Goal: Transaction & Acquisition: Book appointment/travel/reservation

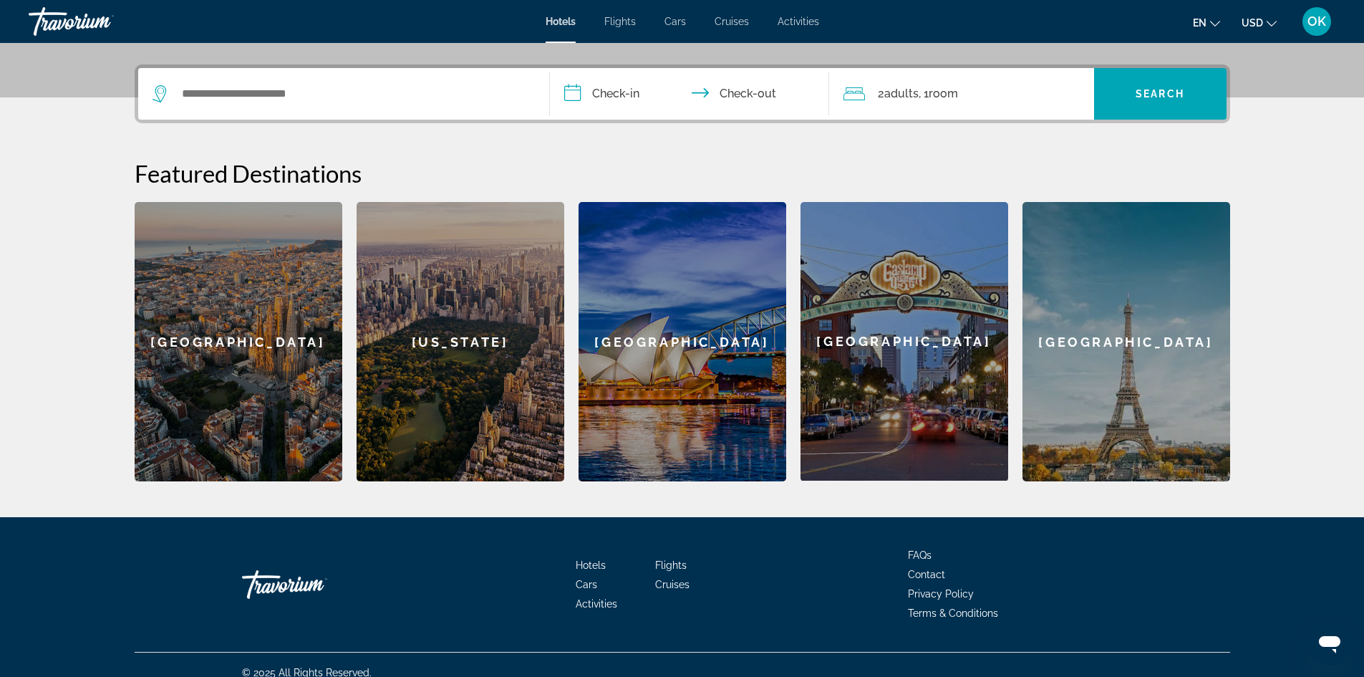
scroll to position [348, 0]
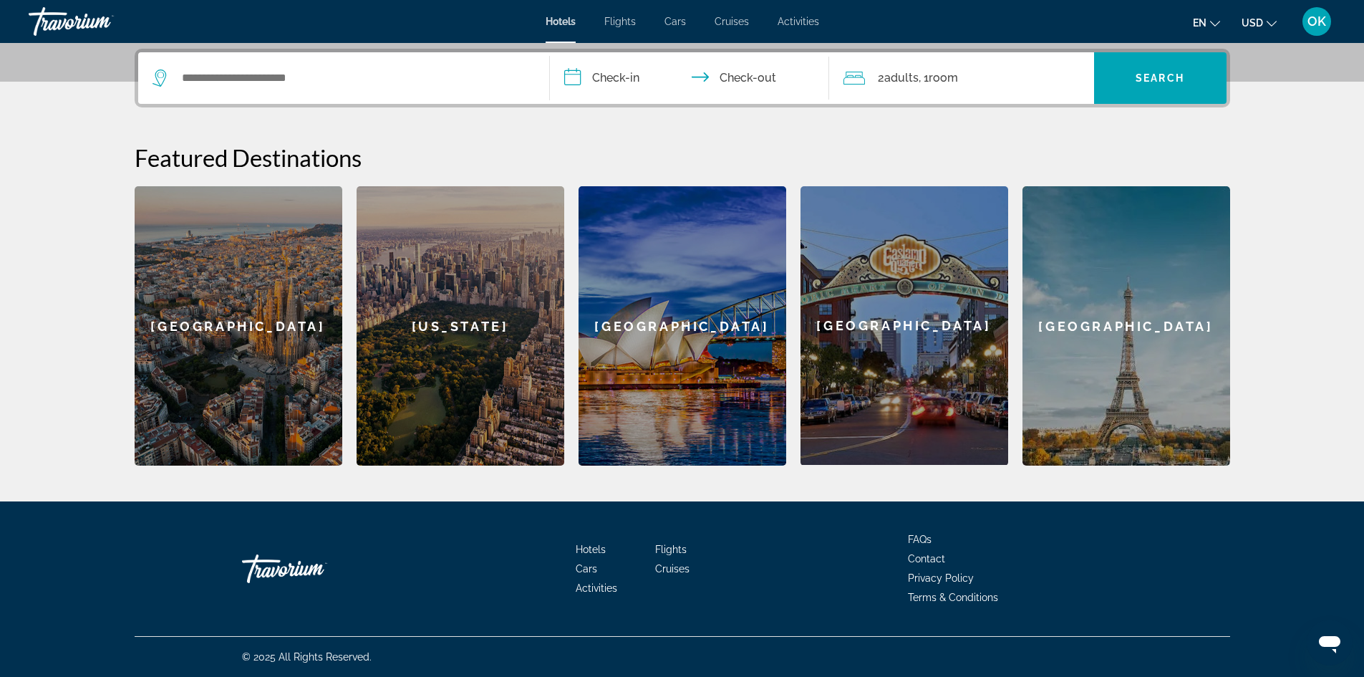
click at [1102, 355] on div "[GEOGRAPHIC_DATA]" at bounding box center [1126, 325] width 208 height 279
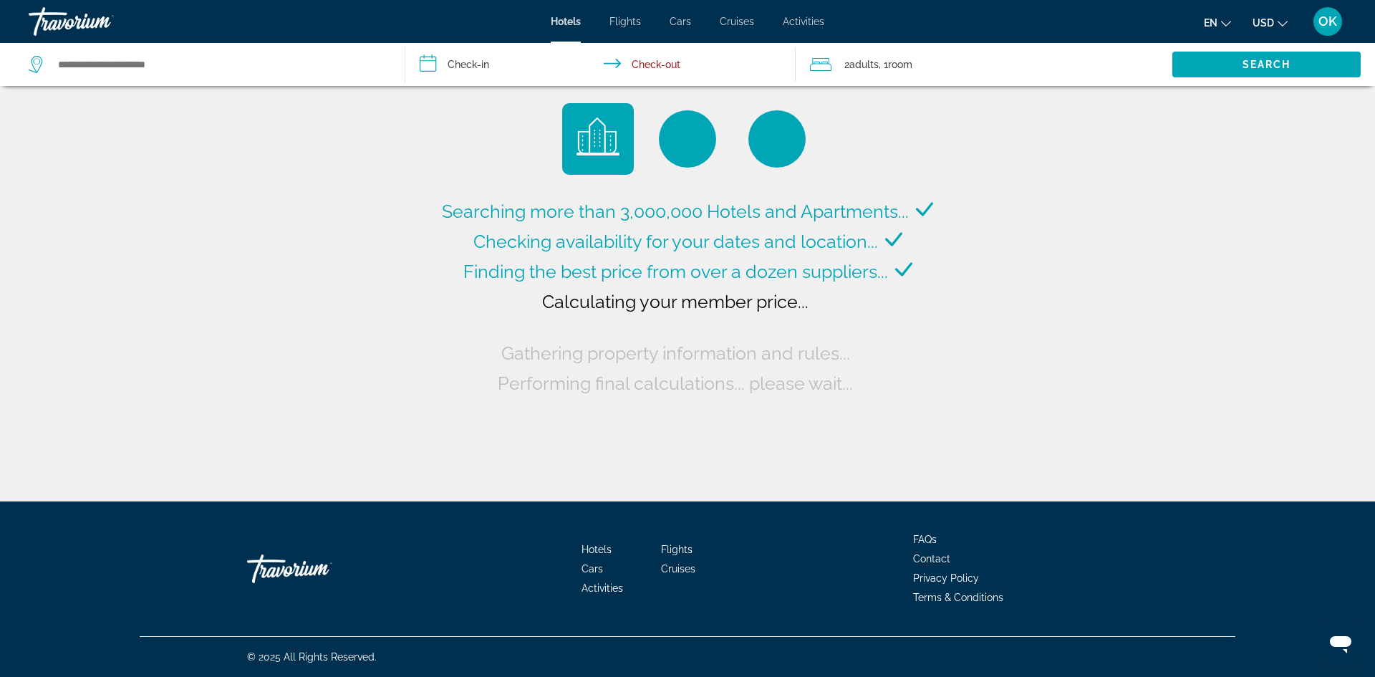
click at [466, 69] on input "**********" at bounding box center [603, 66] width 397 height 47
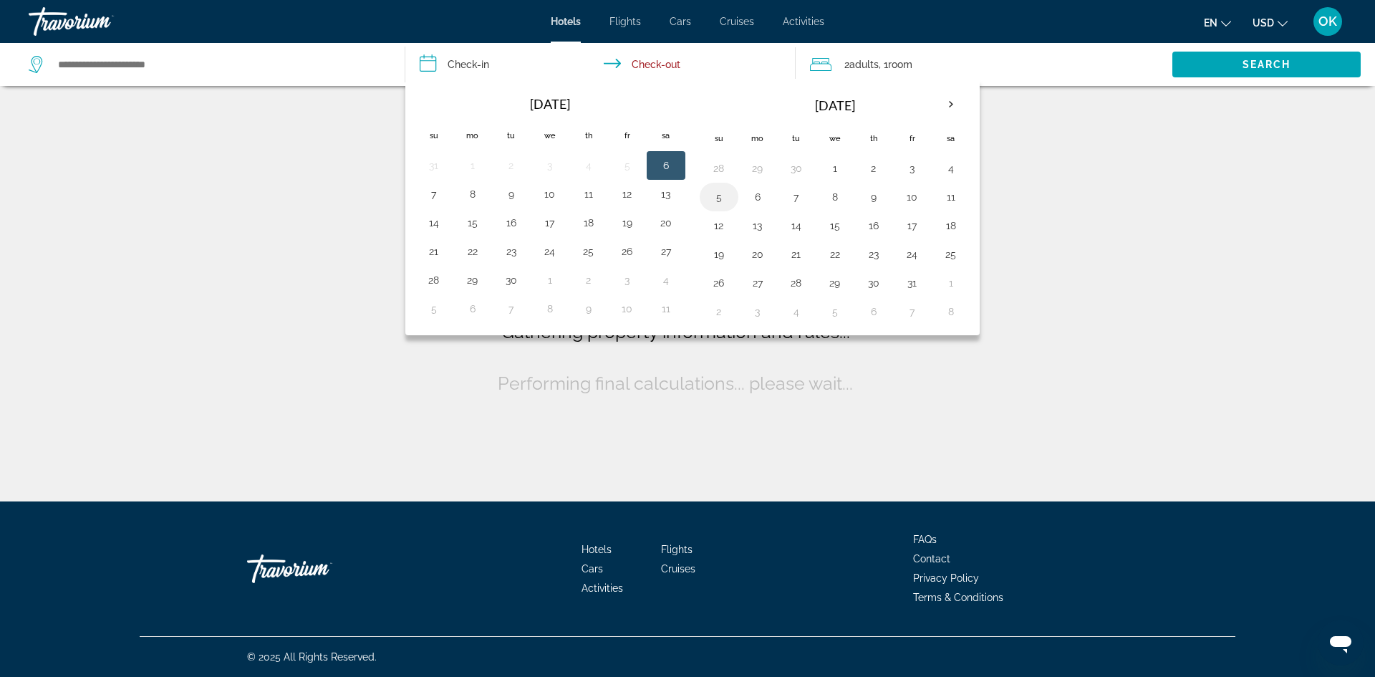
click at [722, 196] on button "5" at bounding box center [718, 197] width 23 height 20
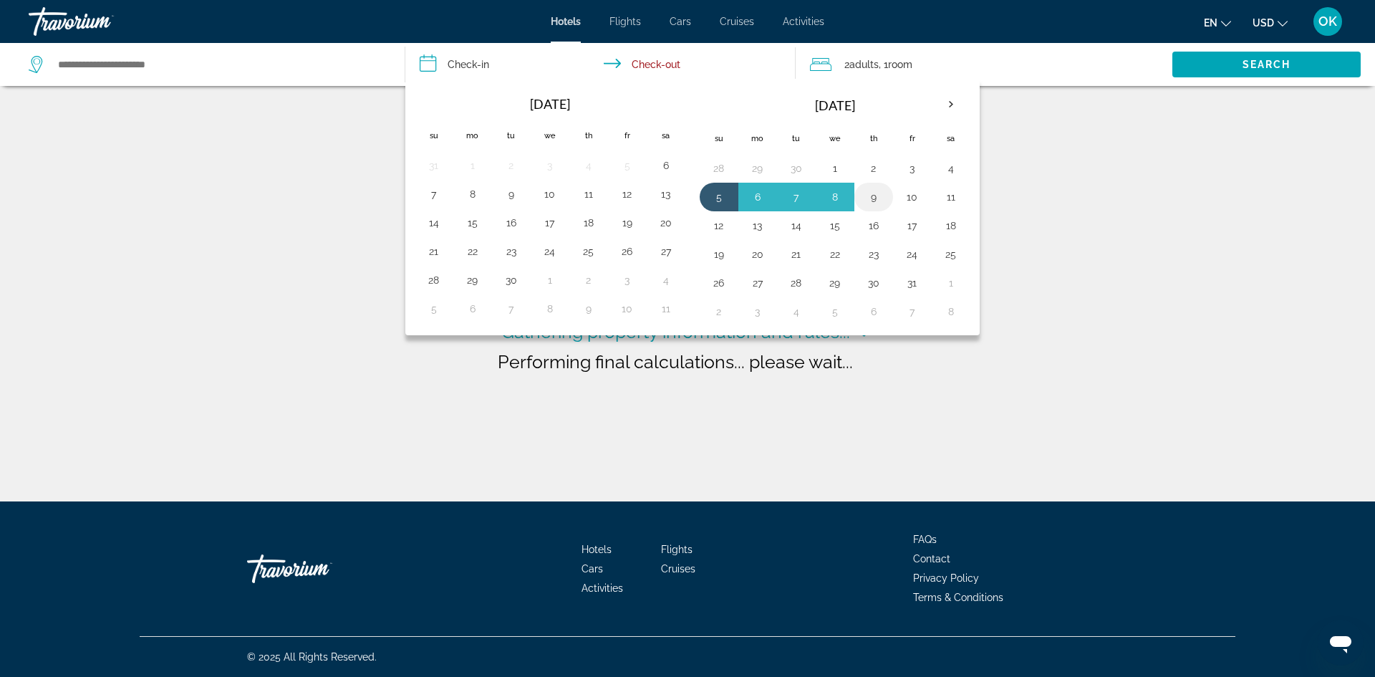
click at [879, 193] on button "9" at bounding box center [873, 197] width 23 height 20
type input "**********"
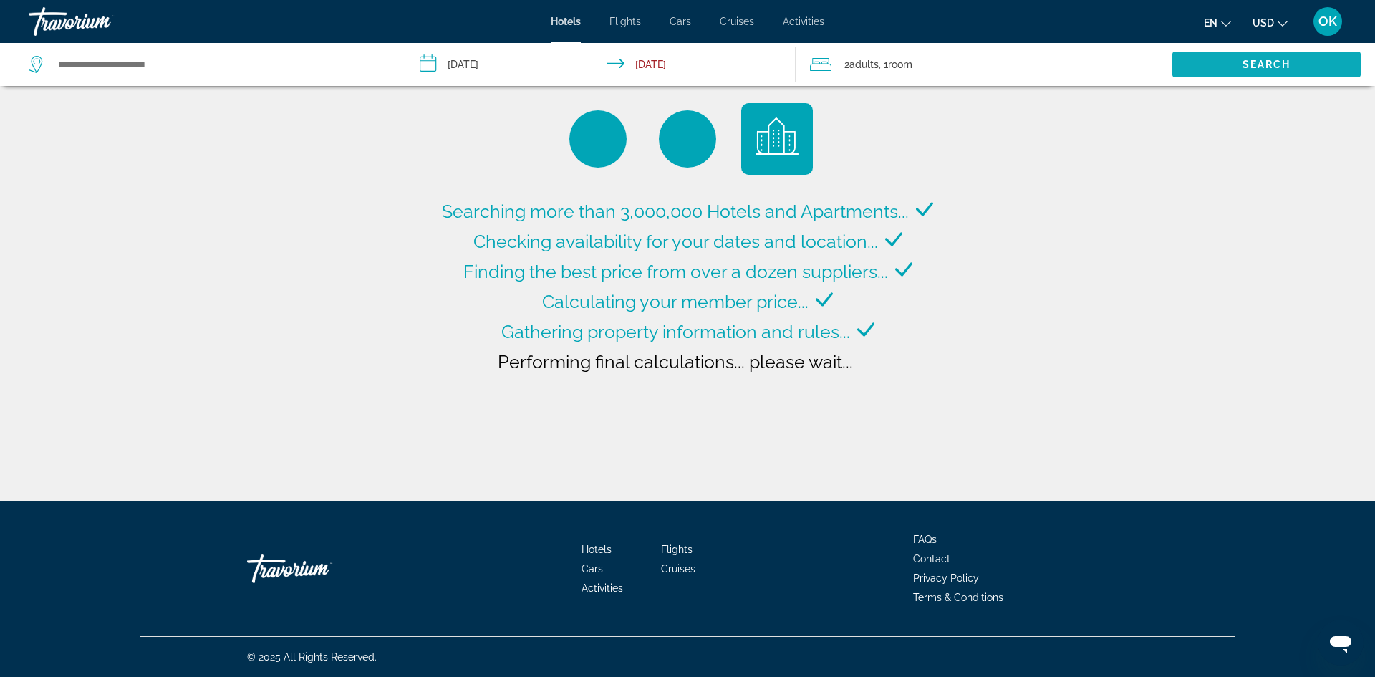
click at [1204, 69] on span "Search widget" at bounding box center [1266, 64] width 188 height 34
type input "**********"
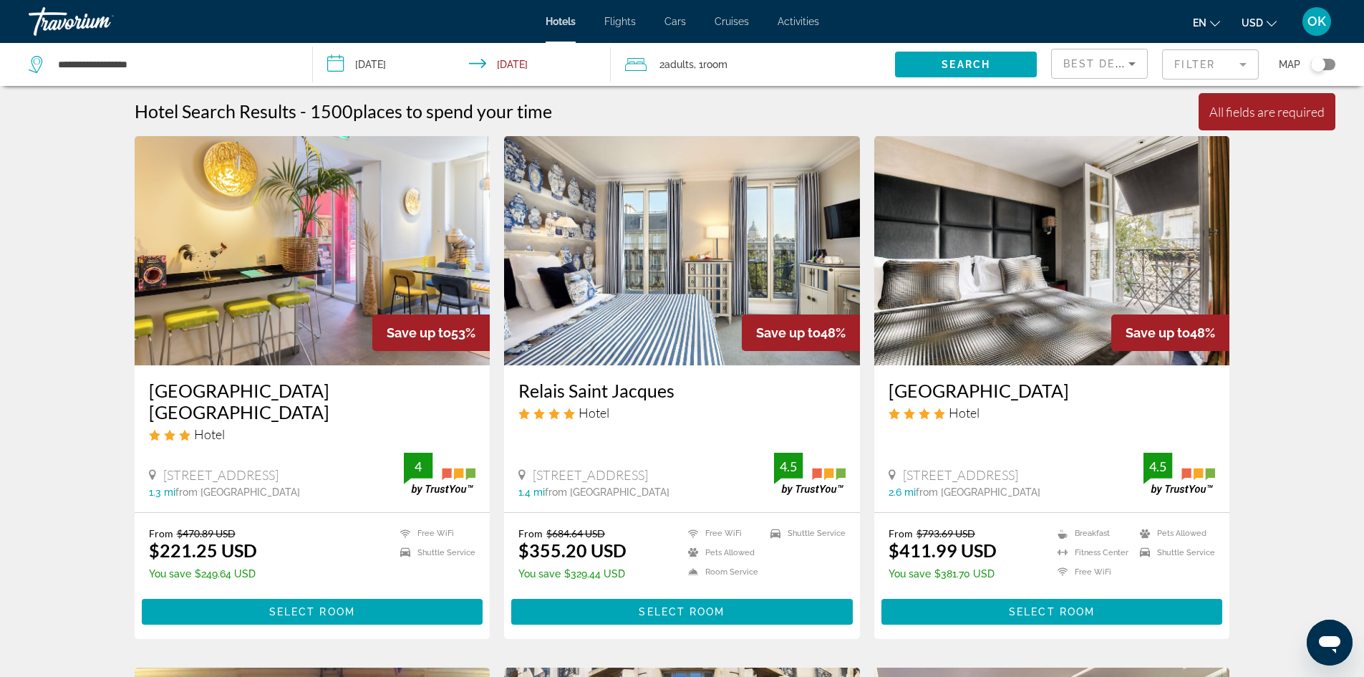
click at [371, 67] on input "**********" at bounding box center [465, 66] width 304 height 47
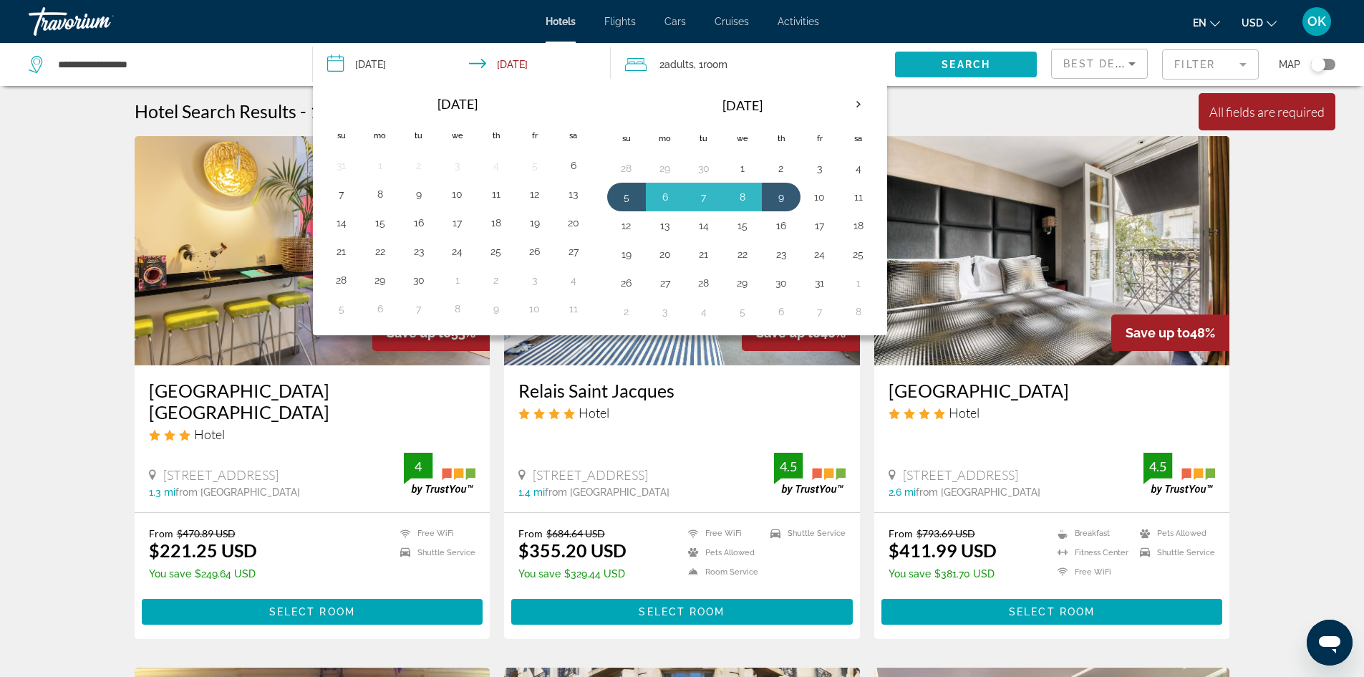
click at [959, 65] on span "Search" at bounding box center [966, 64] width 49 height 11
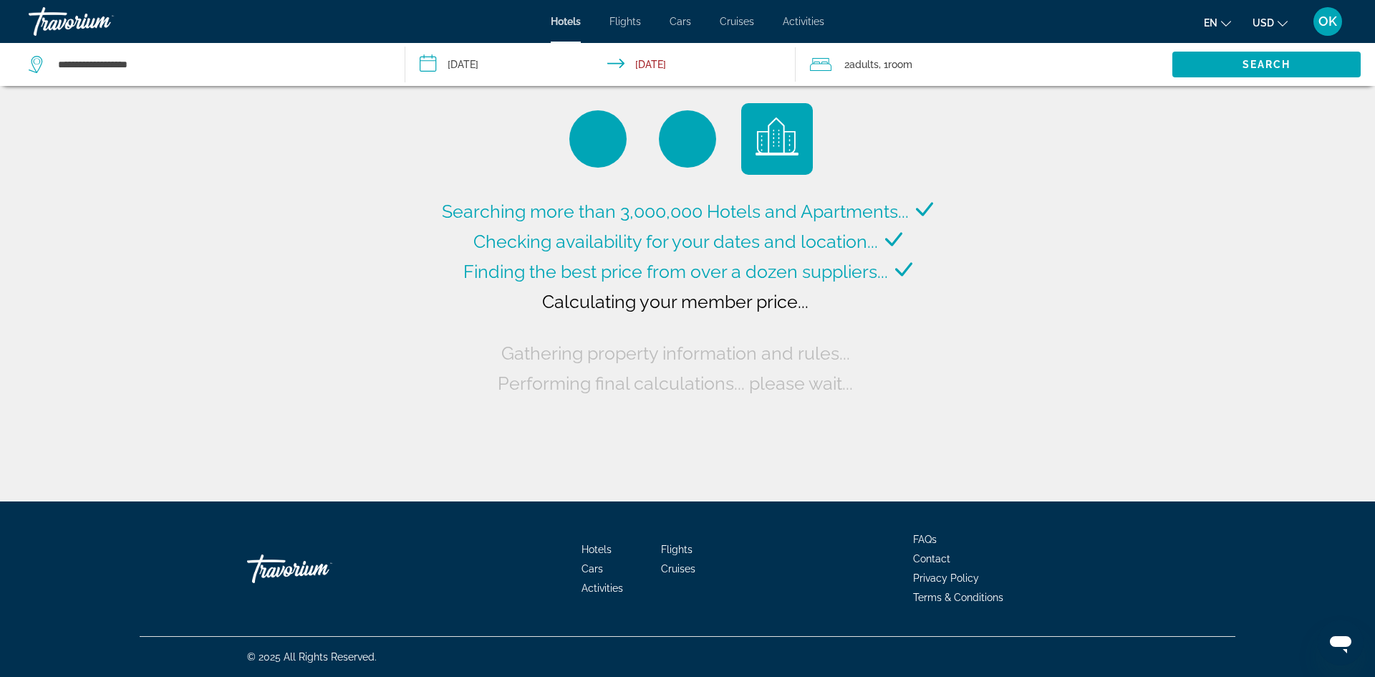
click at [463, 67] on input "**********" at bounding box center [603, 66] width 397 height 47
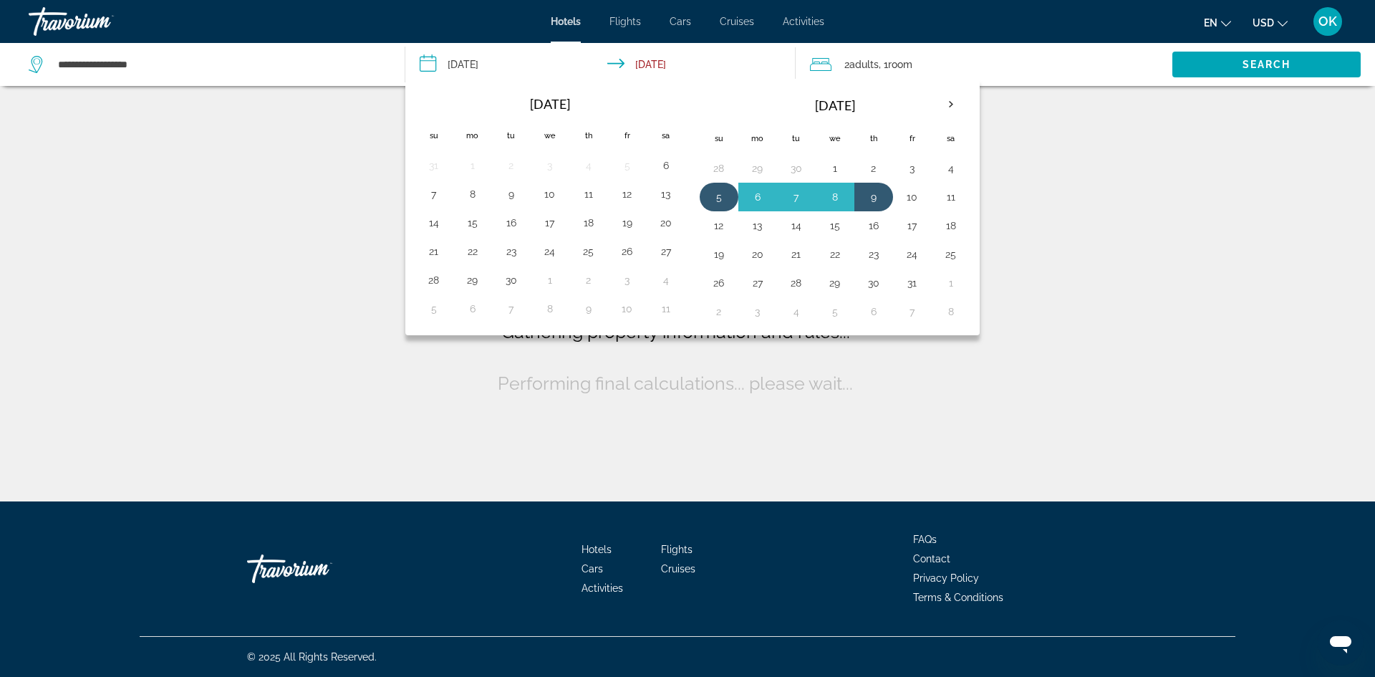
click at [720, 194] on button "5" at bounding box center [718, 197] width 23 height 20
click at [867, 199] on button "9" at bounding box center [873, 197] width 23 height 20
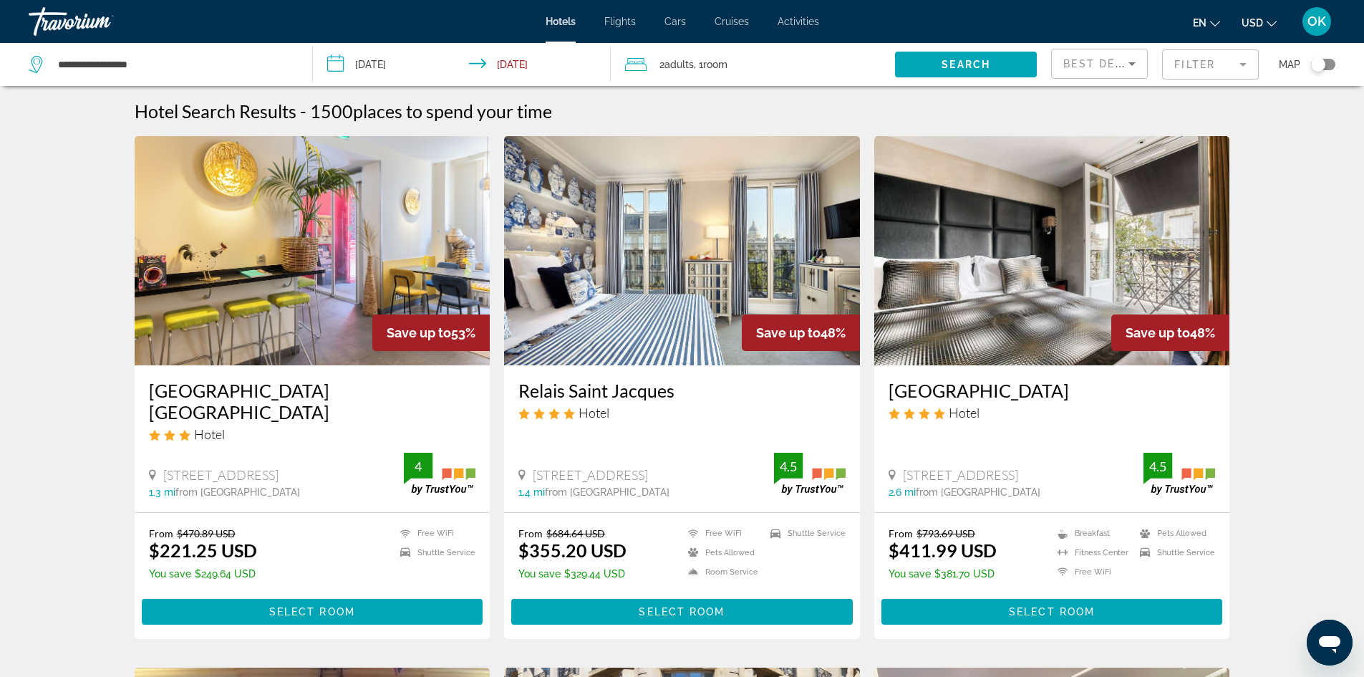
click at [761, 252] on img "Main content" at bounding box center [682, 250] width 356 height 229
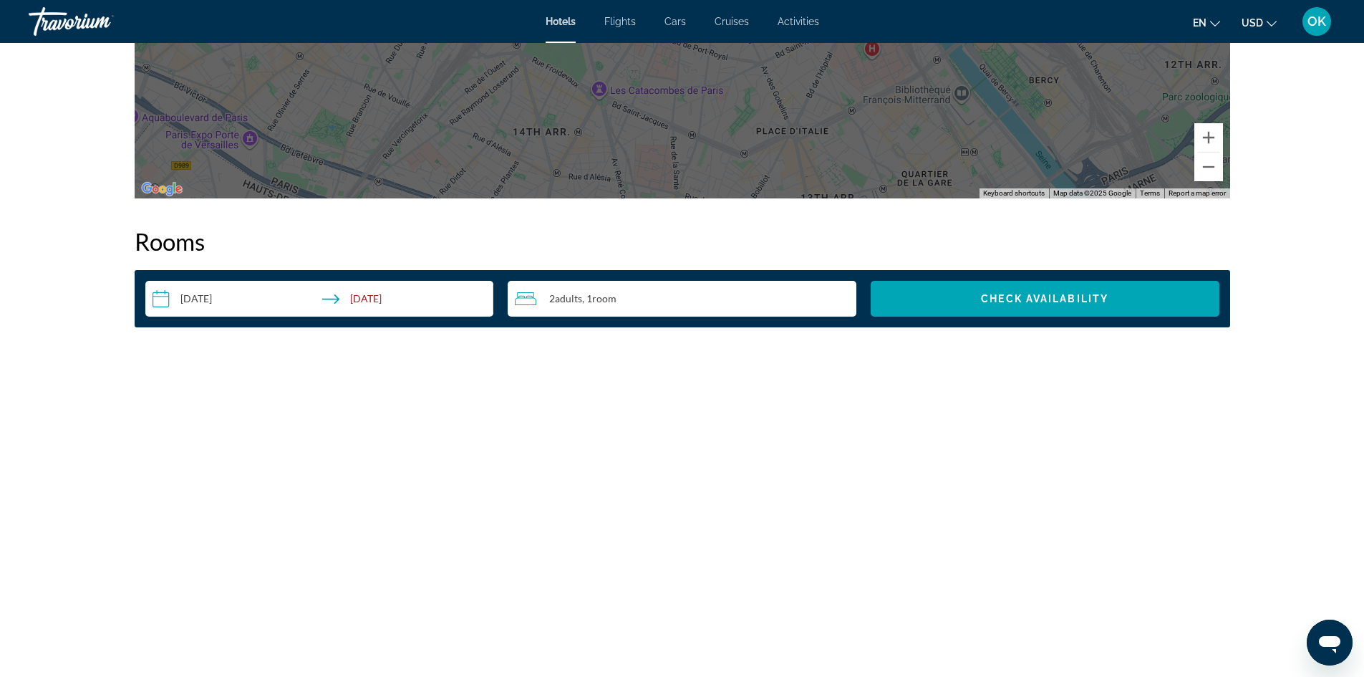
scroll to position [1718, 0]
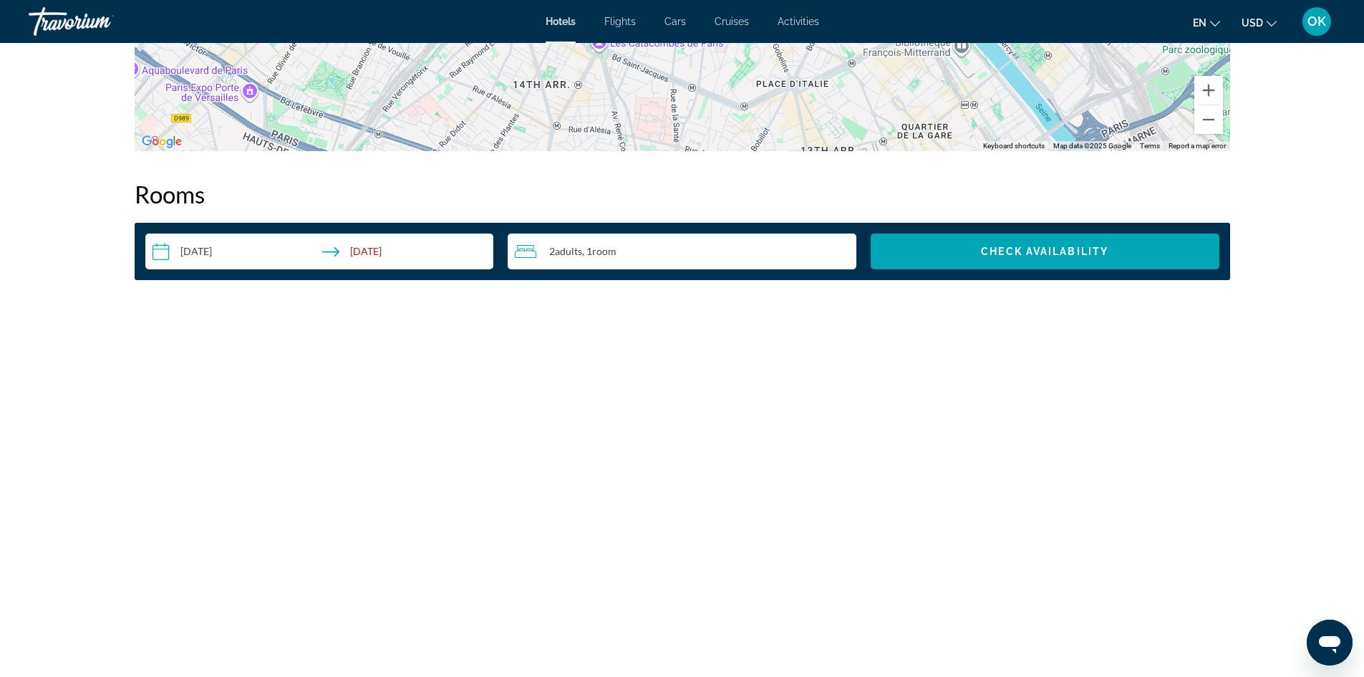
click at [204, 252] on input "**********" at bounding box center [322, 253] width 354 height 40
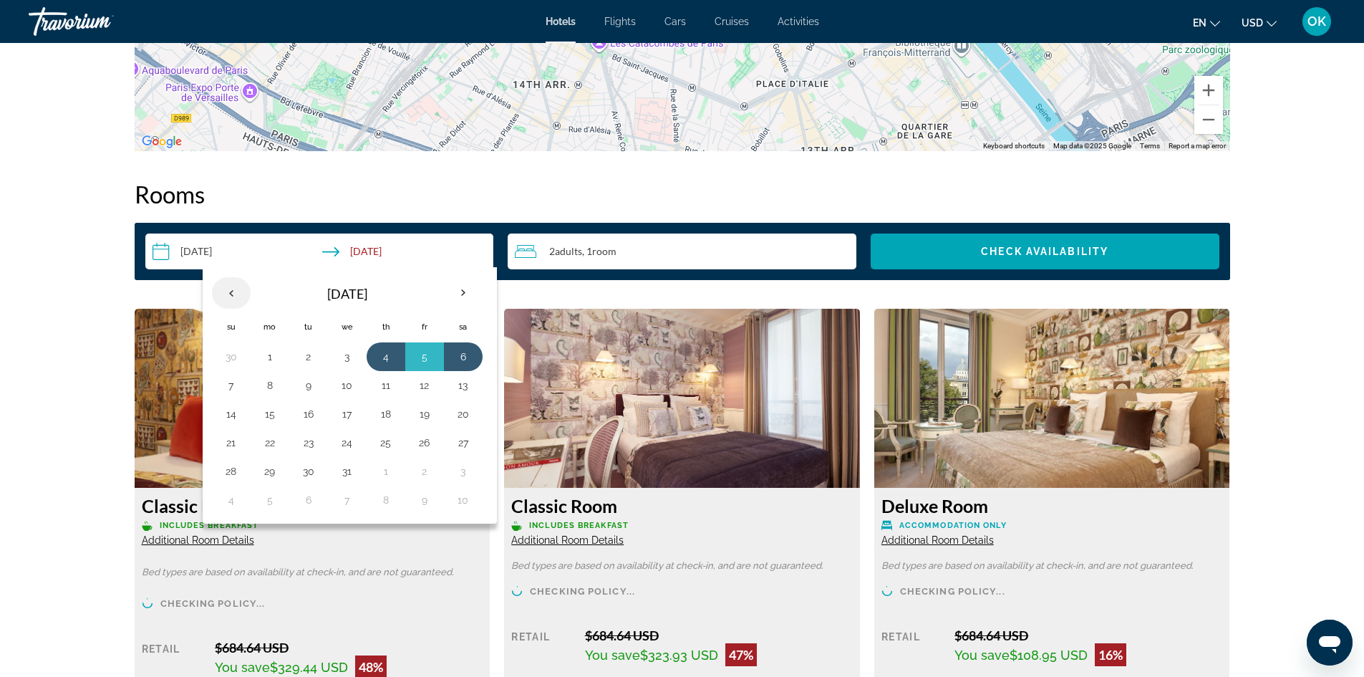
click at [240, 298] on th "Previous month" at bounding box center [231, 293] width 39 height 32
click at [242, 379] on button "5" at bounding box center [231, 385] width 23 height 20
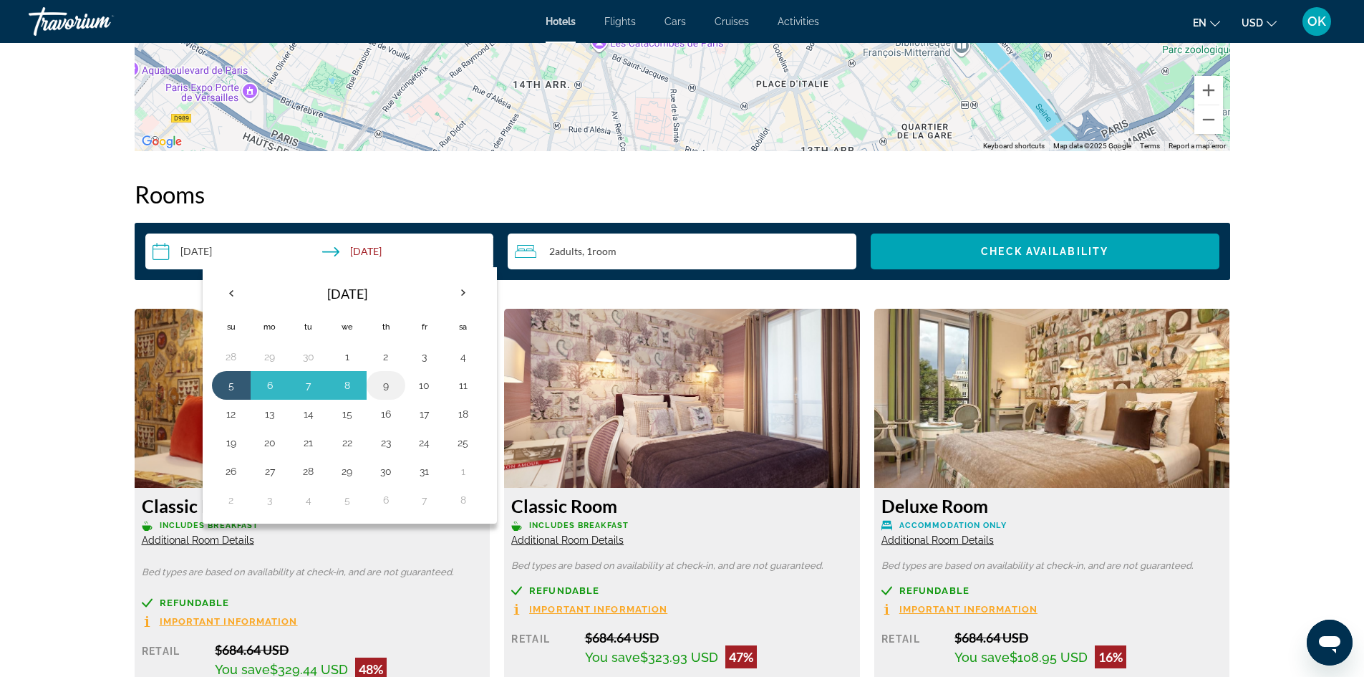
click at [383, 386] on button "9" at bounding box center [385, 385] width 23 height 20
type input "**********"
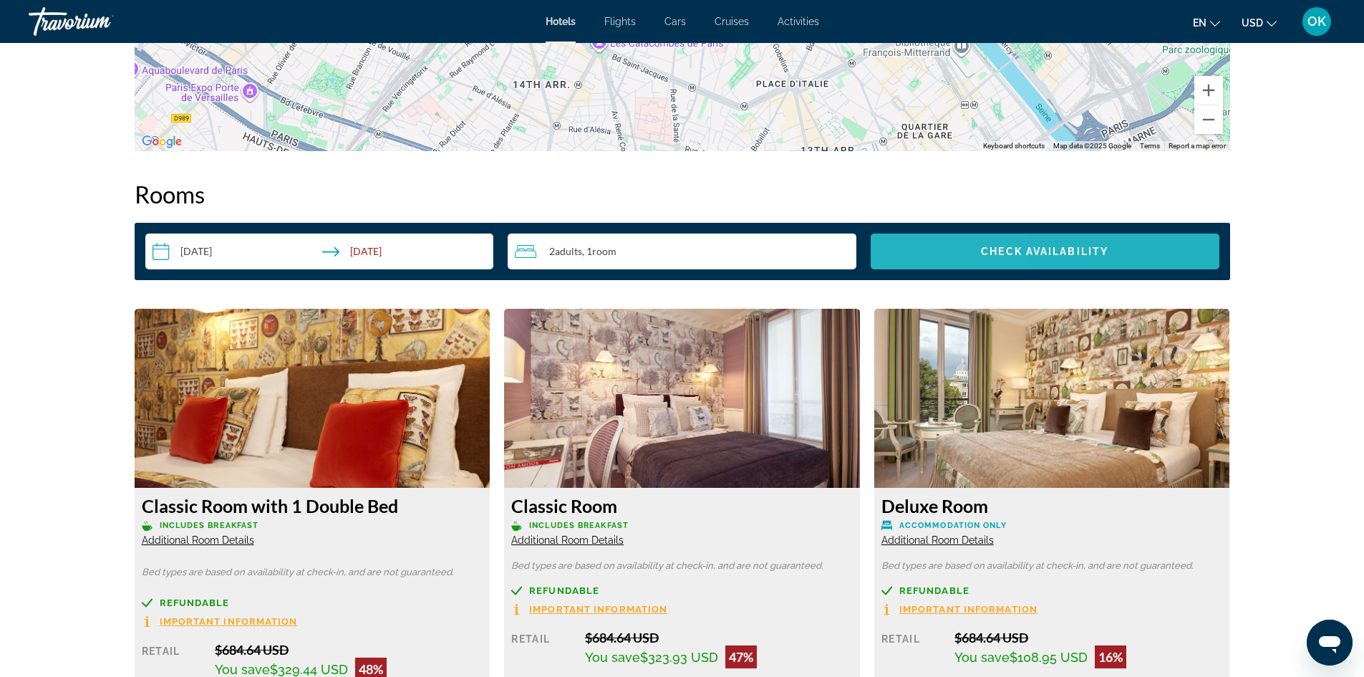
click at [943, 248] on span "Search widget" at bounding box center [1045, 251] width 349 height 34
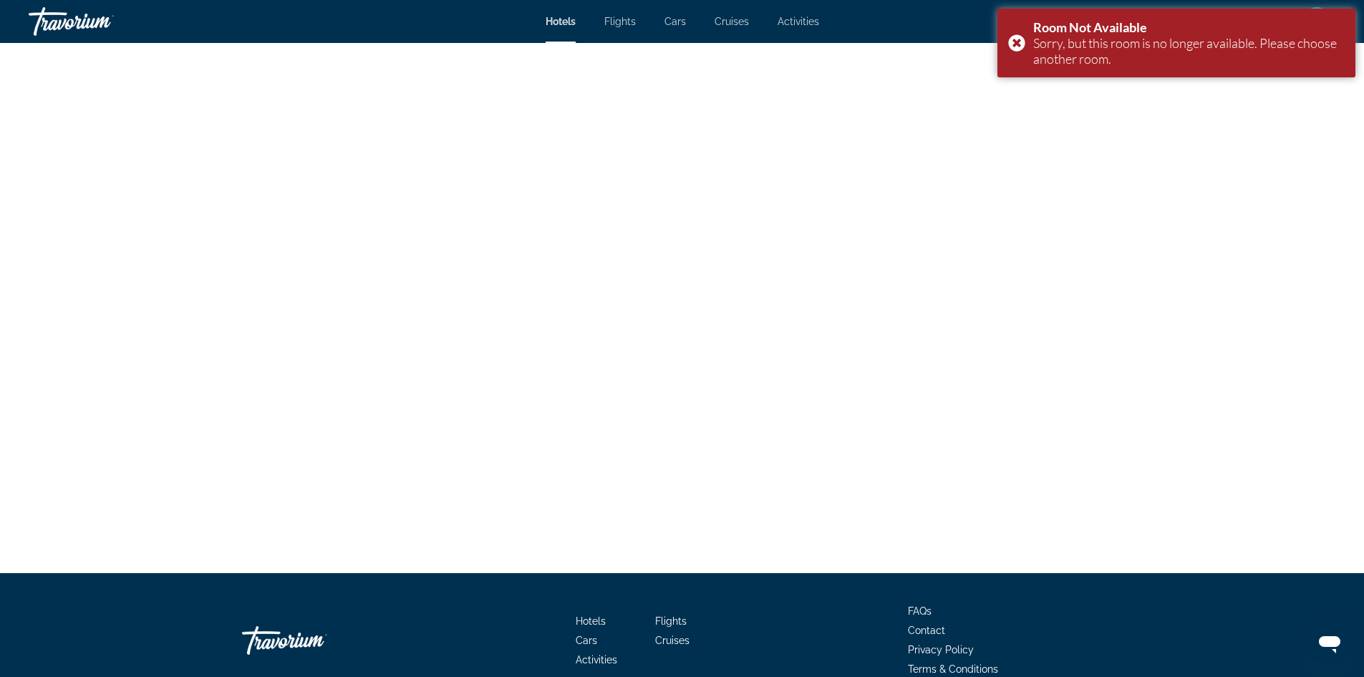
scroll to position [2220, 0]
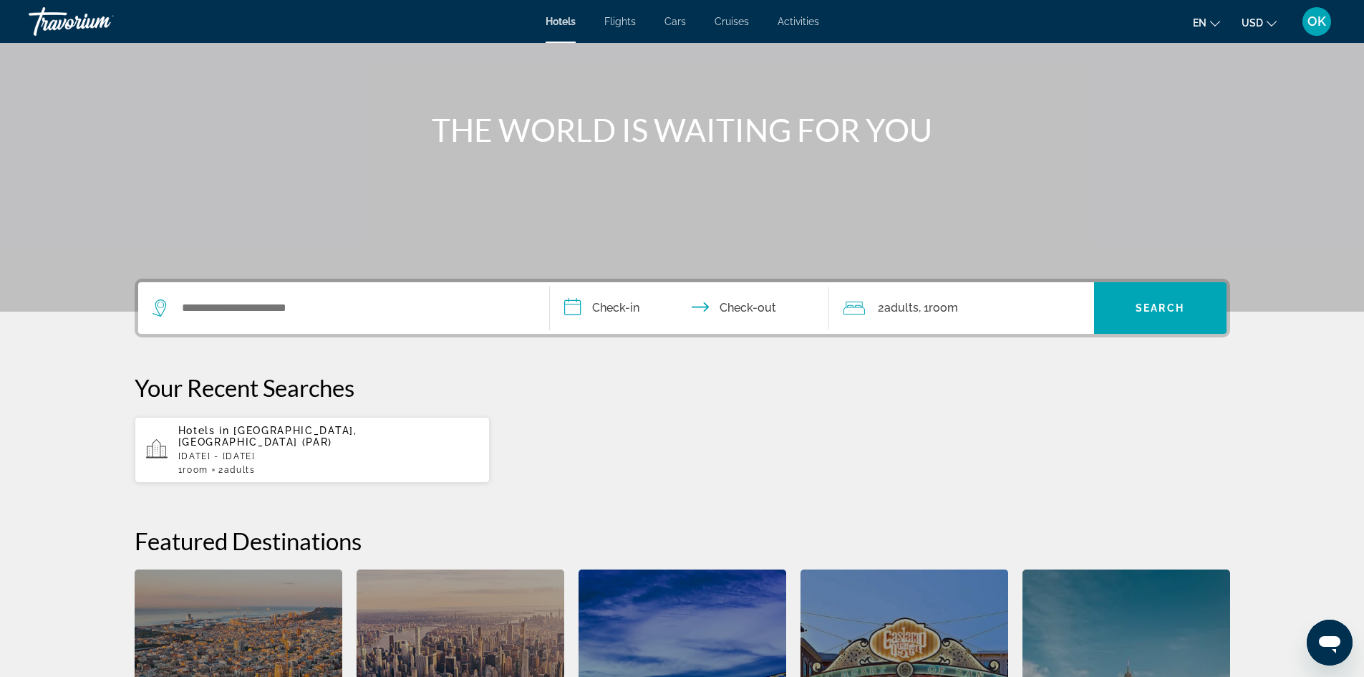
scroll to position [215, 0]
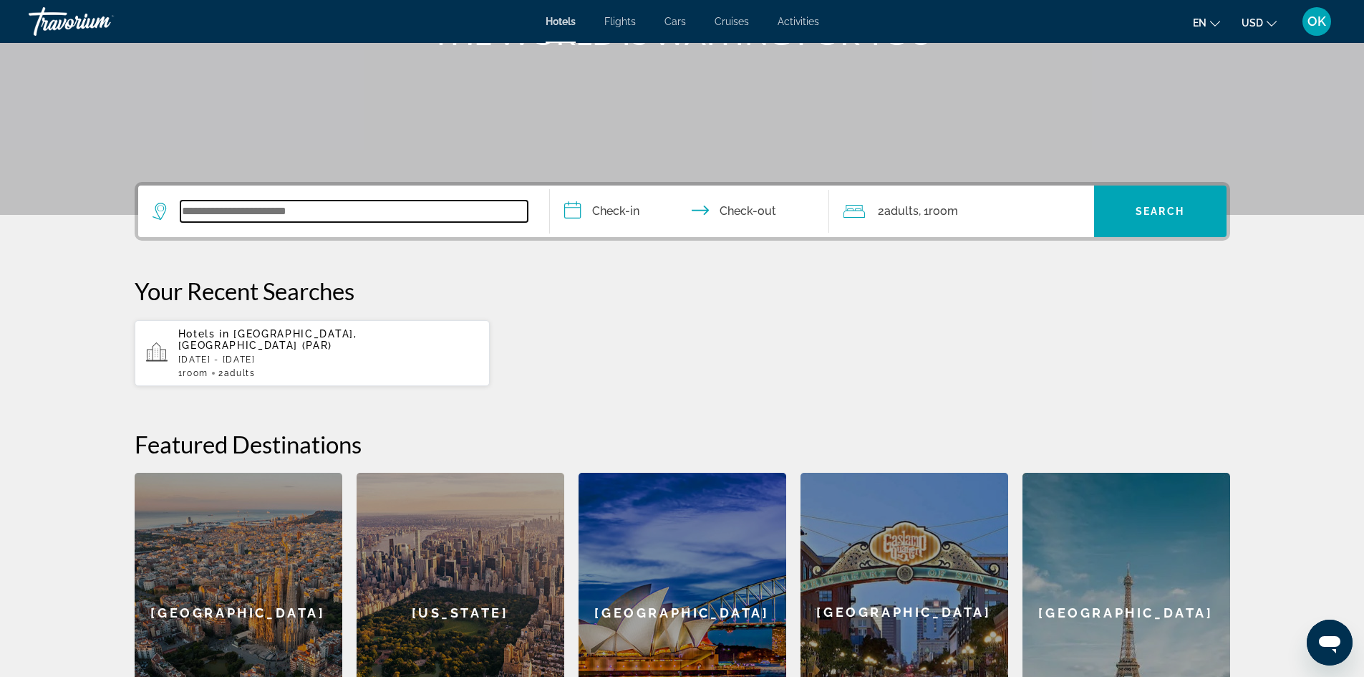
click at [288, 208] on input "Search widget" at bounding box center [353, 210] width 347 height 21
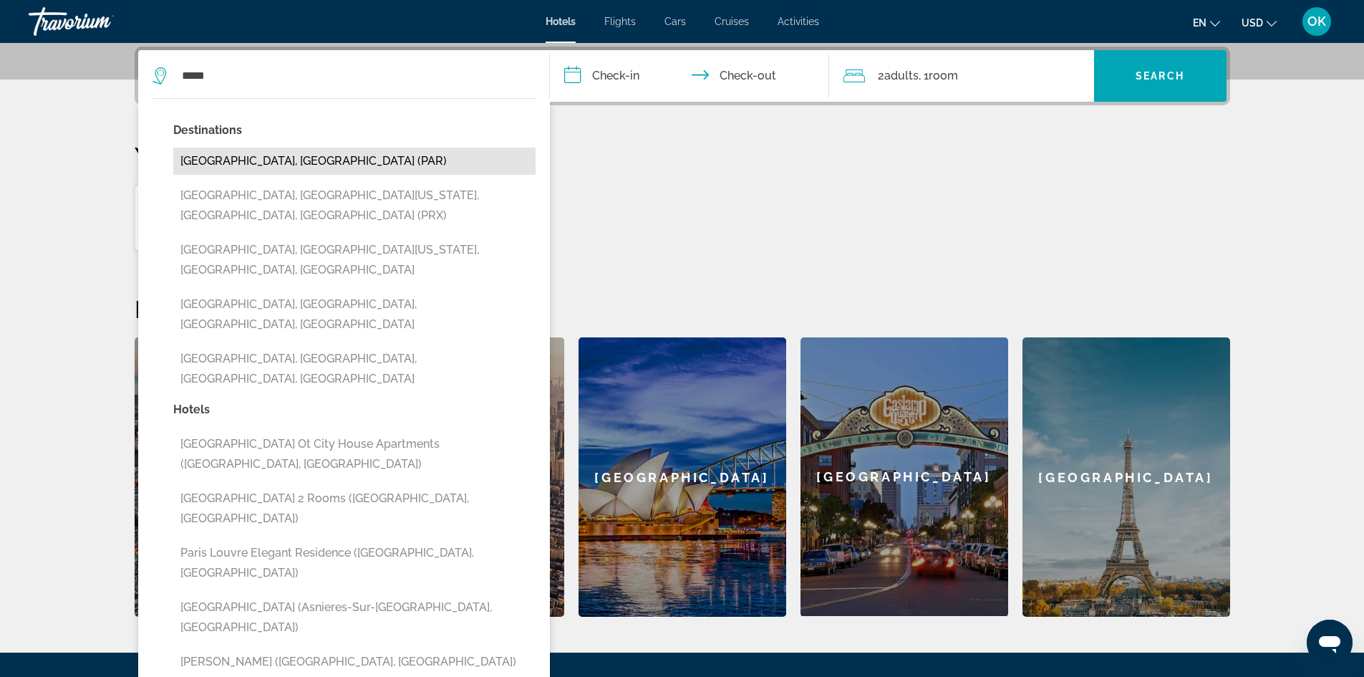
click at [200, 160] on button "Paris, France (PAR)" at bounding box center [354, 160] width 362 height 27
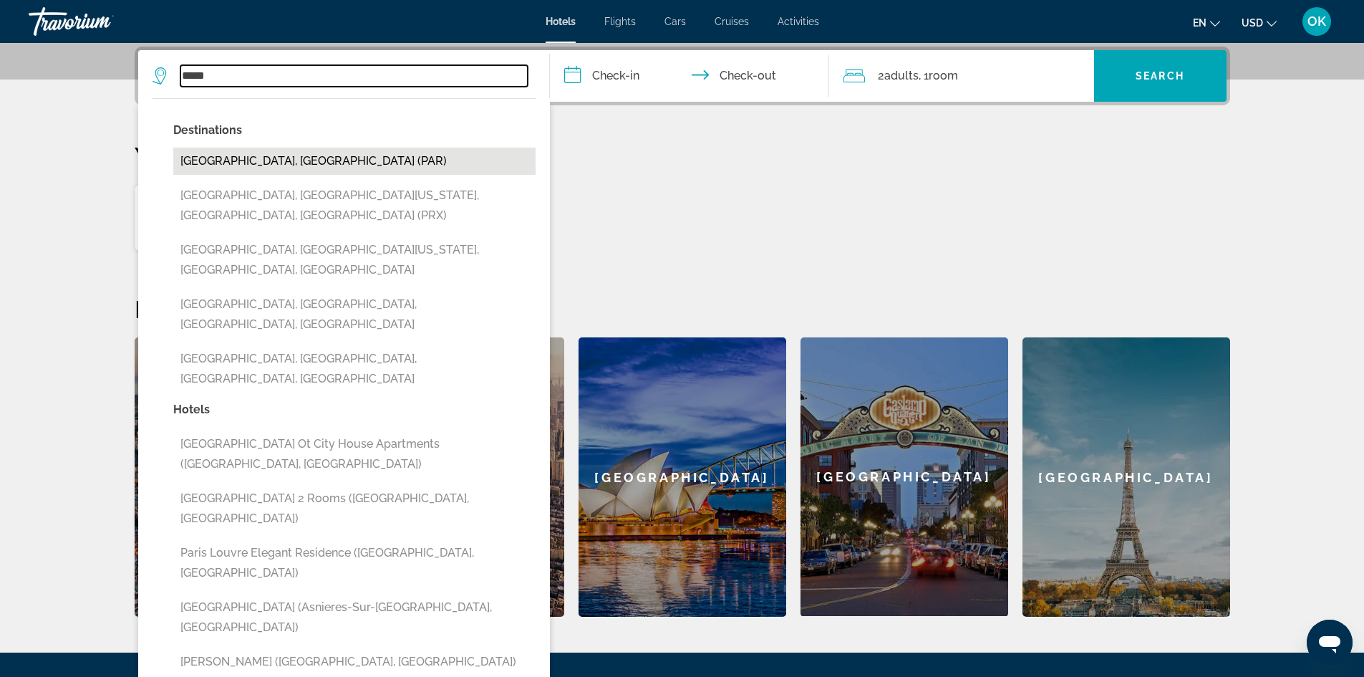
type input "**********"
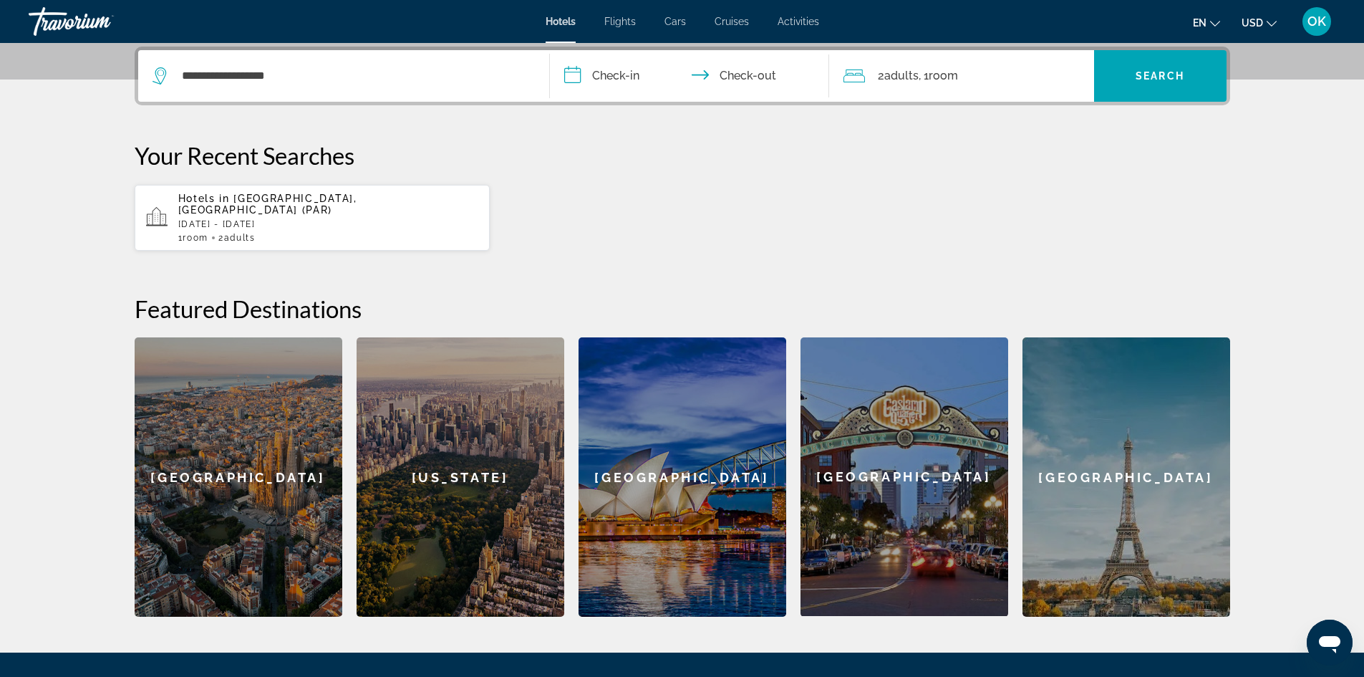
click at [600, 69] on input "**********" at bounding box center [692, 78] width 285 height 56
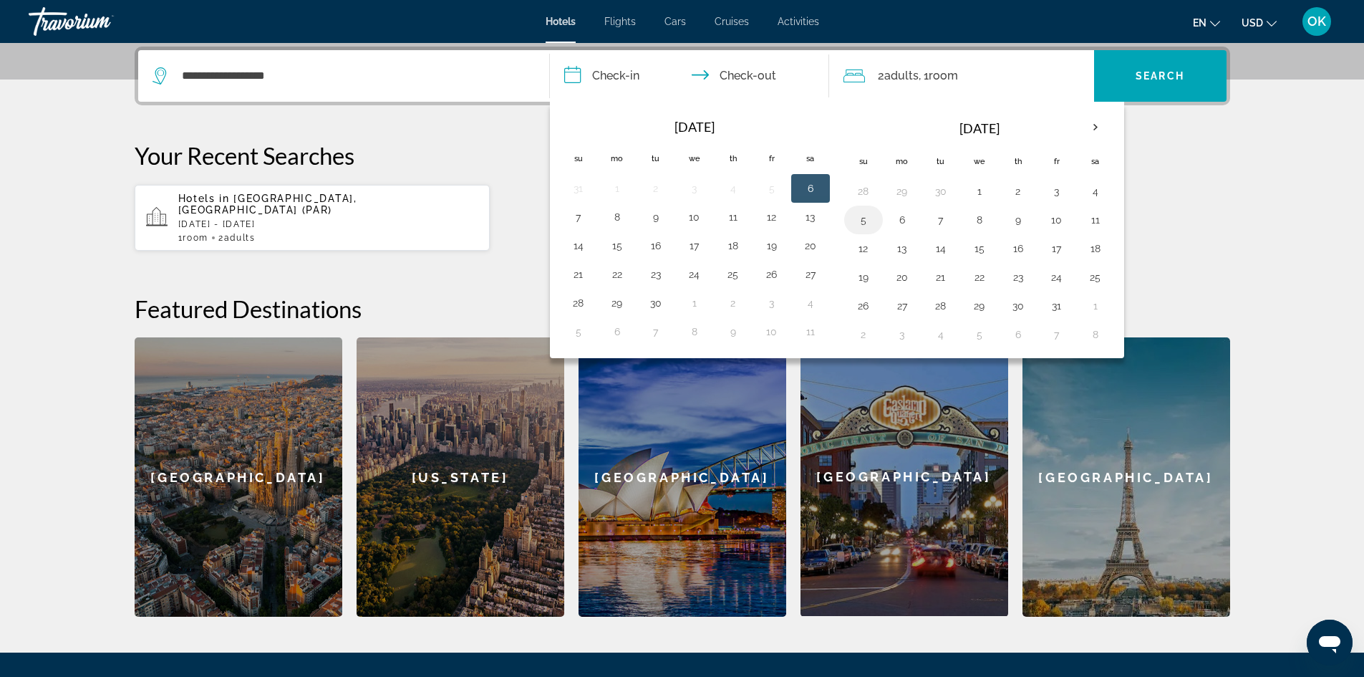
click at [858, 213] on button "5" at bounding box center [863, 220] width 23 height 20
click at [1016, 211] on button "9" at bounding box center [1018, 220] width 23 height 20
type input "**********"
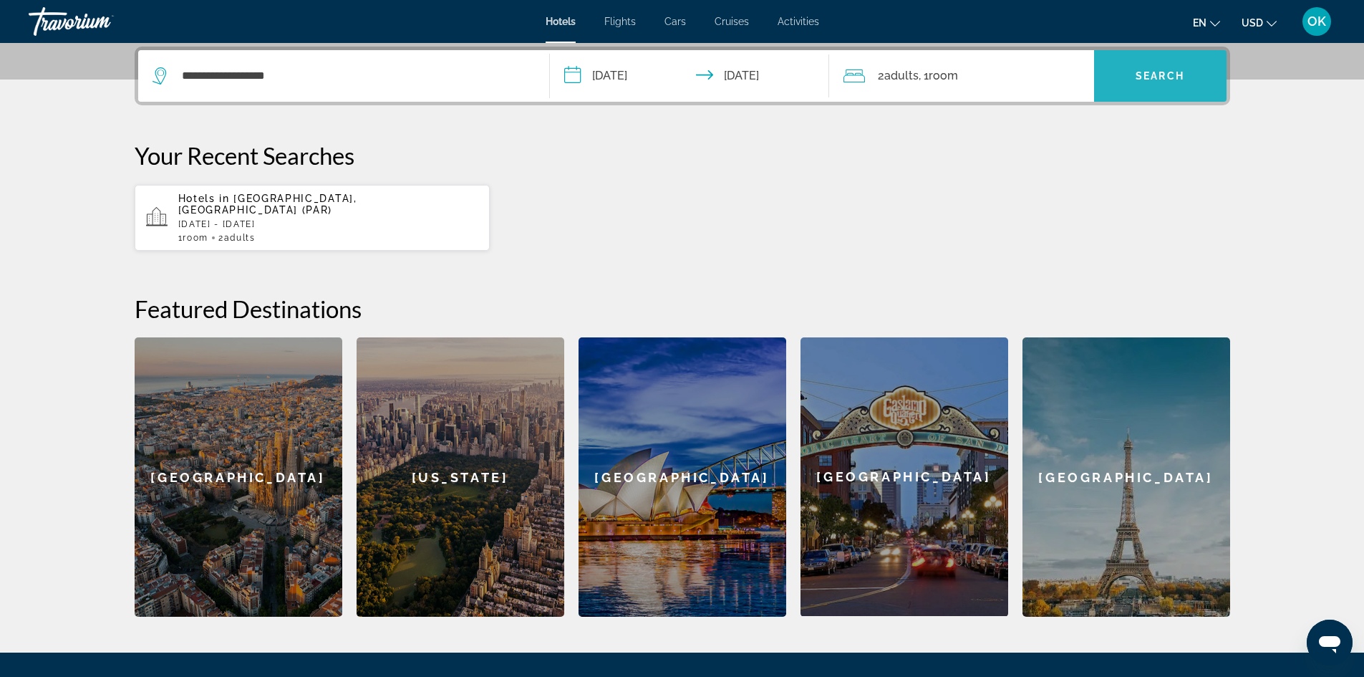
click at [1126, 84] on span "Search widget" at bounding box center [1160, 76] width 132 height 34
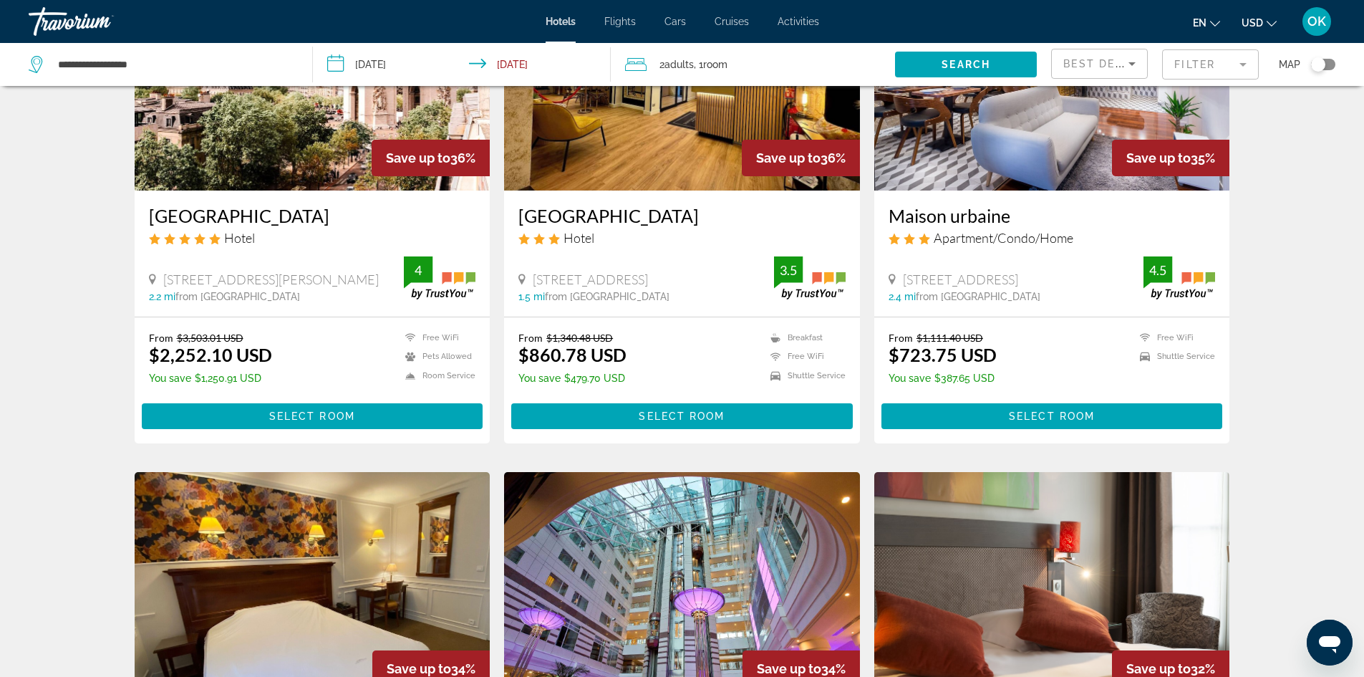
scroll to position [716, 0]
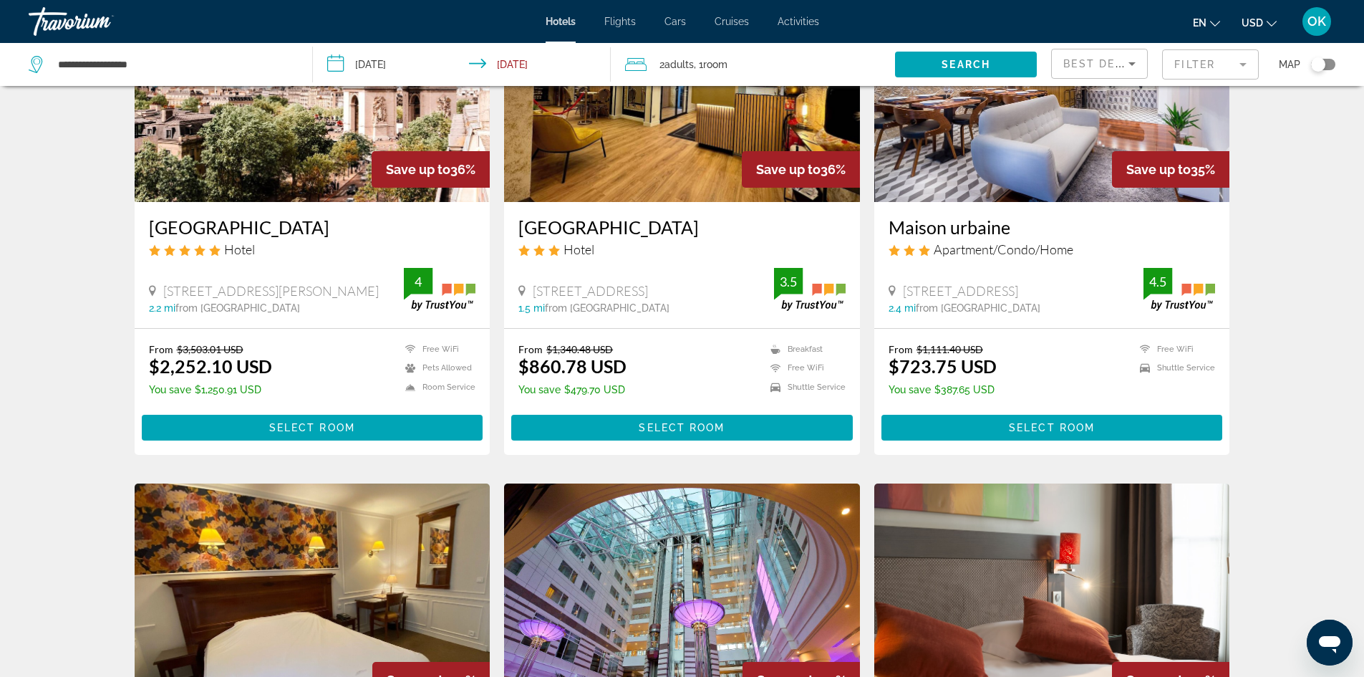
click at [1267, 20] on icon "Change currency" at bounding box center [1272, 24] width 10 height 10
click at [1228, 93] on button "CAD (Can$)" at bounding box center [1230, 94] width 71 height 19
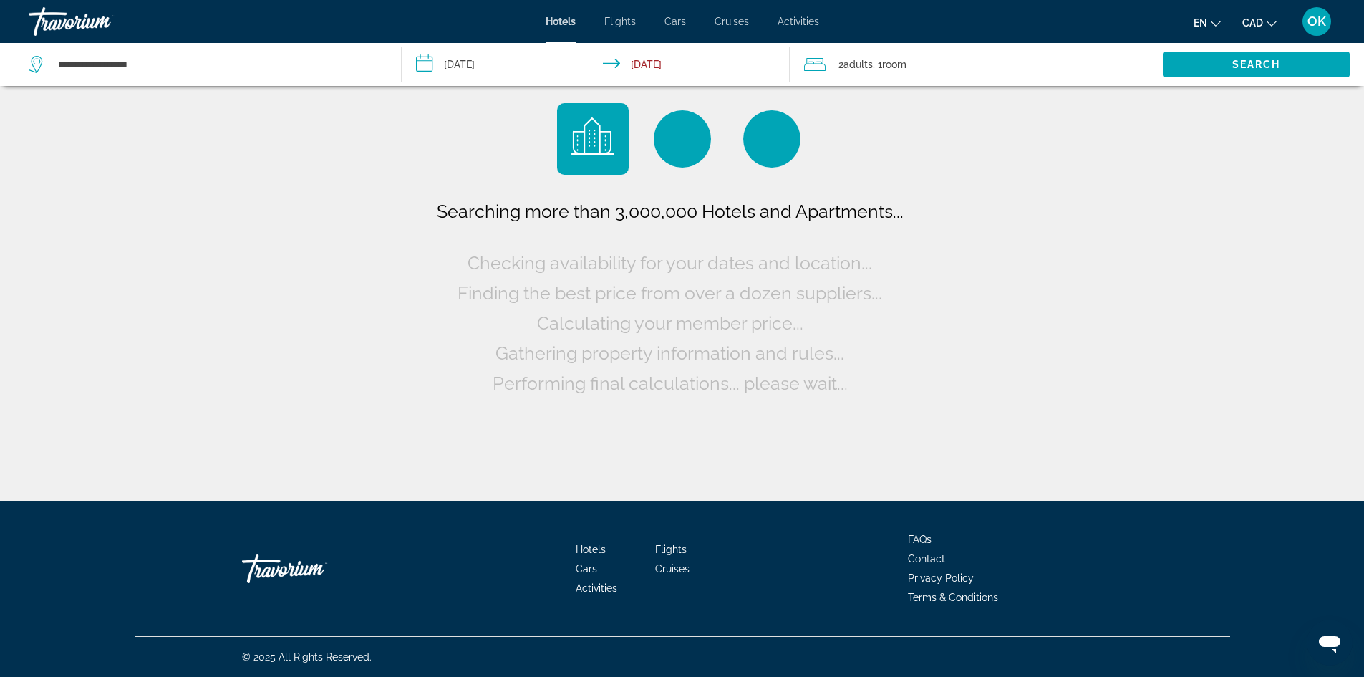
scroll to position [0, 0]
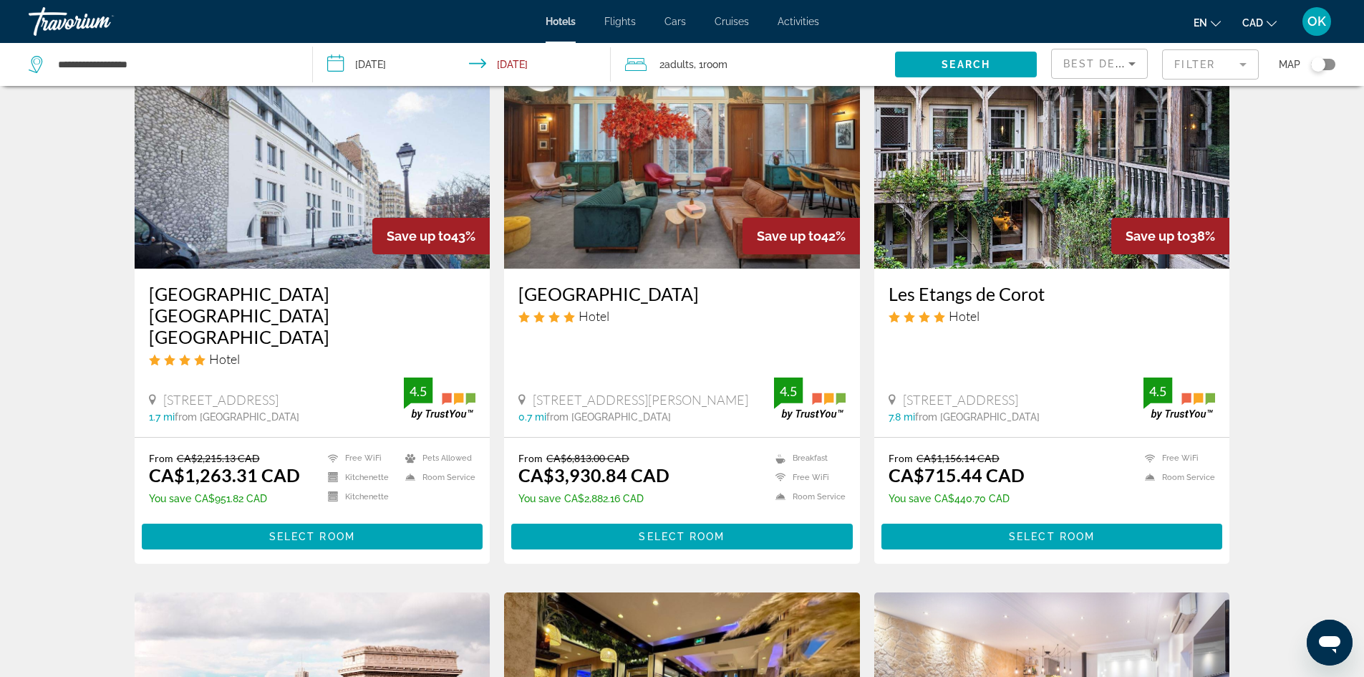
scroll to position [72, 0]
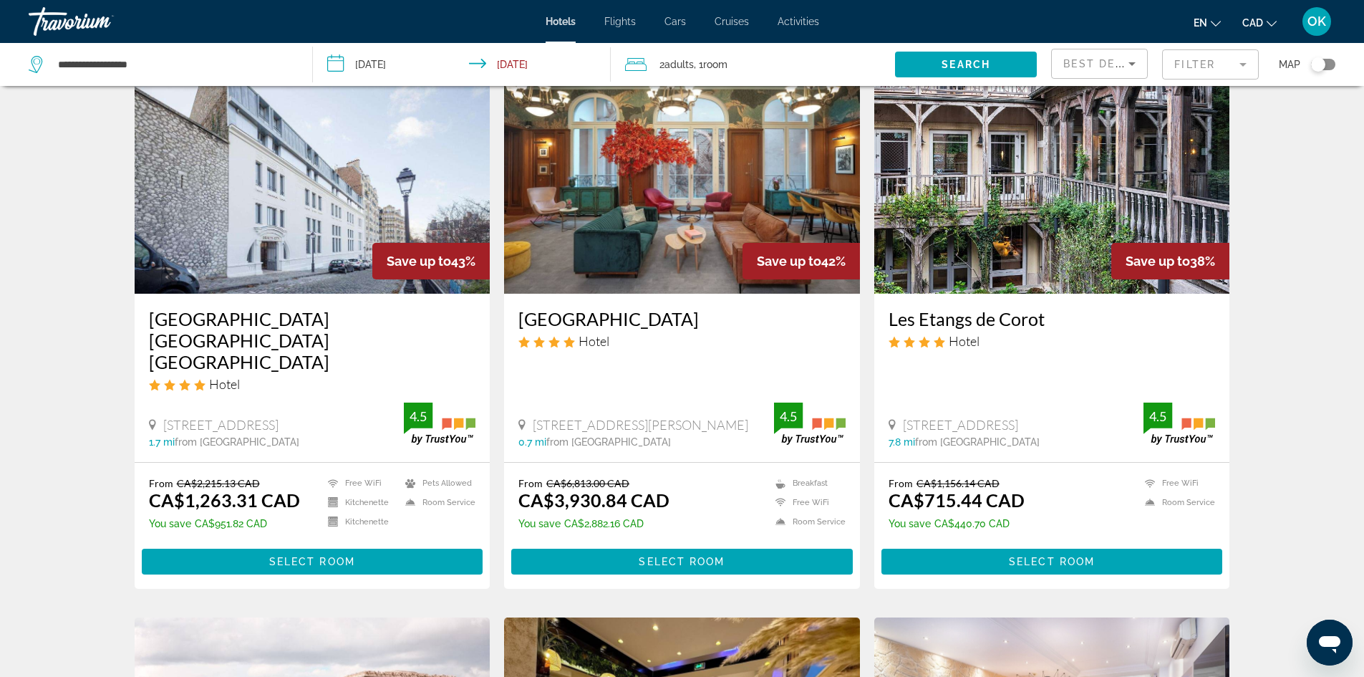
click at [1026, 198] on img "Main content" at bounding box center [1052, 178] width 356 height 229
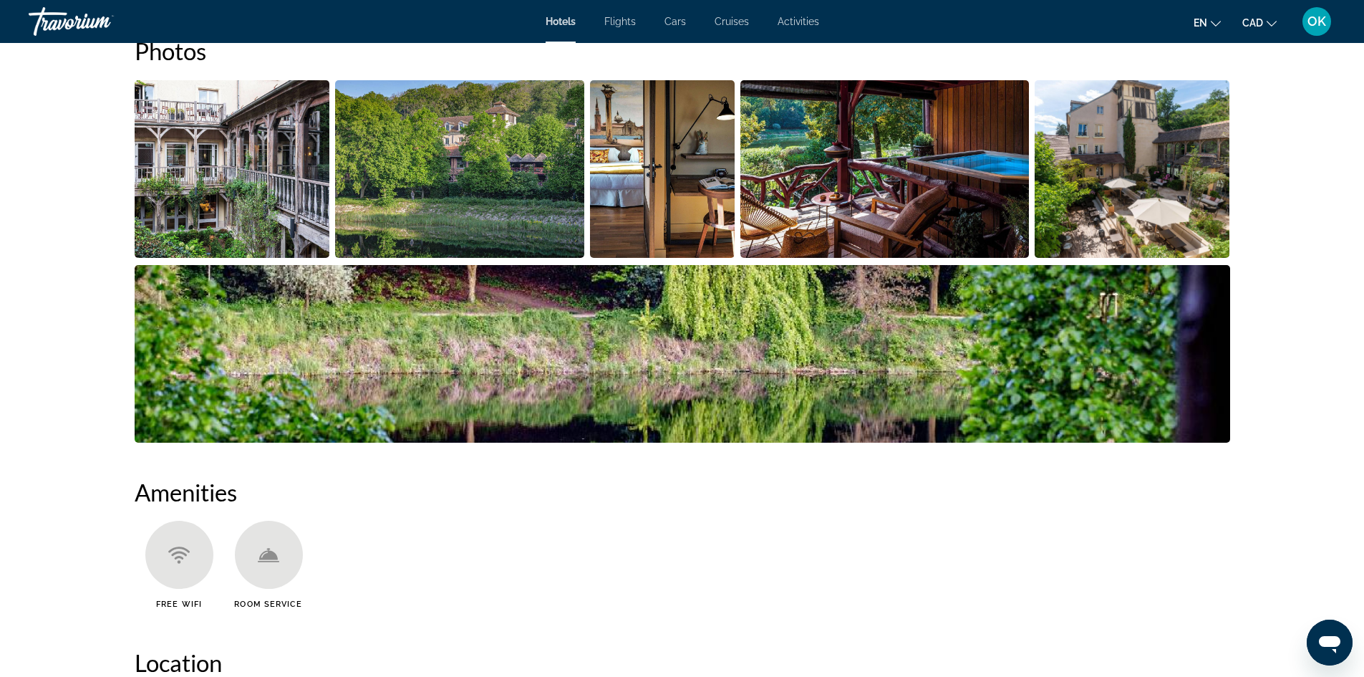
scroll to position [788, 0]
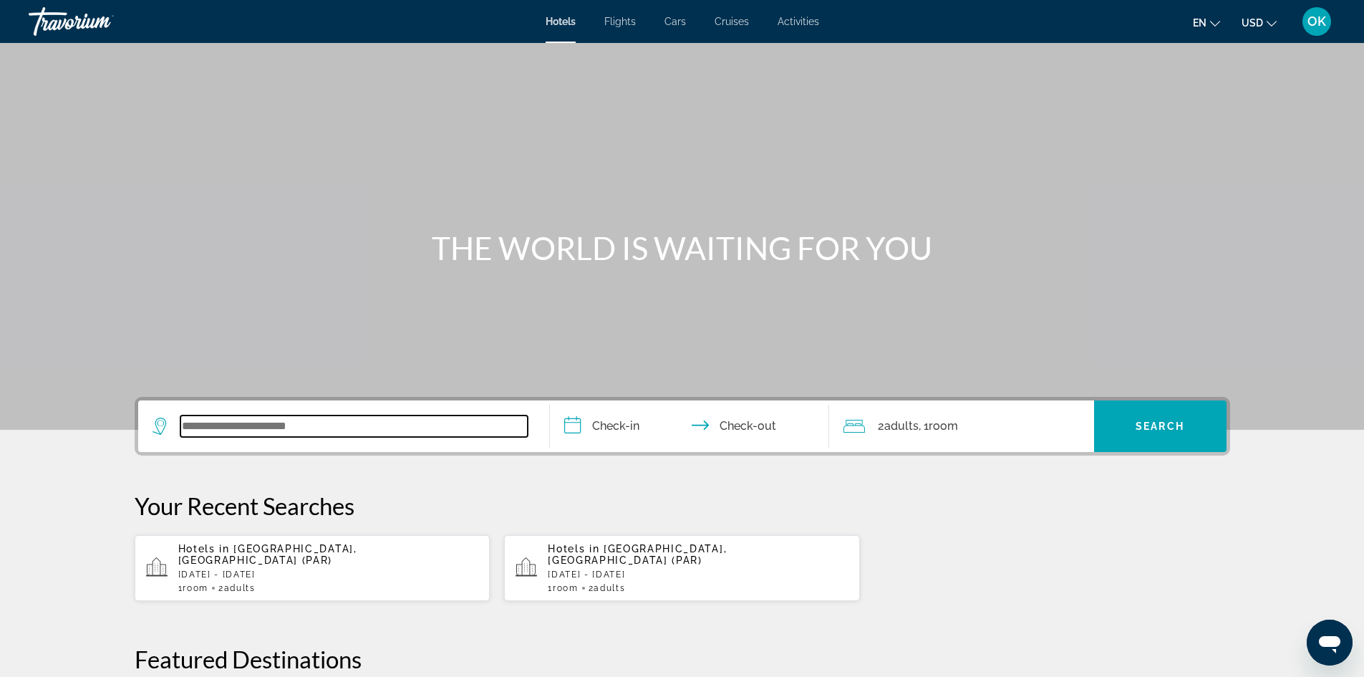
click at [272, 427] on input "Search widget" at bounding box center [353, 425] width 347 height 21
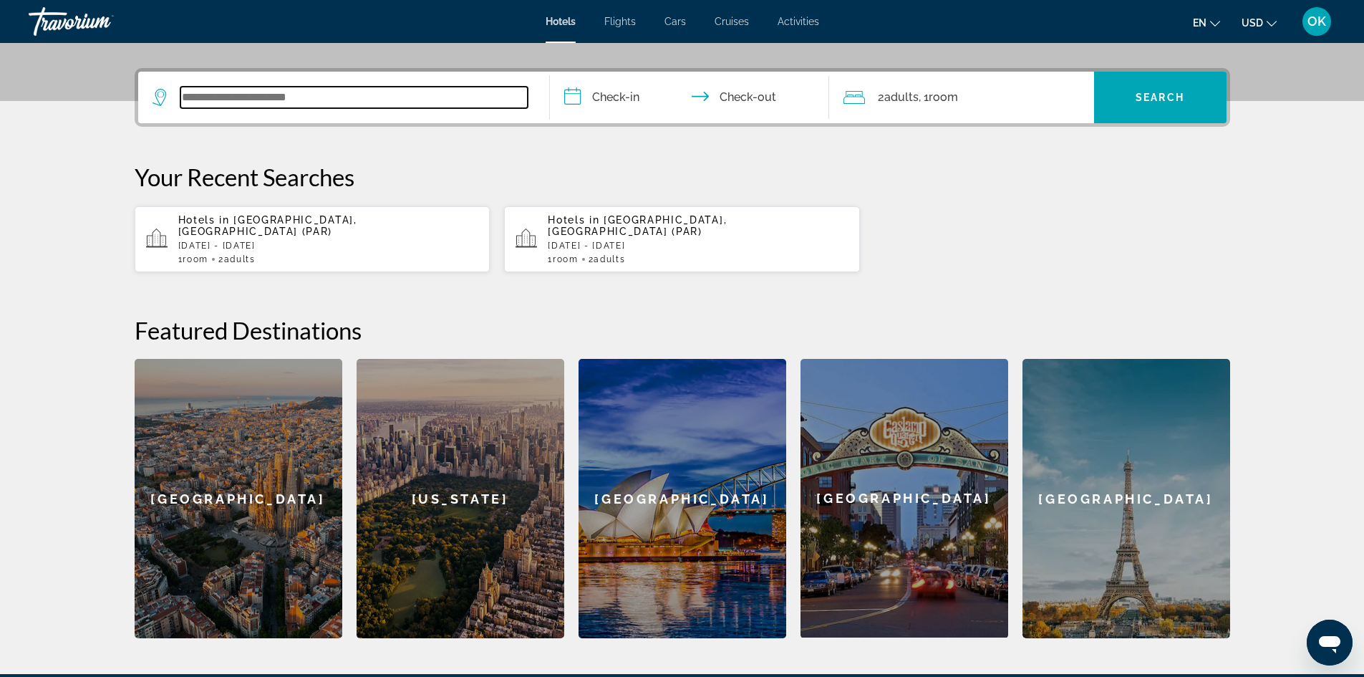
scroll to position [350, 0]
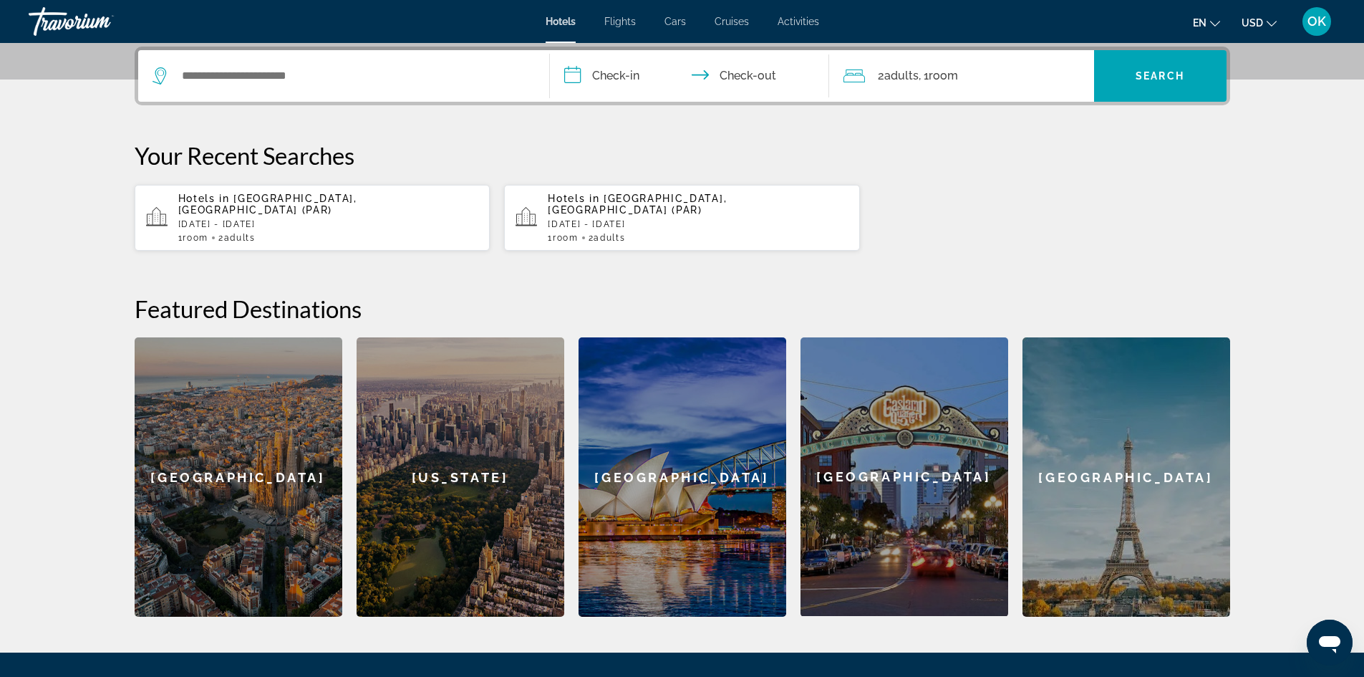
click at [228, 219] on p "Sun, 05 Oct - Thu, 09 Oct" at bounding box center [328, 224] width 301 height 10
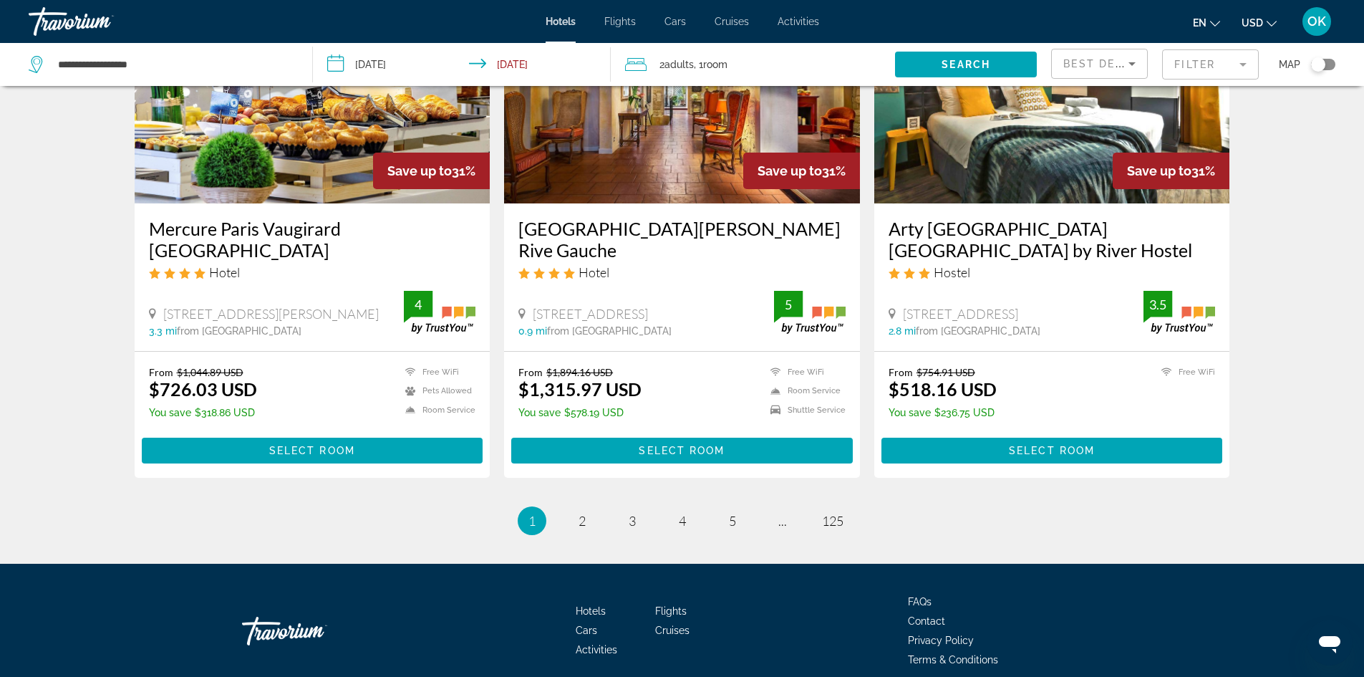
scroll to position [1754, 0]
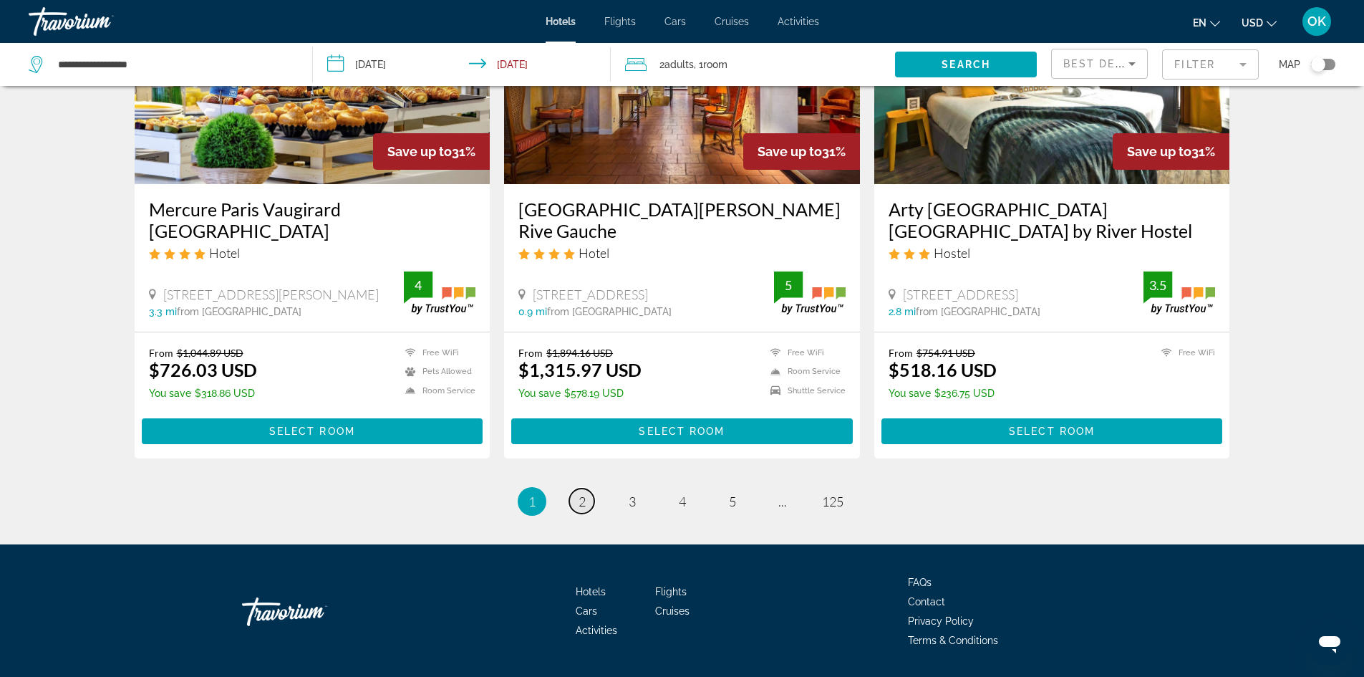
click at [587, 488] on link "page 2" at bounding box center [581, 500] width 25 height 25
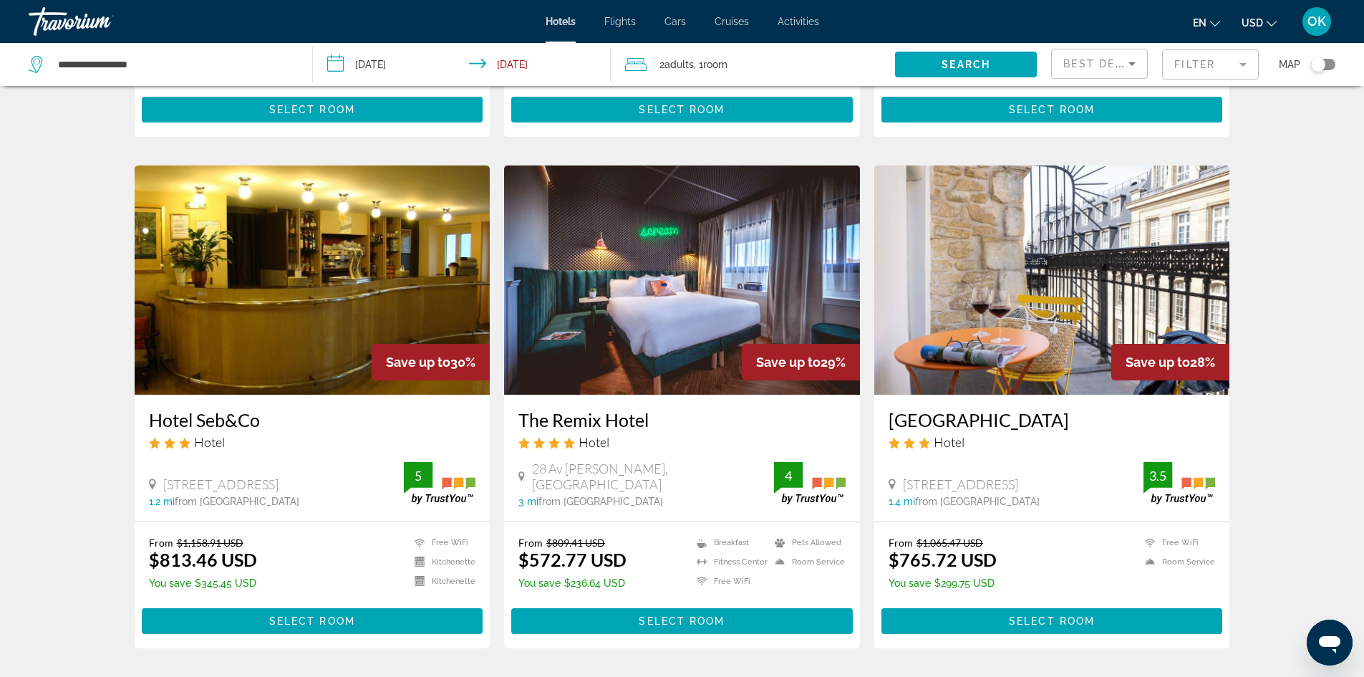
scroll to position [501, 0]
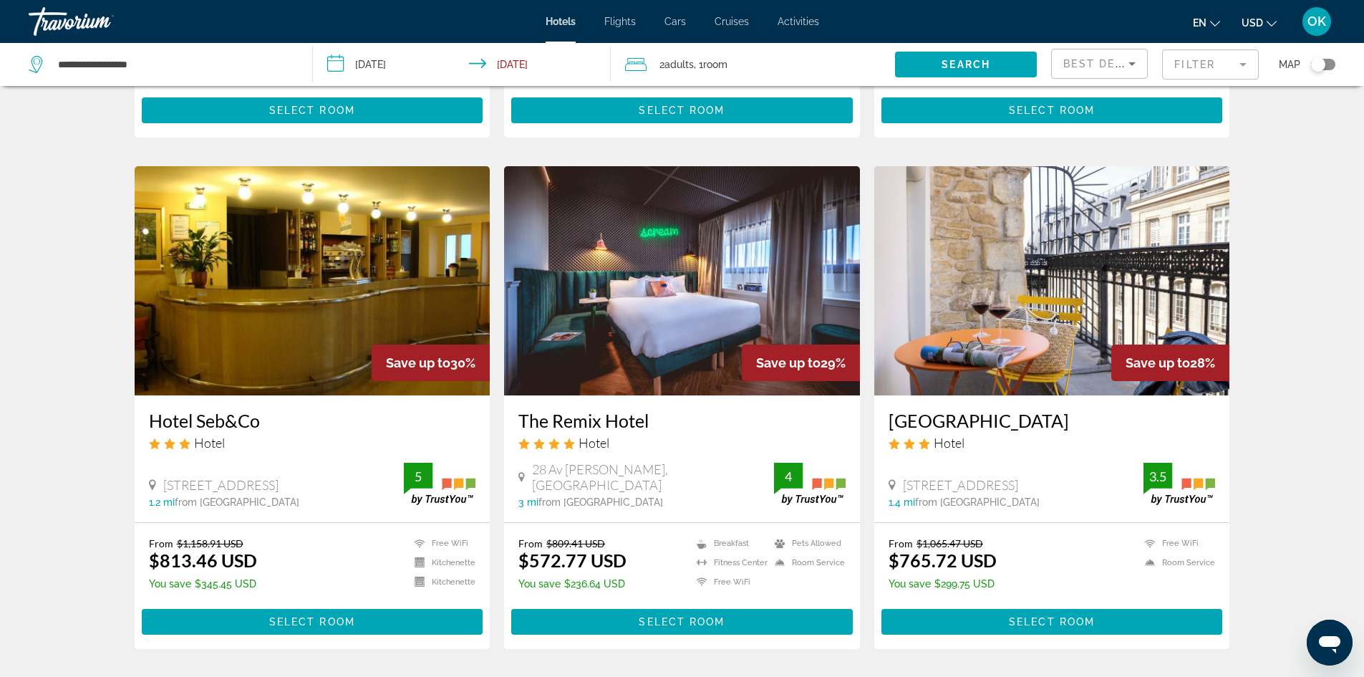
drag, startPoint x: 1039, startPoint y: 486, endPoint x: 906, endPoint y: 488, distance: 133.2
click at [906, 488] on span "20 Rue Amsterdam, Paris" at bounding box center [960, 485] width 115 height 16
copy span "20 Rue Amsterdam, Paris"
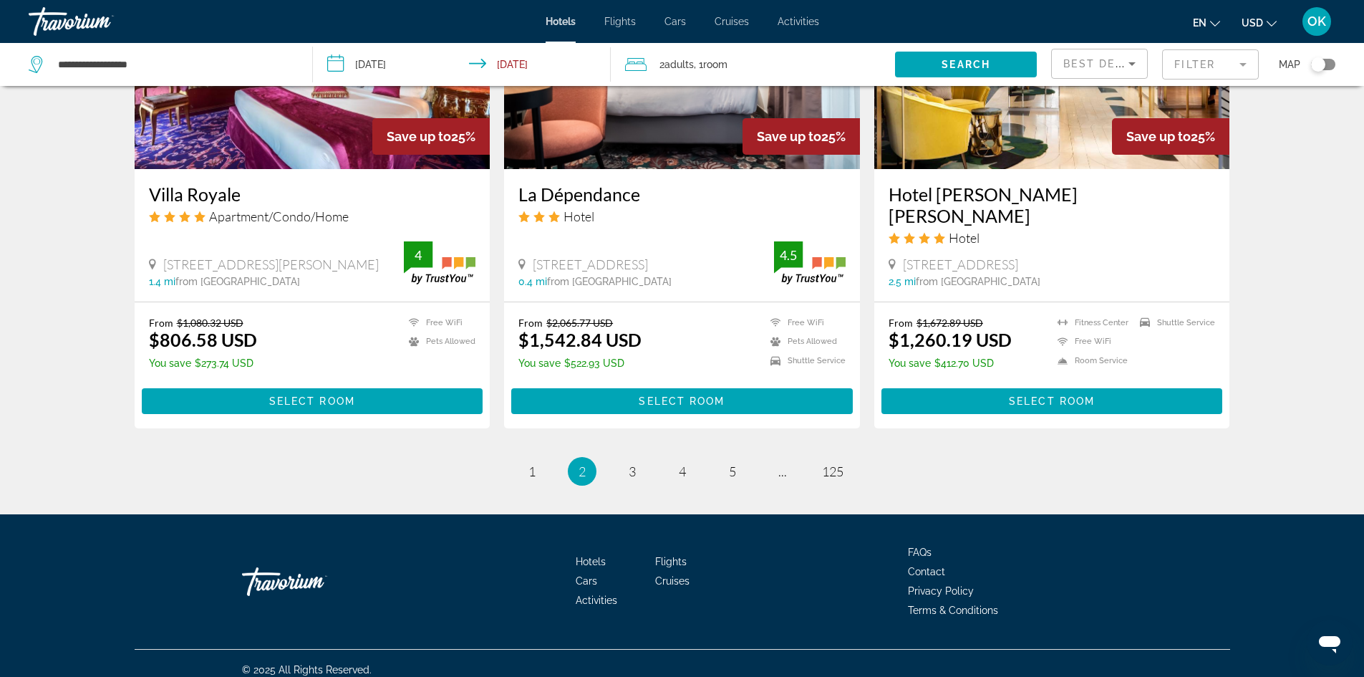
scroll to position [1754, 0]
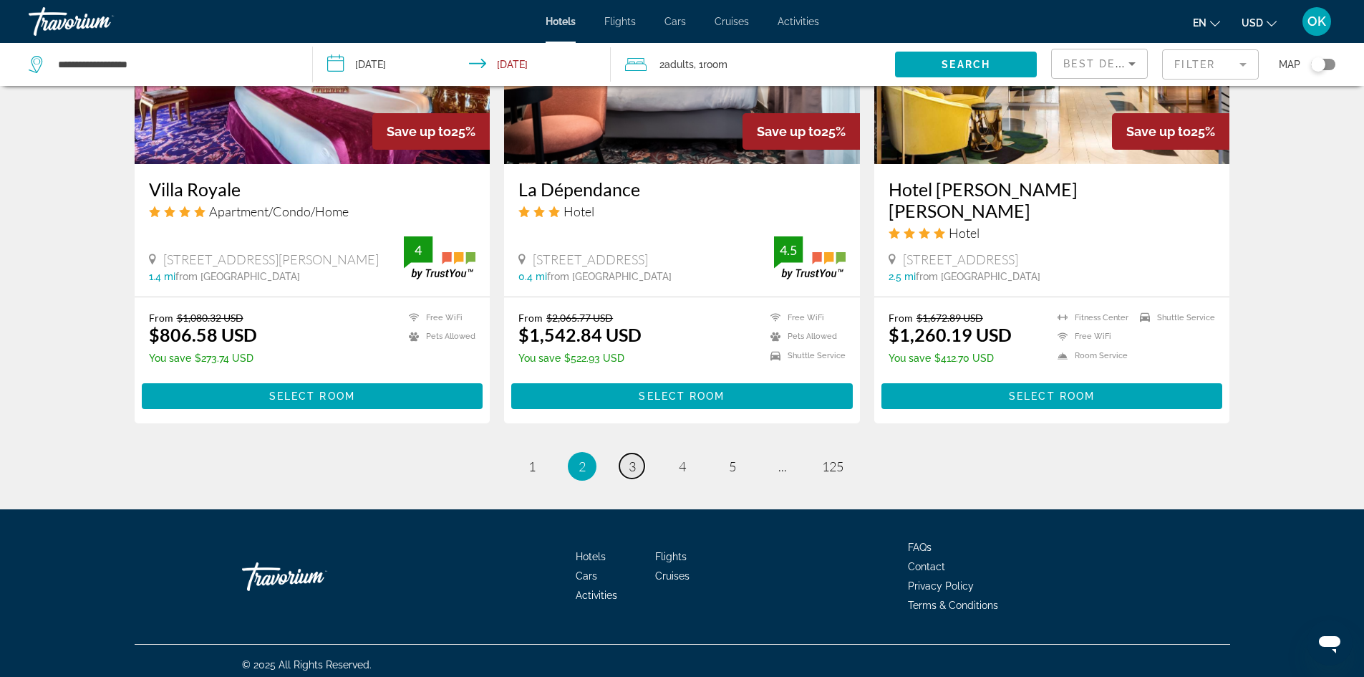
click at [634, 458] on span "3" at bounding box center [632, 466] width 7 height 16
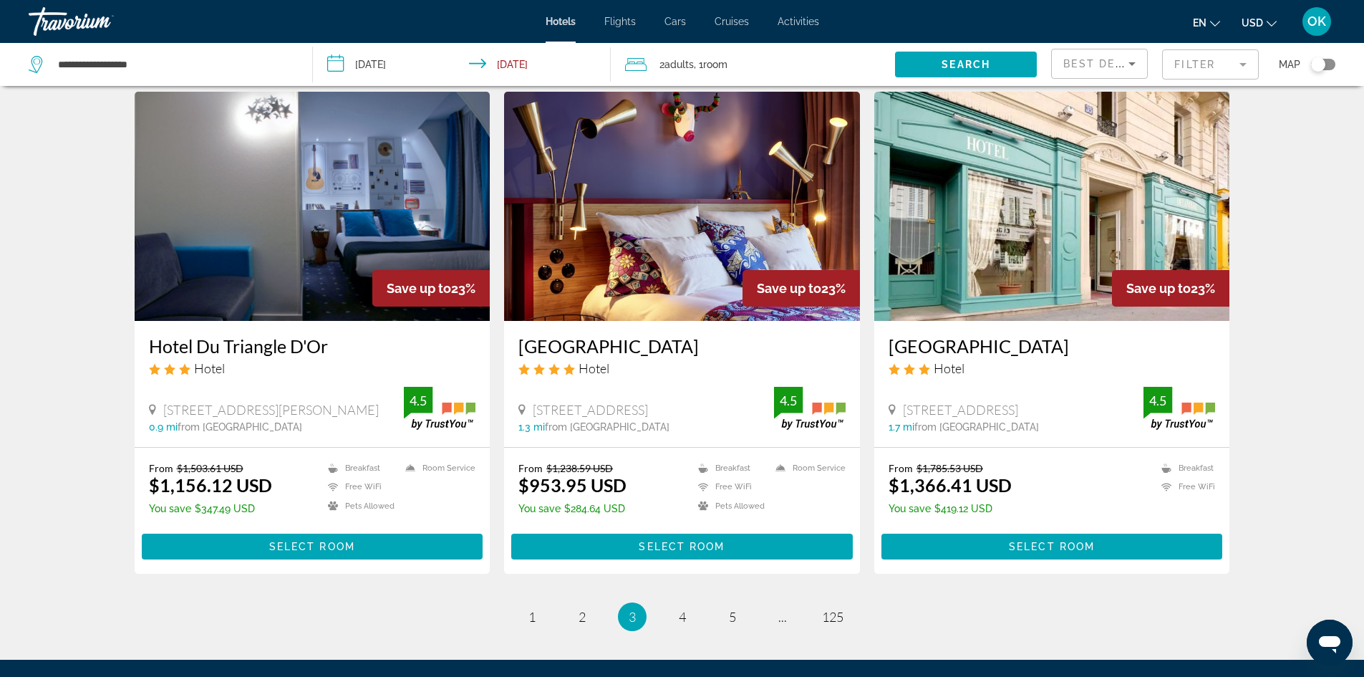
scroll to position [1754, 0]
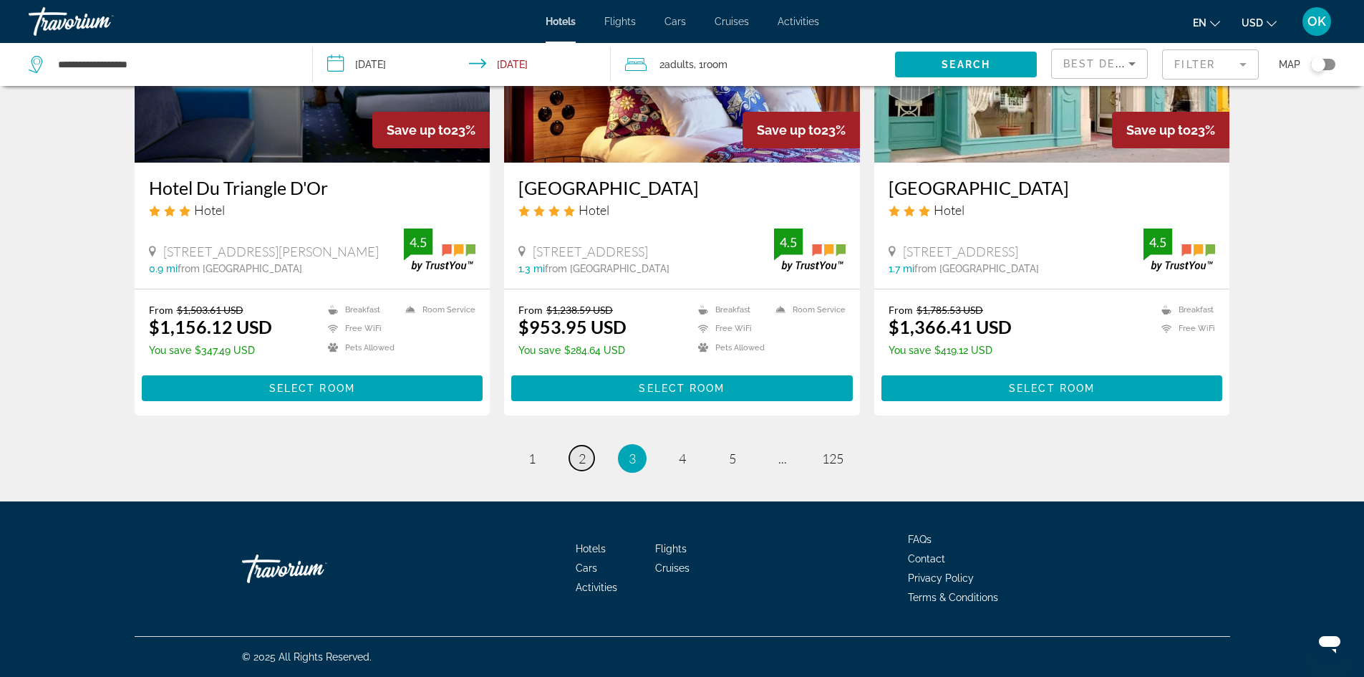
click at [581, 462] on span "2" at bounding box center [582, 458] width 7 height 16
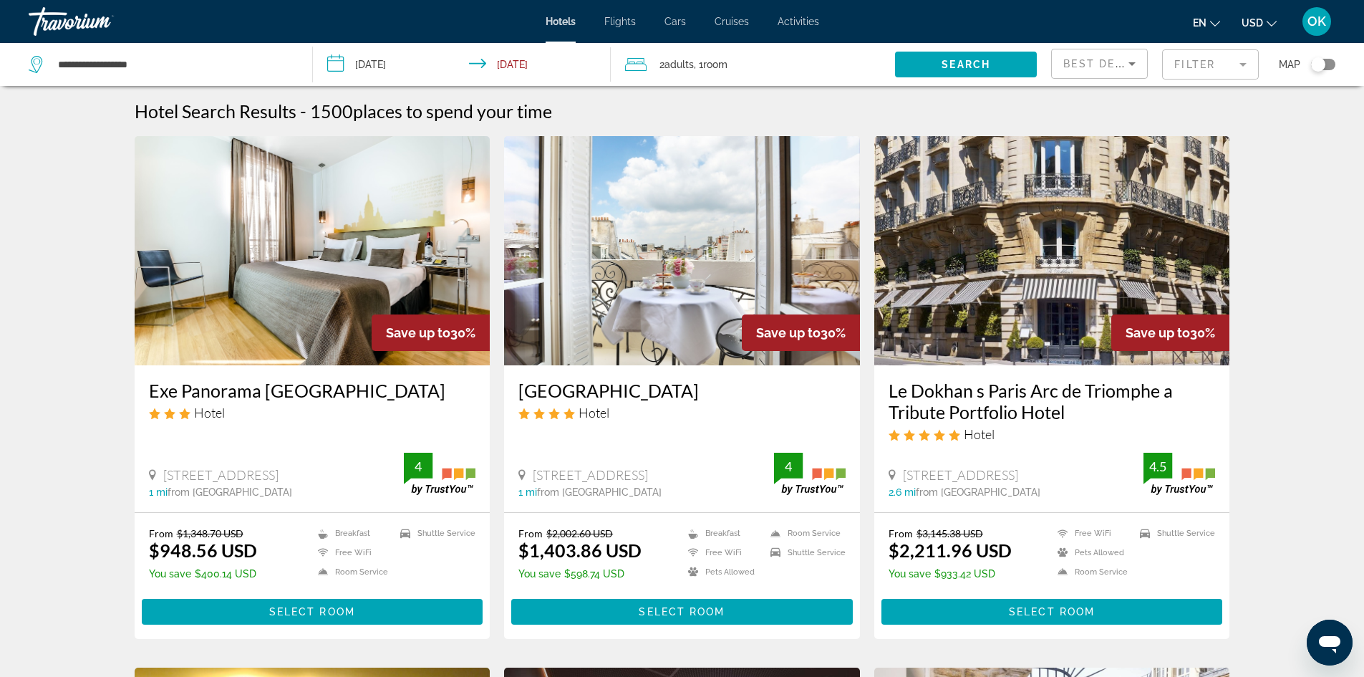
click at [1230, 61] on mat-form-field "Filter" at bounding box center [1210, 64] width 97 height 30
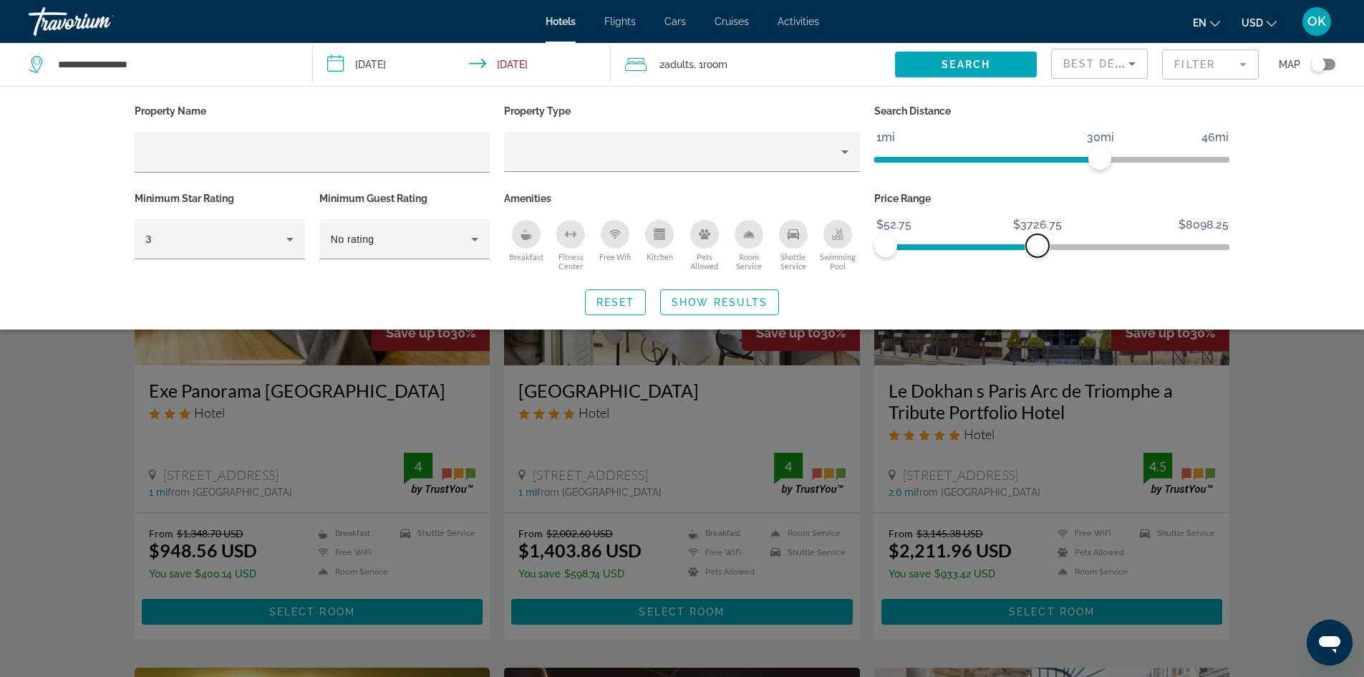
drag, startPoint x: 1216, startPoint y: 246, endPoint x: 1025, endPoint y: 246, distance: 190.5
click at [1029, 245] on span "ngx-slider-max" at bounding box center [1037, 245] width 23 height 23
drag, startPoint x: 886, startPoint y: 244, endPoint x: 906, endPoint y: 242, distance: 20.9
click at [906, 242] on span "ngx-slider" at bounding box center [906, 245] width 23 height 23
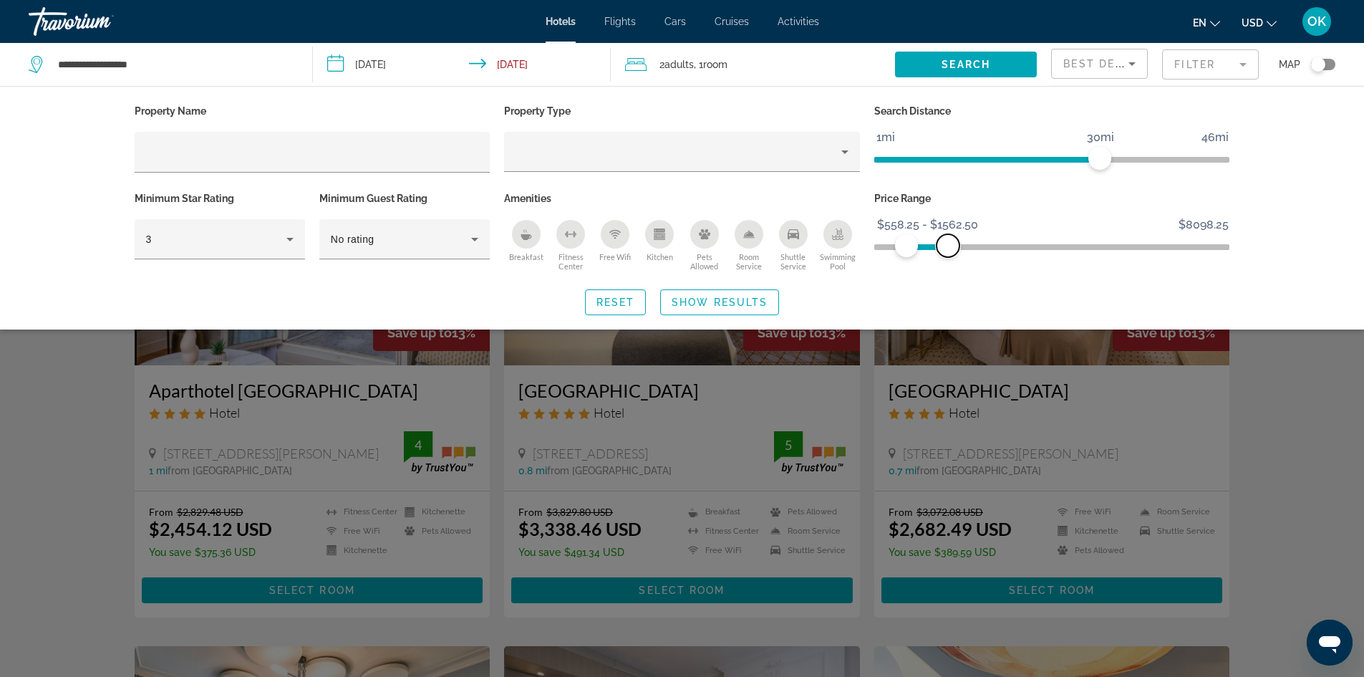
drag, startPoint x: 1029, startPoint y: 240, endPoint x: 948, endPoint y: 243, distance: 81.0
click at [948, 243] on span "ngx-slider-max" at bounding box center [948, 245] width 23 height 23
click at [1321, 24] on span "OK" at bounding box center [1316, 21] width 19 height 14
click at [1295, 250] on div "Property Name Property Type Search Distance 1mi 46mi 30mi Minimum Star Rating 3…" at bounding box center [682, 207] width 1364 height 243
click at [700, 304] on span "Show Results" at bounding box center [720, 301] width 96 height 11
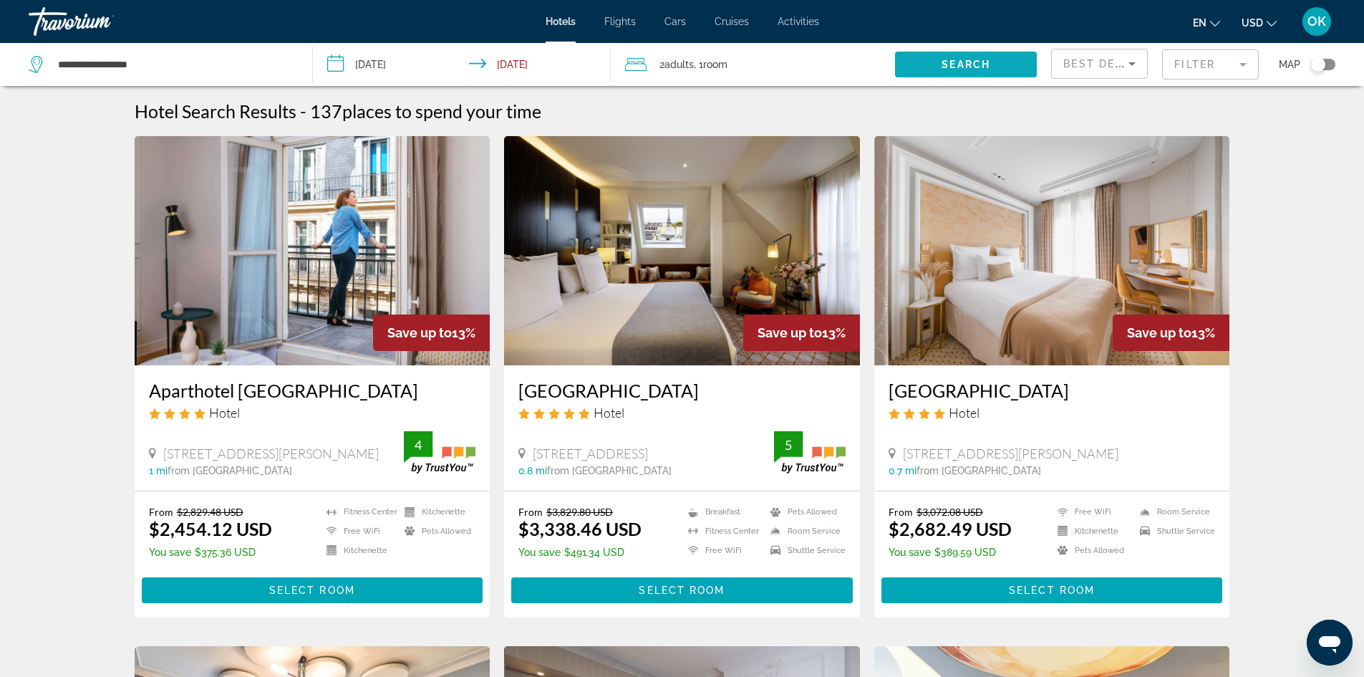
click at [911, 60] on span "Search widget" at bounding box center [966, 64] width 142 height 34
click at [957, 62] on span "Search" at bounding box center [966, 64] width 49 height 11
click at [969, 62] on span "Search" at bounding box center [966, 64] width 49 height 11
click at [1320, 64] on div "Toggle map" at bounding box center [1318, 64] width 14 height 14
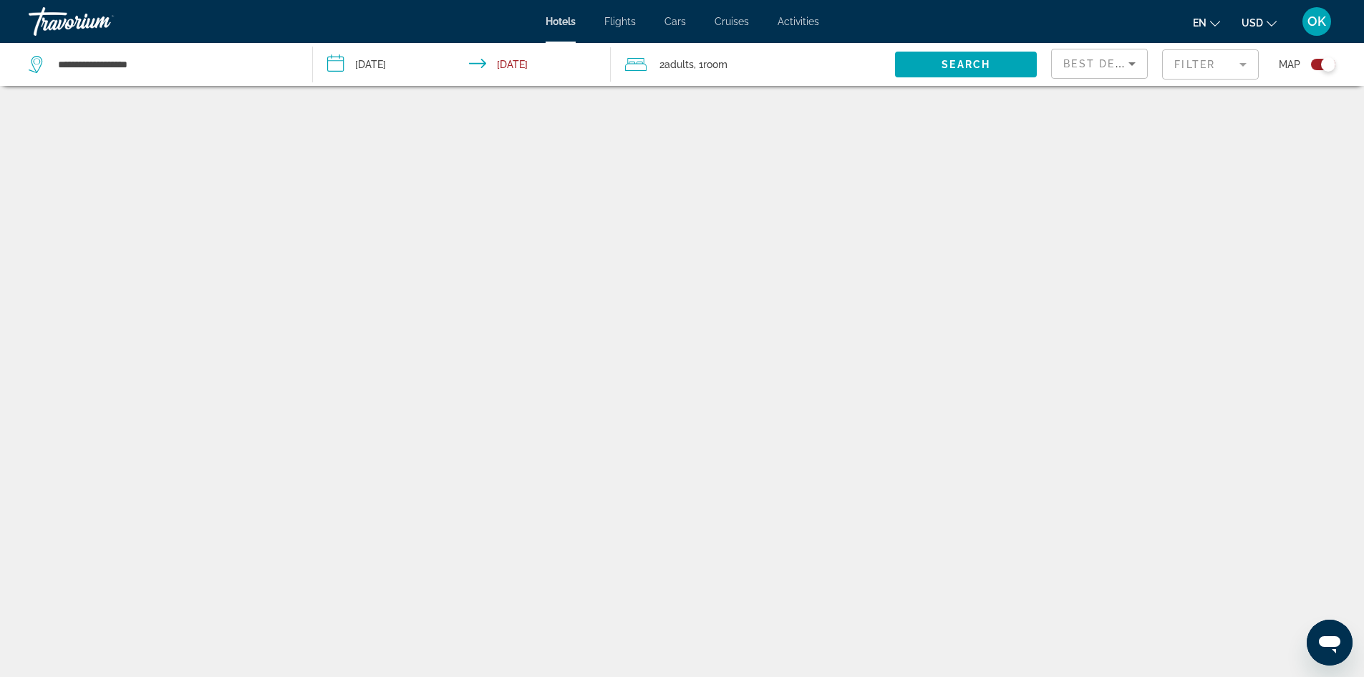
scroll to position [86, 0]
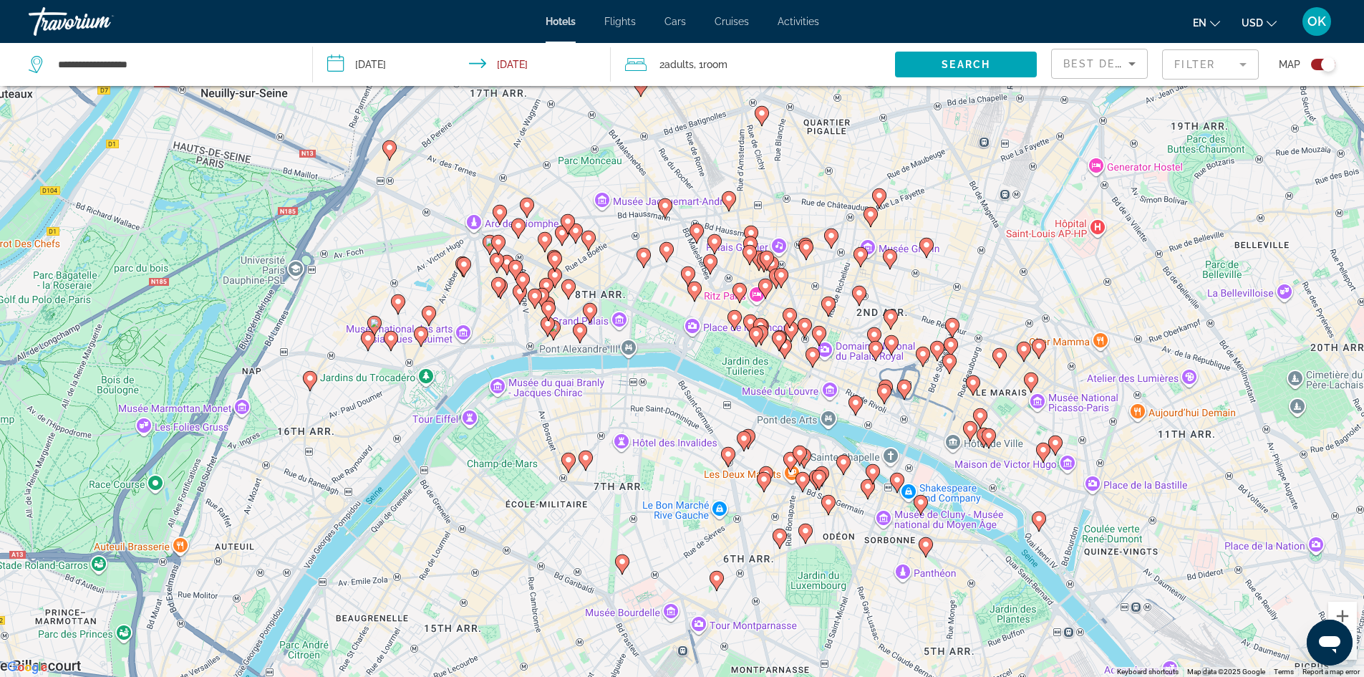
click at [1206, 67] on mat-form-field "Filter" at bounding box center [1210, 64] width 97 height 30
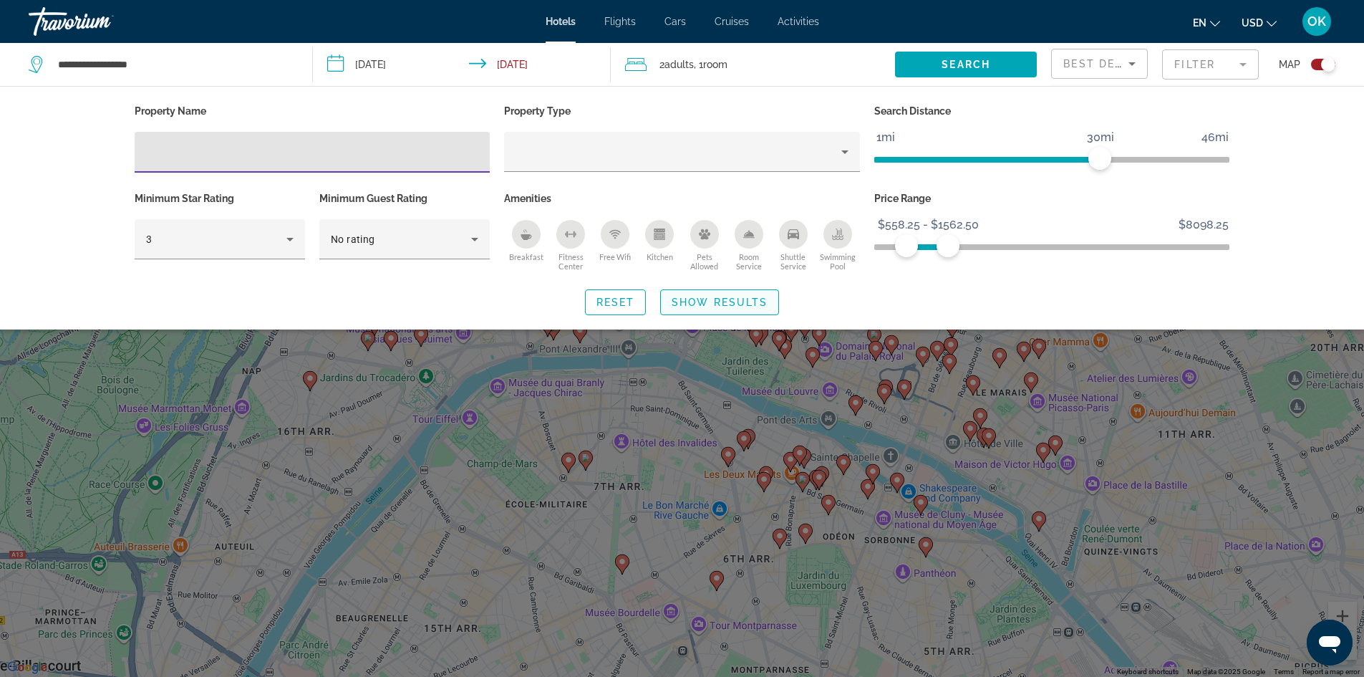
click at [710, 295] on span "Search widget" at bounding box center [719, 302] width 117 height 34
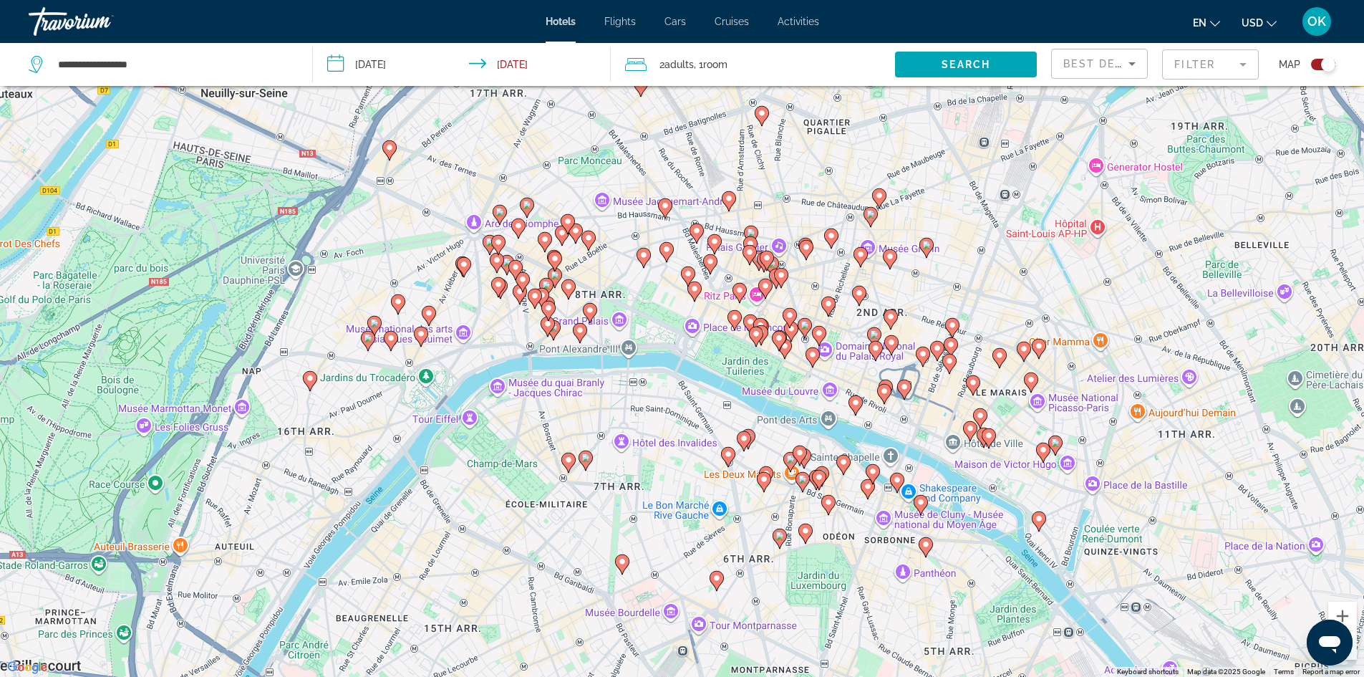
drag, startPoint x: 1320, startPoint y: 62, endPoint x: 1292, endPoint y: 59, distance: 28.0
click at [1292, 59] on div "Map" at bounding box center [1304, 64] width 62 height 43
drag, startPoint x: 1325, startPoint y: 67, endPoint x: 1310, endPoint y: 67, distance: 15.0
click at [1310, 67] on button "Toggle map" at bounding box center [1317, 64] width 35 height 13
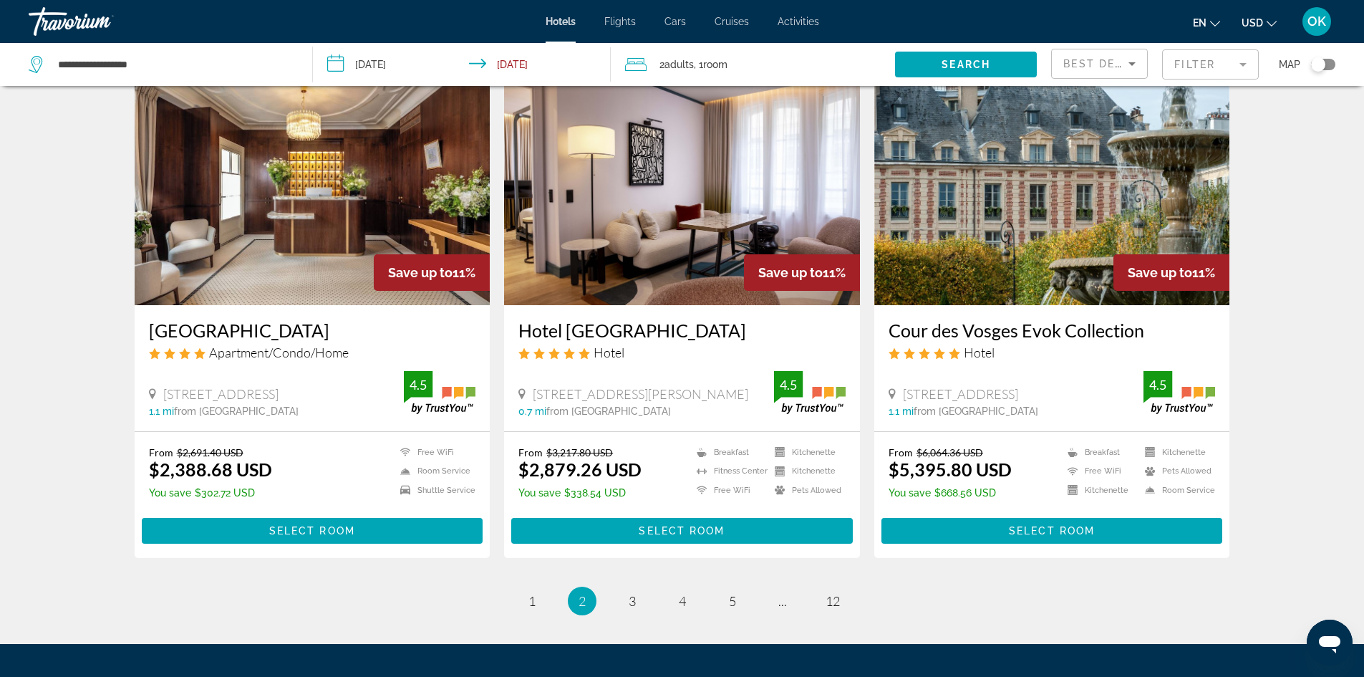
scroll to position [1754, 0]
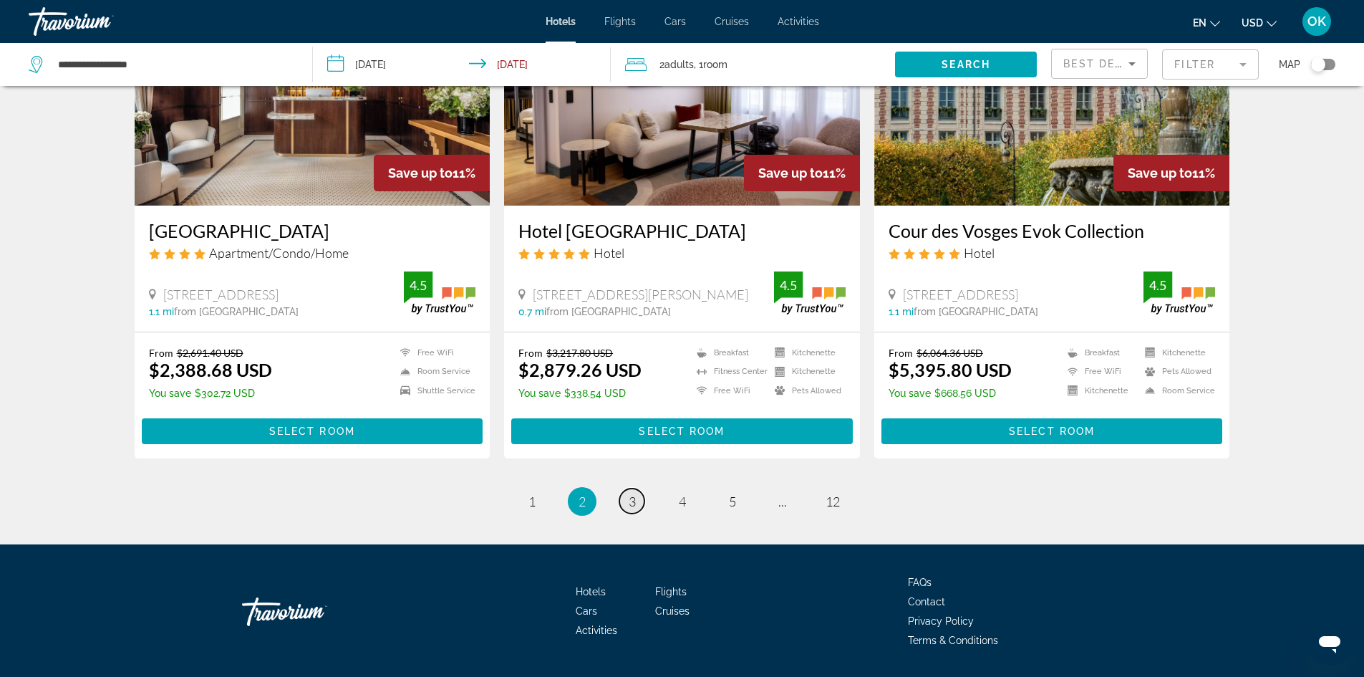
click at [628, 488] on link "page 3" at bounding box center [631, 500] width 25 height 25
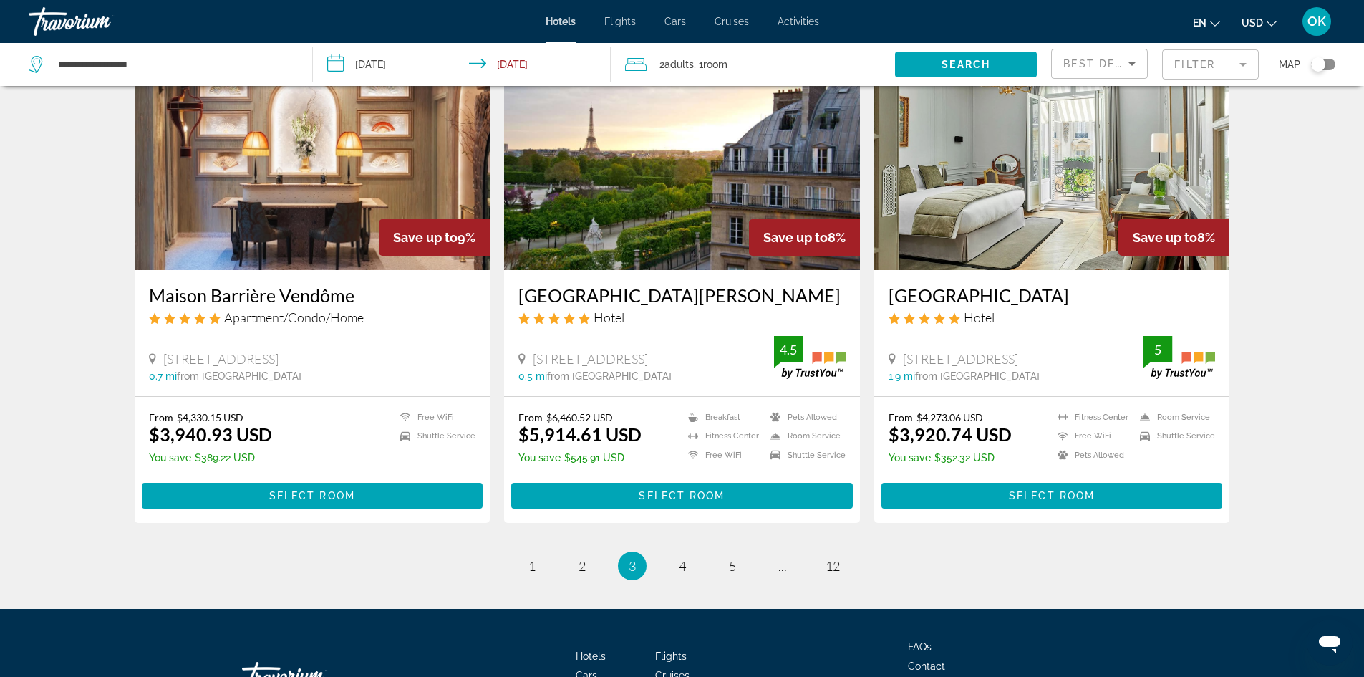
scroll to position [1754, 0]
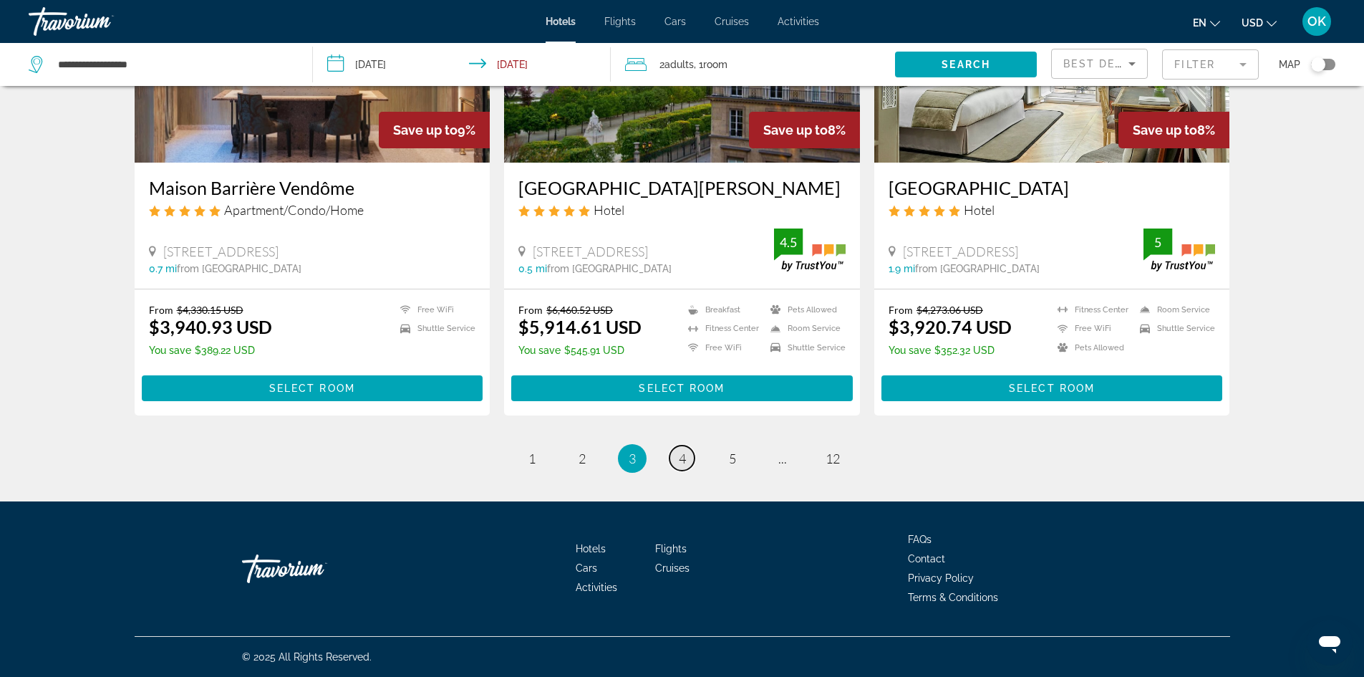
click at [684, 460] on span "4" at bounding box center [682, 458] width 7 height 16
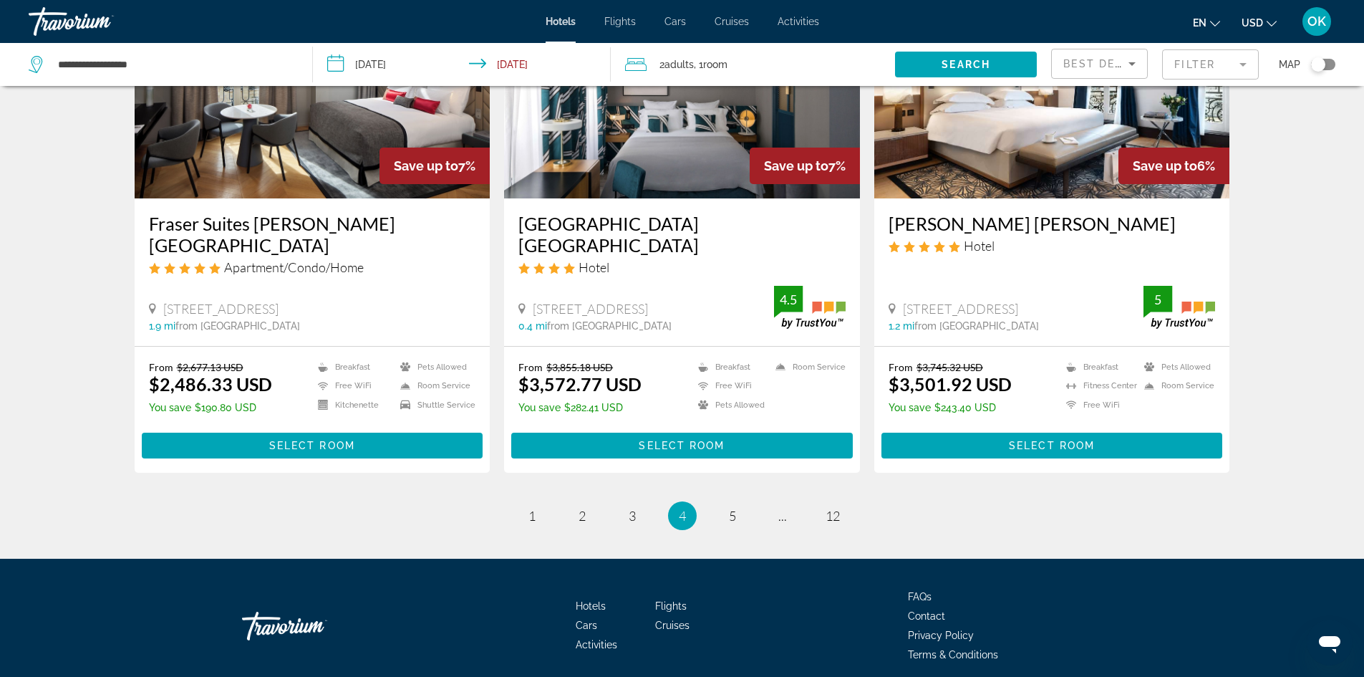
scroll to position [1733, 0]
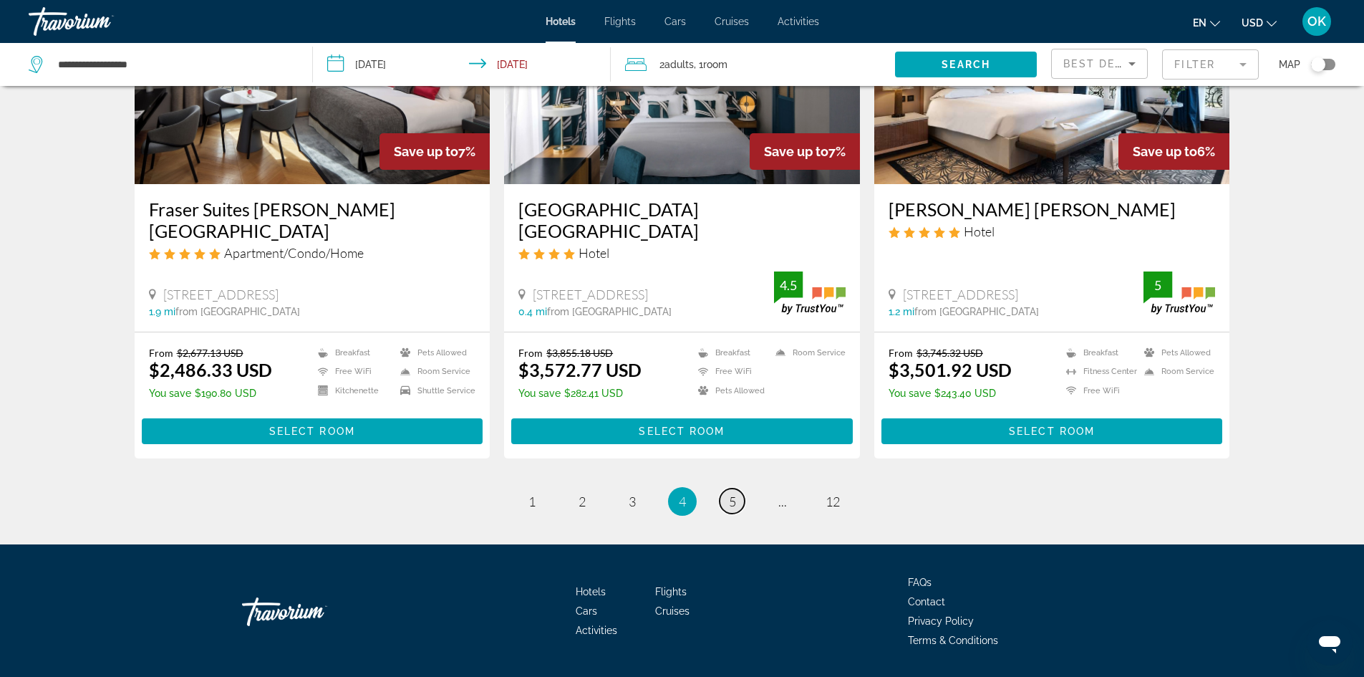
click at [722, 488] on link "page 5" at bounding box center [732, 500] width 25 height 25
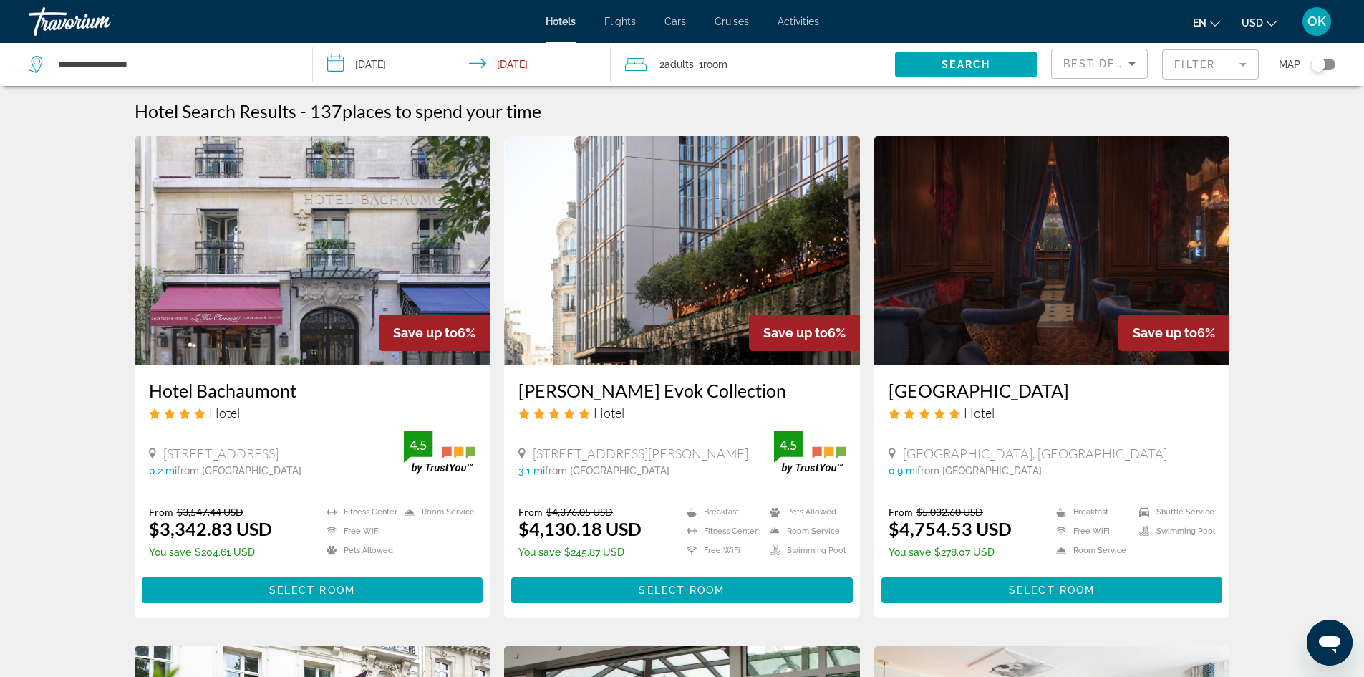
click at [1226, 66] on mat-form-field "Filter" at bounding box center [1210, 64] width 97 height 30
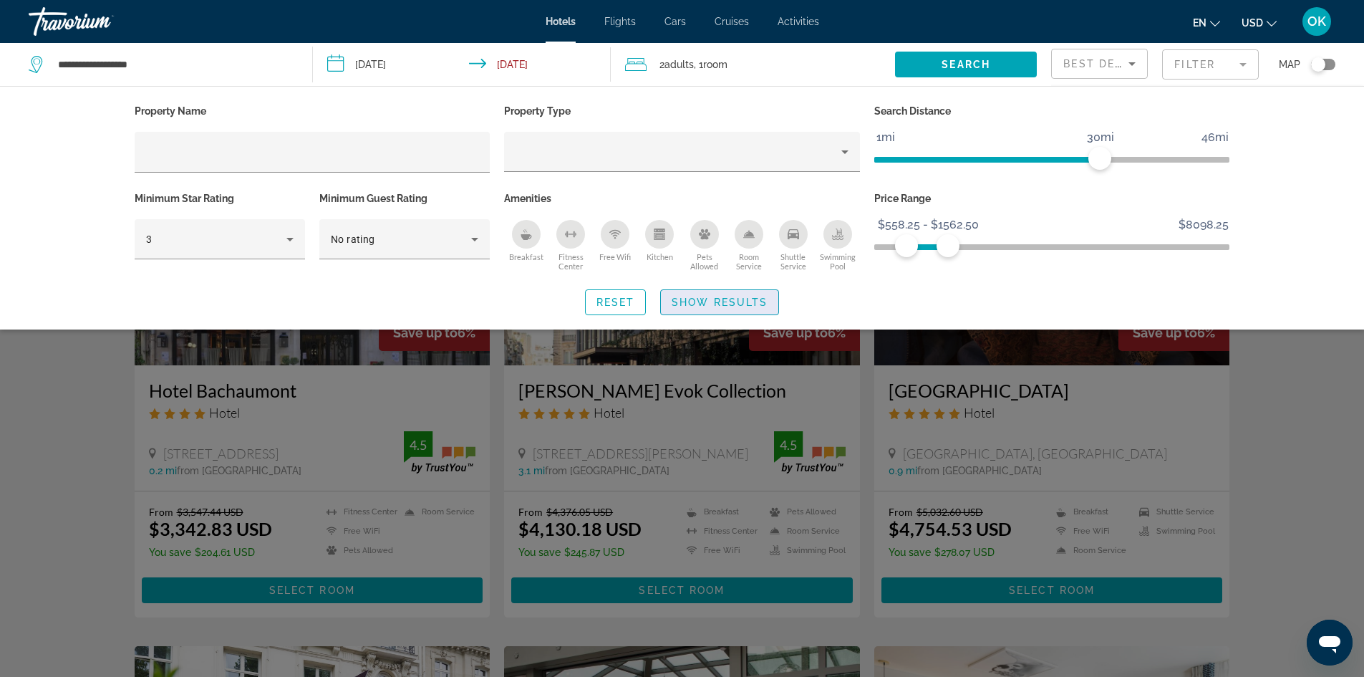
click at [706, 296] on span "Show Results" at bounding box center [720, 301] width 96 height 11
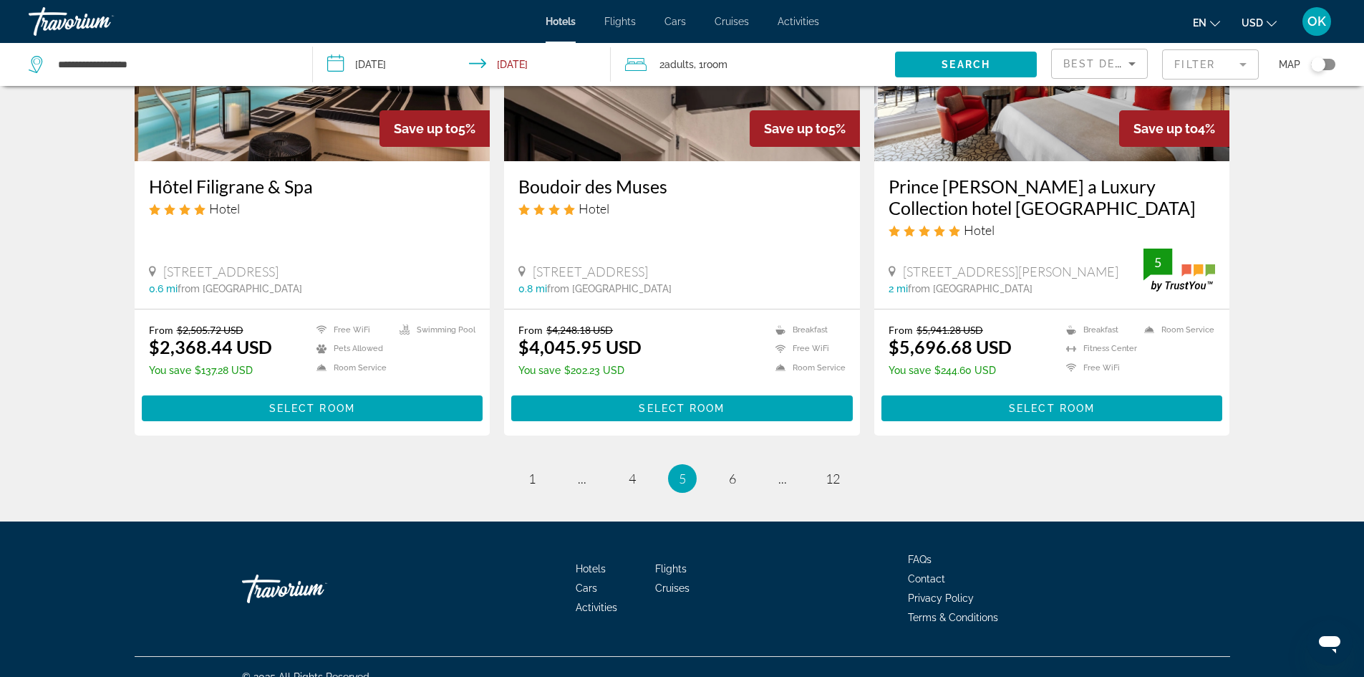
scroll to position [1776, 0]
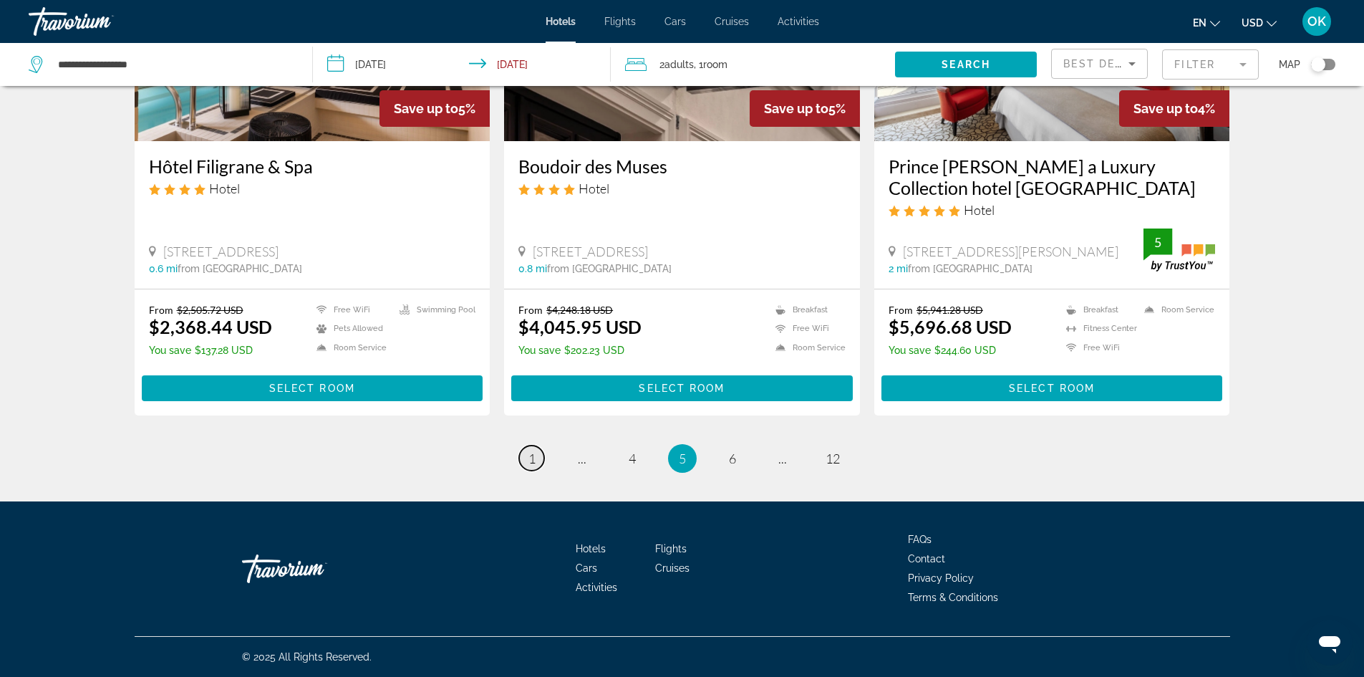
click at [538, 449] on link "page 1" at bounding box center [531, 457] width 25 height 25
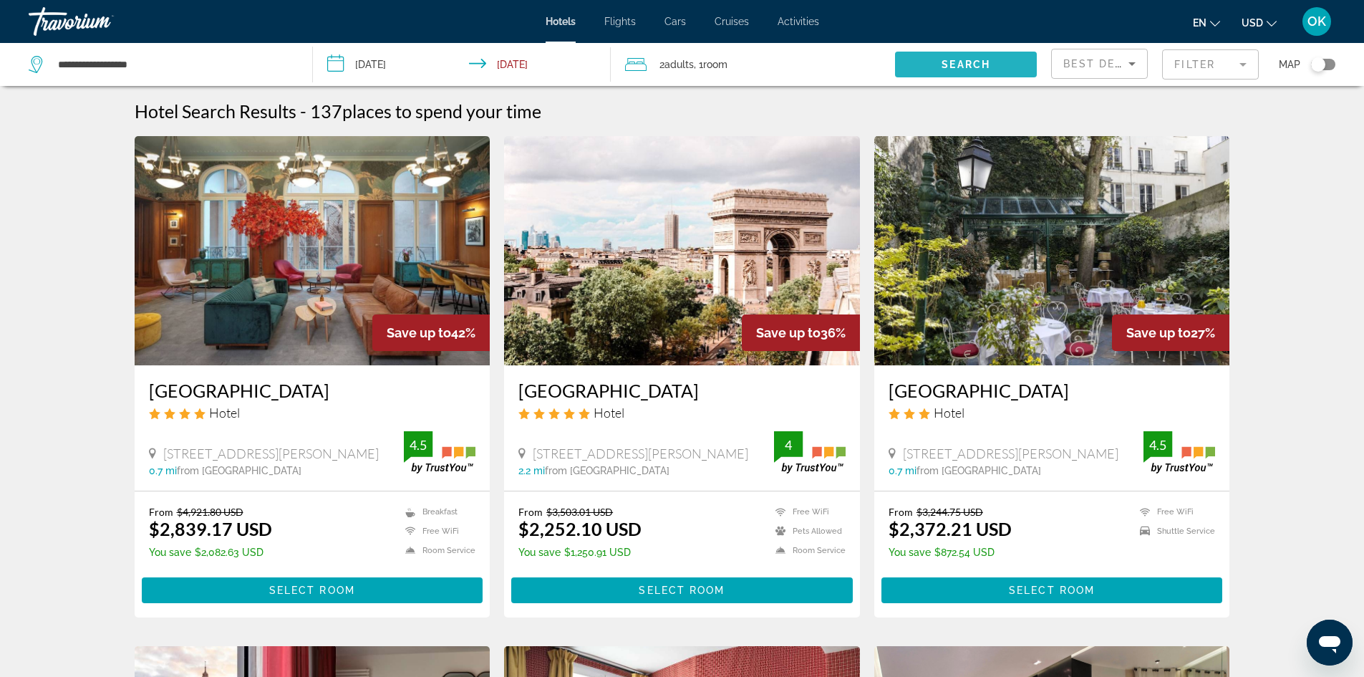
click at [944, 60] on span "Search" at bounding box center [966, 64] width 49 height 11
click at [1206, 59] on mat-form-field "Filter" at bounding box center [1210, 64] width 97 height 30
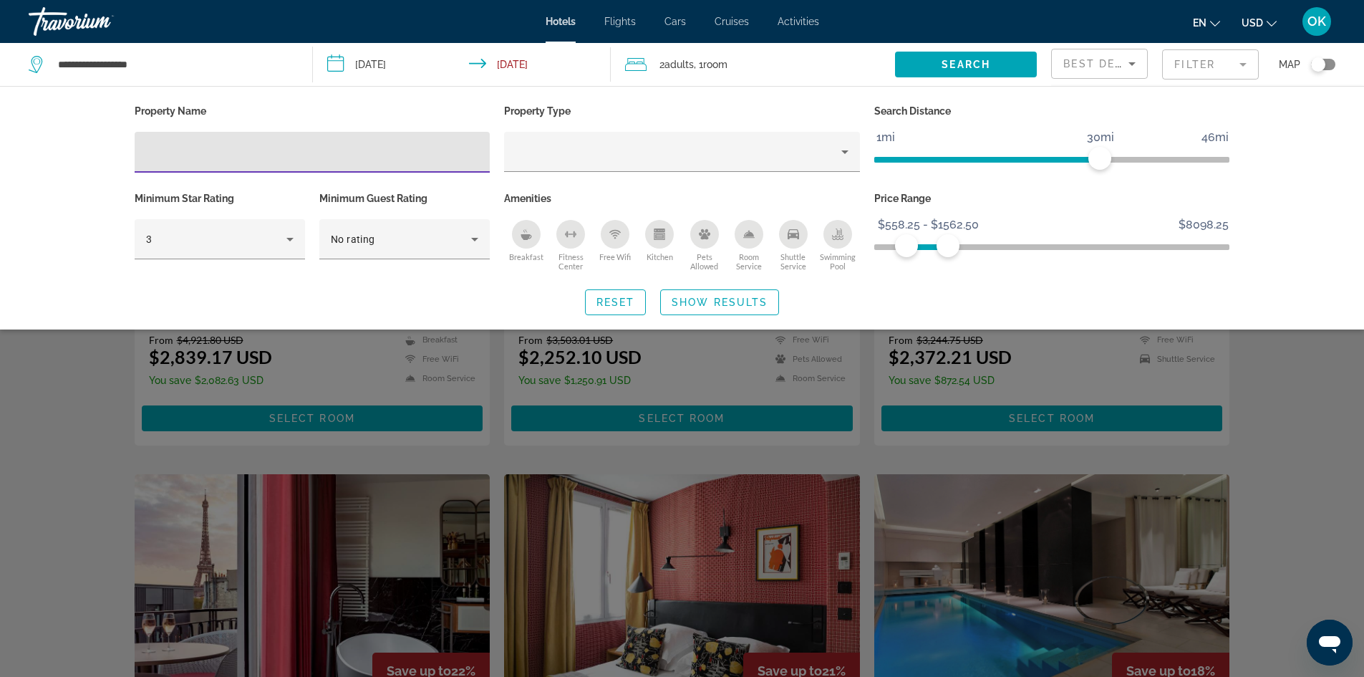
scroll to position [358, 0]
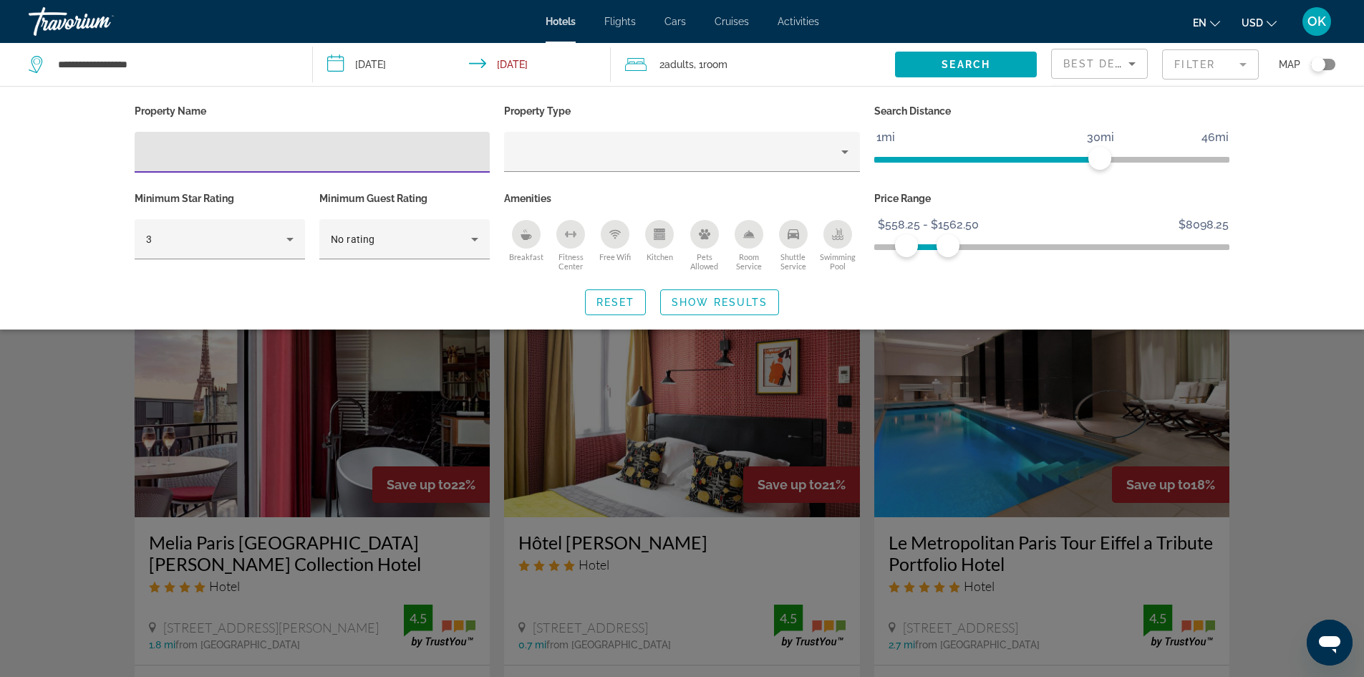
click at [51, 290] on div "Property Name Property Type Search Distance 1mi 46mi 30mi Minimum Star Rating 3…" at bounding box center [682, 207] width 1364 height 243
click at [283, 153] on input "Hotel Filters" at bounding box center [312, 152] width 333 height 17
click at [556, 154] on div "Property type" at bounding box center [679, 151] width 326 height 17
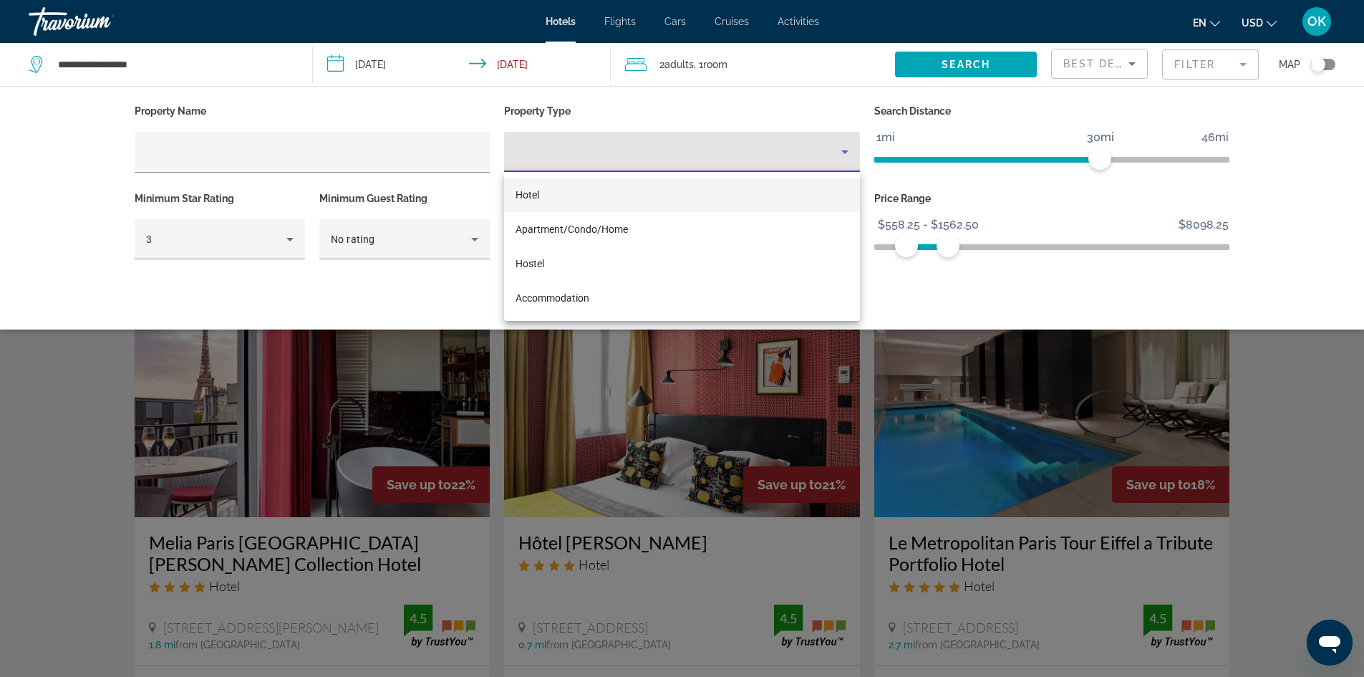
click at [531, 197] on span "Hotel" at bounding box center [528, 194] width 24 height 11
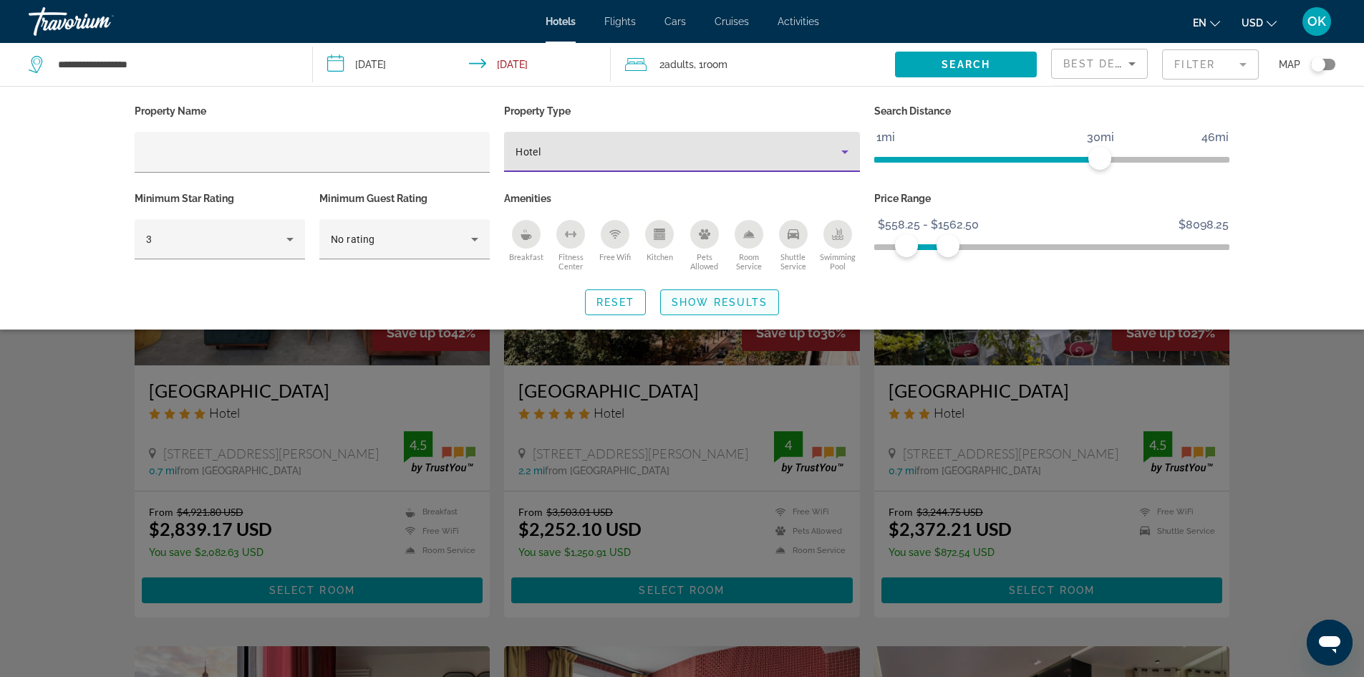
click at [681, 303] on span "Show Results" at bounding box center [720, 301] width 96 height 11
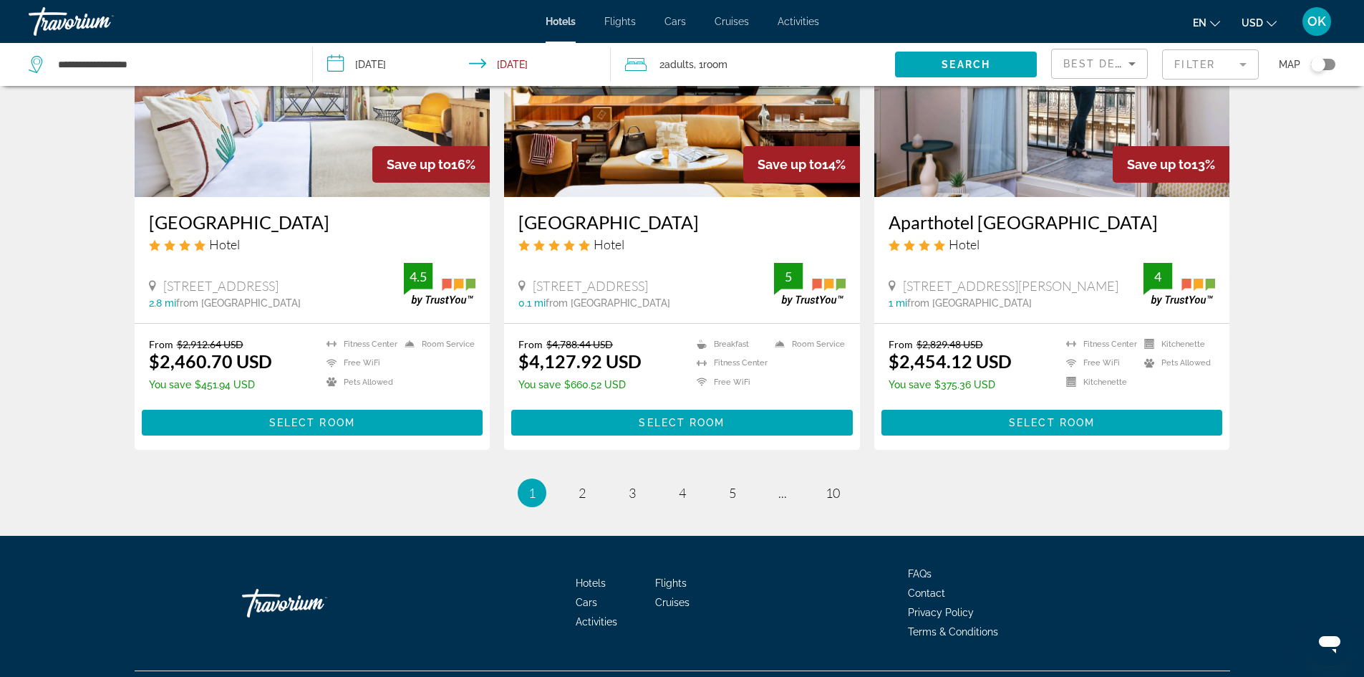
scroll to position [1754, 0]
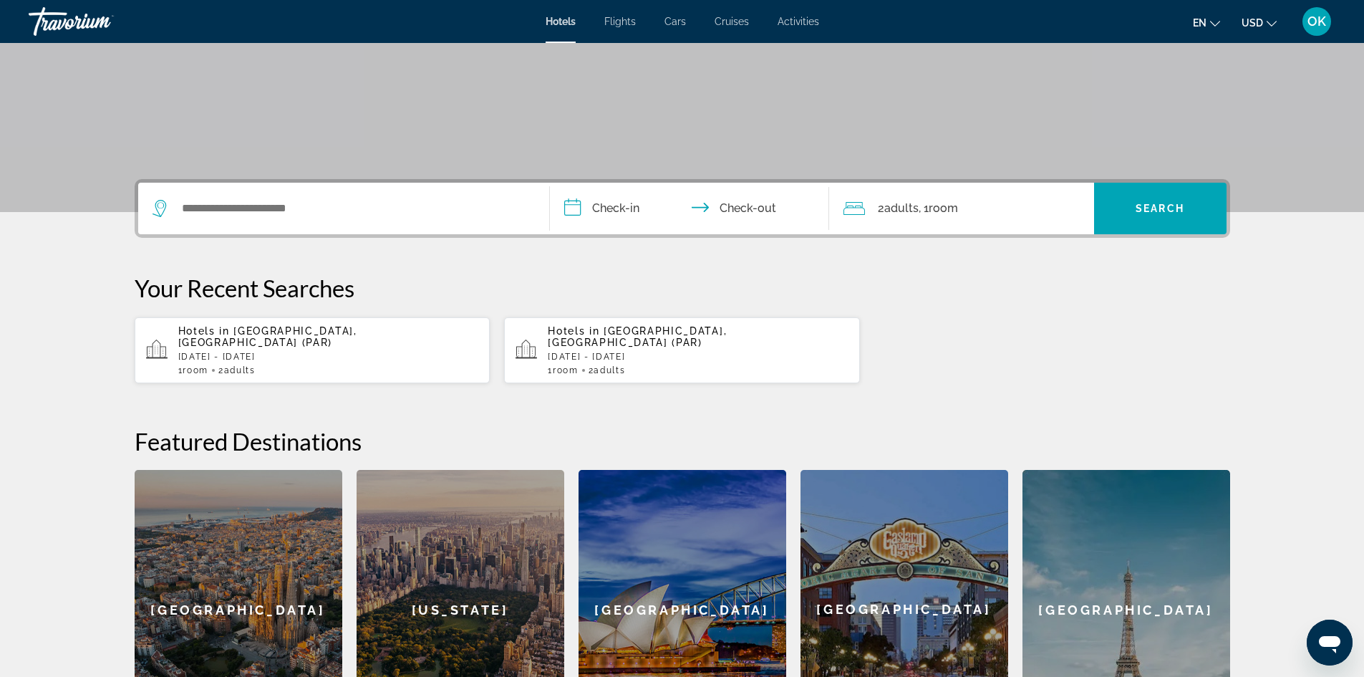
scroll to position [286, 0]
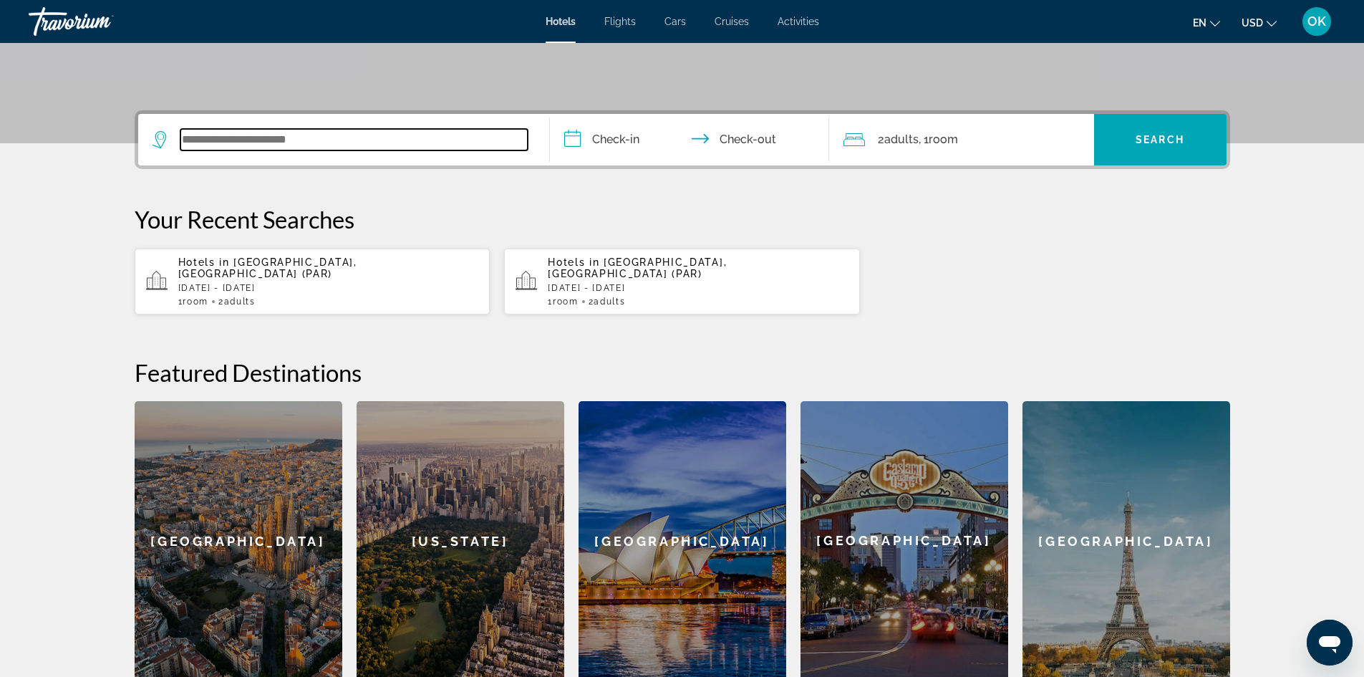
click at [319, 135] on input "Search widget" at bounding box center [353, 139] width 347 height 21
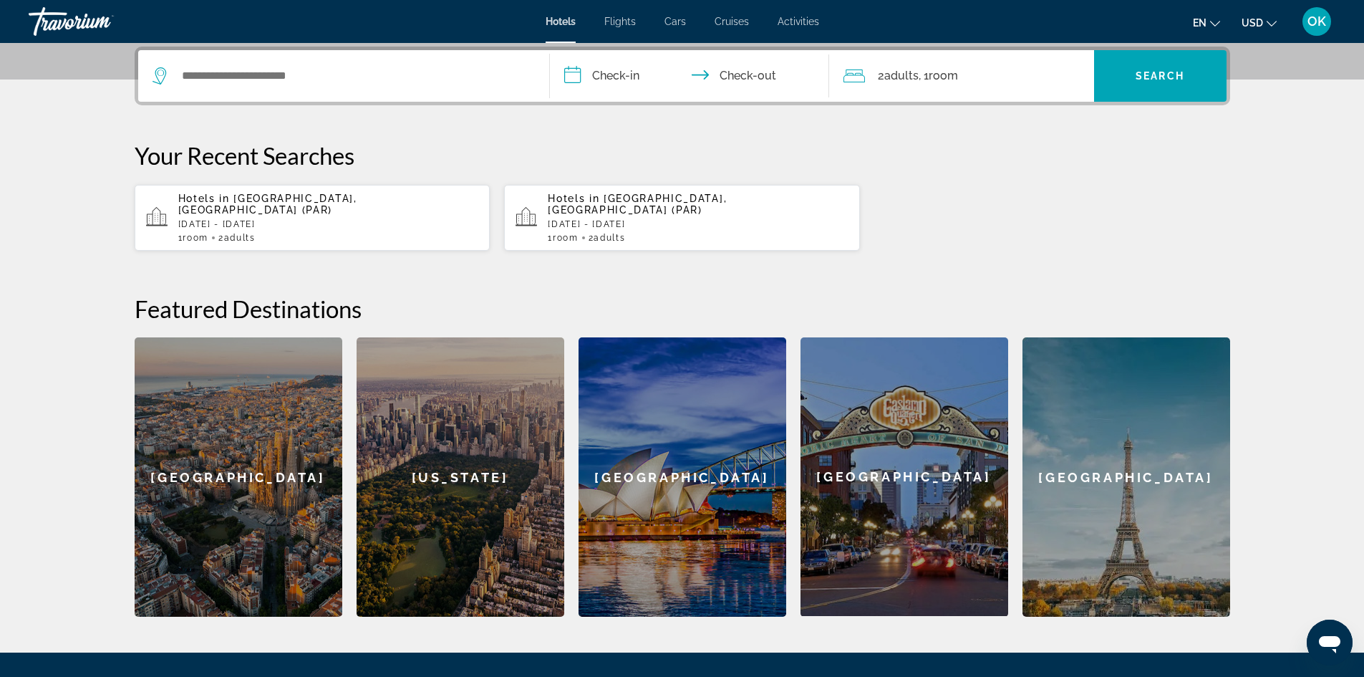
click at [291, 232] on app-hotels-recent-search "Hotels in Paris, France (PAR) Sun, 05 Oct - Thu, 09 Oct 1 Room rooms 2 Adult Ad…" at bounding box center [313, 218] width 356 height 66
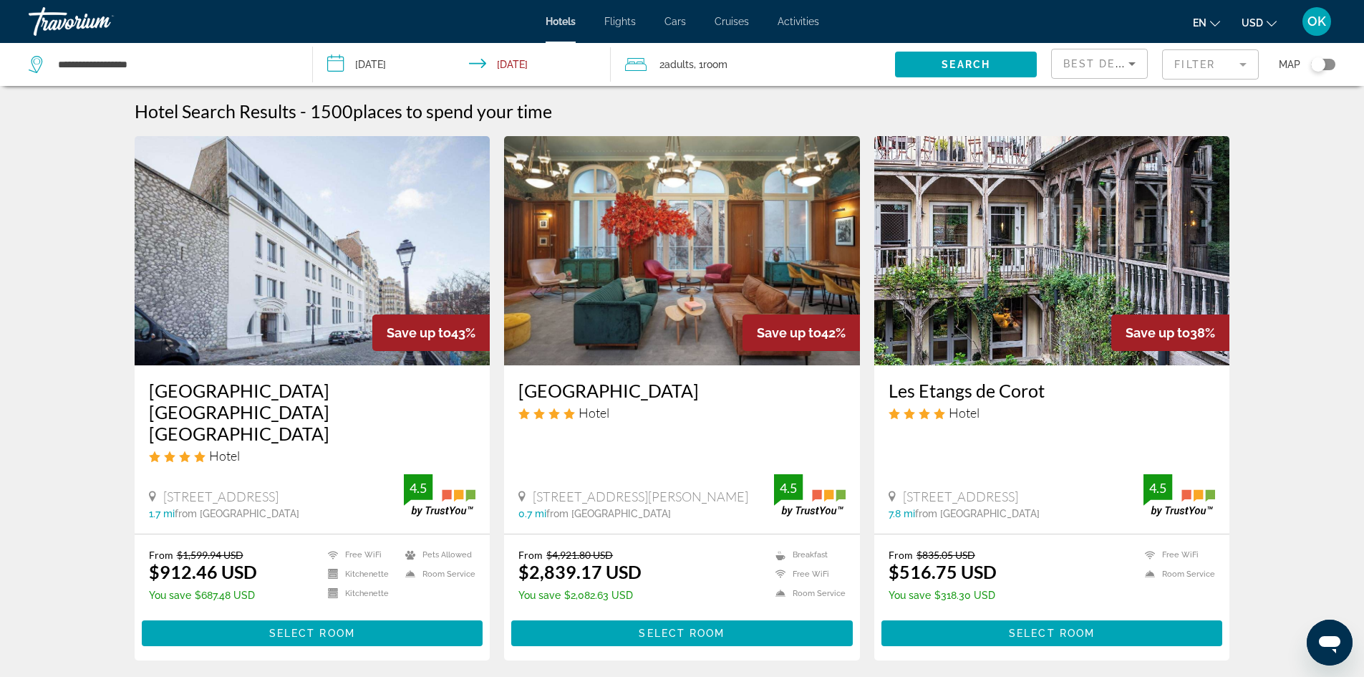
click at [1193, 59] on mat-form-field "Filter" at bounding box center [1210, 64] width 97 height 30
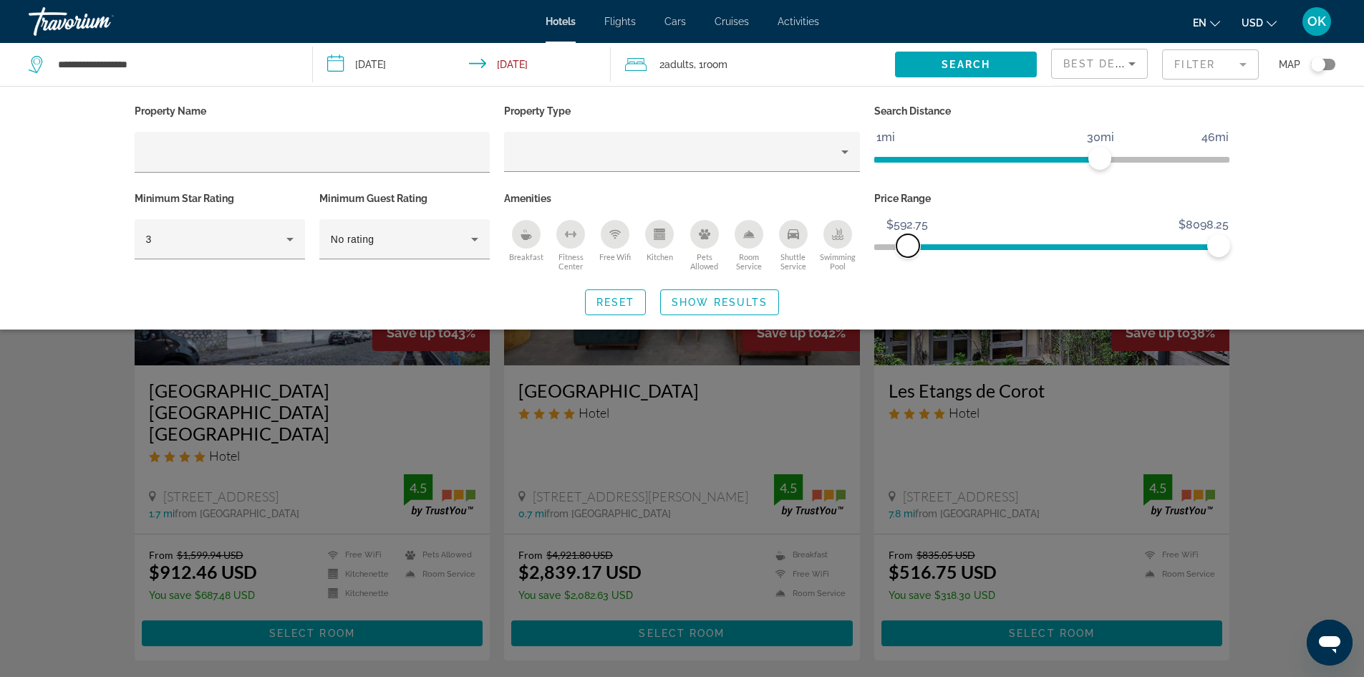
drag, startPoint x: 886, startPoint y: 242, endPoint x: 908, endPoint y: 249, distance: 22.6
click at [908, 249] on span "ngx-slider" at bounding box center [907, 245] width 23 height 23
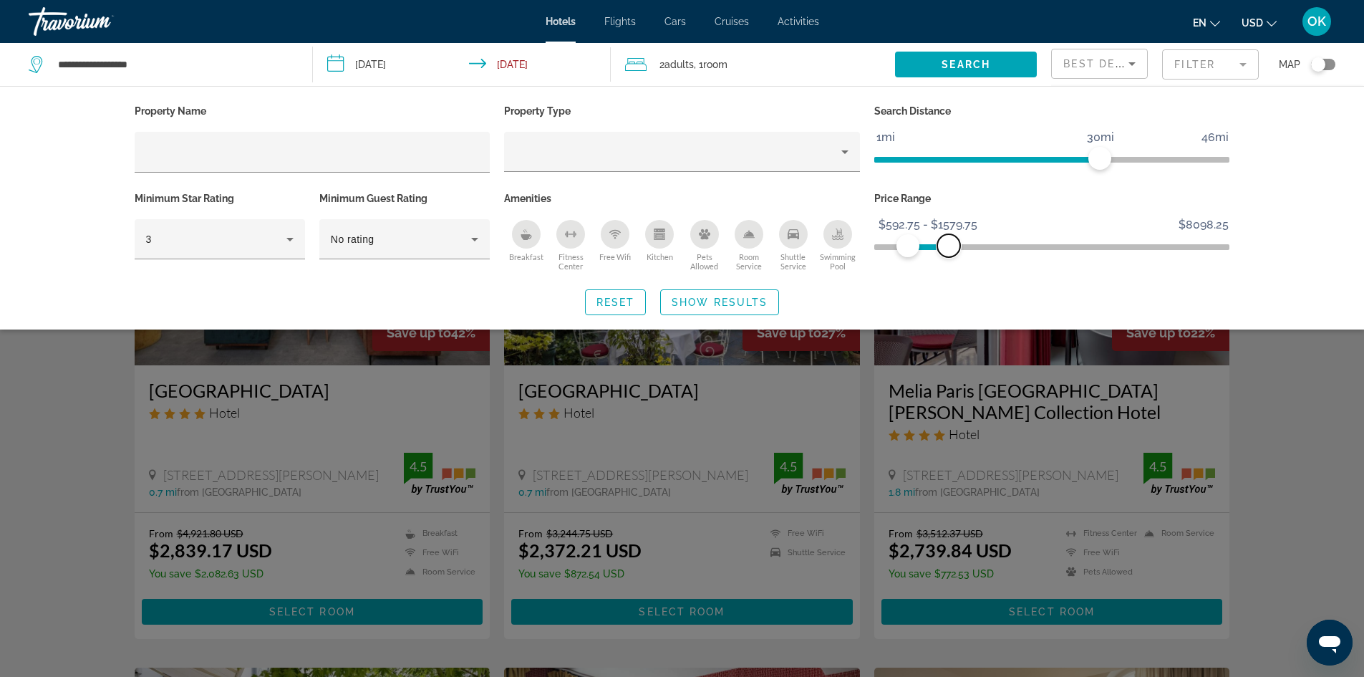
drag, startPoint x: 1227, startPoint y: 241, endPoint x: 949, endPoint y: 248, distance: 277.9
click at [949, 248] on span "ngx-slider-max" at bounding box center [948, 245] width 23 height 23
click at [746, 299] on span "Show Results" at bounding box center [720, 301] width 96 height 11
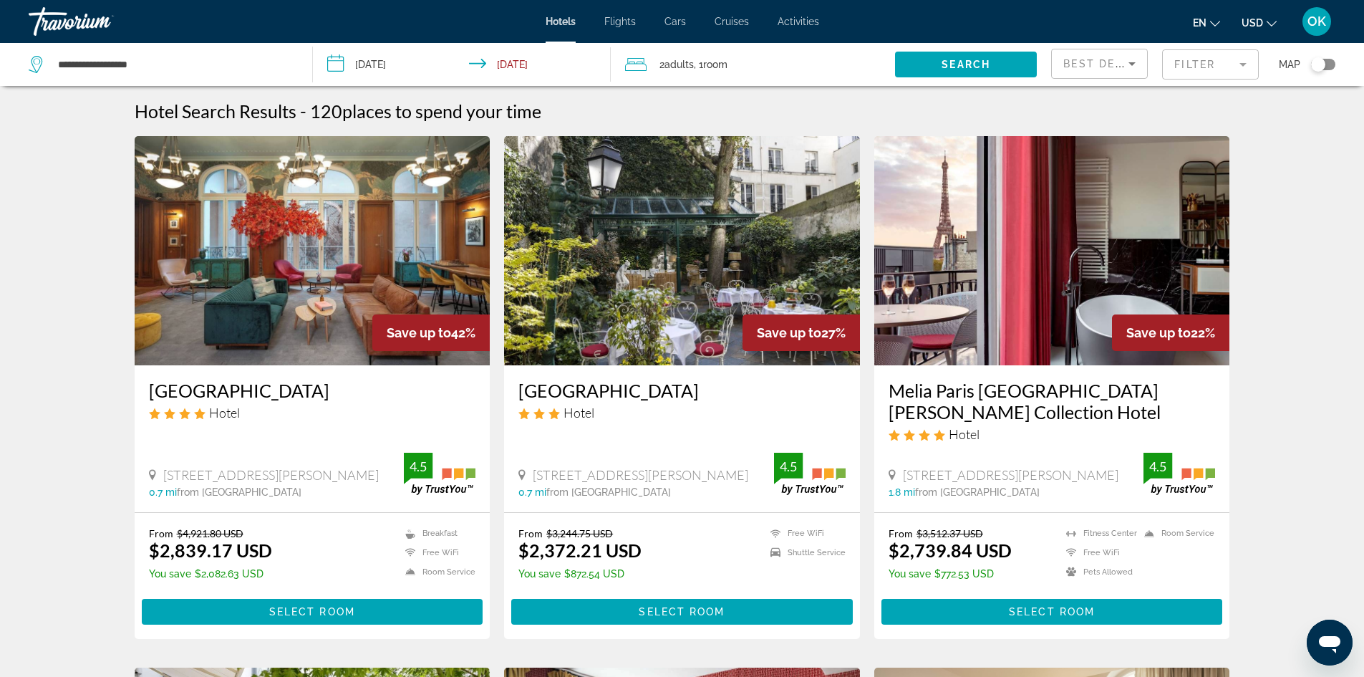
click at [1173, 66] on mat-form-field "Filter" at bounding box center [1210, 64] width 97 height 30
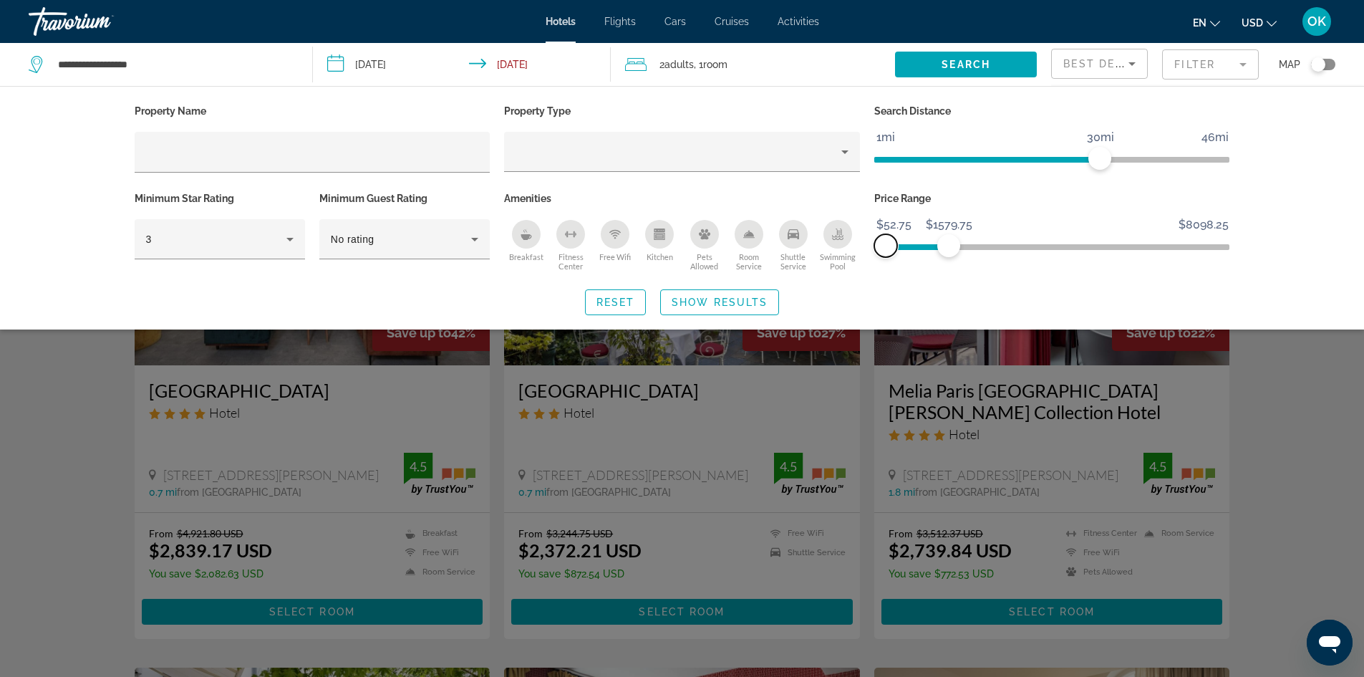
drag, startPoint x: 901, startPoint y: 243, endPoint x: 877, endPoint y: 231, distance: 26.6
click at [877, 244] on ngx-slider "$52.75 $8098.25 $52.75 $1579.75 $142.50 - $1579.75" at bounding box center [1052, 245] width 356 height 3
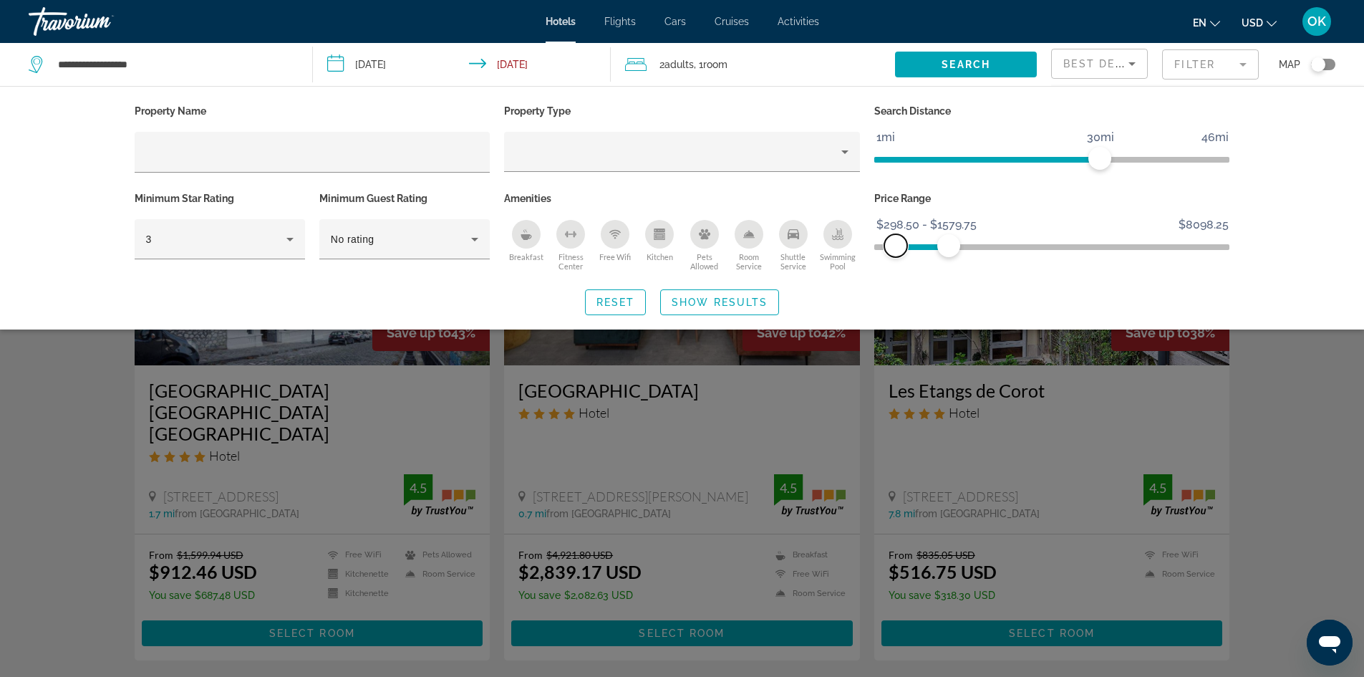
drag, startPoint x: 888, startPoint y: 251, endPoint x: 913, endPoint y: 258, distance: 26.1
click at [913, 258] on div "Price Range $52.75 $8098.25 $298.50 $1579.75 $298.50 - $1579.75" at bounding box center [1052, 231] width 370 height 87
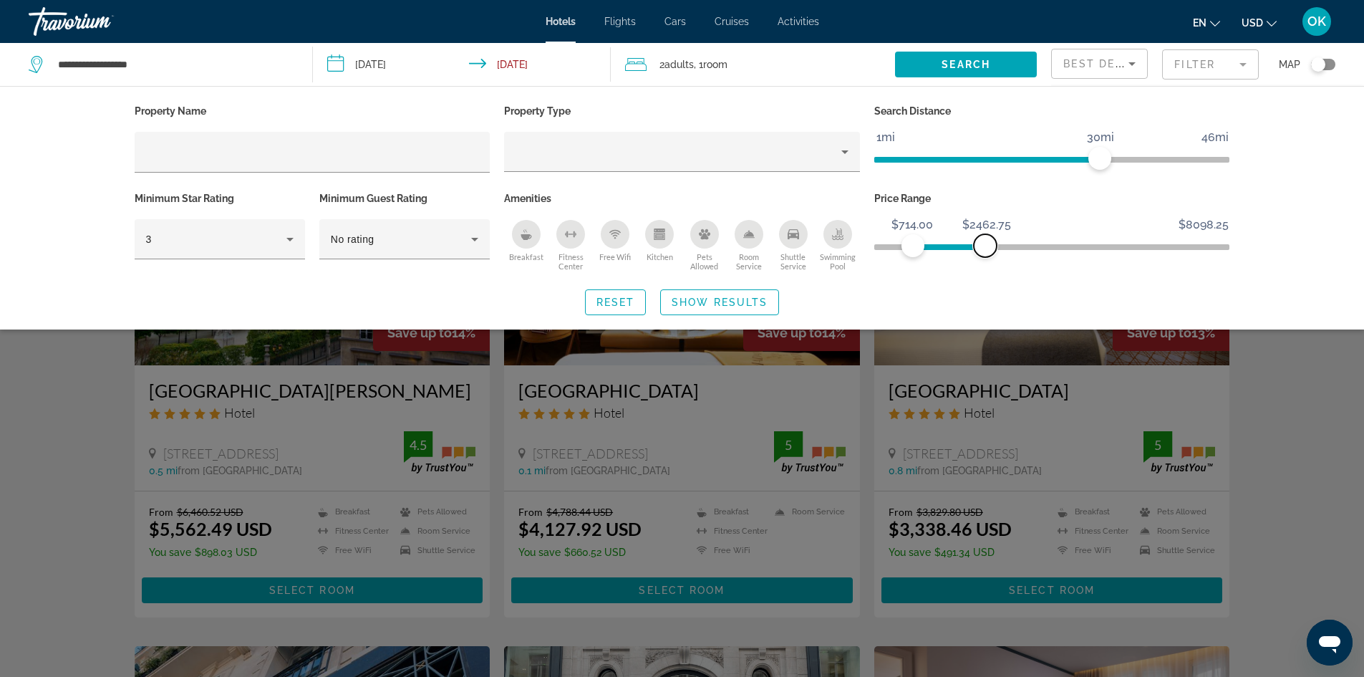
drag, startPoint x: 949, startPoint y: 243, endPoint x: 994, endPoint y: 253, distance: 46.4
click at [992, 253] on span "ngx-slider-max" at bounding box center [985, 245] width 23 height 23
drag, startPoint x: 910, startPoint y: 251, endPoint x: 871, endPoint y: 243, distance: 40.3
click at [871, 243] on div "Price Range $52.75 $8098.25 $714.00 $2636.00 $714.00 - $2030.00" at bounding box center [1052, 231] width 370 height 87
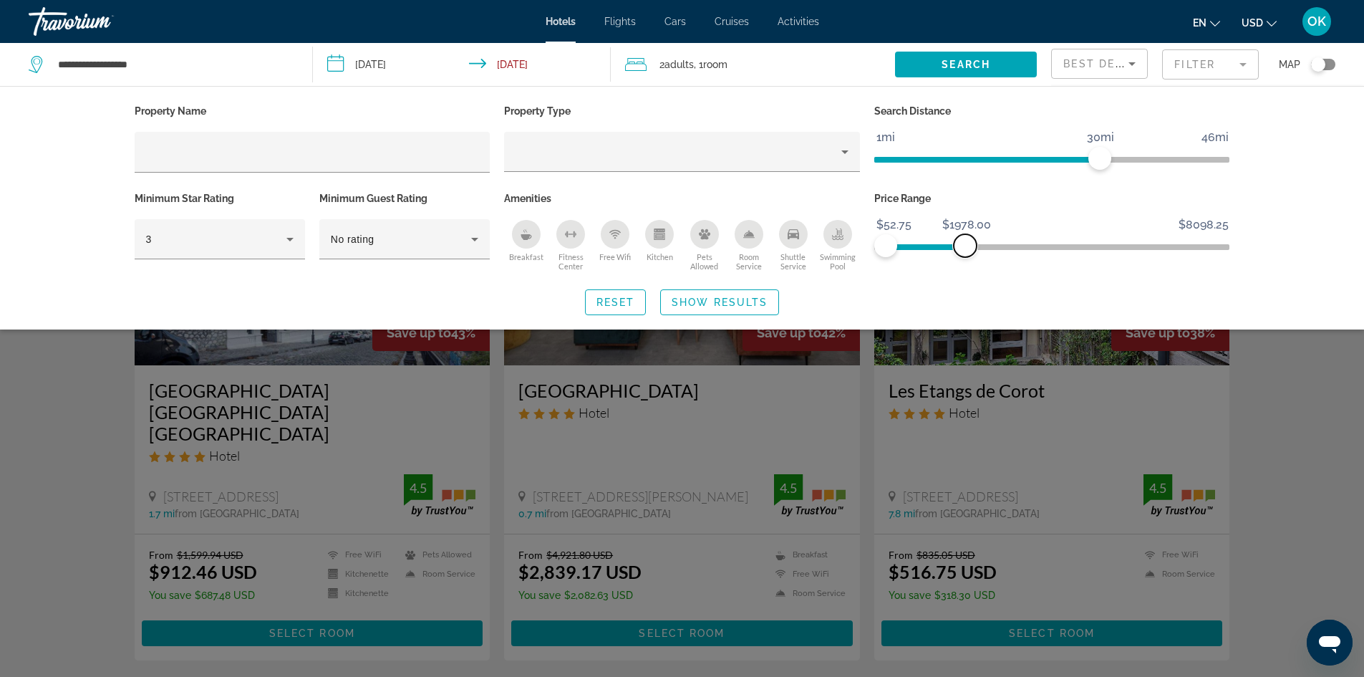
drag, startPoint x: 987, startPoint y: 247, endPoint x: 965, endPoint y: 241, distance: 23.1
click at [965, 241] on span "ngx-slider-max" at bounding box center [965, 245] width 23 height 23
drag, startPoint x: 967, startPoint y: 241, endPoint x: 948, endPoint y: 237, distance: 19.7
click at [948, 237] on span "ngx-slider-max" at bounding box center [948, 245] width 23 height 23
drag, startPoint x: 948, startPoint y: 244, endPoint x: 927, endPoint y: 235, distance: 23.4
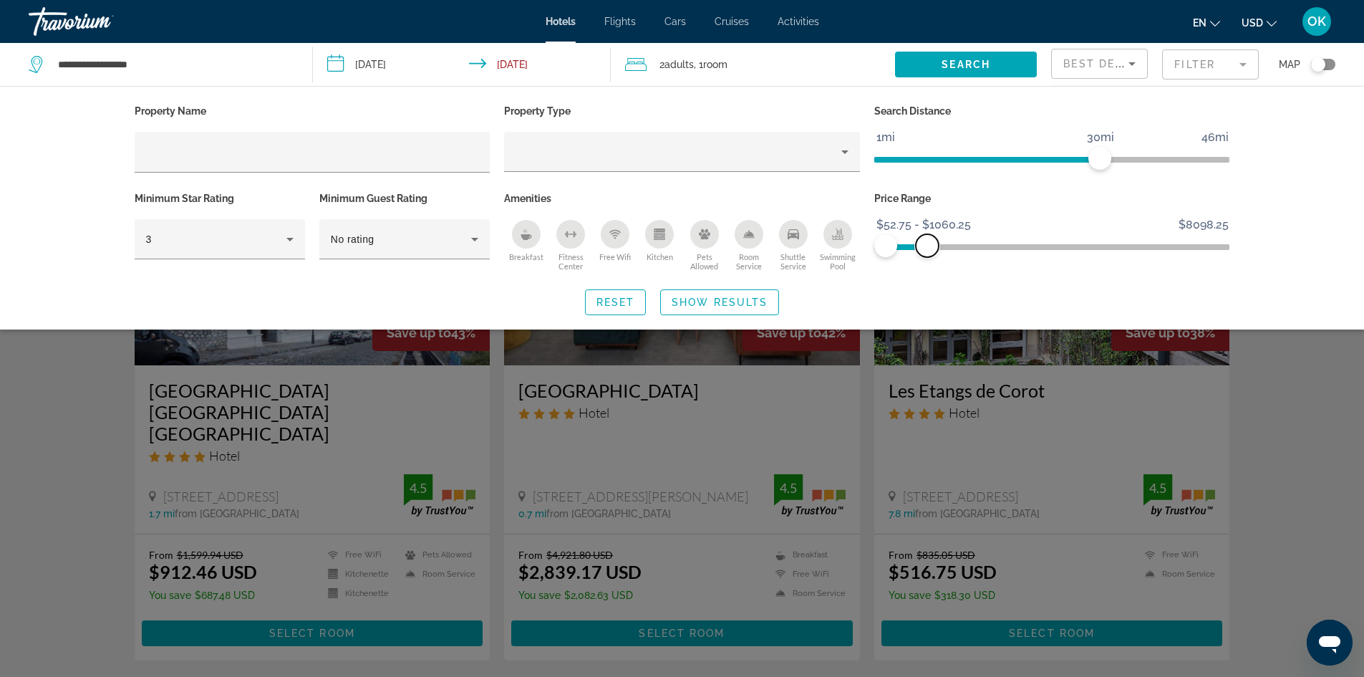
click at [927, 235] on span "ngx-slider-max" at bounding box center [927, 245] width 23 height 23
drag, startPoint x: 919, startPoint y: 241, endPoint x: 906, endPoint y: 235, distance: 13.8
click at [907, 236] on span "ngx-slider-max" at bounding box center [907, 245] width 23 height 23
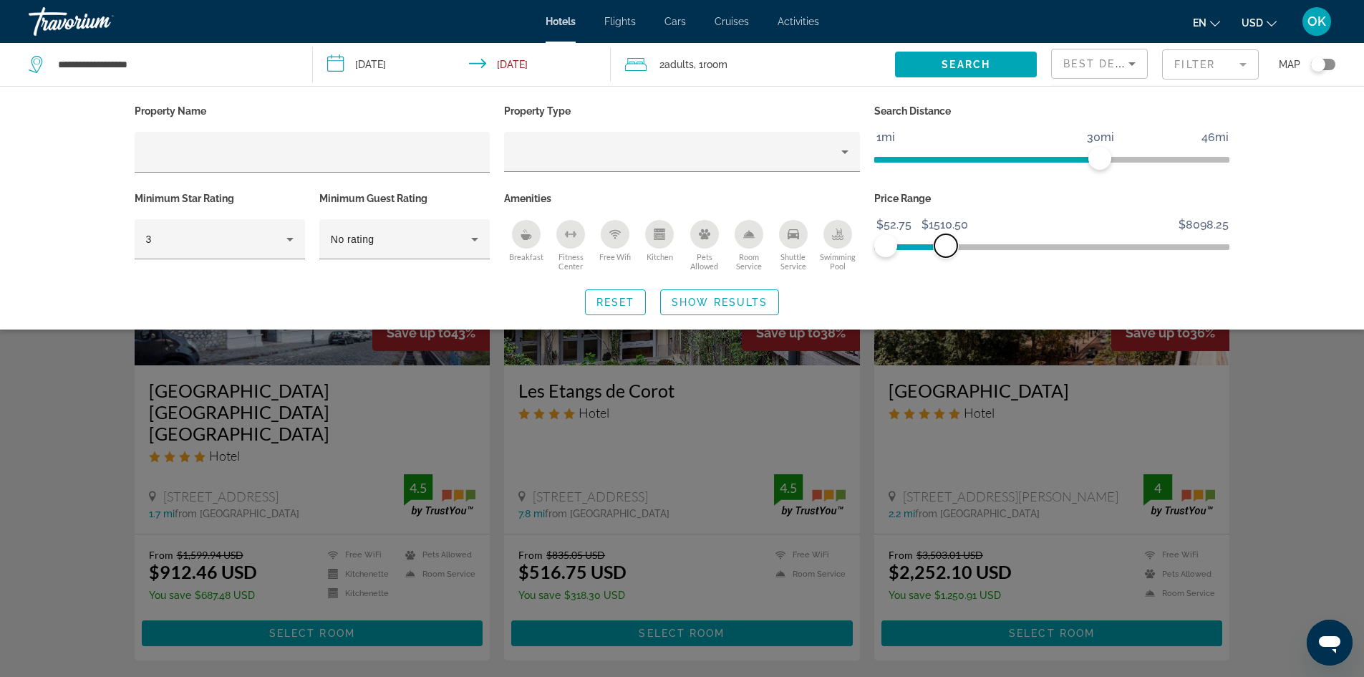
drag, startPoint x: 904, startPoint y: 250, endPoint x: 968, endPoint y: 274, distance: 68.6
click at [968, 274] on div "Price Range $52.75 $8098.25 $52.75 $1510.50 $52.75 - $1441.25" at bounding box center [1052, 231] width 370 height 87
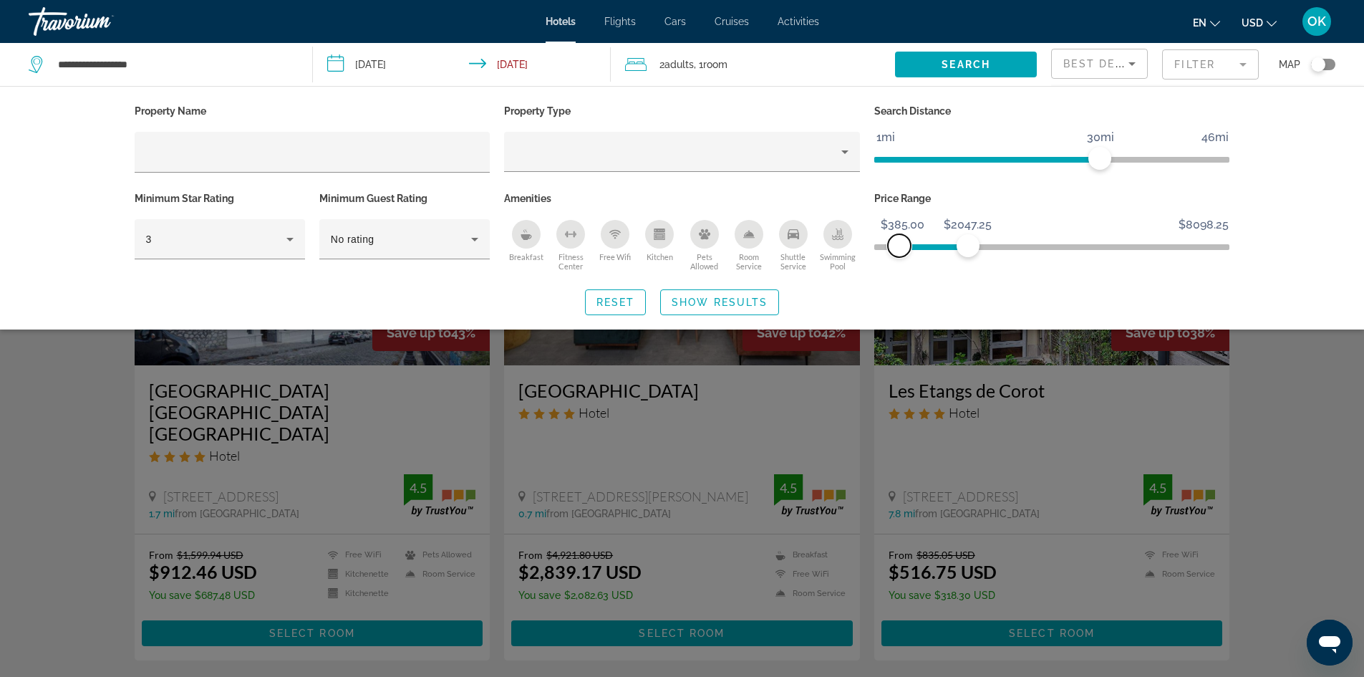
drag, startPoint x: 890, startPoint y: 245, endPoint x: 900, endPoint y: 245, distance: 10.0
click at [900, 245] on span "ngx-slider" at bounding box center [899, 245] width 23 height 23
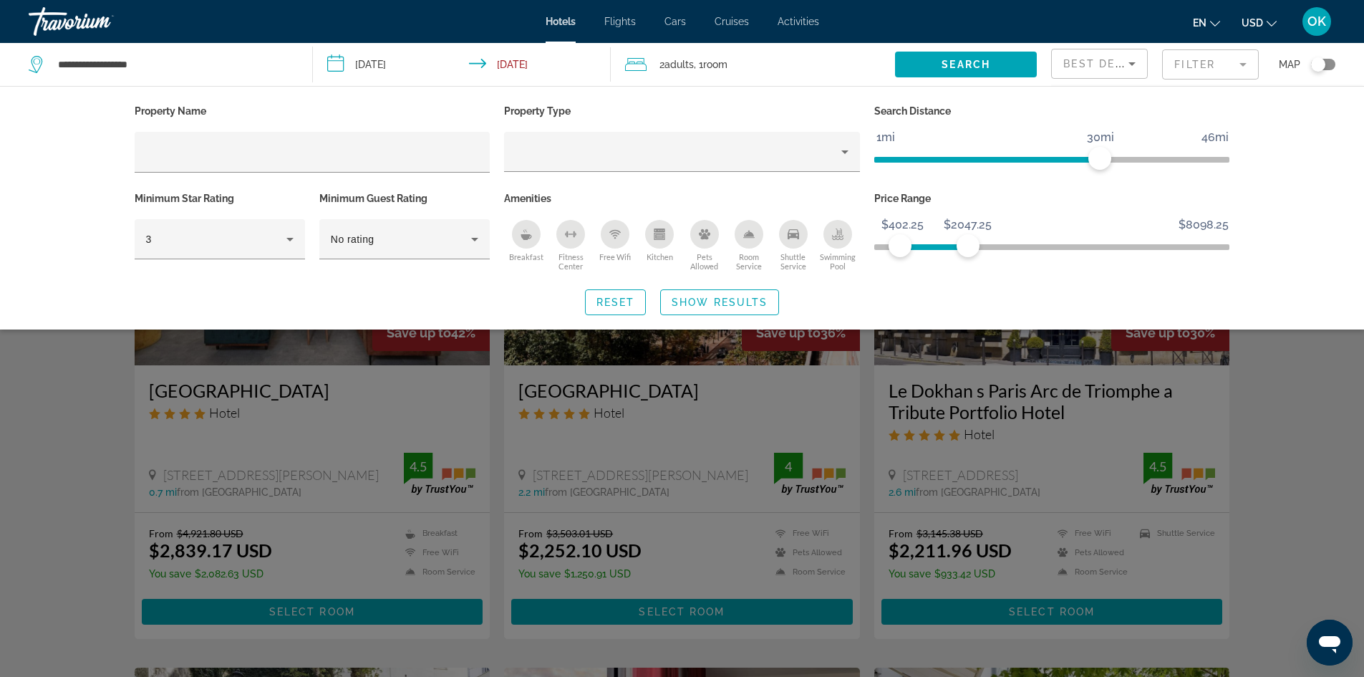
click at [52, 460] on div "Search widget" at bounding box center [682, 446] width 1364 height 462
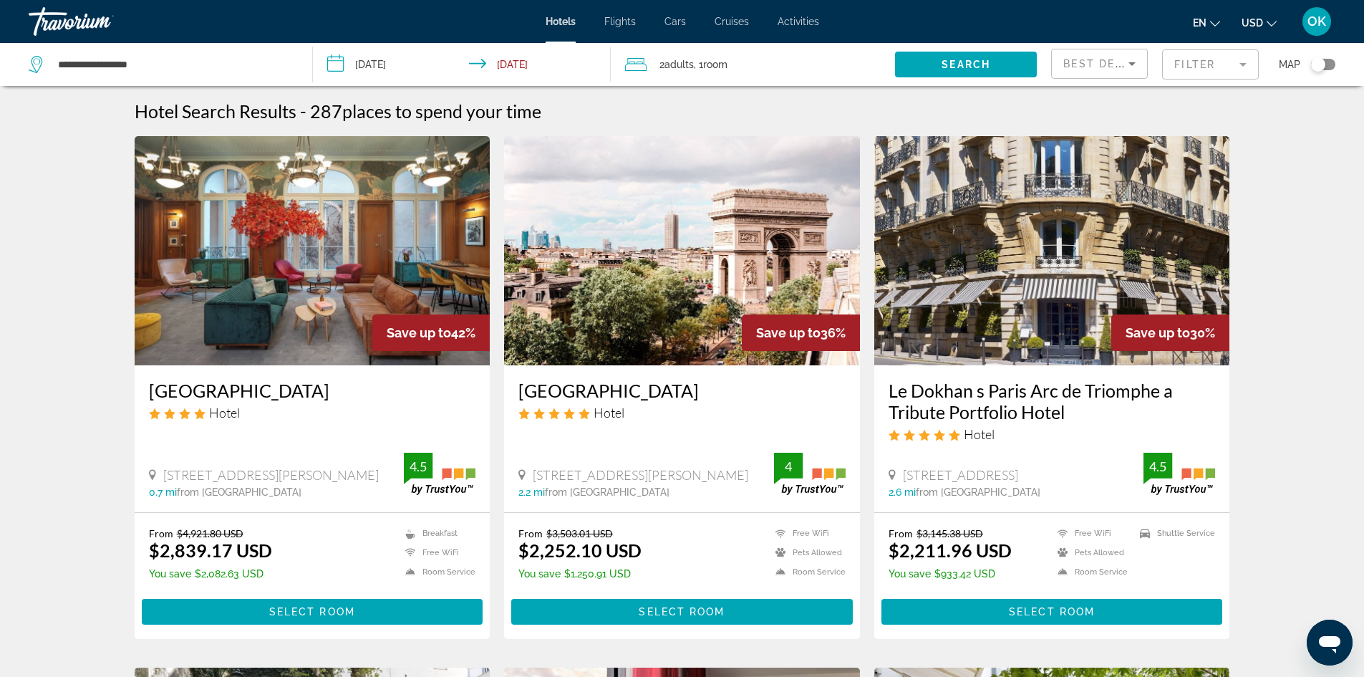
click at [1113, 62] on span "Best Deals" at bounding box center [1100, 63] width 74 height 11
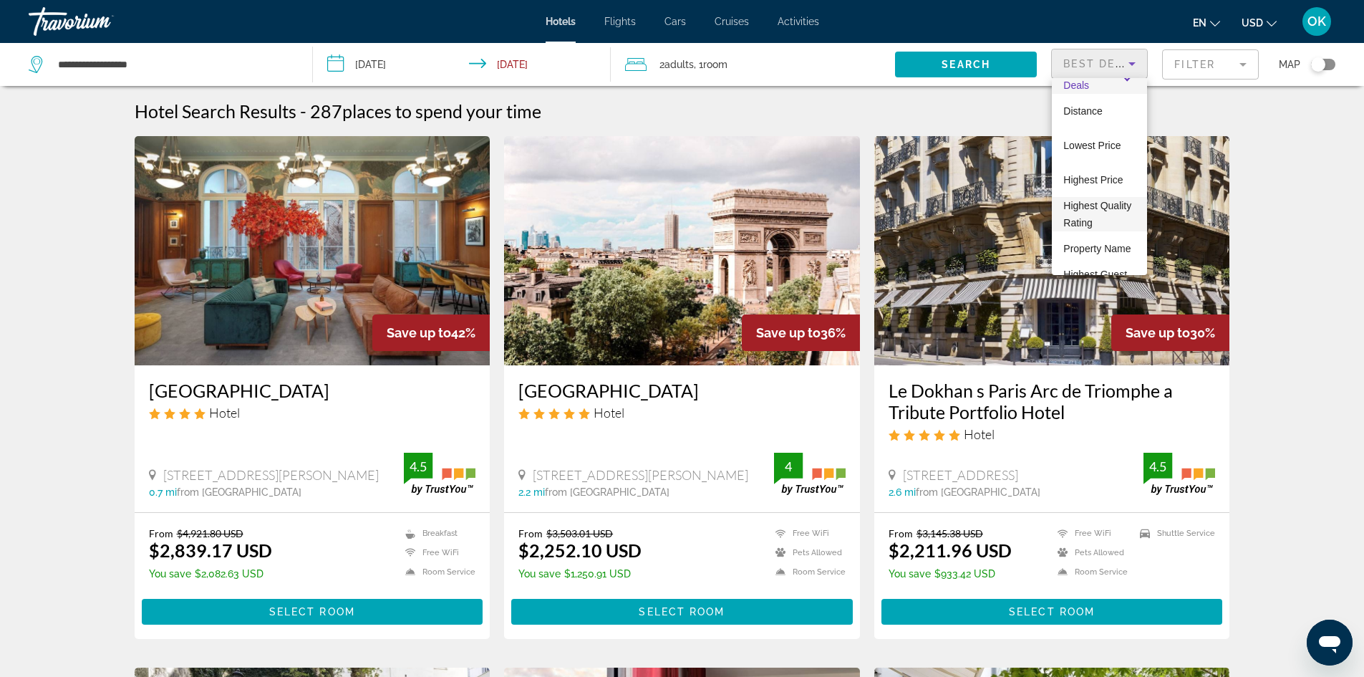
scroll to position [1, 0]
click at [1249, 141] on div at bounding box center [682, 338] width 1364 height 677
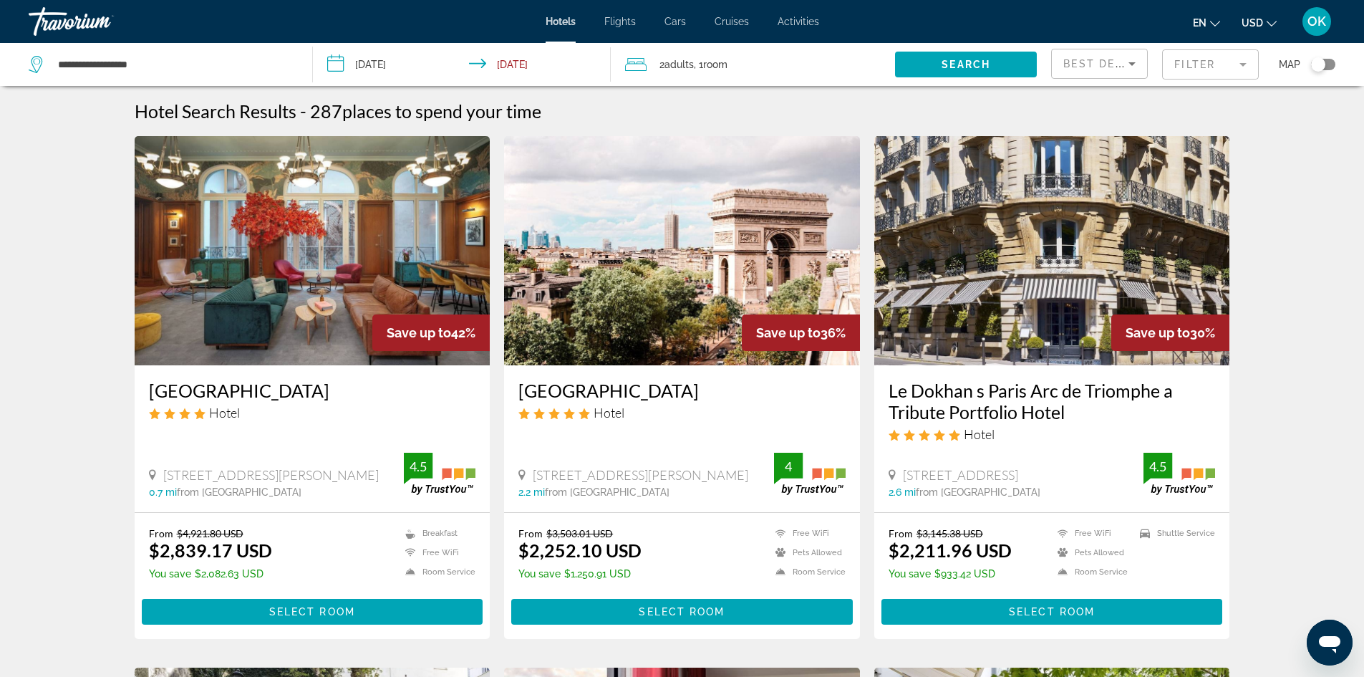
click at [1209, 62] on mat-form-field "Filter" at bounding box center [1210, 64] width 97 height 30
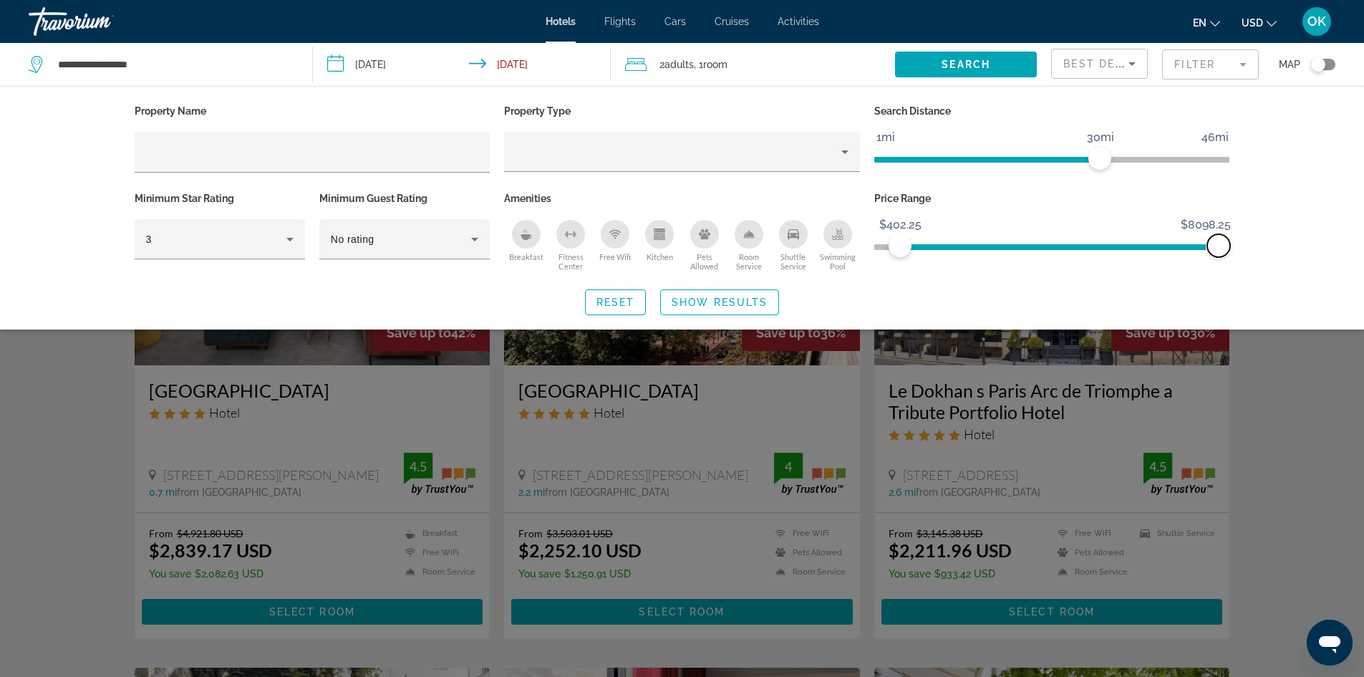
drag, startPoint x: 964, startPoint y: 241, endPoint x: 1289, endPoint y: 238, distance: 324.4
click at [1289, 238] on div "Property Name Property Type Search Distance 1mi 46mi 30mi Minimum Star Rating 3…" at bounding box center [682, 207] width 1364 height 243
drag, startPoint x: 1212, startPoint y: 241, endPoint x: 1046, endPoint y: 243, distance: 166.1
click at [1046, 243] on span "ngx-slider-max" at bounding box center [1046, 245] width 23 height 23
drag, startPoint x: 902, startPoint y: 243, endPoint x: 983, endPoint y: 246, distance: 81.0
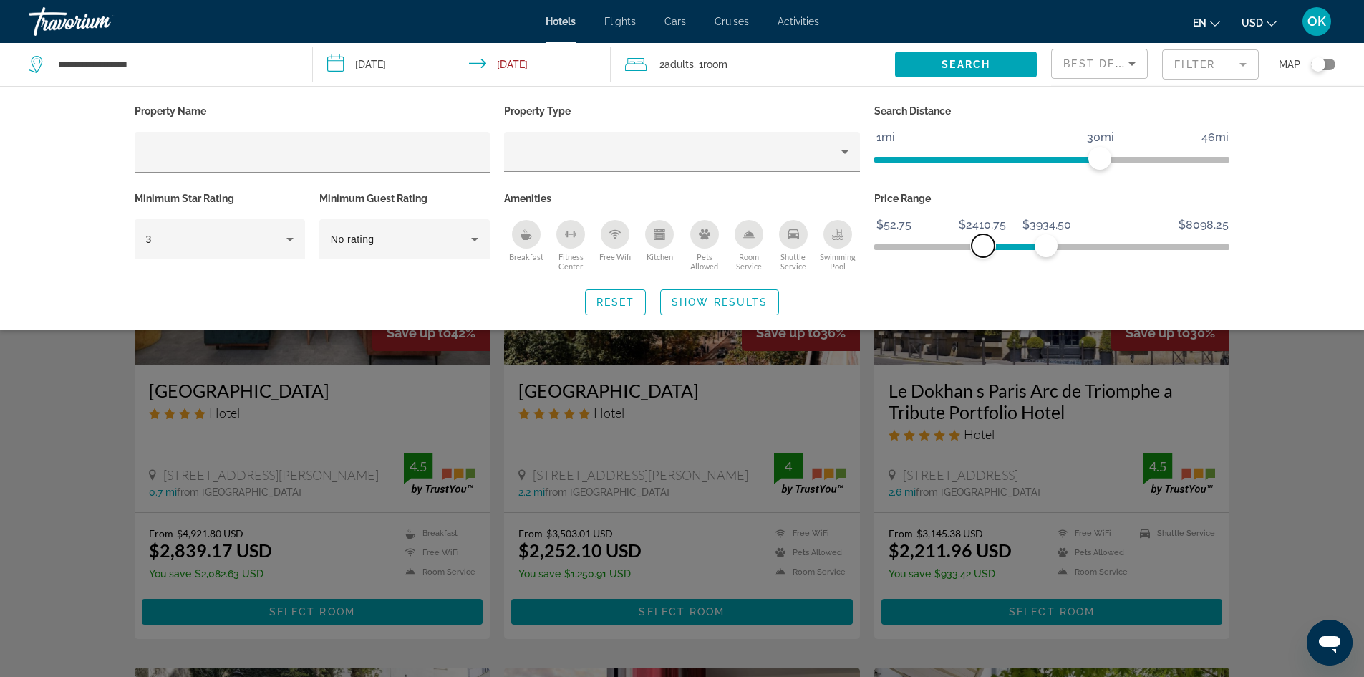
click at [983, 246] on span "ngx-slider" at bounding box center [983, 245] width 23 height 23
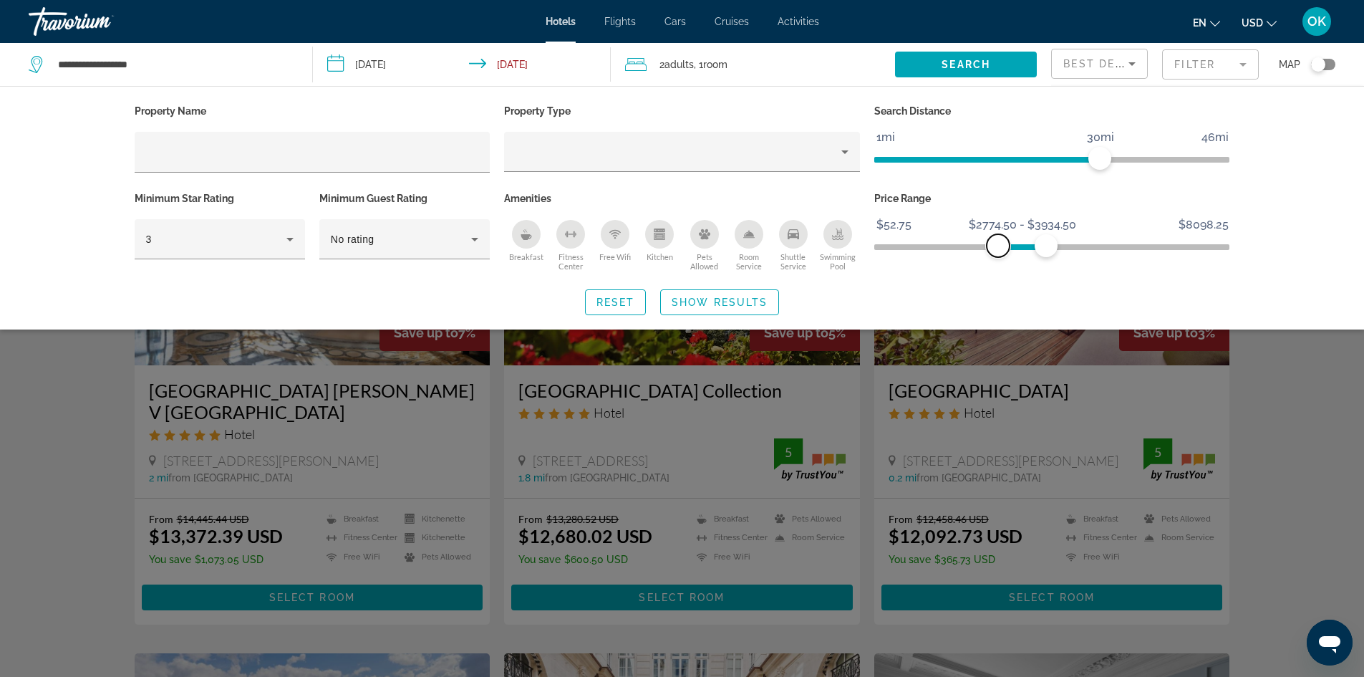
drag, startPoint x: 977, startPoint y: 248, endPoint x: 999, endPoint y: 246, distance: 22.4
click at [999, 246] on span "ngx-slider" at bounding box center [998, 245] width 23 height 23
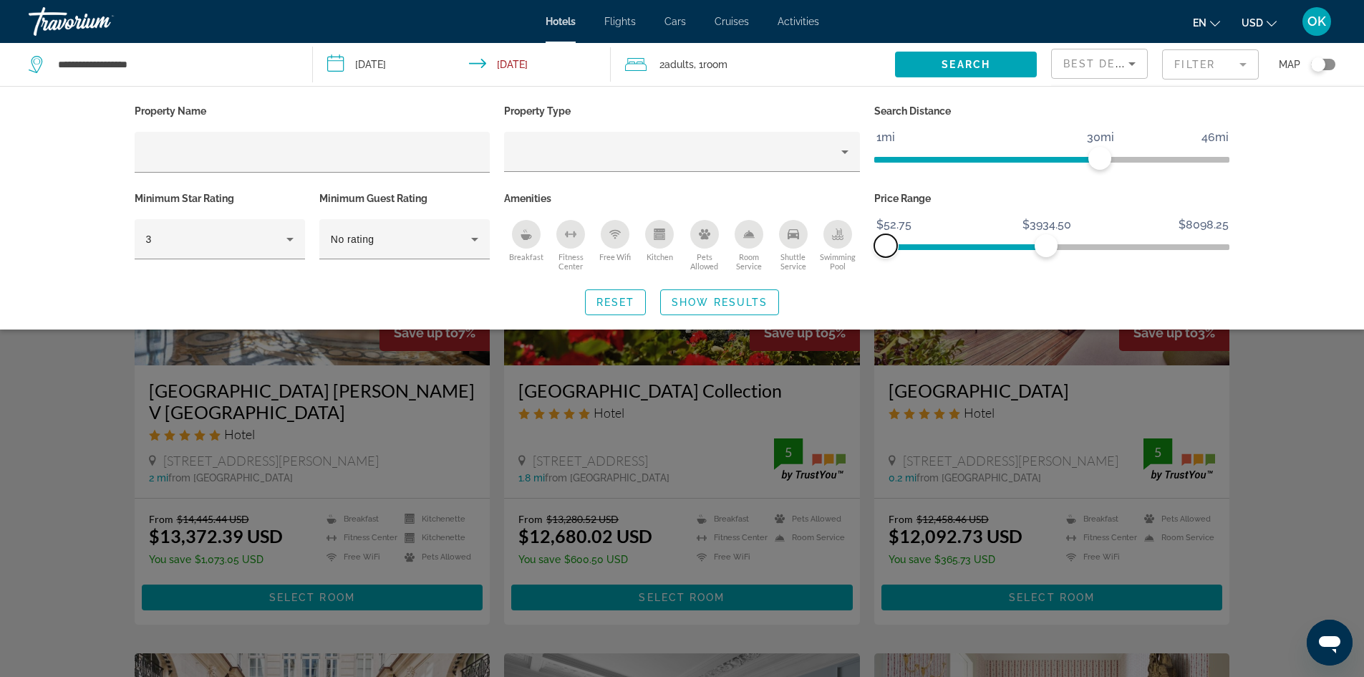
drag, startPoint x: 952, startPoint y: 241, endPoint x: 786, endPoint y: 224, distance: 166.9
click at [785, 224] on div "Property Name Property Type Search Distance 1mi 46mi 30mi Minimum Star Rating 3…" at bounding box center [682, 188] width 1110 height 174
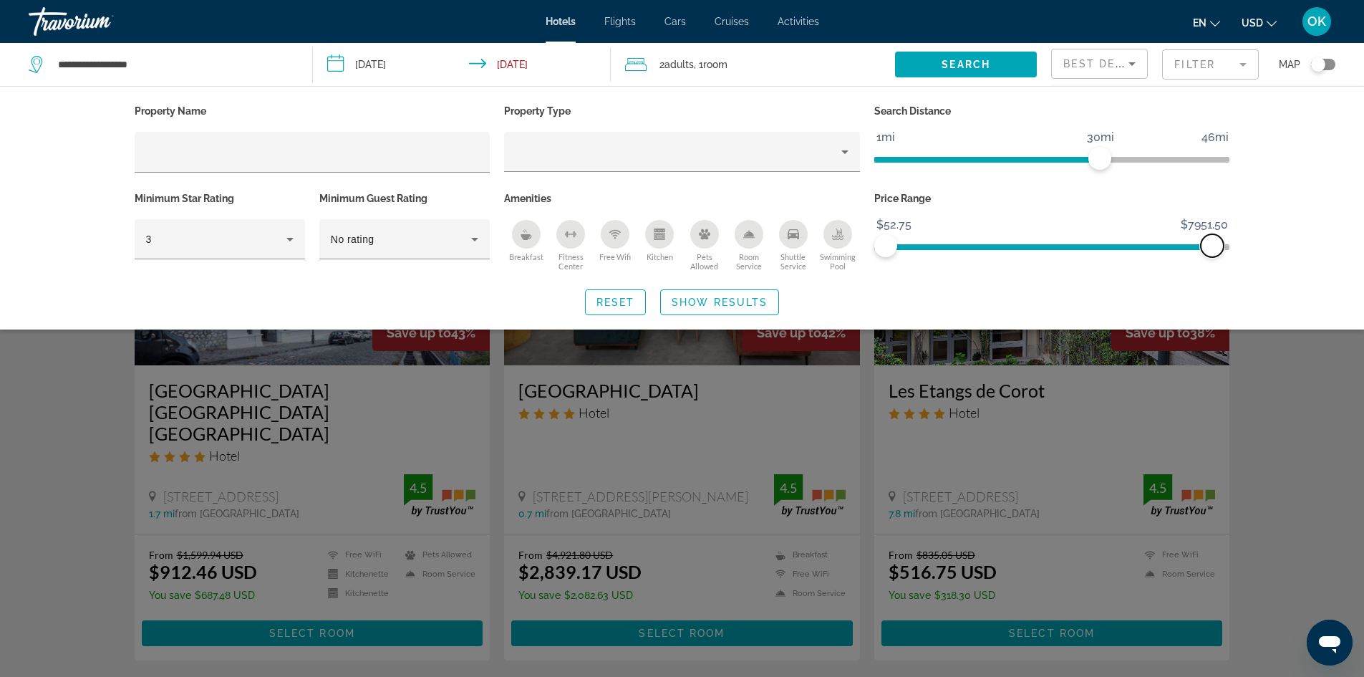
drag, startPoint x: 1048, startPoint y: 237, endPoint x: 1212, endPoint y: 245, distance: 164.9
click at [1212, 245] on span "ngx-slider-max" at bounding box center [1212, 245] width 23 height 23
drag, startPoint x: 1190, startPoint y: 244, endPoint x: 996, endPoint y: 230, distance: 194.6
click at [996, 244] on ngx-slider "$52.75 $8098.25 $52.75 $2722.50 $2532.00 - $3934.50" at bounding box center [1052, 245] width 356 height 3
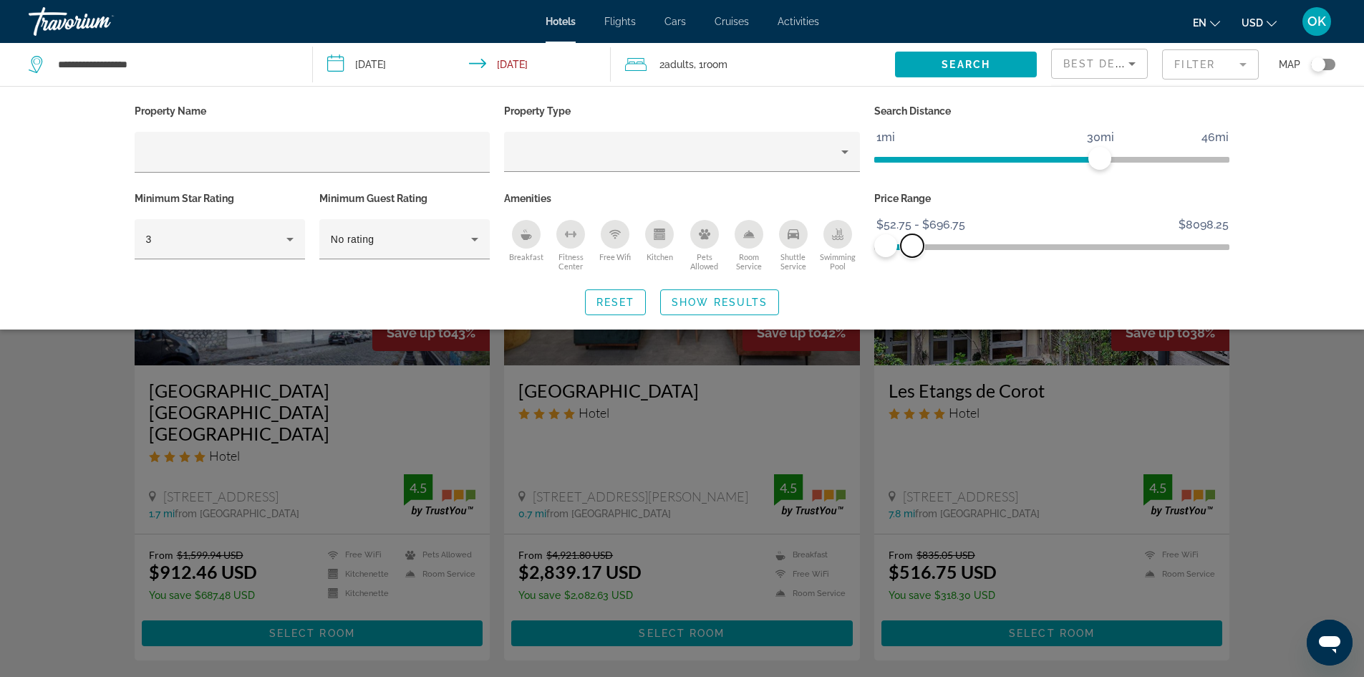
drag, startPoint x: 997, startPoint y: 237, endPoint x: 911, endPoint y: 233, distance: 85.3
click at [911, 244] on ngx-slider "$52.75 $8098.25 $52.75 $696.75 $52.75 - $696.75" at bounding box center [1052, 245] width 356 height 3
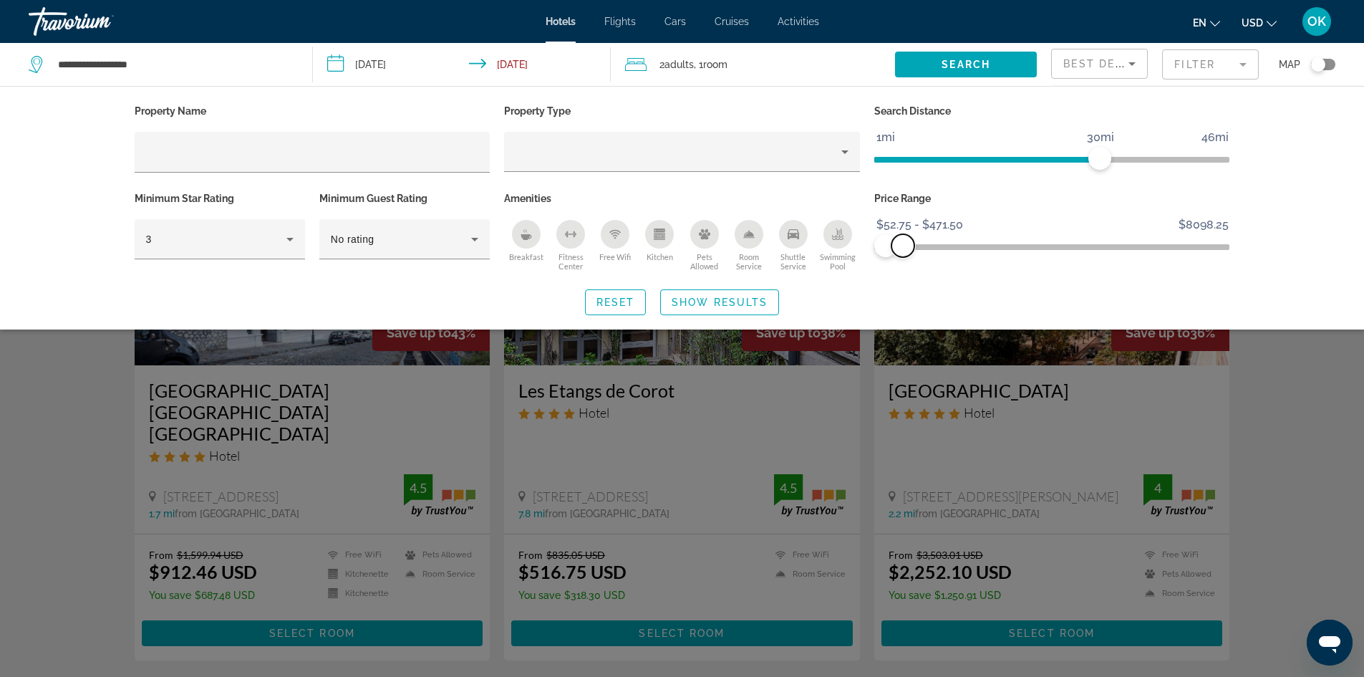
drag, startPoint x: 914, startPoint y: 240, endPoint x: 903, endPoint y: 240, distance: 10.7
click at [903, 240] on span "ngx-slider-max" at bounding box center [902, 245] width 23 height 23
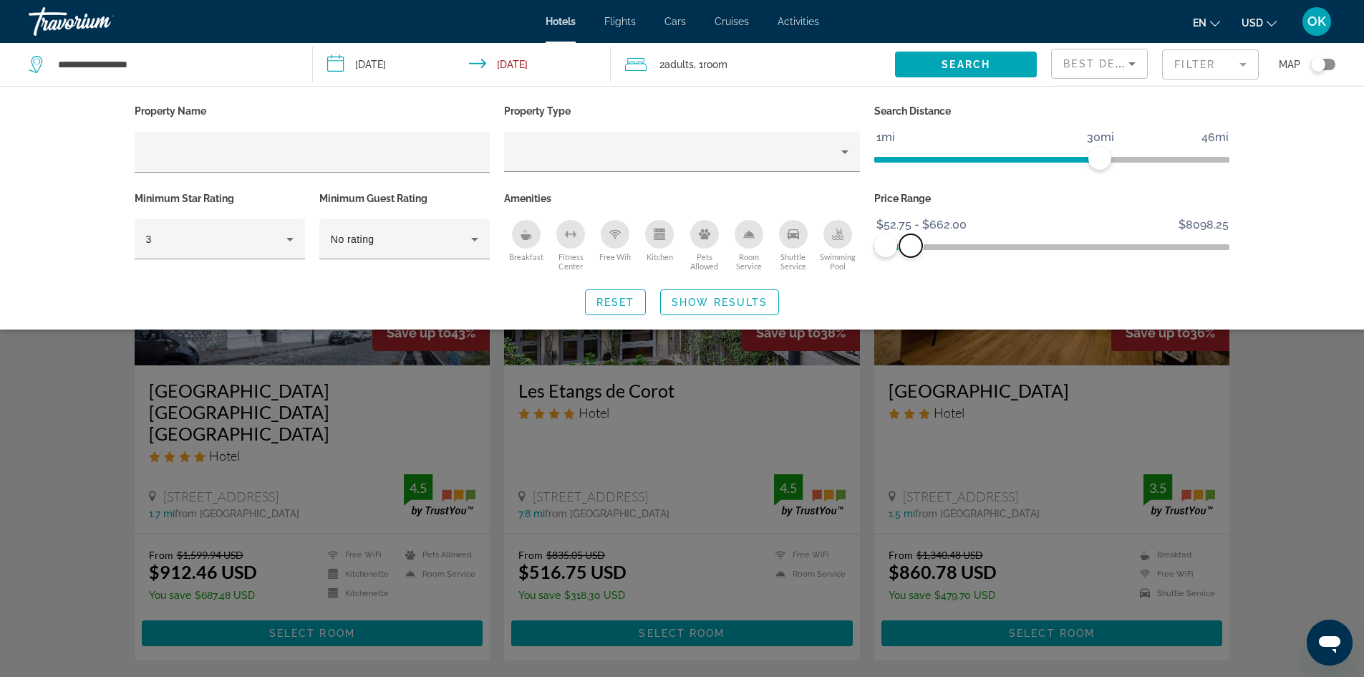
drag, startPoint x: 904, startPoint y: 241, endPoint x: 911, endPoint y: 240, distance: 7.2
click at [911, 240] on span "ngx-slider-max" at bounding box center [910, 245] width 23 height 23
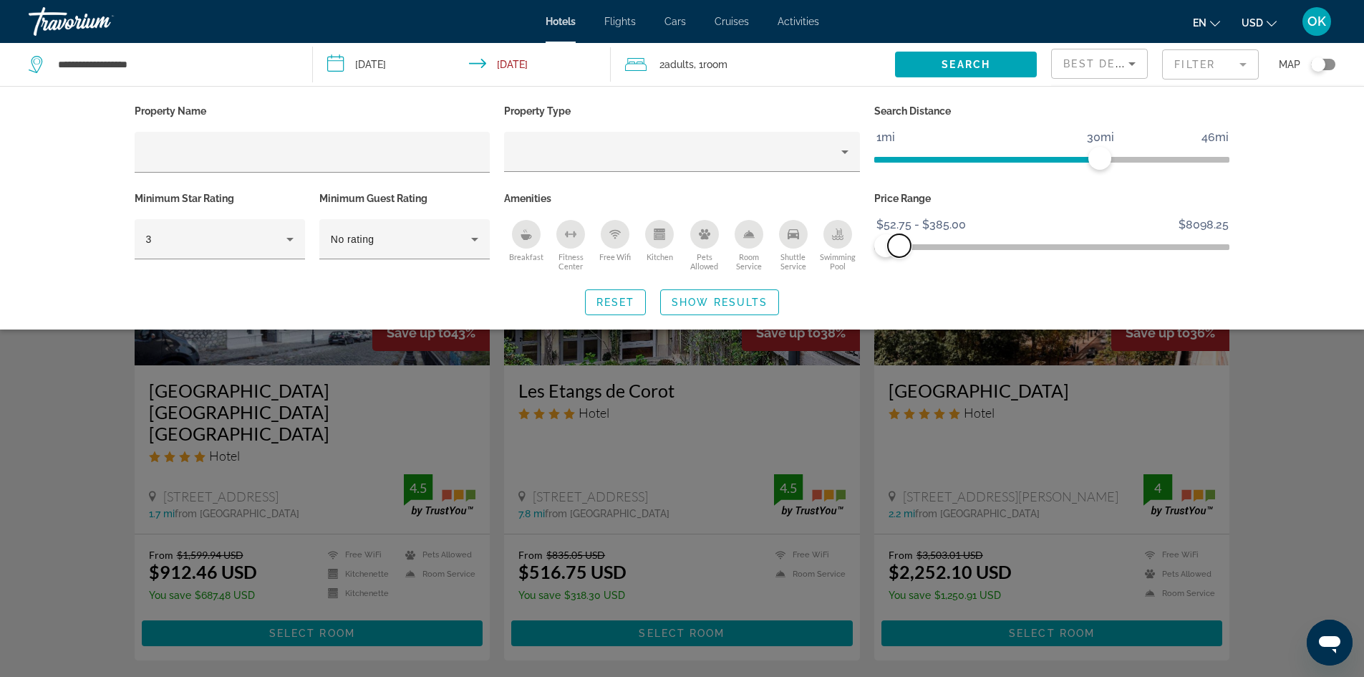
drag, startPoint x: 911, startPoint y: 240, endPoint x: 899, endPoint y: 238, distance: 11.5
click at [899, 238] on span "ngx-slider-max" at bounding box center [899, 245] width 23 height 23
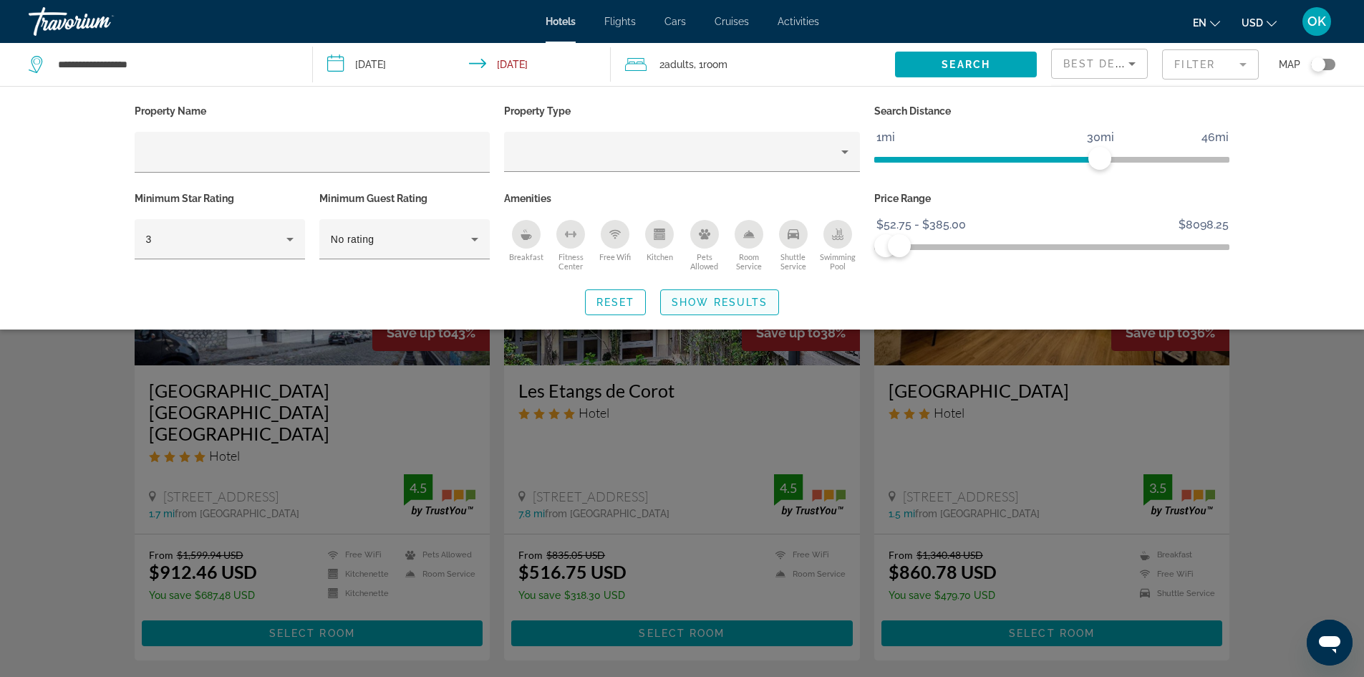
click at [701, 308] on span "Search widget" at bounding box center [719, 302] width 117 height 34
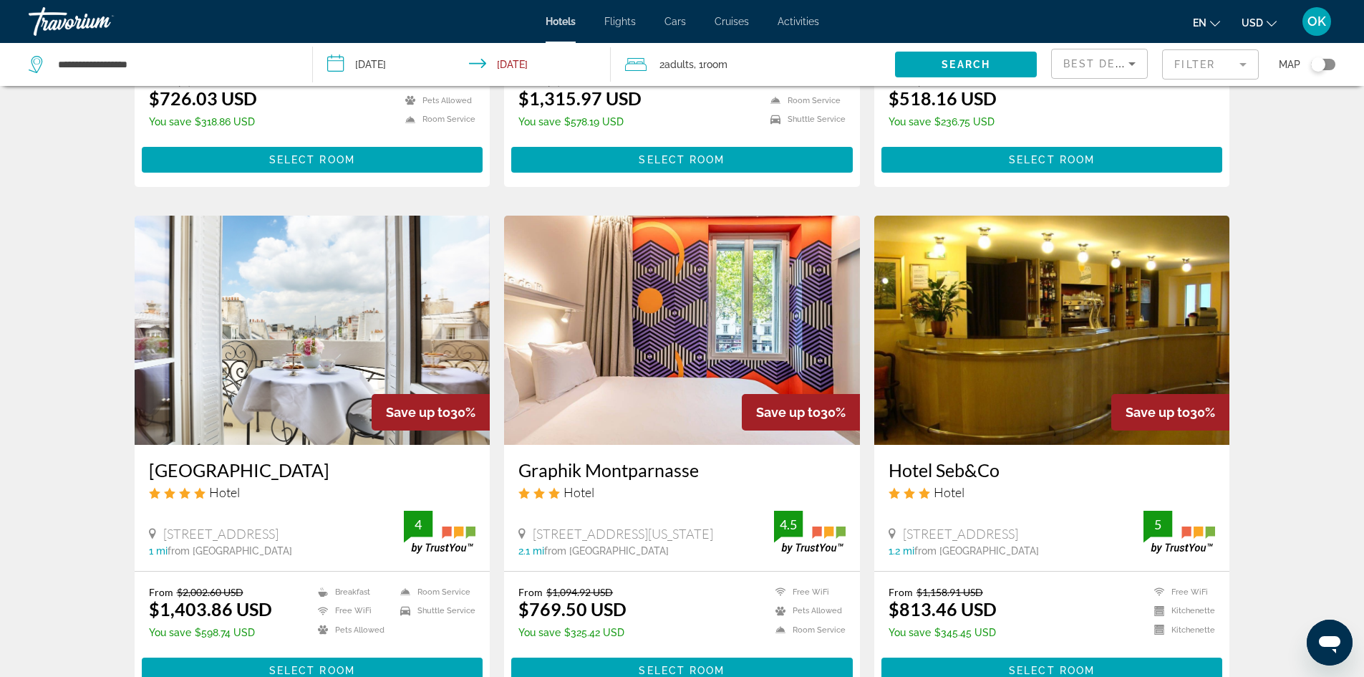
scroll to position [1504, 0]
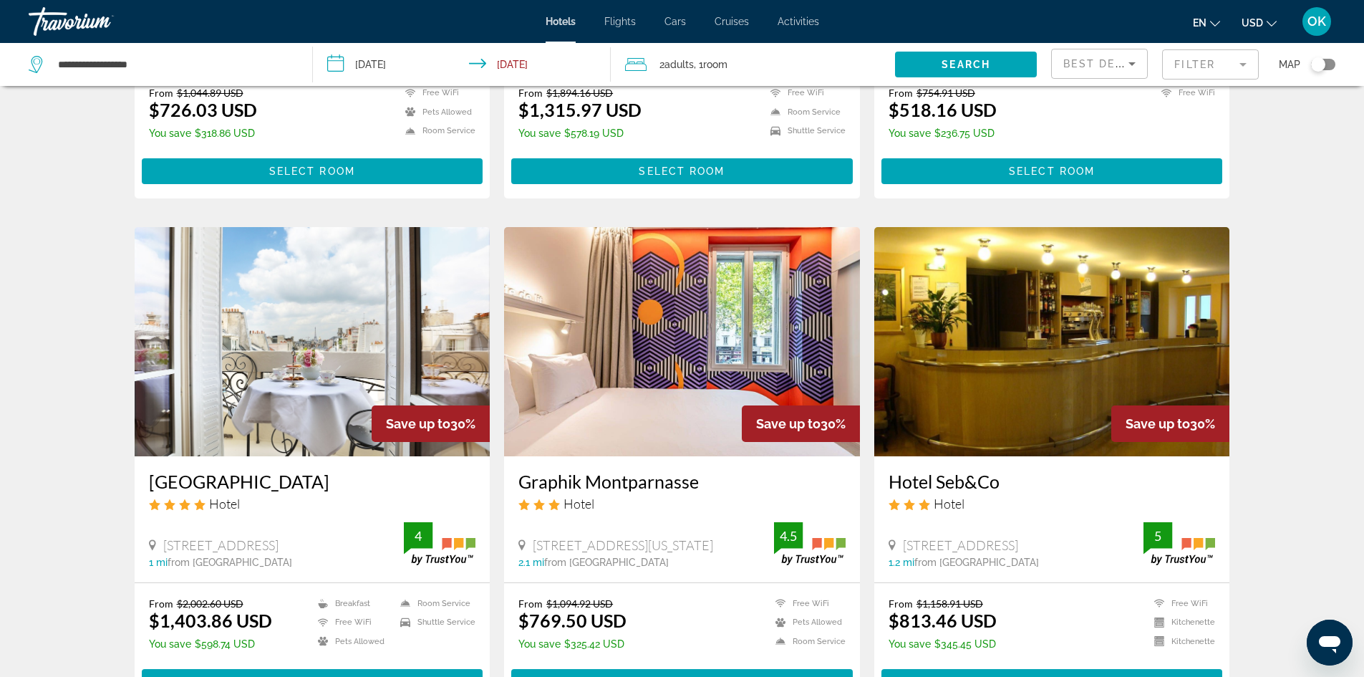
click at [1219, 64] on mat-form-field "Filter" at bounding box center [1210, 64] width 97 height 30
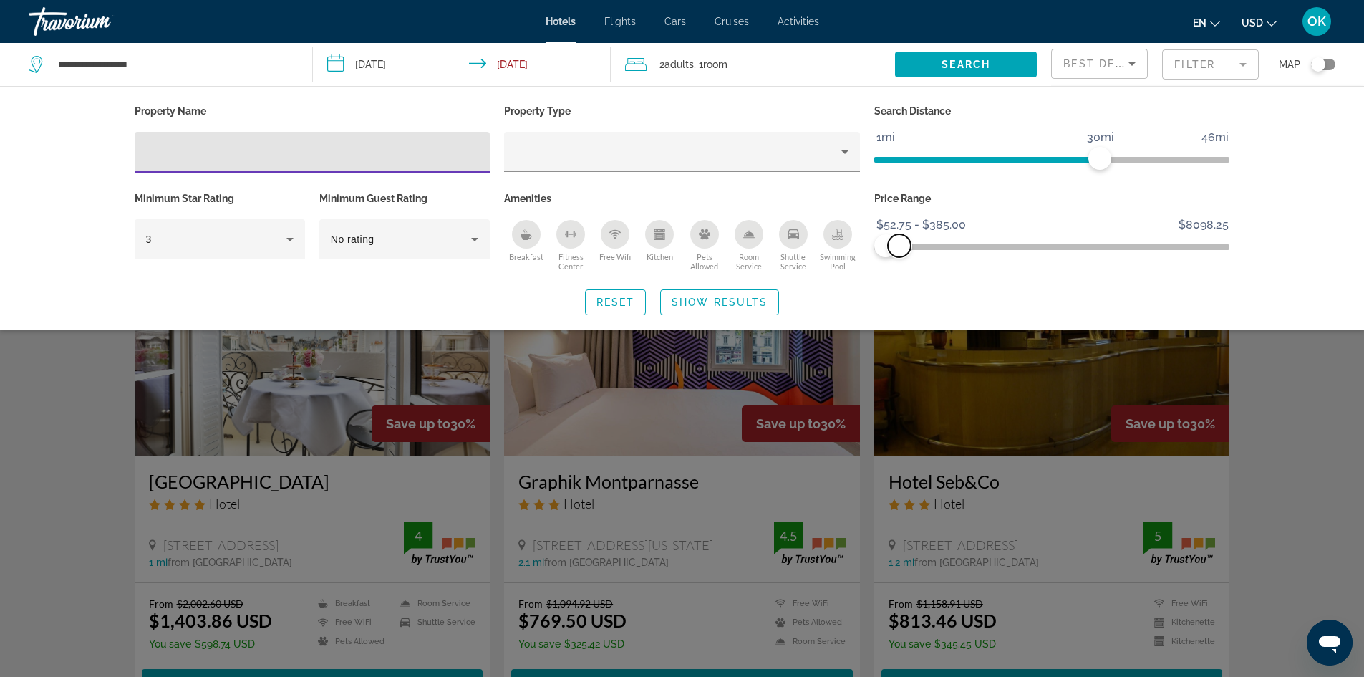
click at [900, 245] on span "ngx-slider-max" at bounding box center [899, 245] width 23 height 23
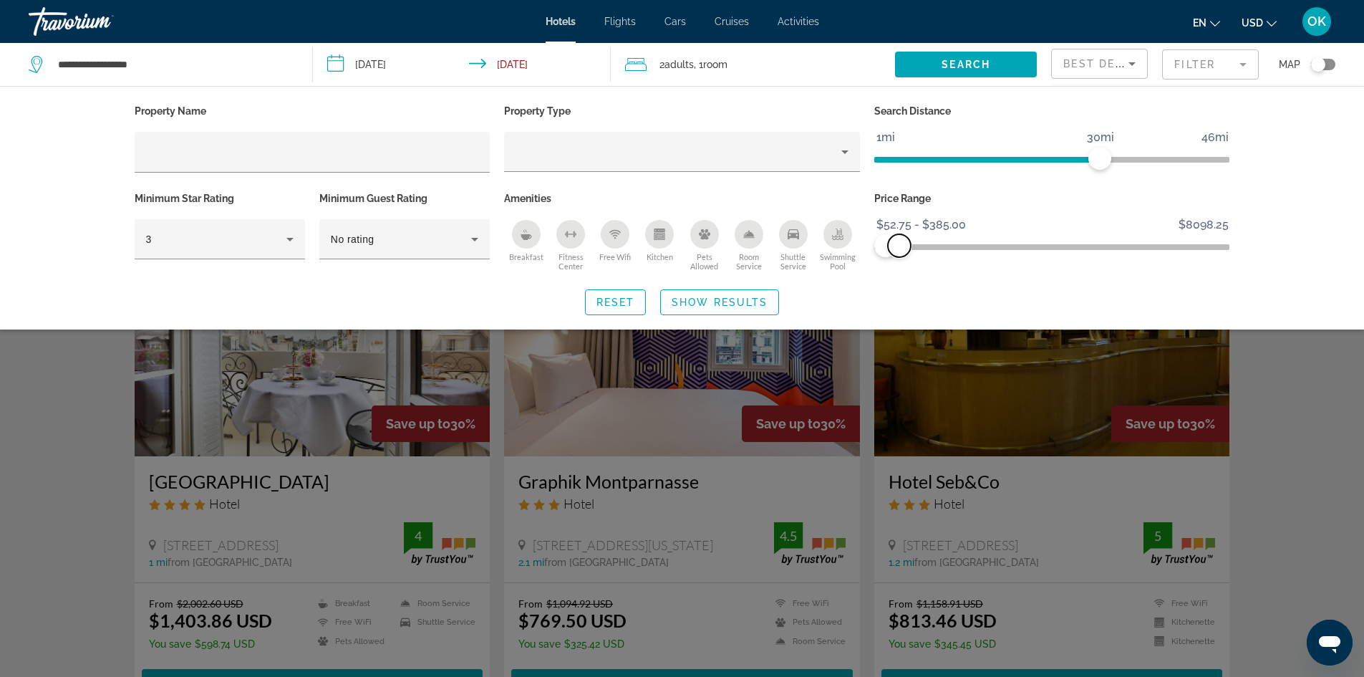
scroll to position [0, 0]
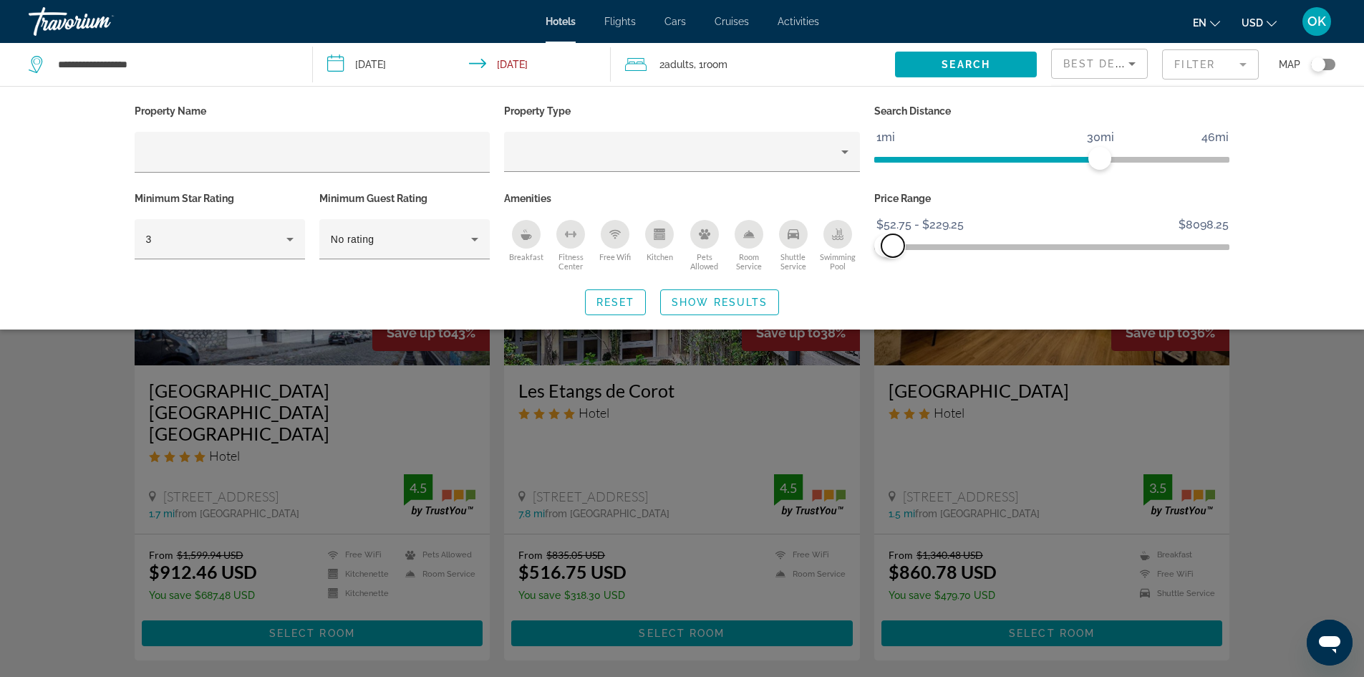
click at [893, 245] on span "ngx-slider-max" at bounding box center [892, 245] width 23 height 23
click at [698, 307] on span "Search widget" at bounding box center [719, 302] width 117 height 34
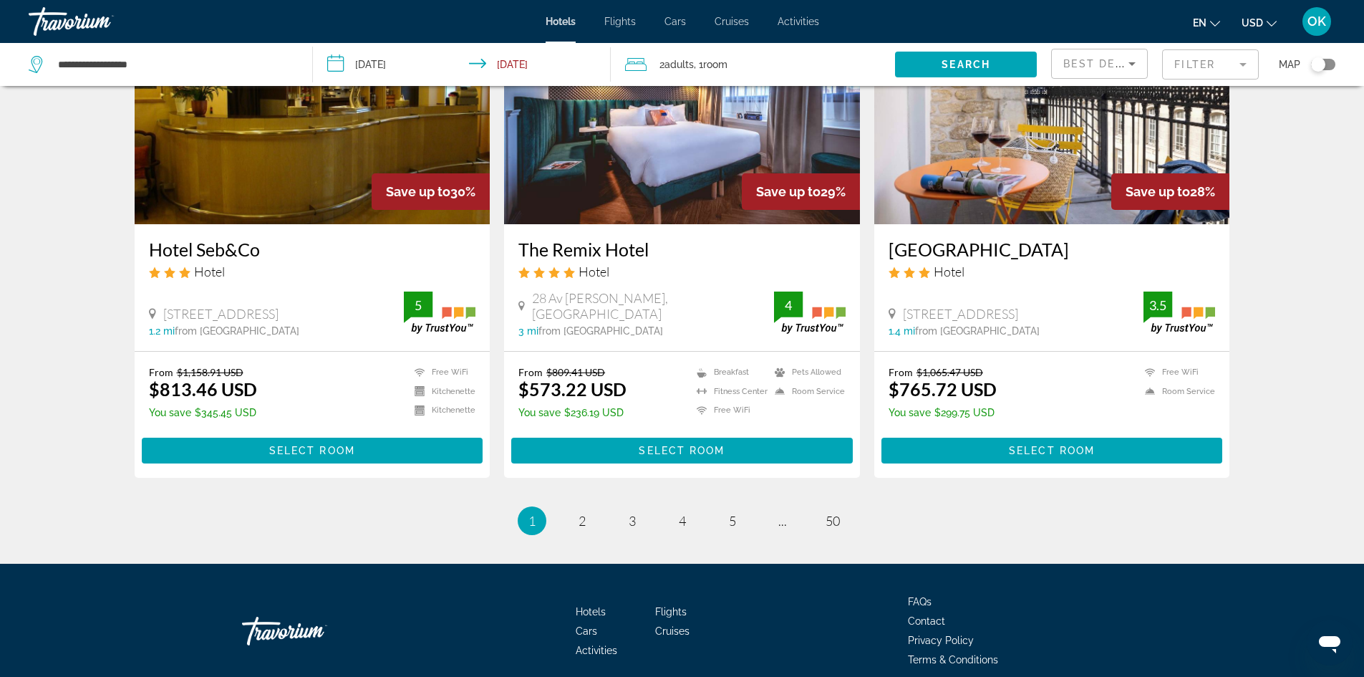
scroll to position [1754, 0]
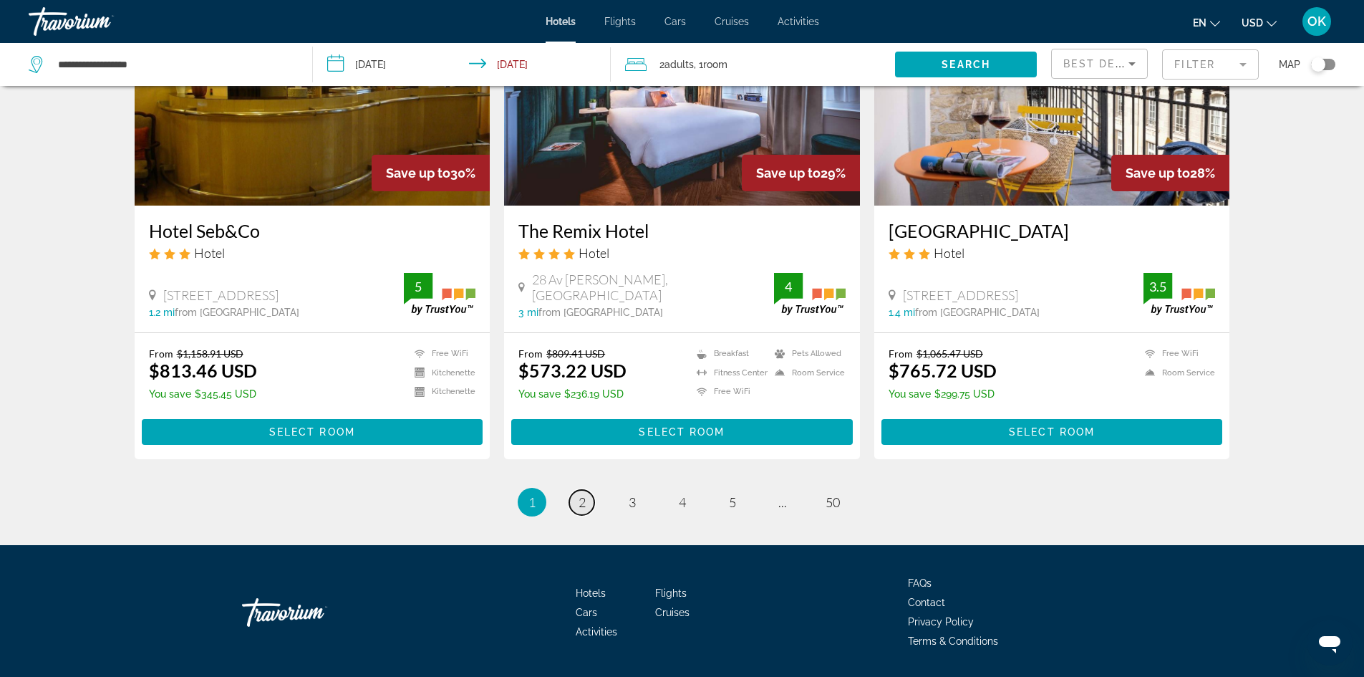
click at [584, 494] on span "2" at bounding box center [582, 502] width 7 height 16
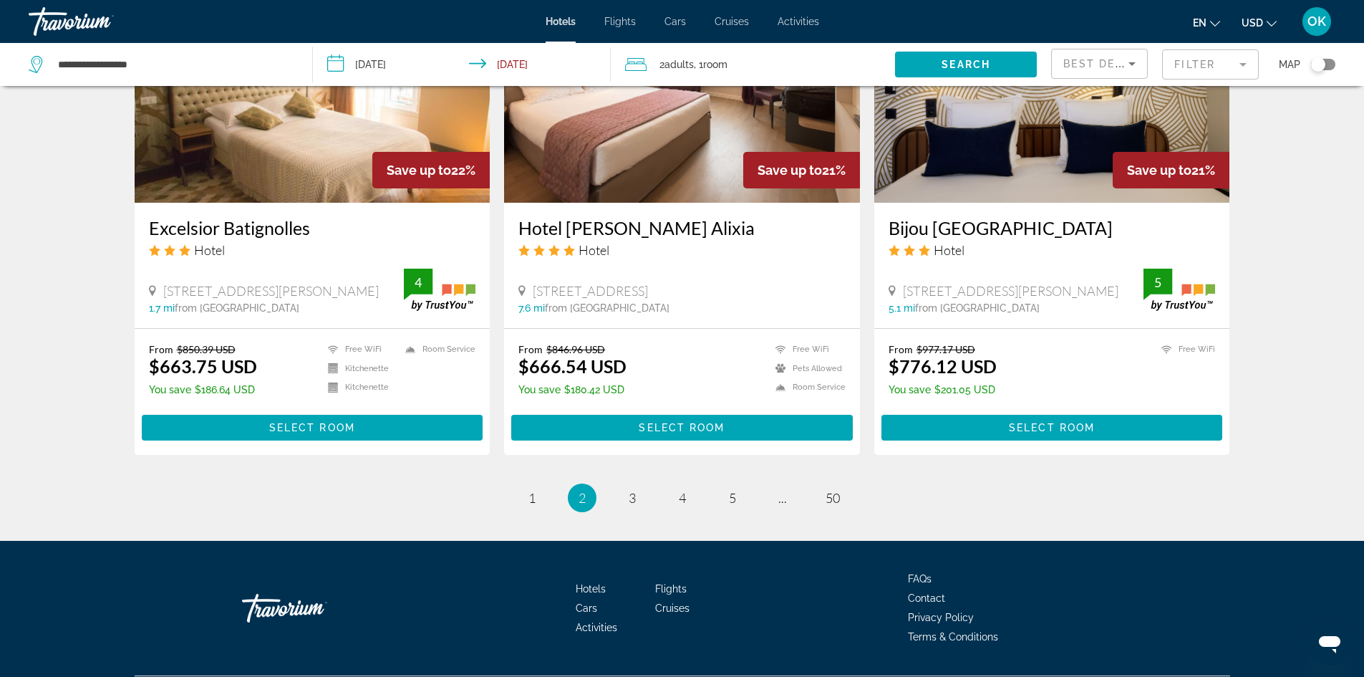
scroll to position [1756, 0]
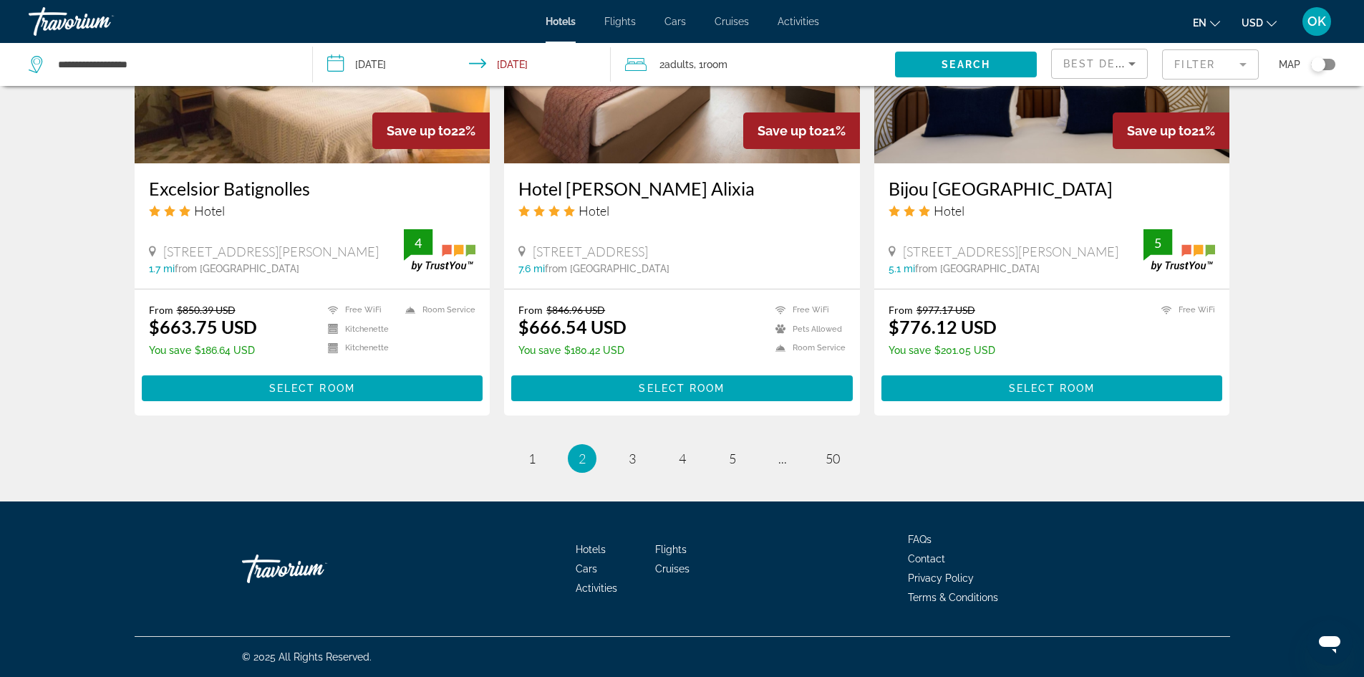
click at [646, 450] on ul "2 / 50 page 1 You're on page 2 page 3 page 4 page 5 page ... page 50" at bounding box center [682, 458] width 1095 height 29
click at [634, 453] on span "3" at bounding box center [632, 458] width 7 height 16
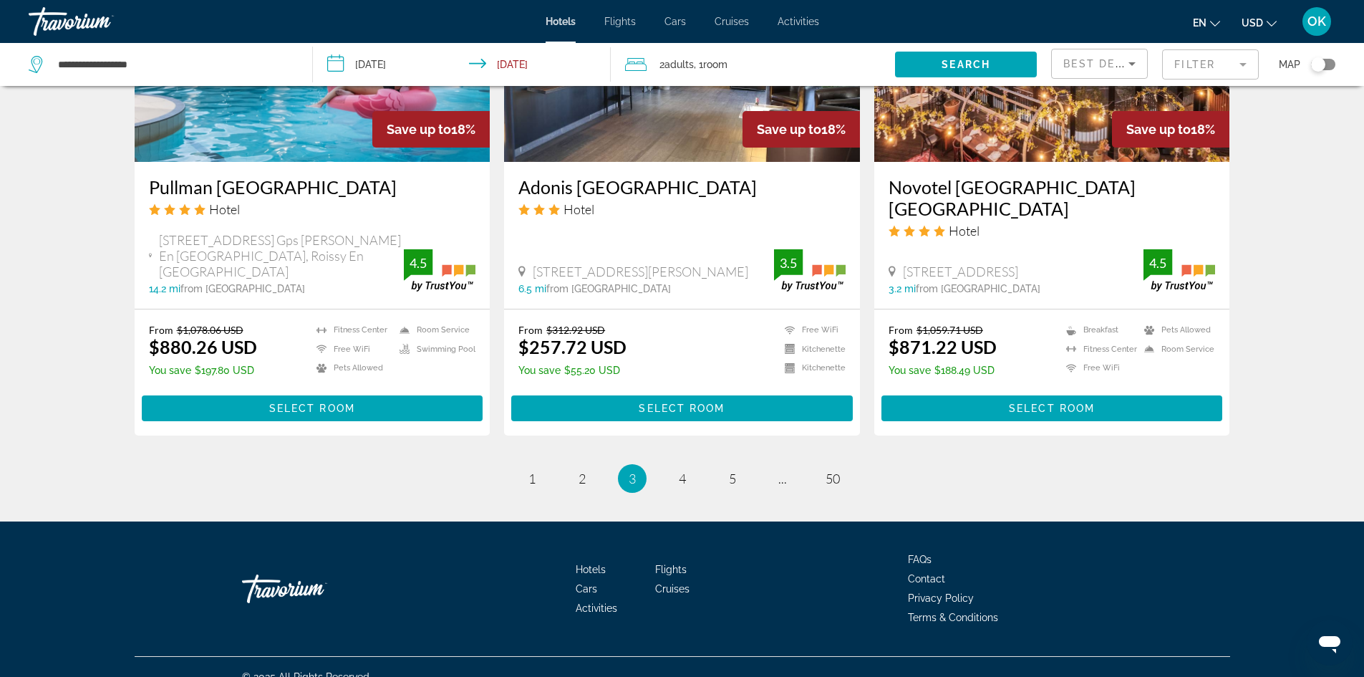
scroll to position [1772, 0]
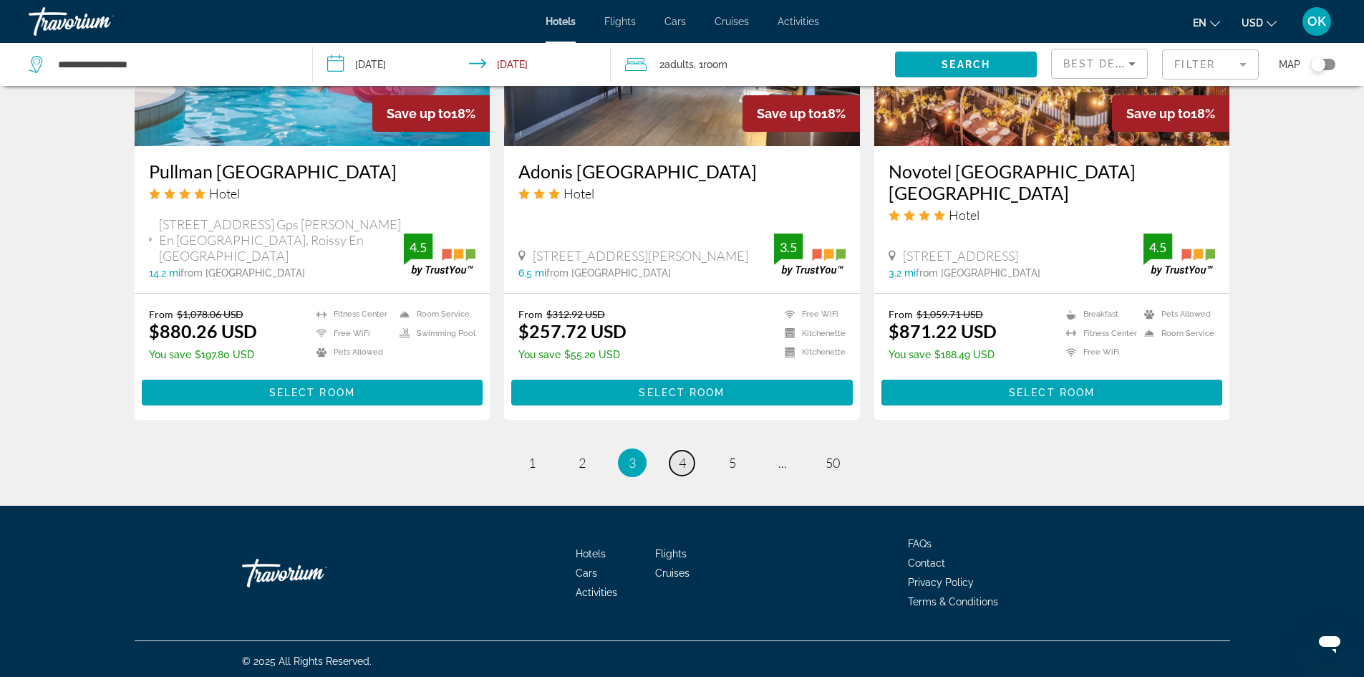
click at [677, 452] on link "page 4" at bounding box center [681, 462] width 25 height 25
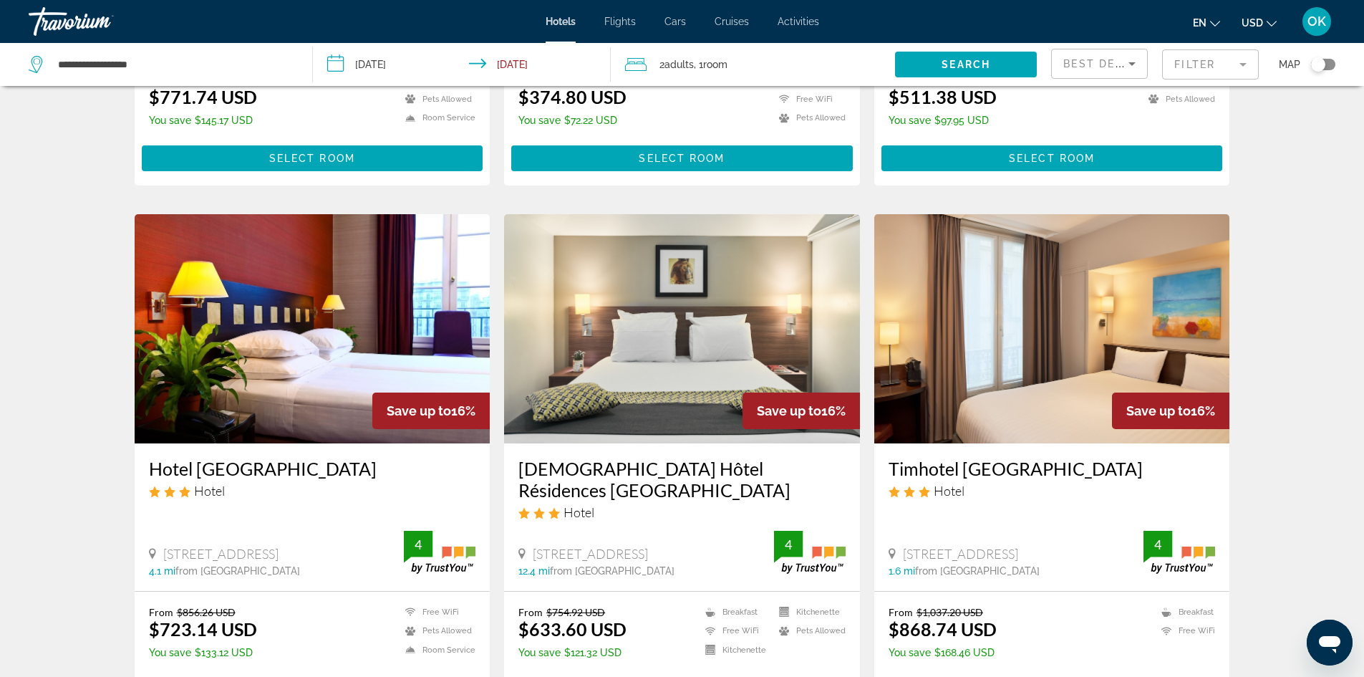
scroll to position [1575, 0]
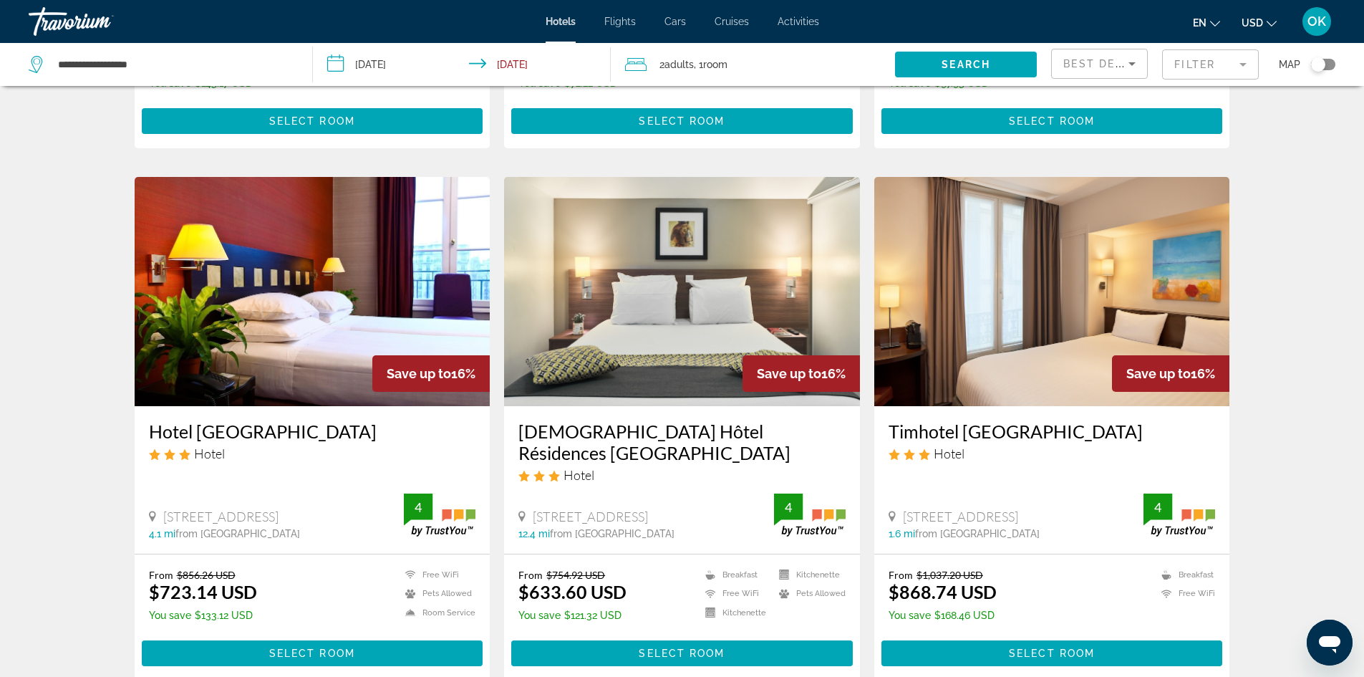
click at [306, 248] on img "Main content" at bounding box center [313, 291] width 356 height 229
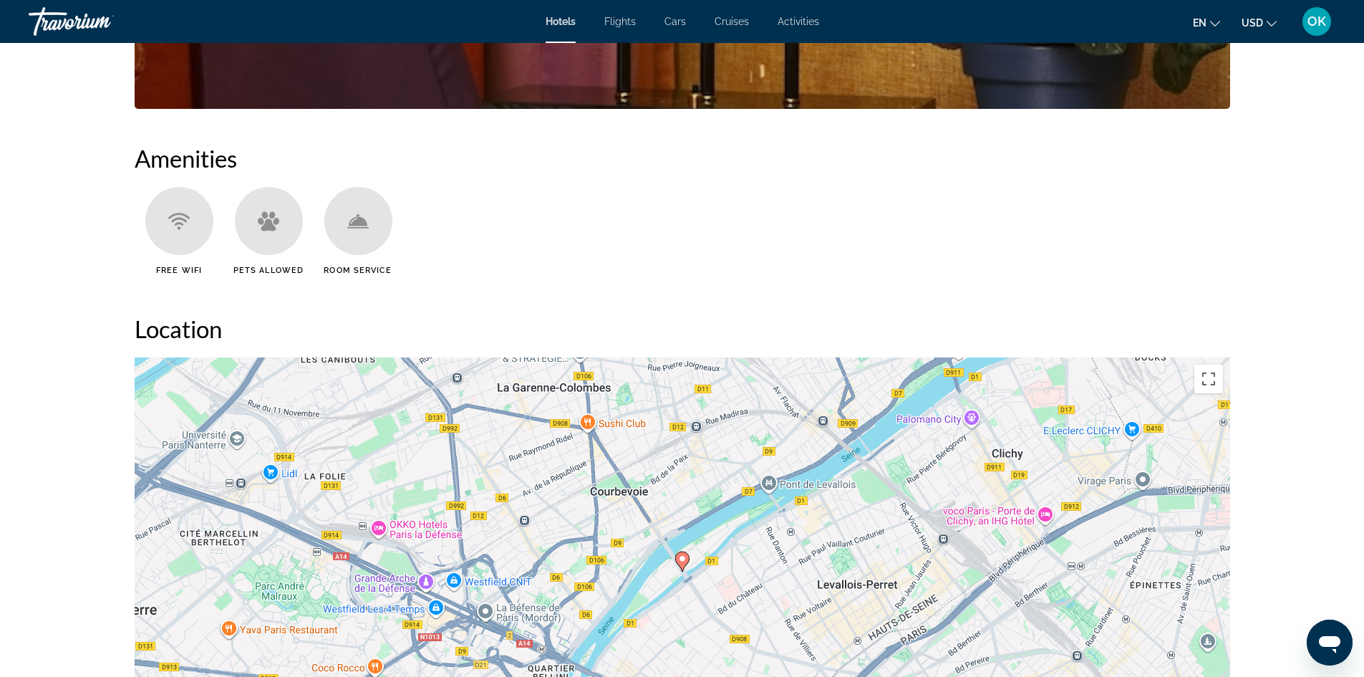
scroll to position [1217, 0]
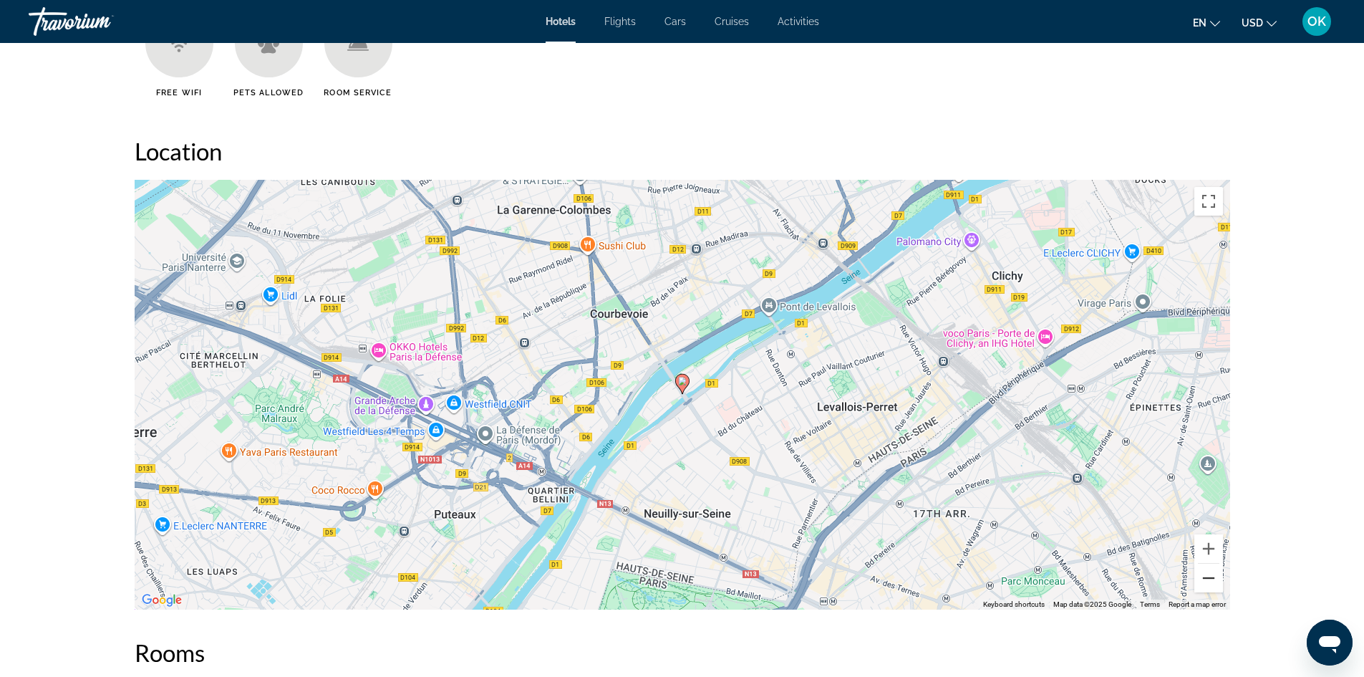
click at [1211, 570] on button "Zoom out" at bounding box center [1208, 577] width 29 height 29
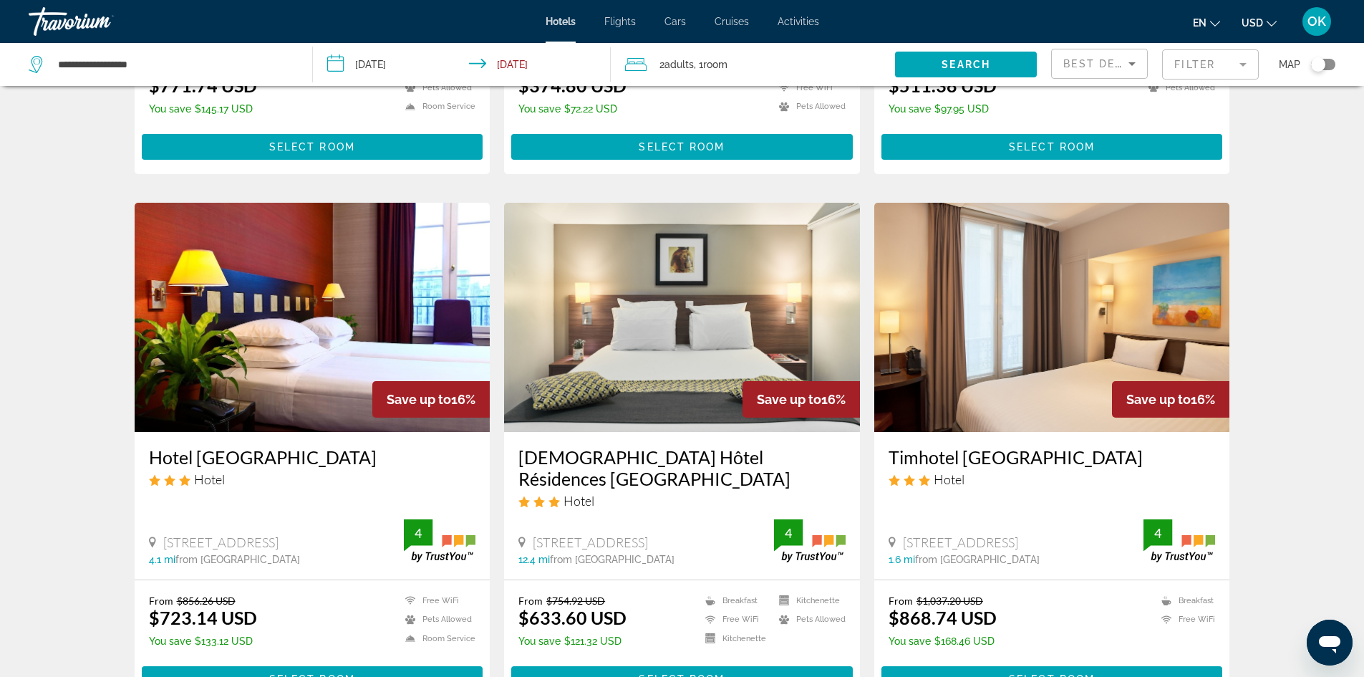
scroll to position [1575, 0]
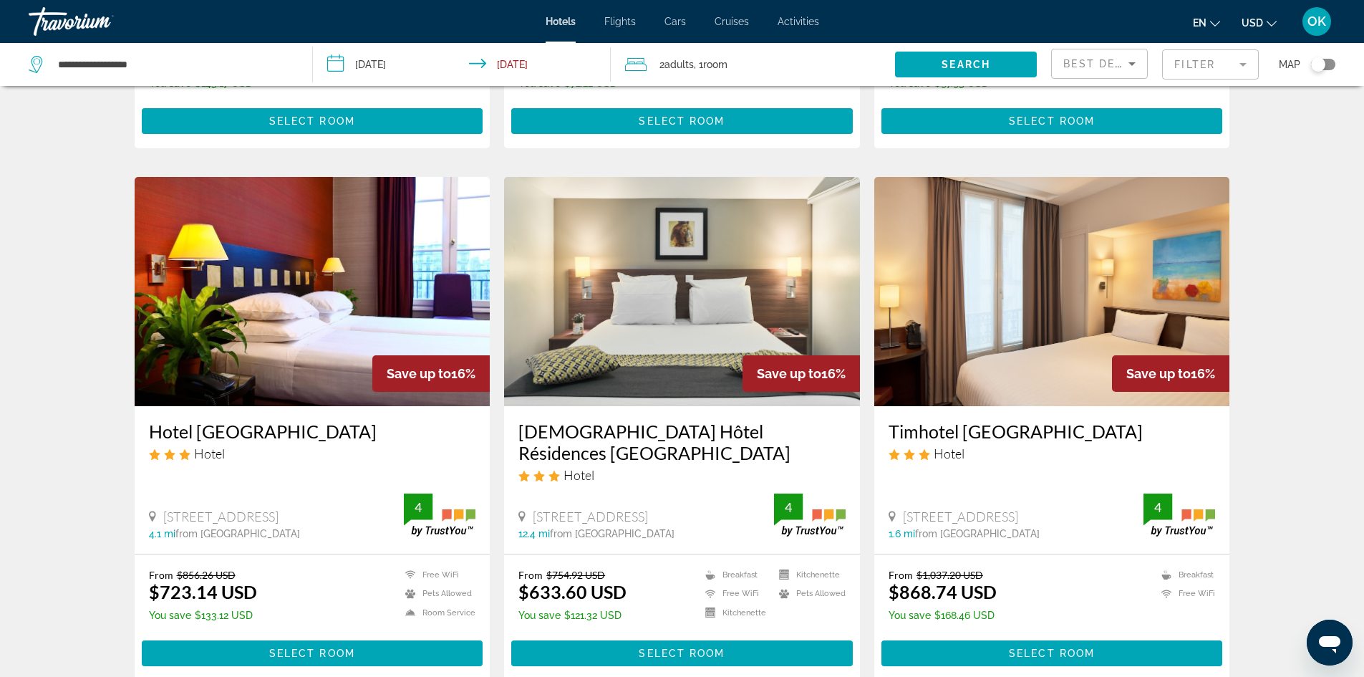
click at [1055, 236] on img "Main content" at bounding box center [1052, 291] width 356 height 229
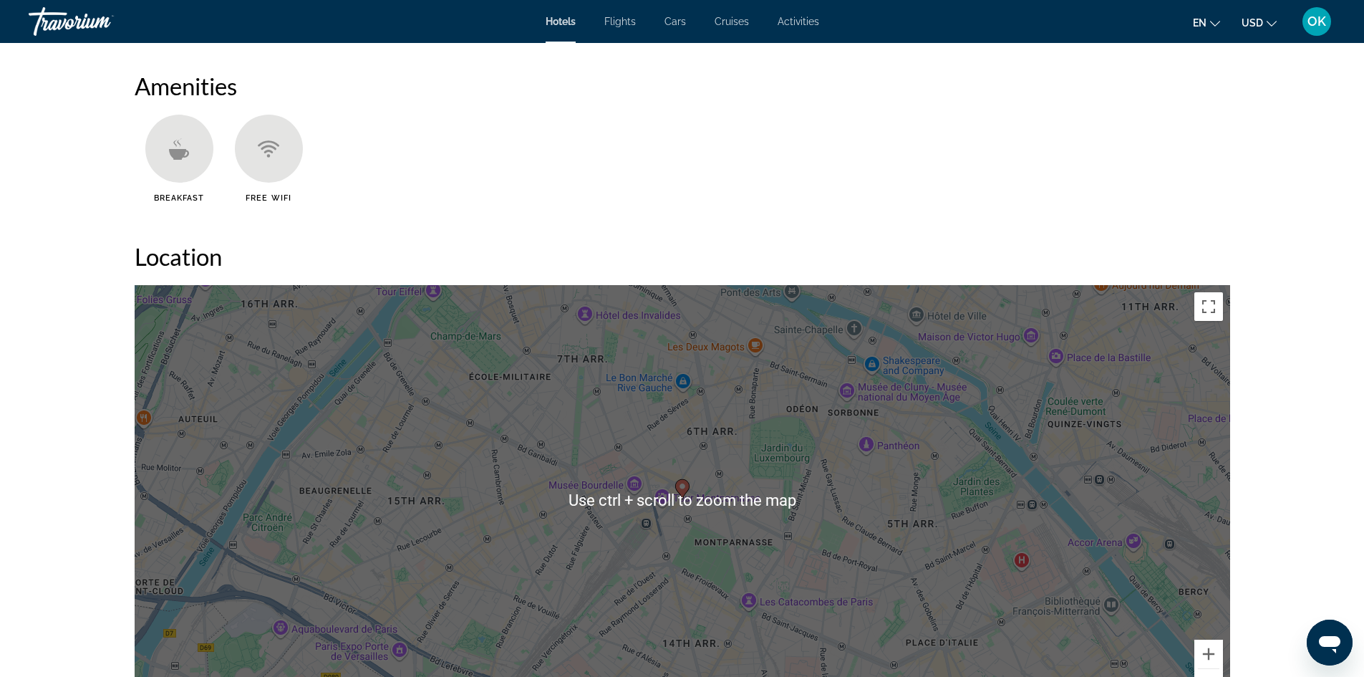
scroll to position [1217, 0]
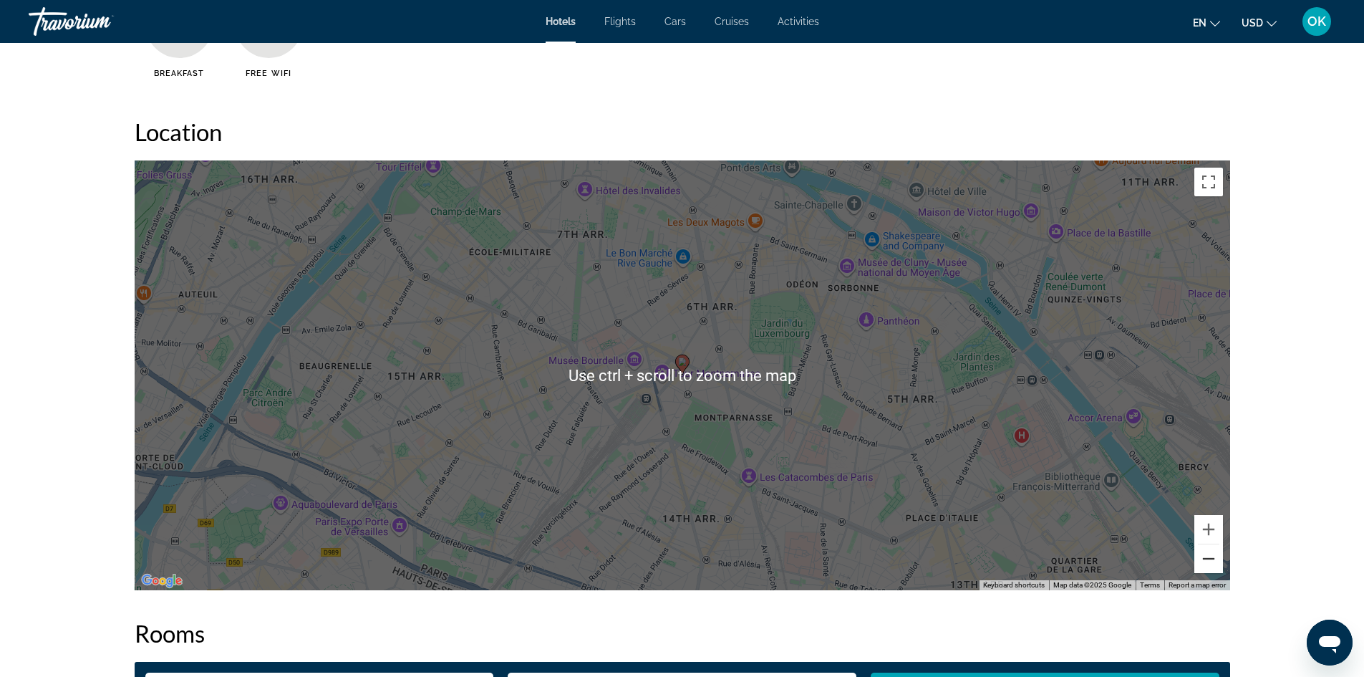
click at [1199, 568] on button "Zoom out" at bounding box center [1208, 558] width 29 height 29
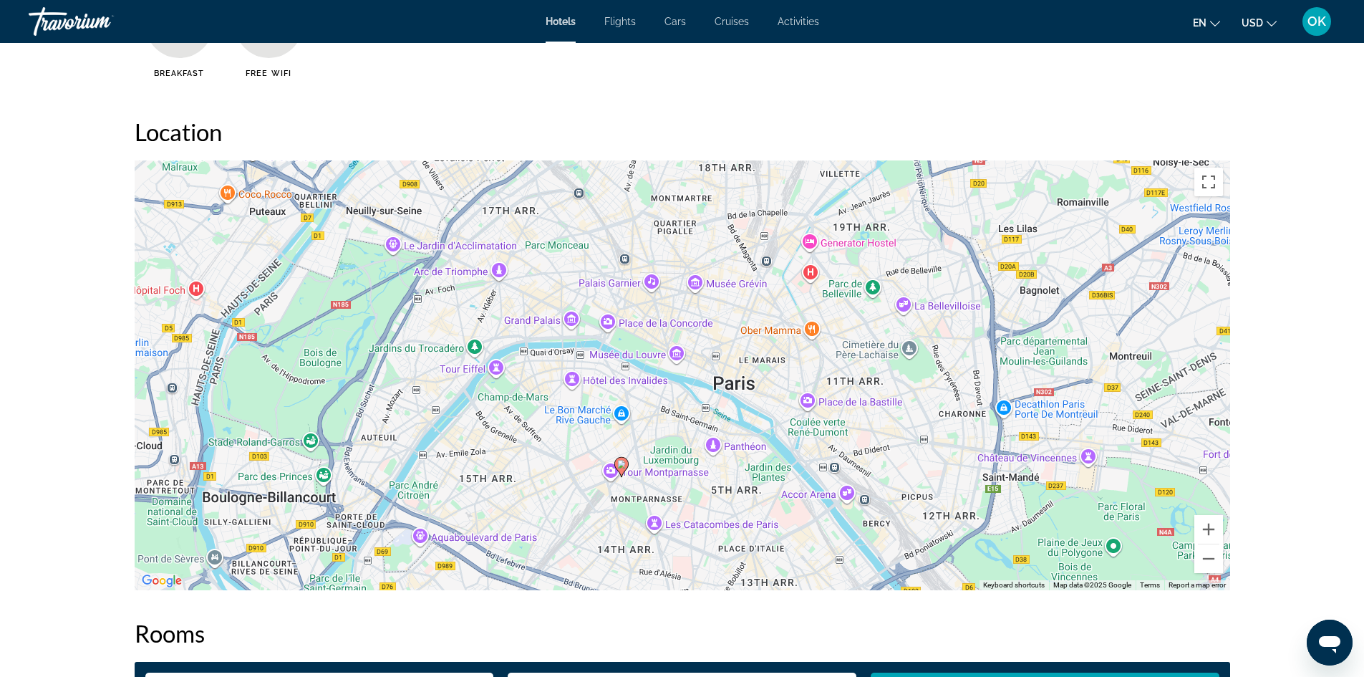
drag, startPoint x: 815, startPoint y: 370, endPoint x: 757, endPoint y: 455, distance: 103.1
click at [757, 455] on div "To activate drag with keyboard, press Alt + Enter. Once in keyboard drag state,…" at bounding box center [682, 375] width 1095 height 430
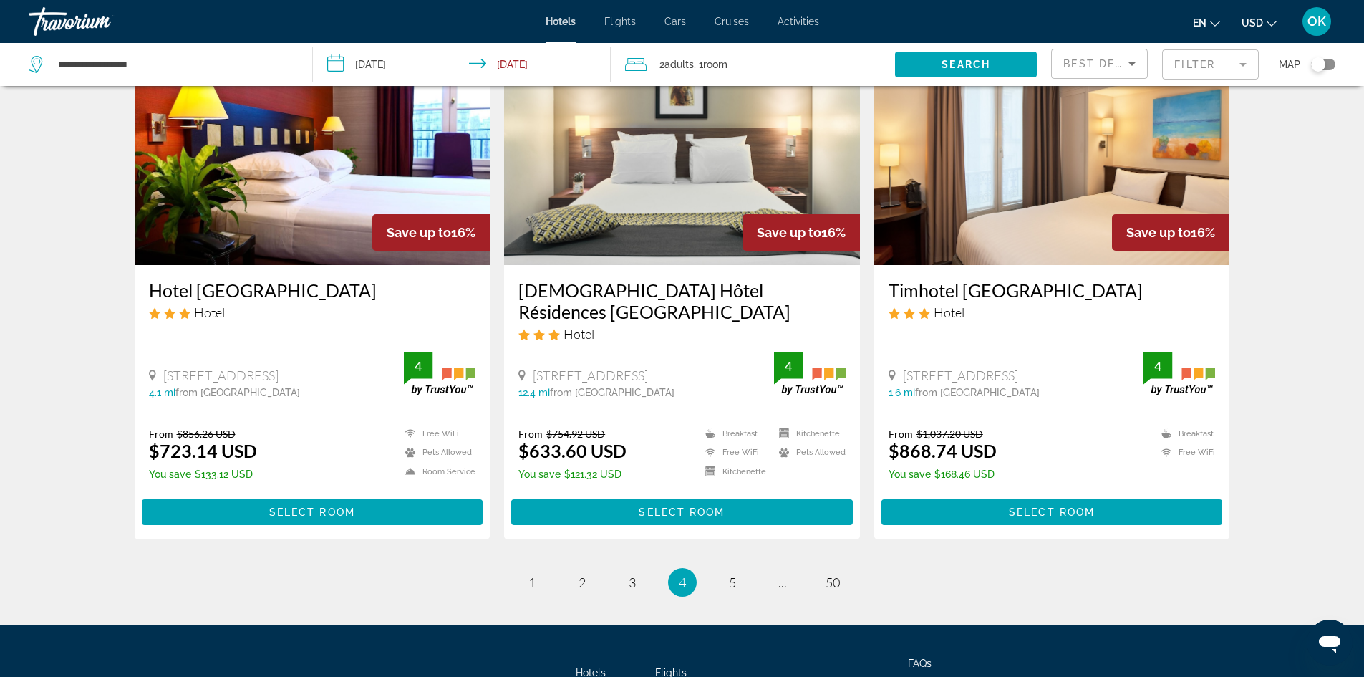
scroll to position [1776, 0]
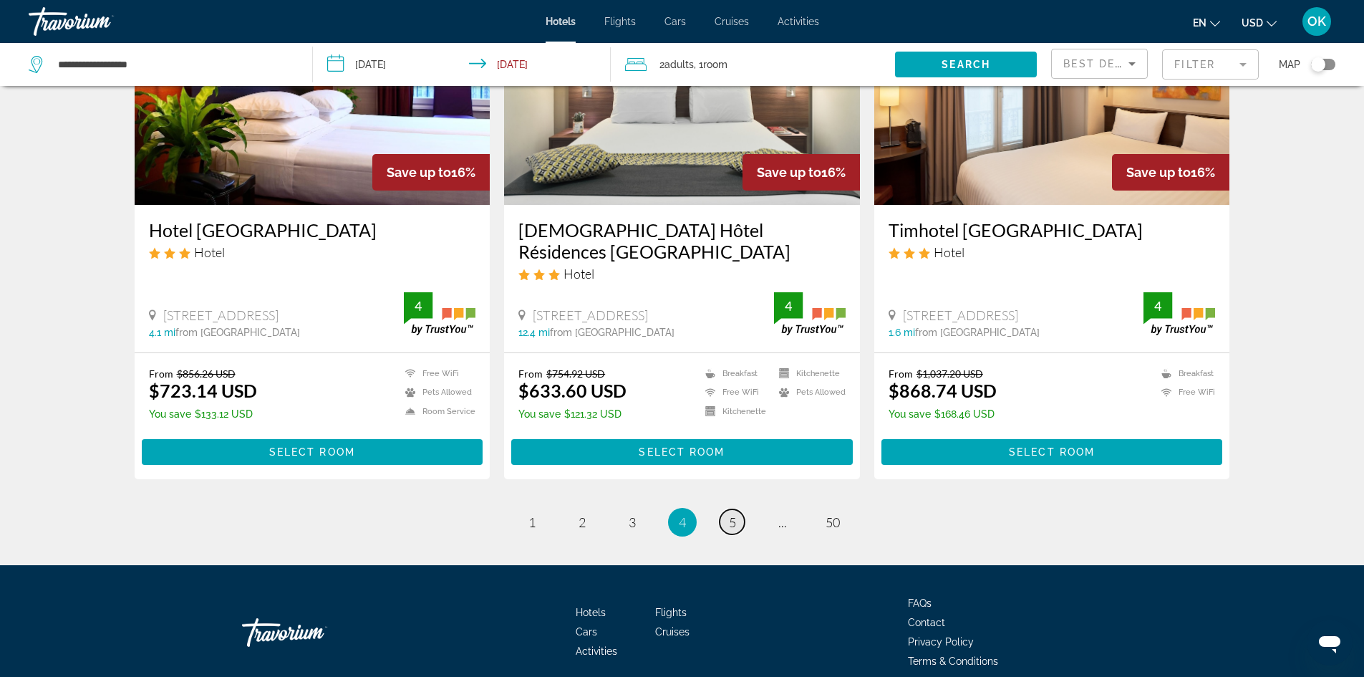
click at [733, 514] on span "5" at bounding box center [732, 522] width 7 height 16
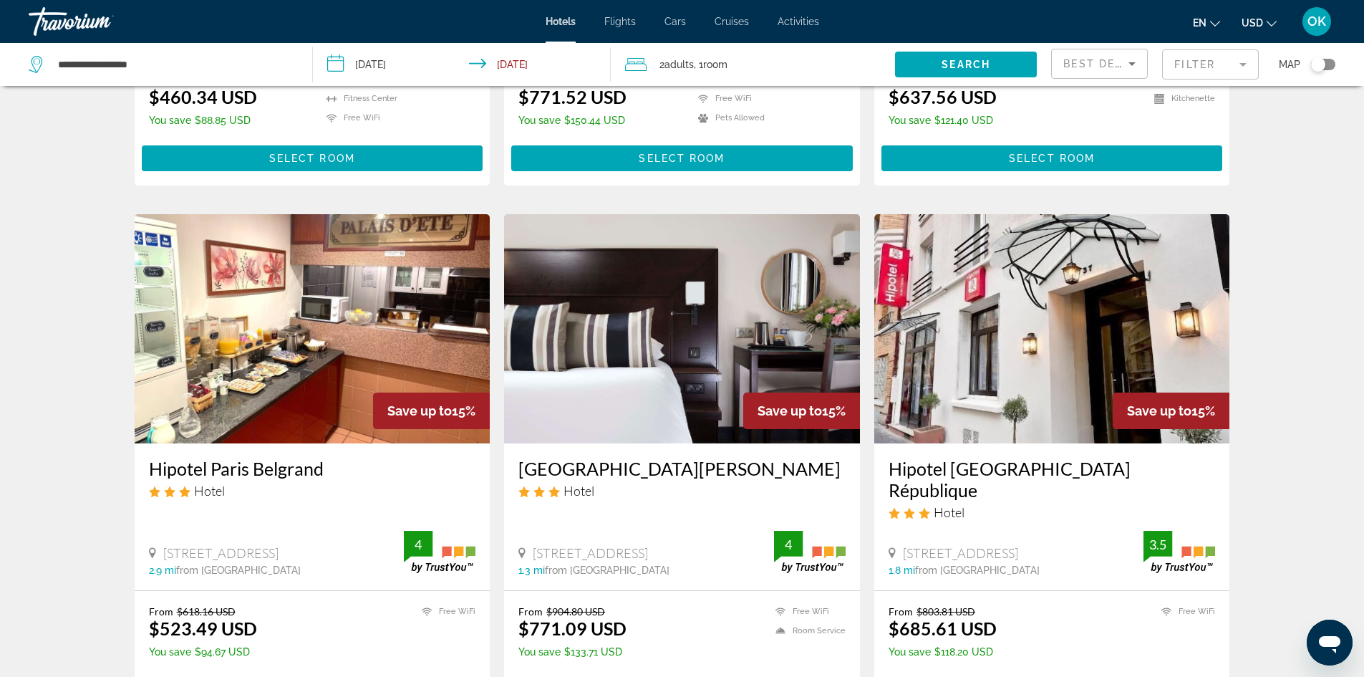
scroll to position [501, 0]
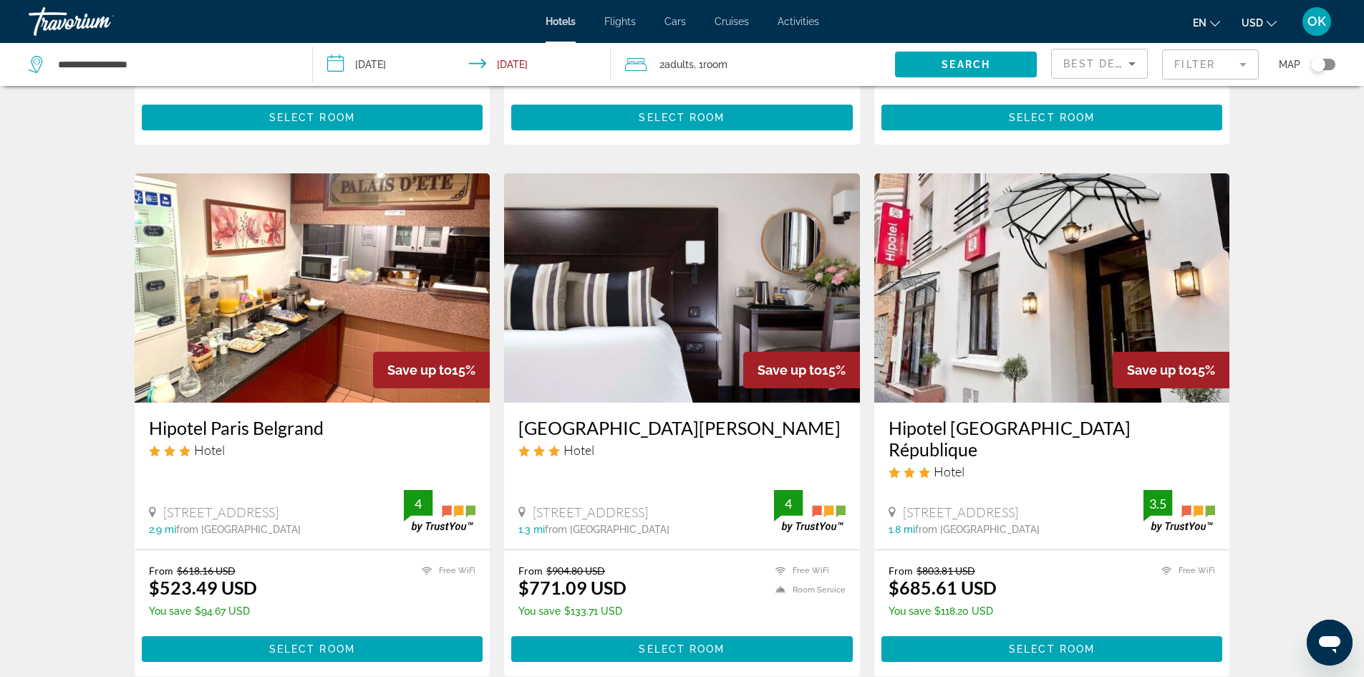
click at [1024, 271] on img "Main content" at bounding box center [1052, 287] width 356 height 229
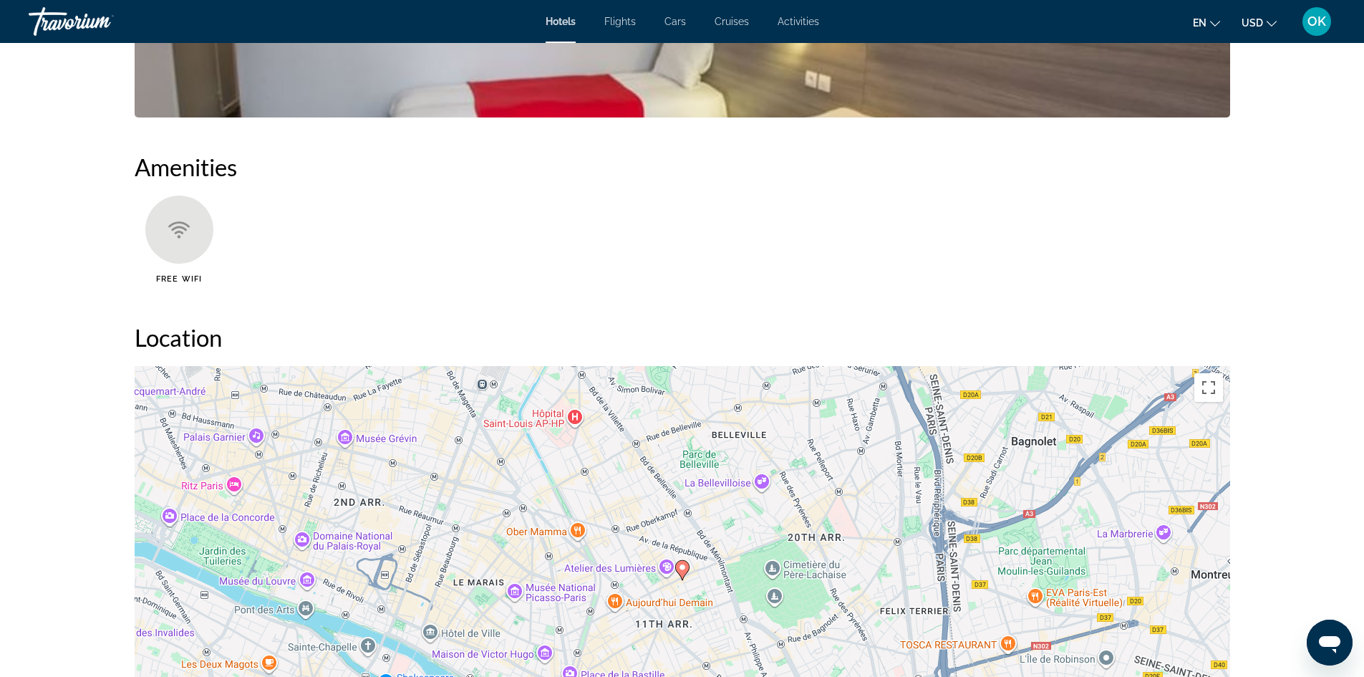
scroll to position [1360, 0]
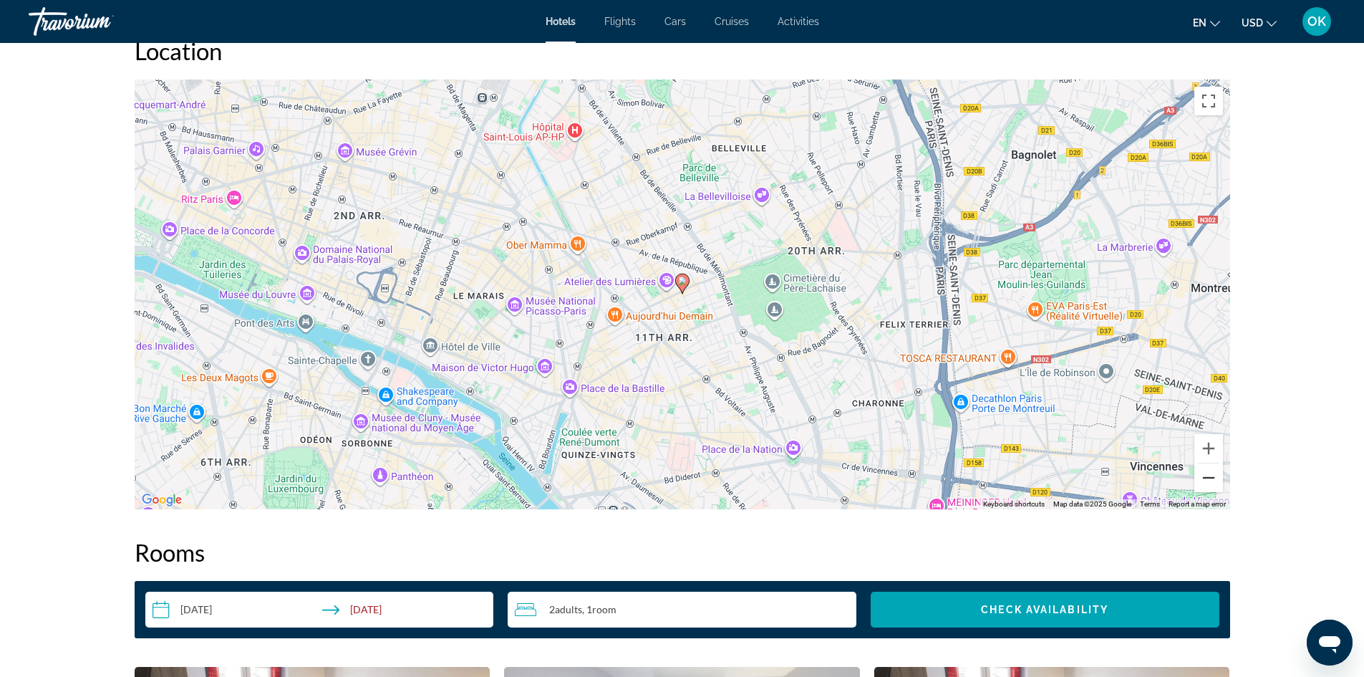
click at [1207, 482] on button "Zoom out" at bounding box center [1208, 477] width 29 height 29
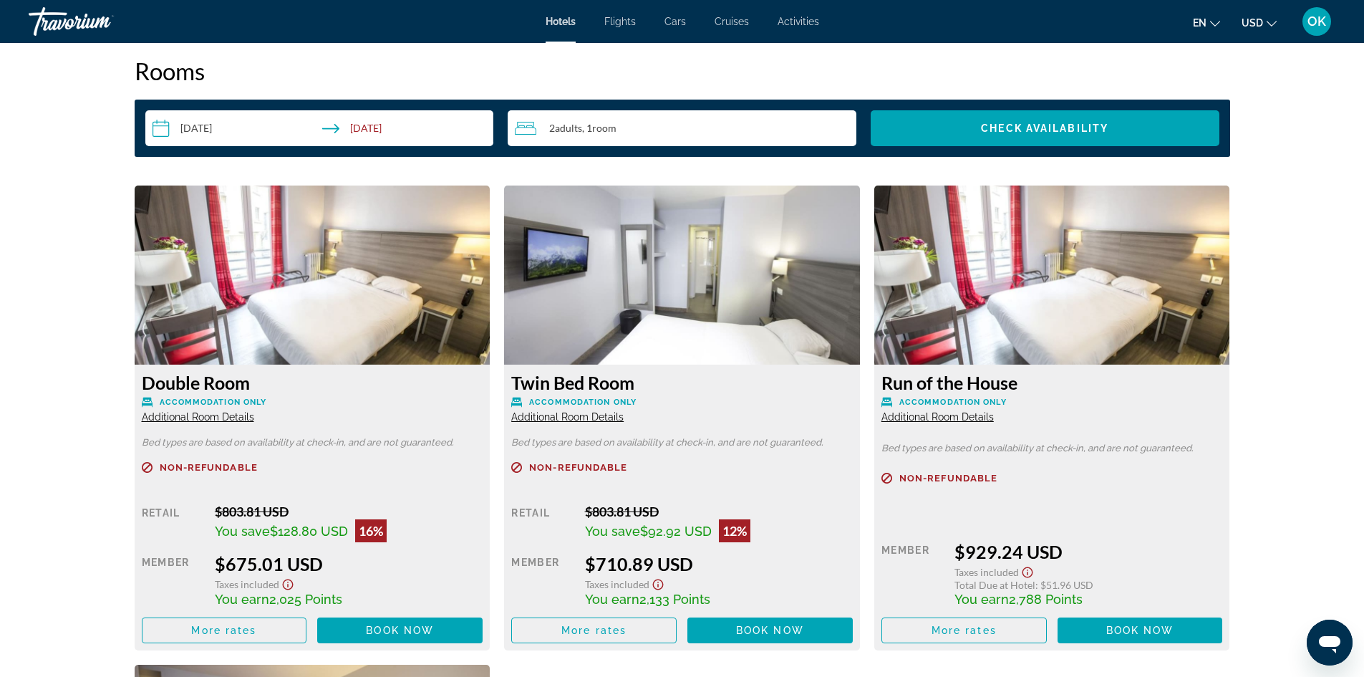
scroll to position [1862, 0]
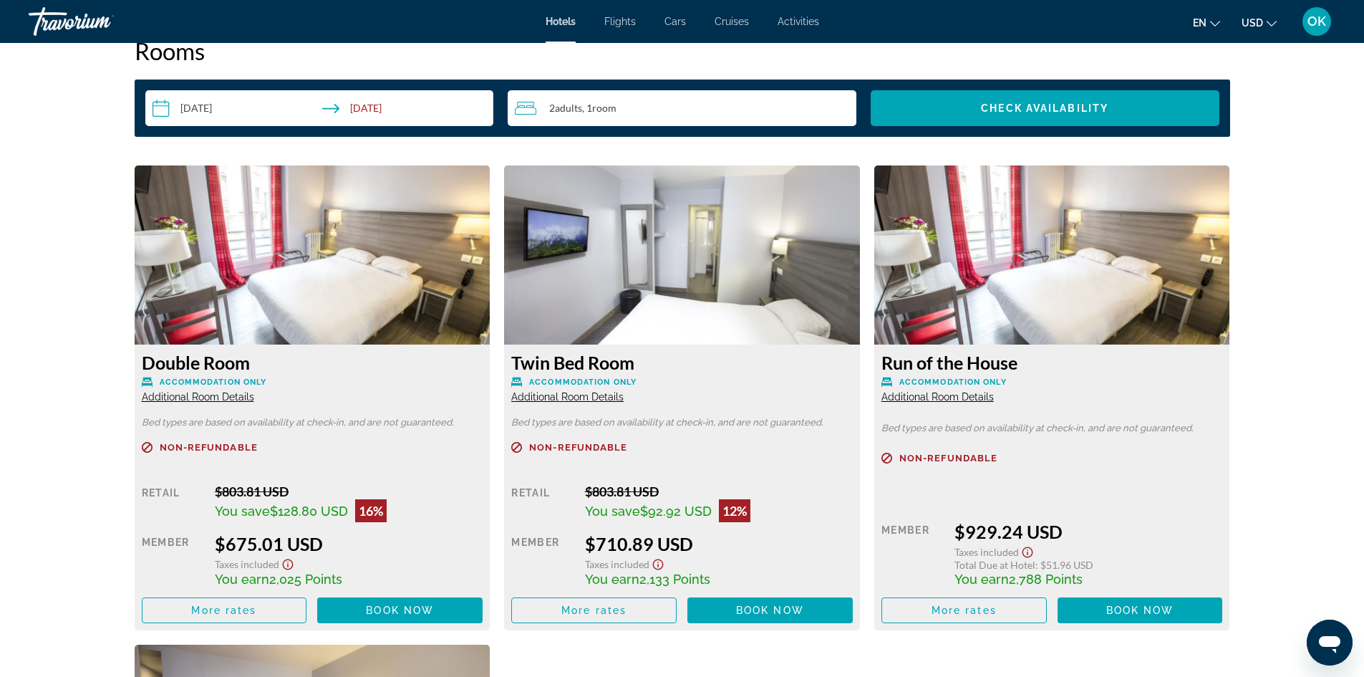
click at [284, 291] on img "Main content" at bounding box center [313, 254] width 356 height 179
click at [320, 216] on img "Main content" at bounding box center [313, 254] width 356 height 179
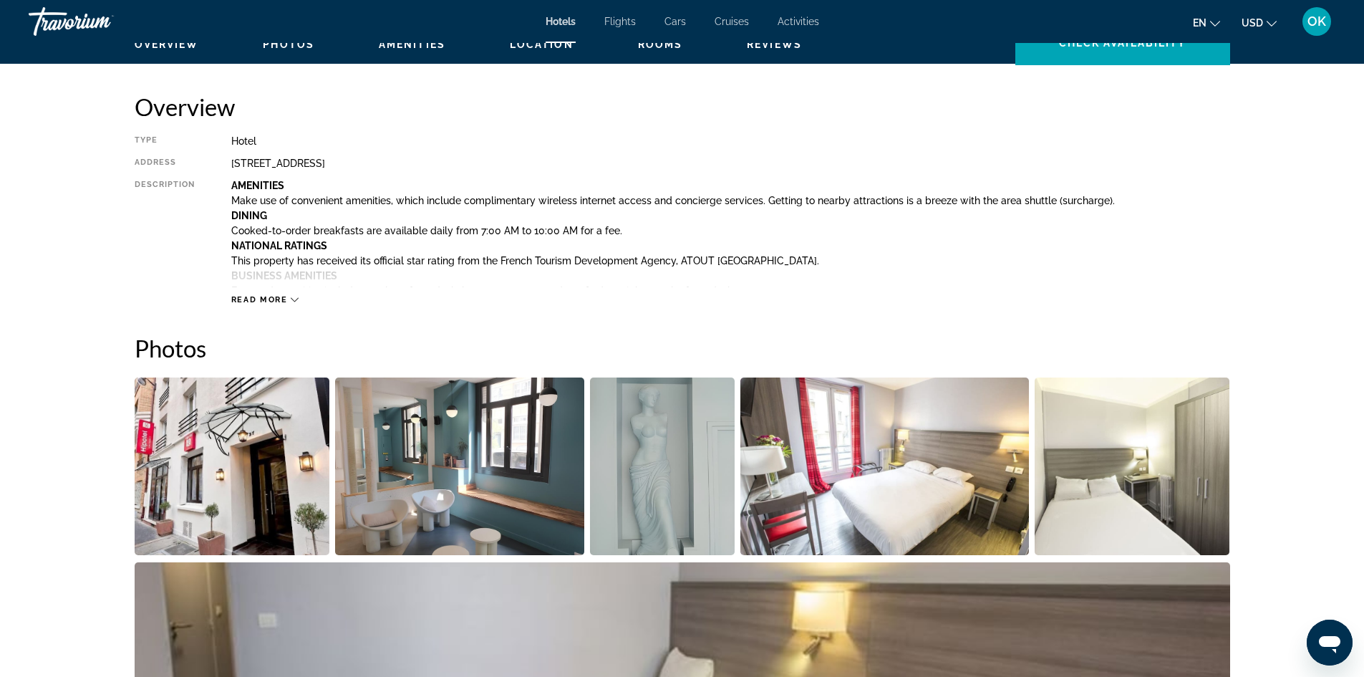
scroll to position [430, 0]
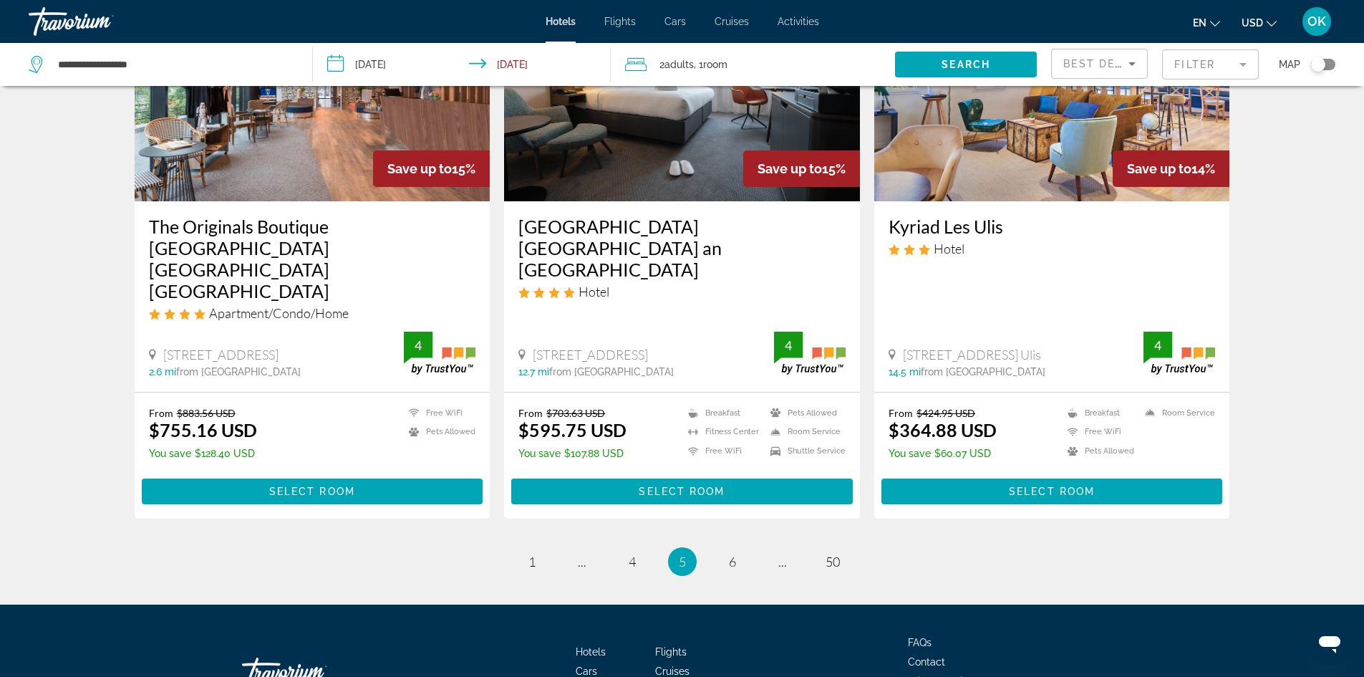
scroll to position [1776, 0]
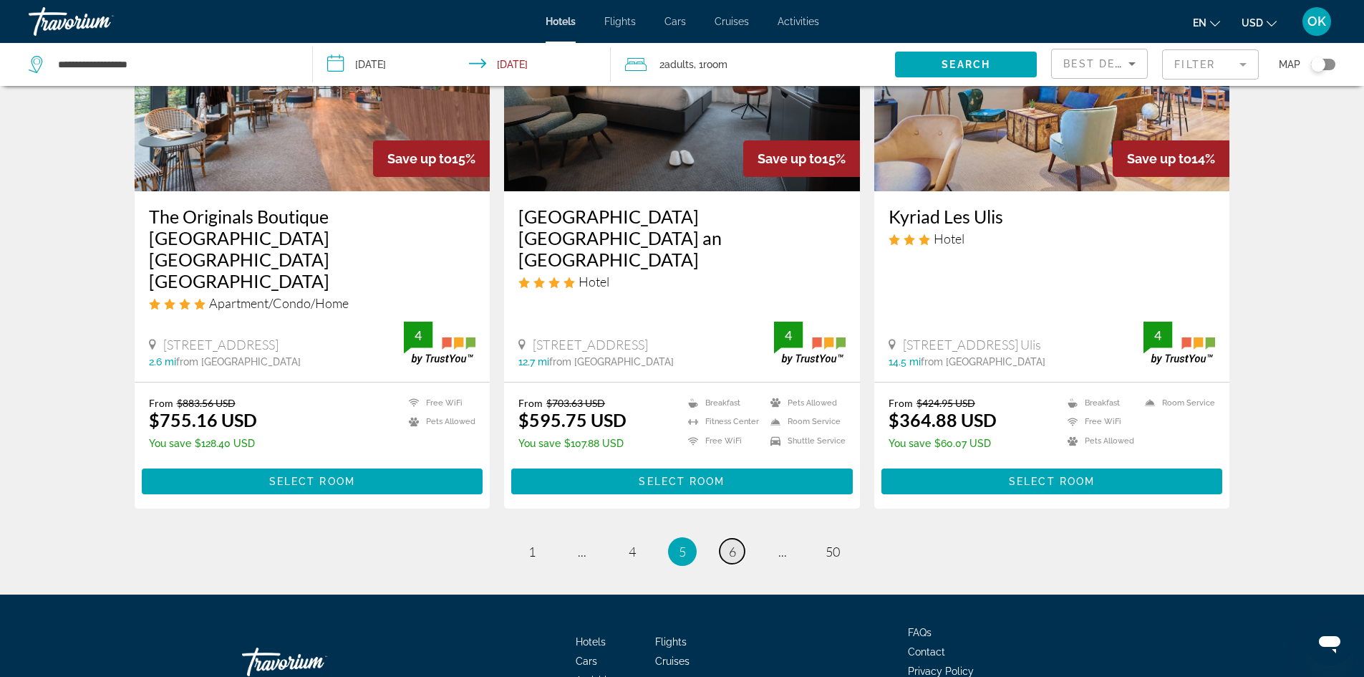
click at [740, 538] on link "page 6" at bounding box center [732, 550] width 25 height 25
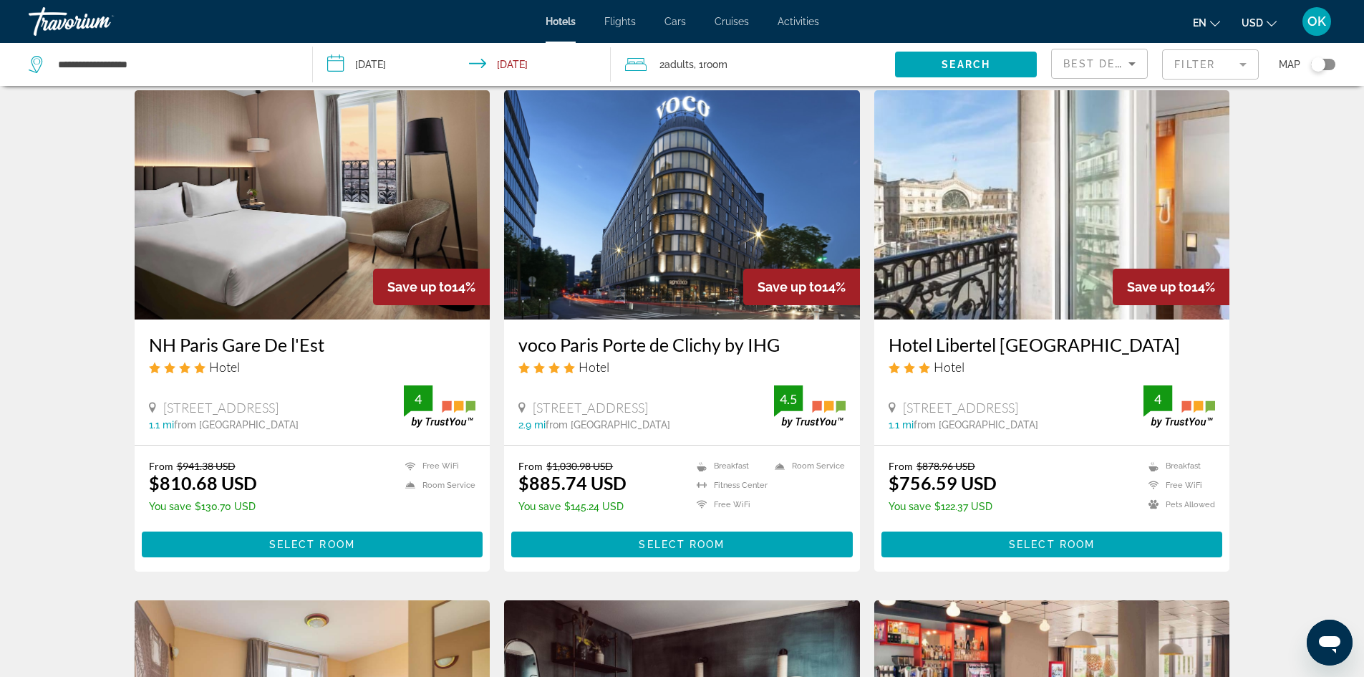
scroll to position [72, 0]
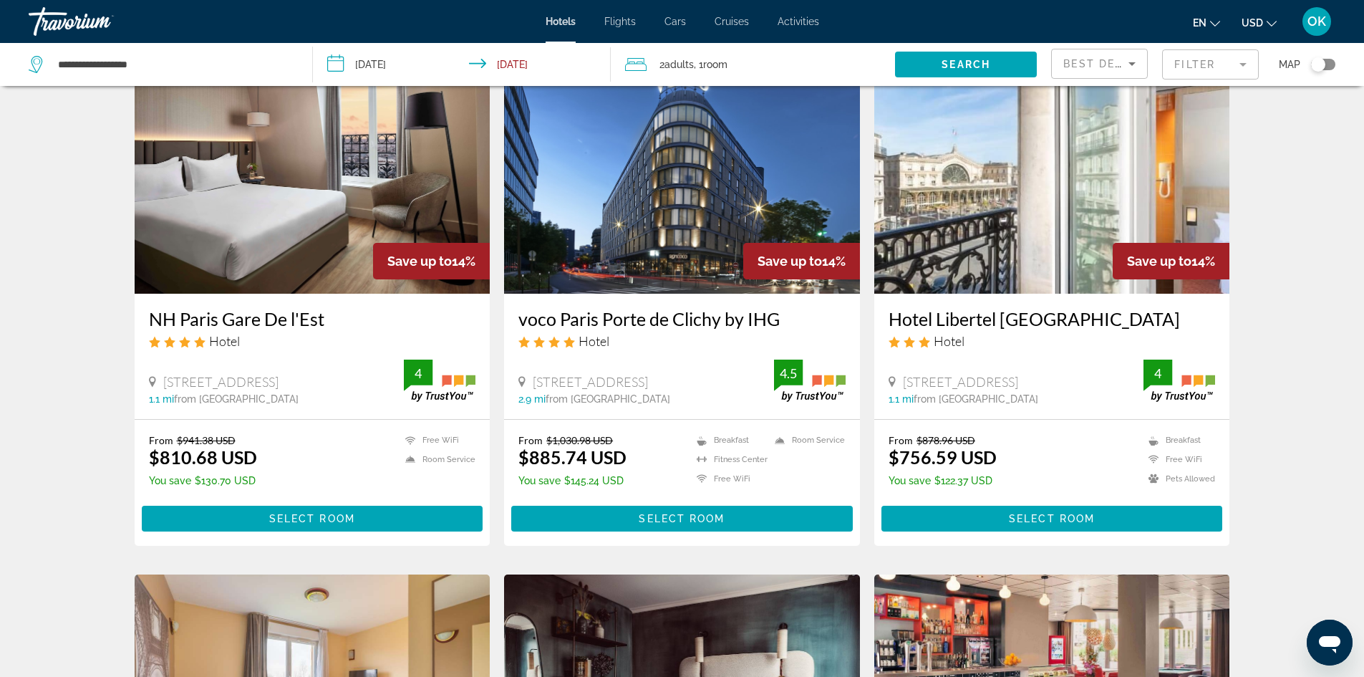
click at [973, 175] on img "Main content" at bounding box center [1052, 178] width 356 height 229
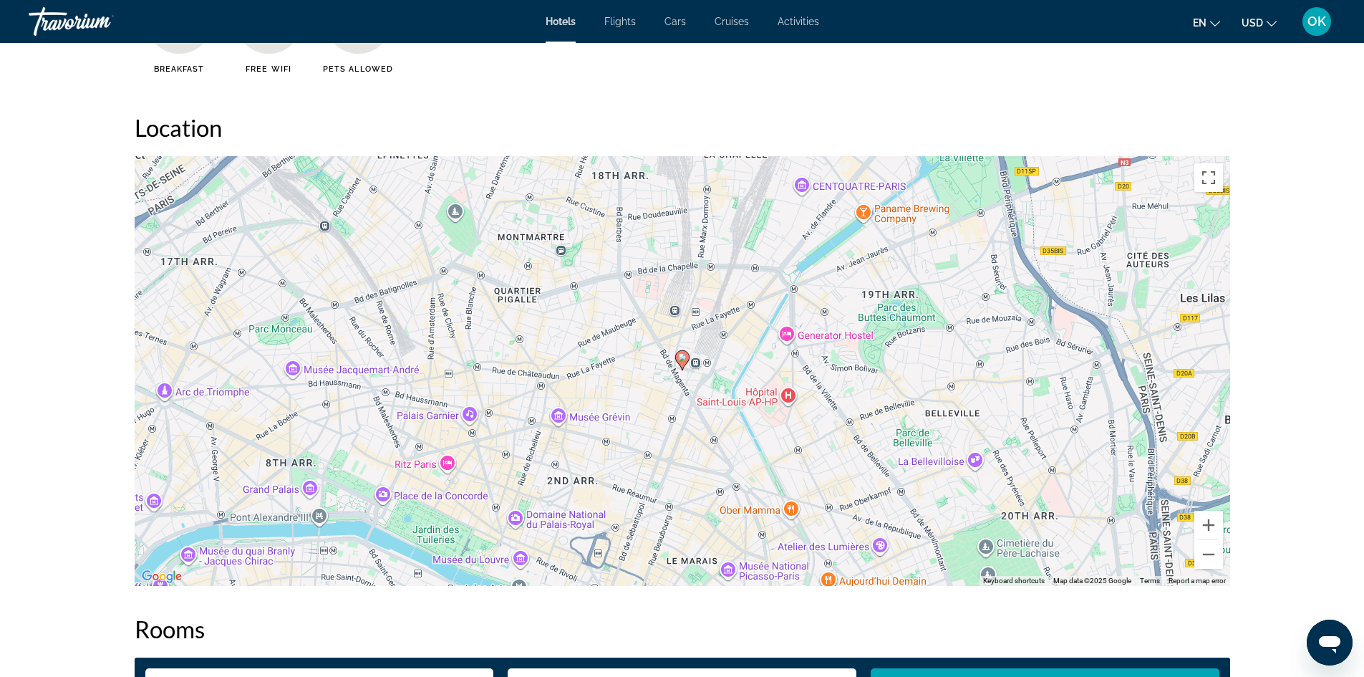
scroll to position [1289, 0]
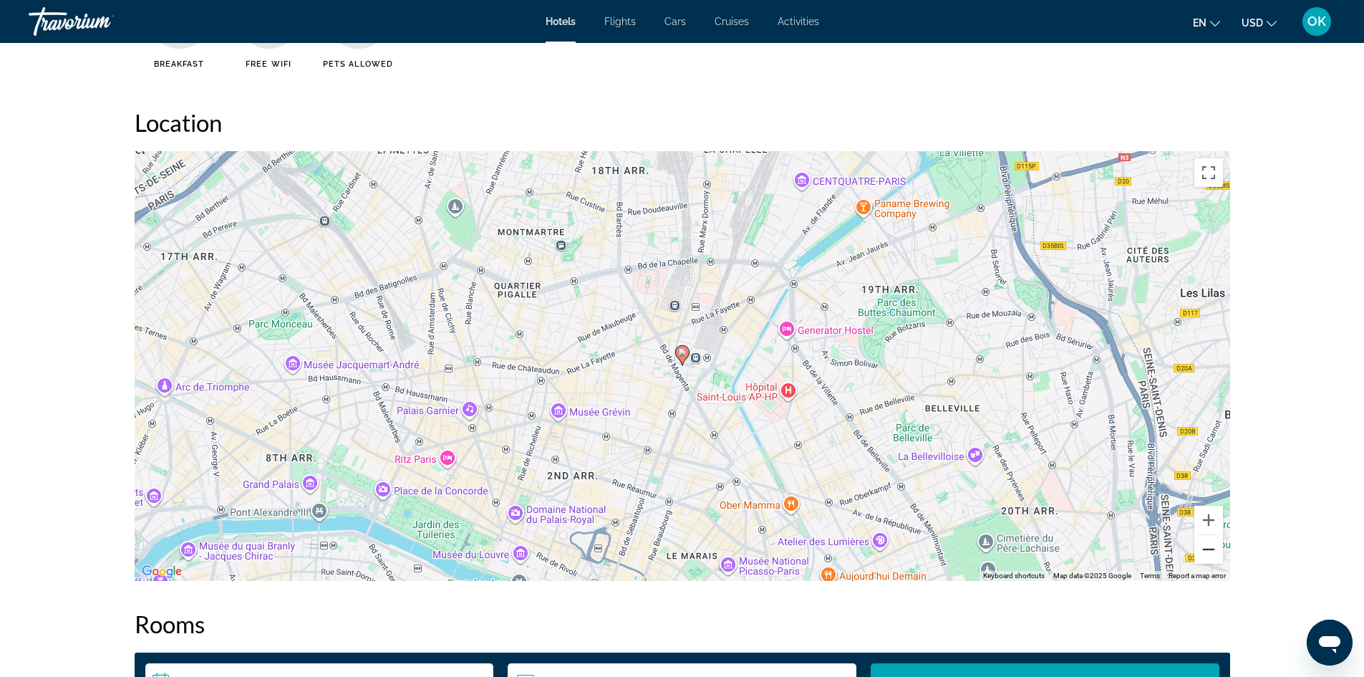
click at [1209, 541] on button "Zoom out" at bounding box center [1208, 549] width 29 height 29
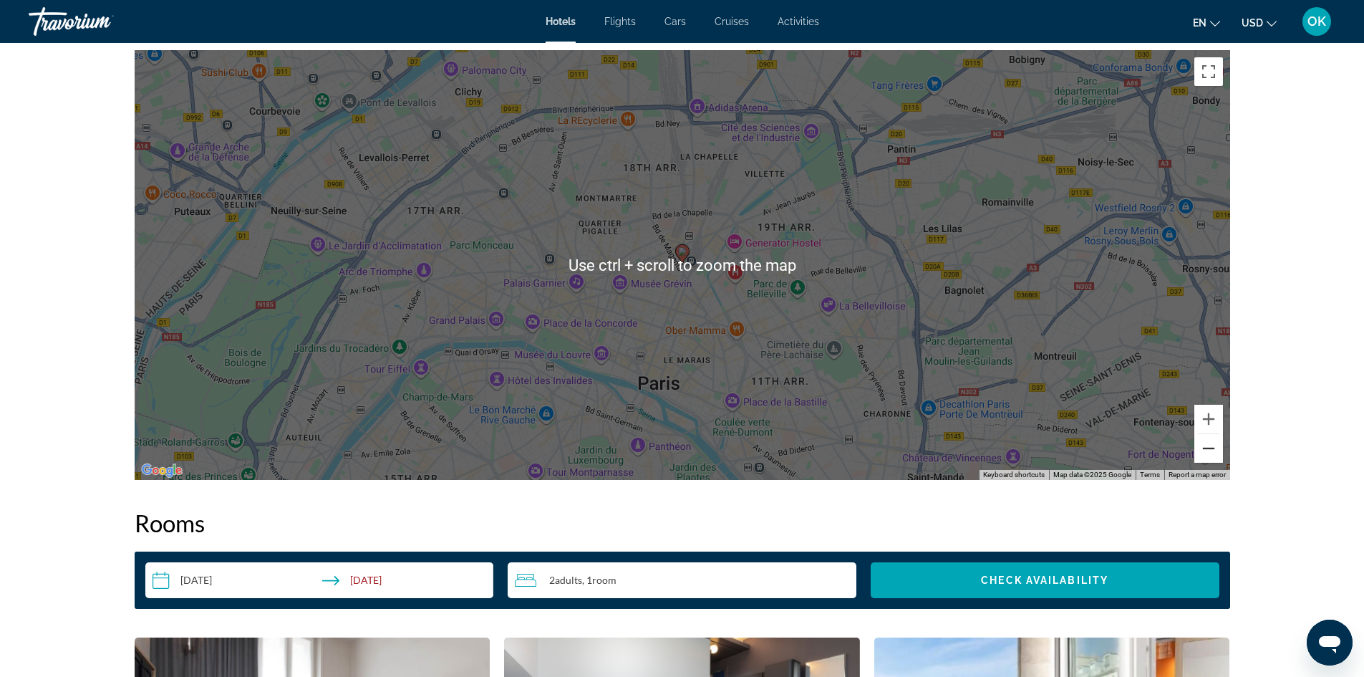
scroll to position [1432, 0]
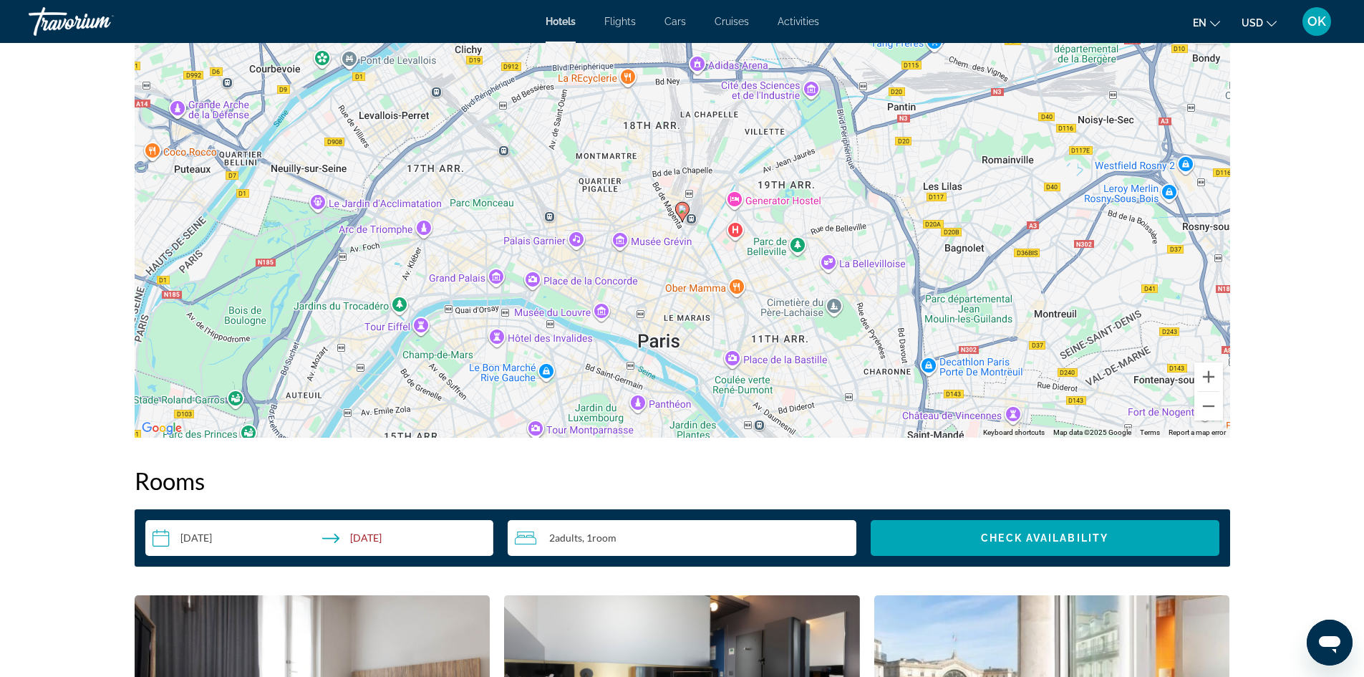
click at [683, 213] on image "Main content" at bounding box center [682, 209] width 9 height 9
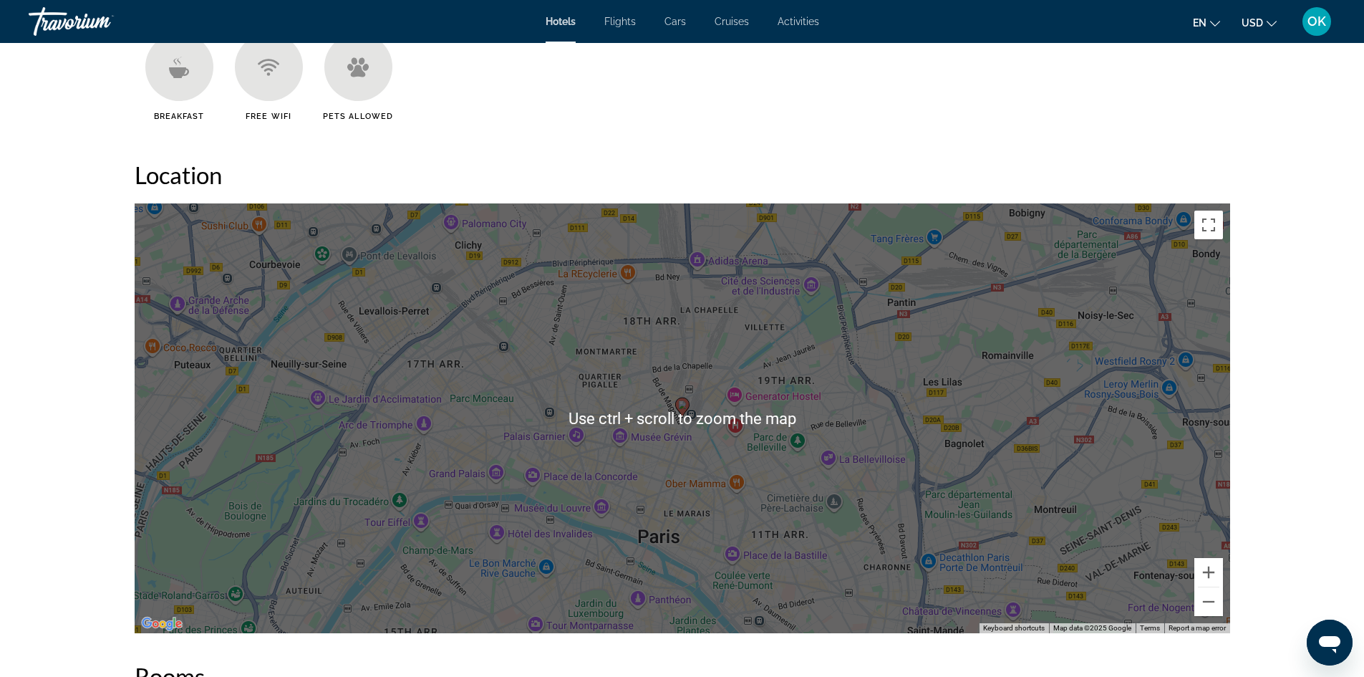
scroll to position [1360, 0]
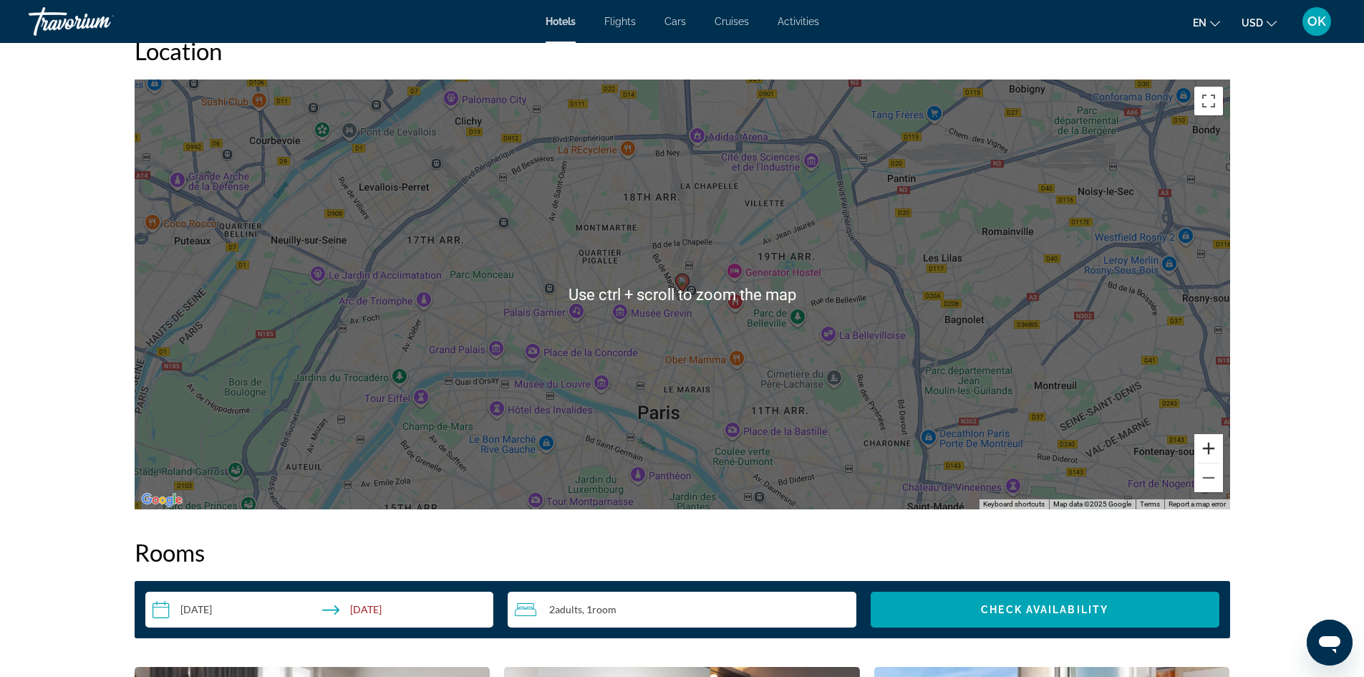
click at [1194, 450] on button "Zoom in" at bounding box center [1208, 448] width 29 height 29
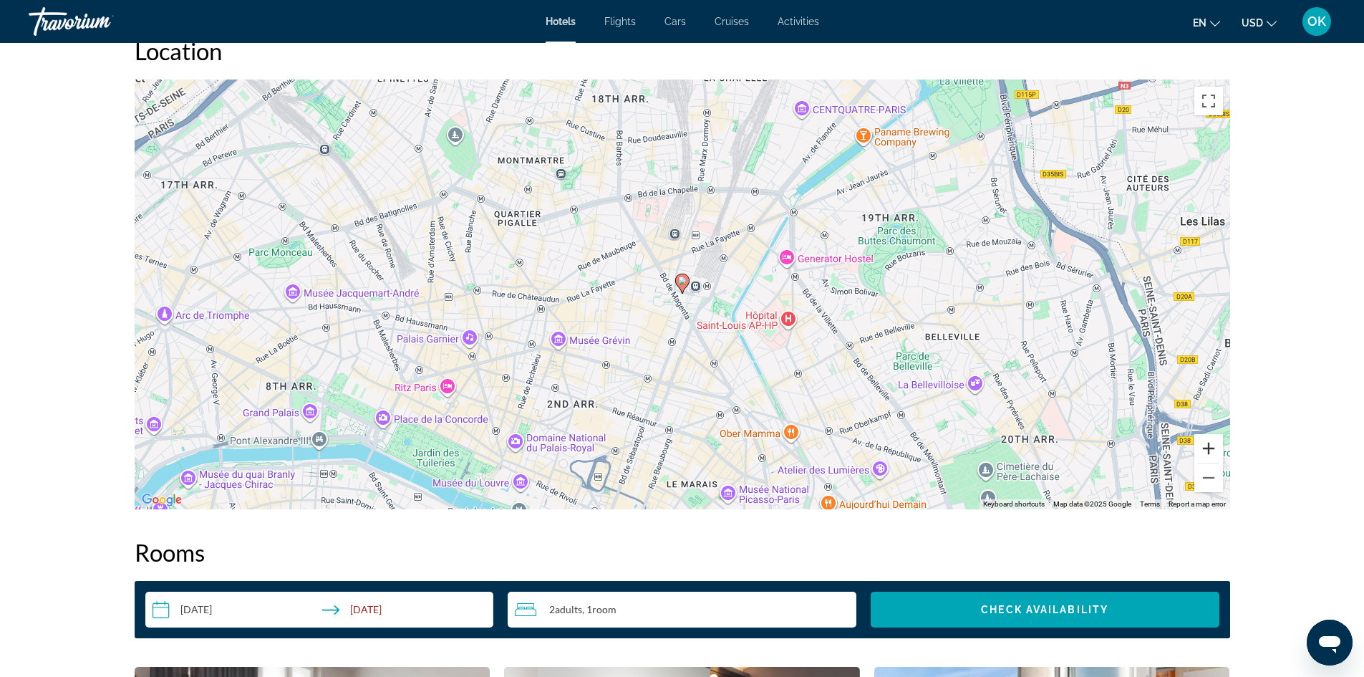
click at [1203, 444] on button "Zoom in" at bounding box center [1208, 448] width 29 height 29
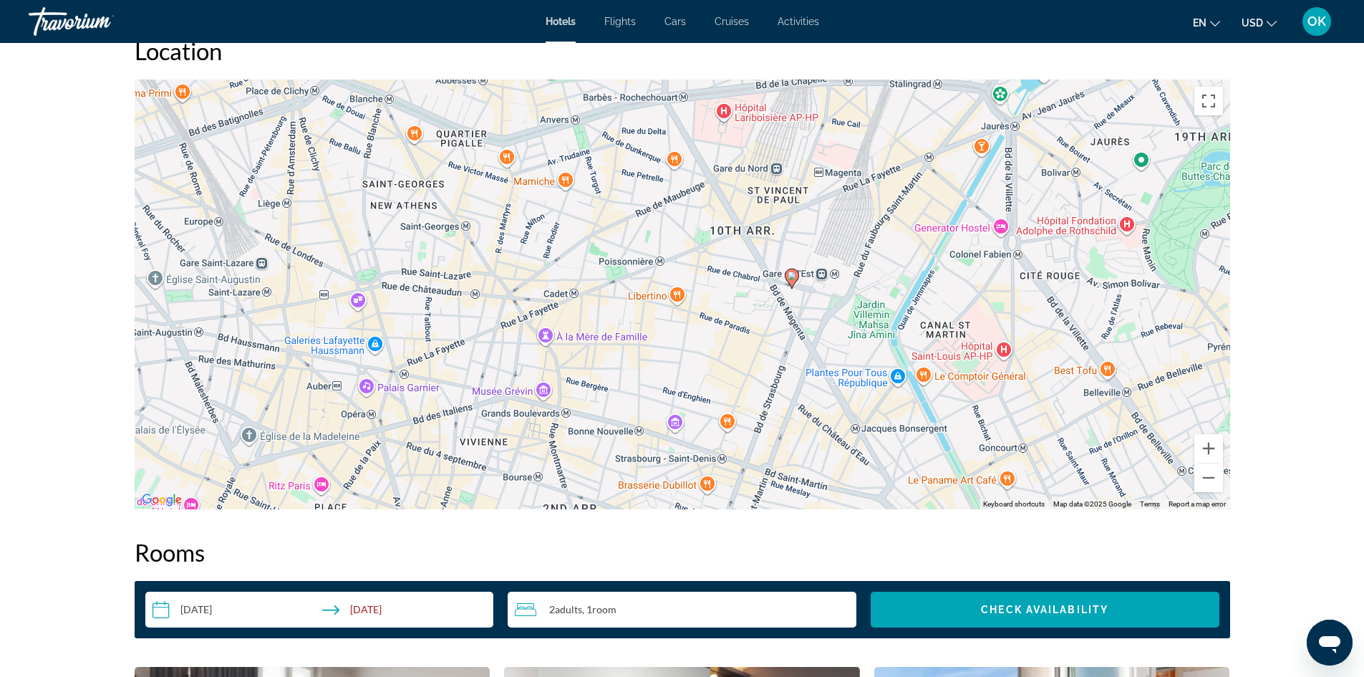
drag, startPoint x: 861, startPoint y: 368, endPoint x: 970, endPoint y: 361, distance: 109.8
click at [970, 361] on div "To activate drag with keyboard, press Alt + Enter. Once in keyboard drag state,…" at bounding box center [682, 294] width 1095 height 430
drag, startPoint x: 886, startPoint y: 259, endPoint x: 962, endPoint y: 356, distance: 122.9
click at [945, 339] on div "To activate drag with keyboard, press Alt + Enter. Once in keyboard drag state,…" at bounding box center [682, 294] width 1095 height 430
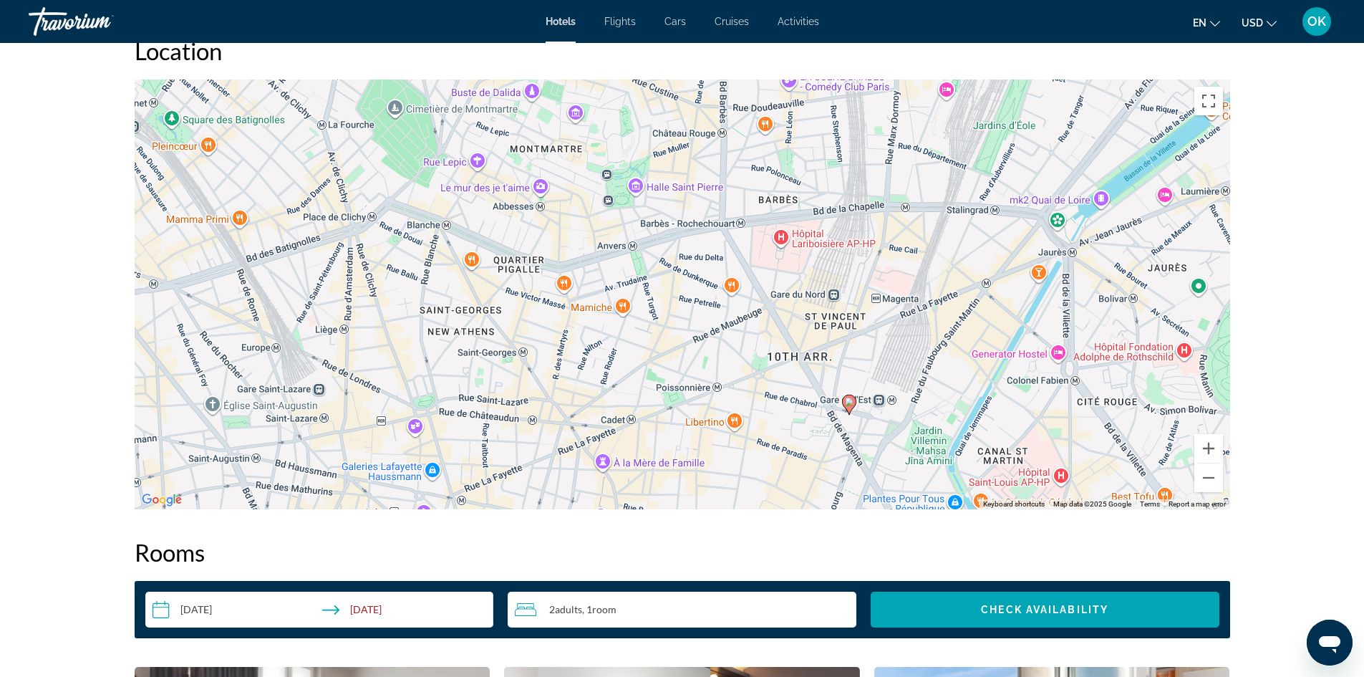
drag, startPoint x: 1020, startPoint y: 337, endPoint x: 916, endPoint y: 258, distance: 130.7
click at [916, 258] on div "To activate drag with keyboard, press Alt + Enter. Once in keyboard drag state,…" at bounding box center [682, 294] width 1095 height 430
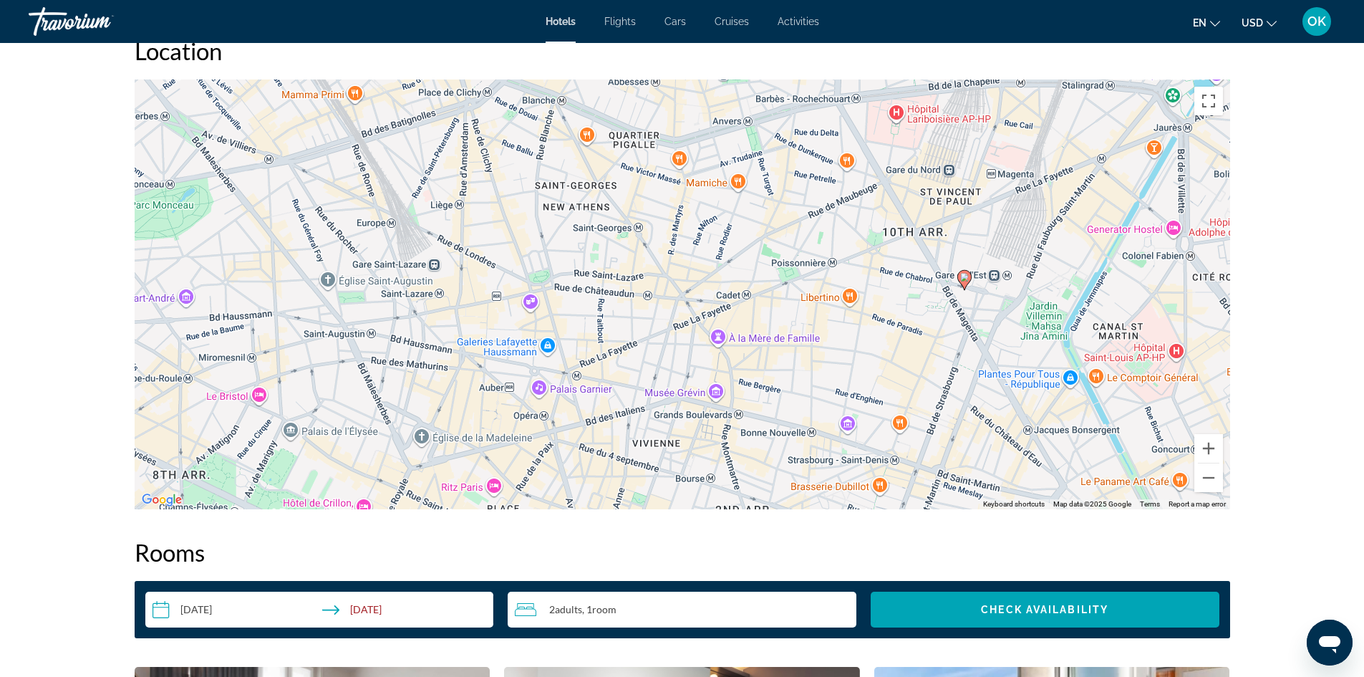
drag, startPoint x: 652, startPoint y: 332, endPoint x: 770, endPoint y: 205, distance: 173.3
click at [770, 205] on div "To activate drag with keyboard, press Alt + Enter. Once in keyboard drag state,…" at bounding box center [682, 294] width 1095 height 430
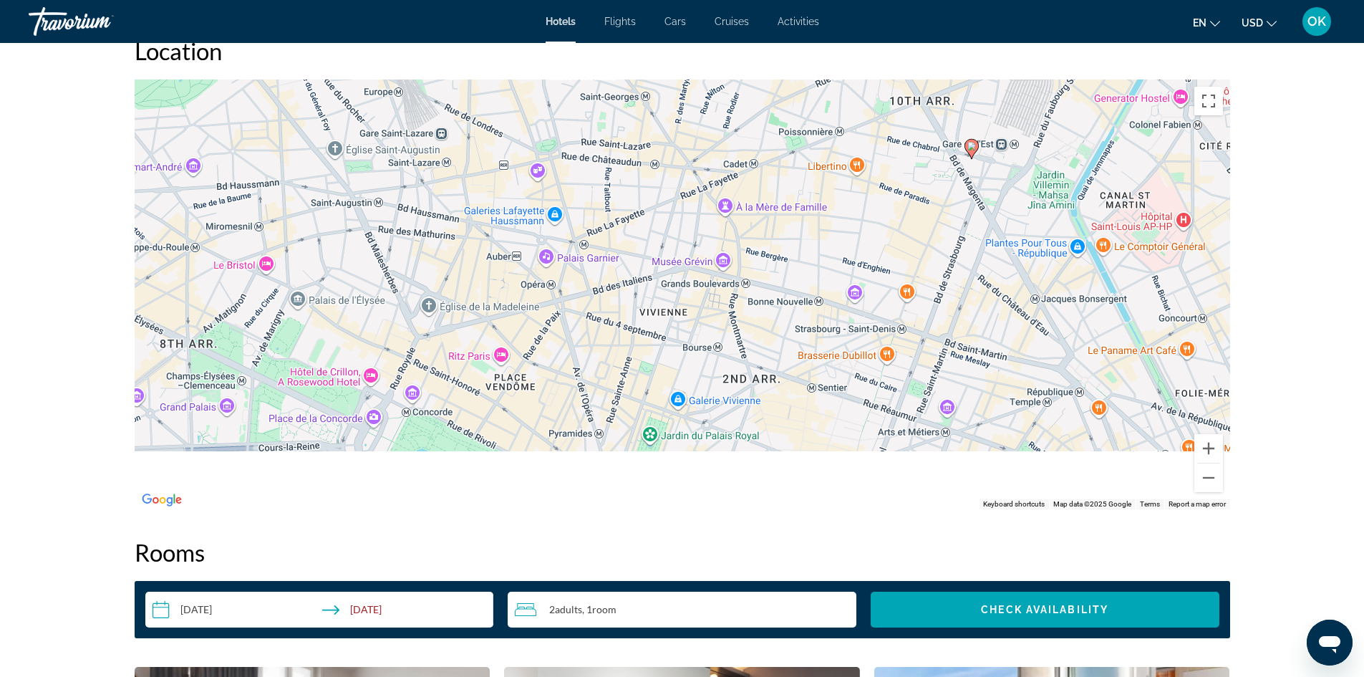
drag, startPoint x: 788, startPoint y: 318, endPoint x: 792, endPoint y: 188, distance: 129.7
click at [792, 188] on div "To activate drag with keyboard, press Alt + Enter. Once in keyboard drag state,…" at bounding box center [682, 294] width 1095 height 430
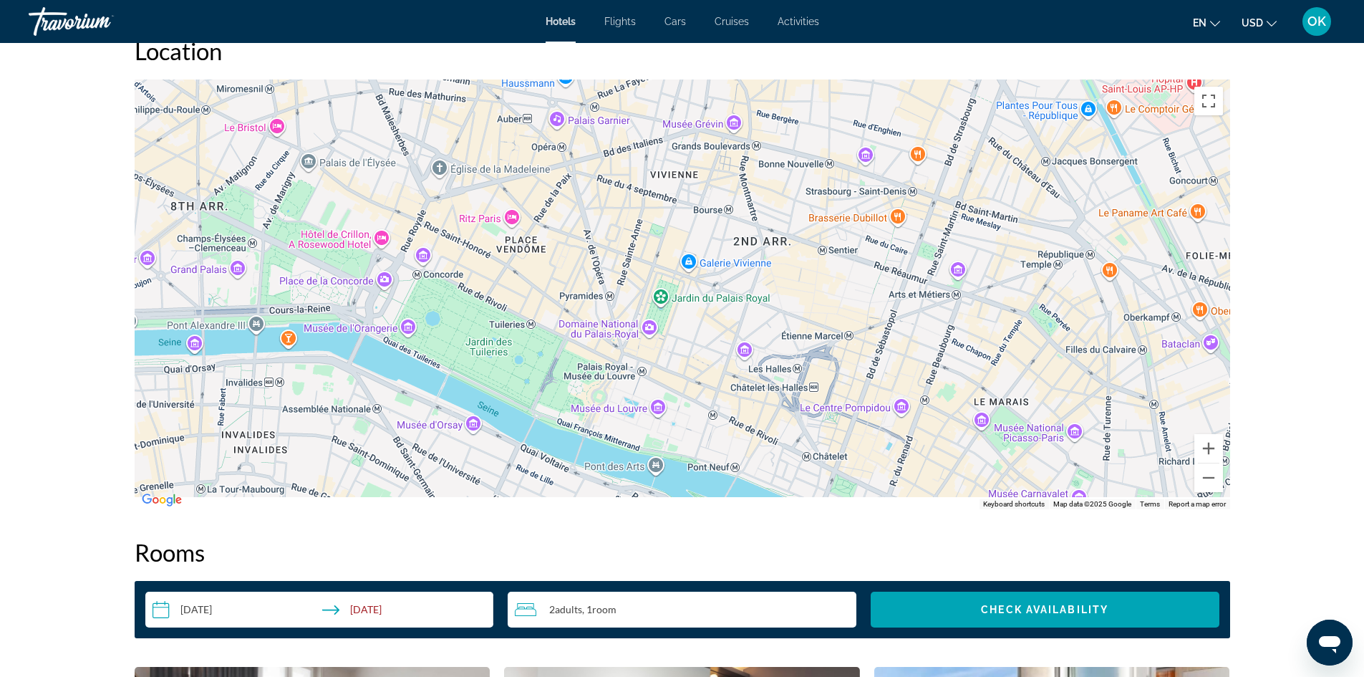
drag, startPoint x: 843, startPoint y: 378, endPoint x: 856, endPoint y: 242, distance: 136.6
click at [856, 242] on div "To activate drag with keyboard, press Alt + Enter. Once in keyboard drag state,…" at bounding box center [682, 294] width 1095 height 430
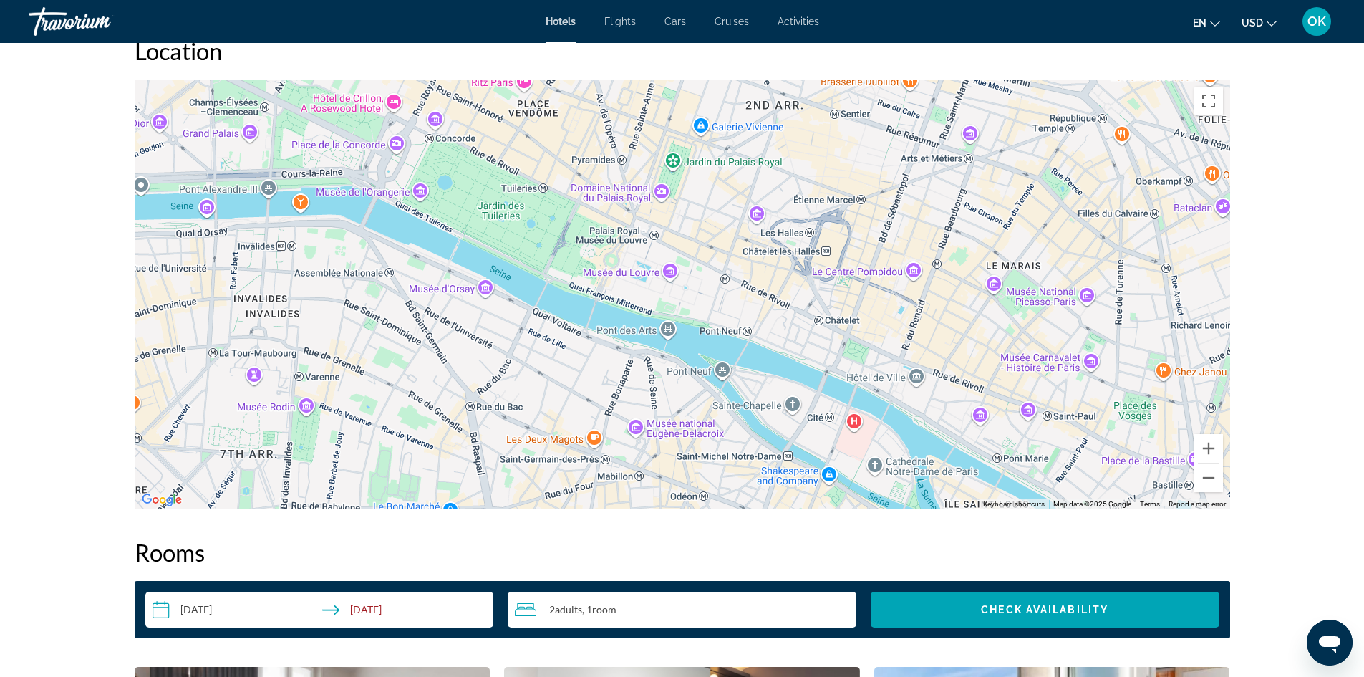
drag, startPoint x: 844, startPoint y: 261, endPoint x: 847, endPoint y: 174, distance: 86.7
click at [847, 174] on div "To activate drag with keyboard, press Alt + Enter. Once in keyboard drag state,…" at bounding box center [682, 294] width 1095 height 430
click at [1206, 475] on button "Zoom out" at bounding box center [1208, 477] width 29 height 29
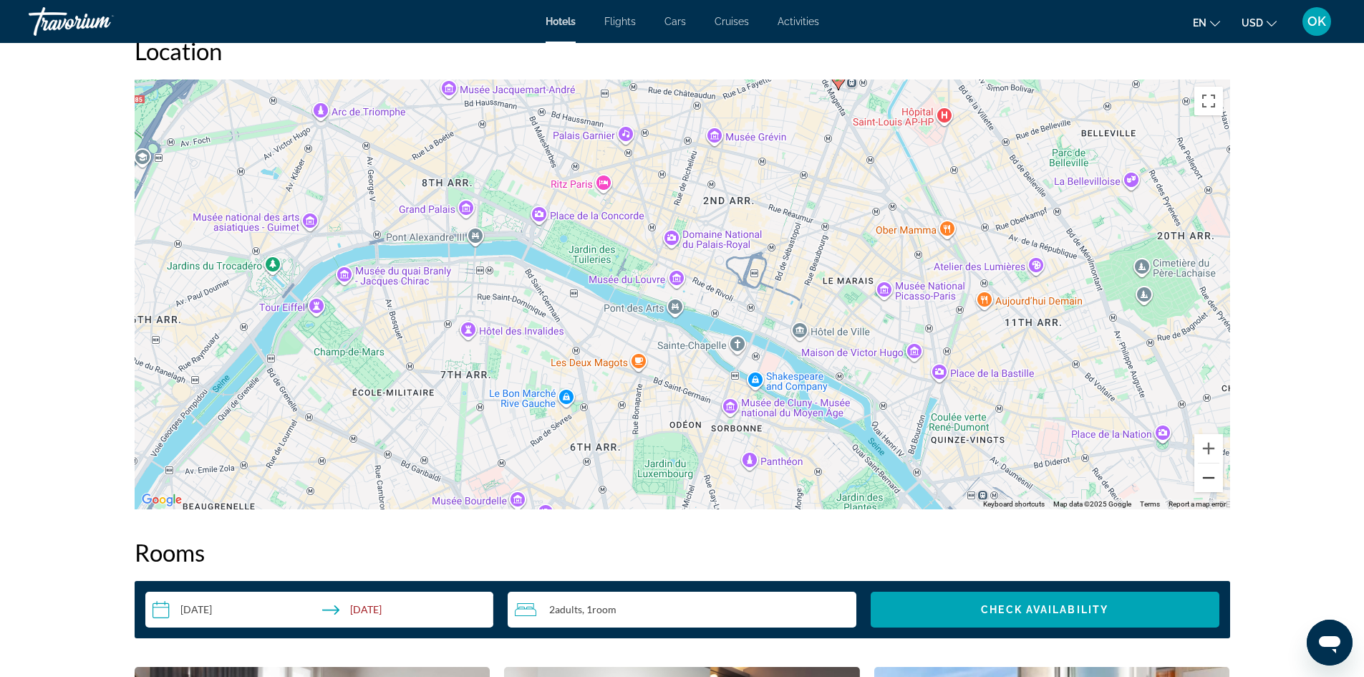
click at [1206, 475] on button "Zoom out" at bounding box center [1208, 477] width 29 height 29
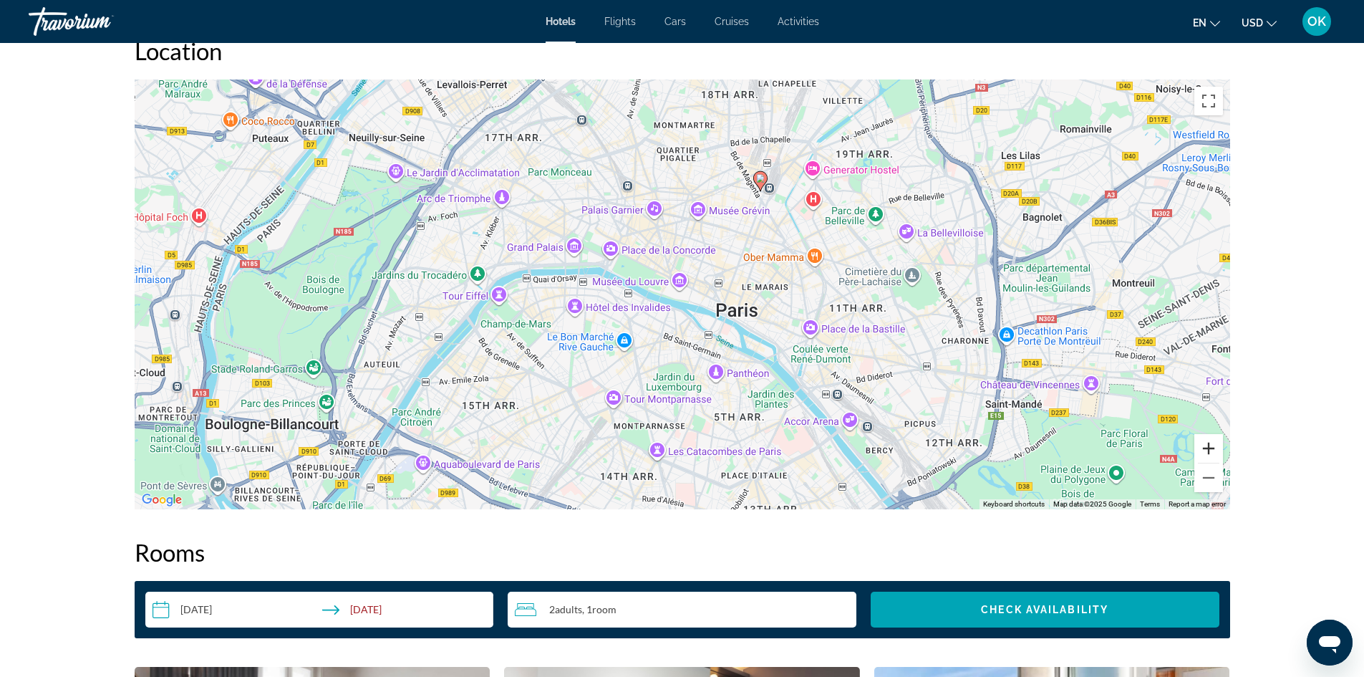
click at [1219, 455] on button "Zoom in" at bounding box center [1208, 448] width 29 height 29
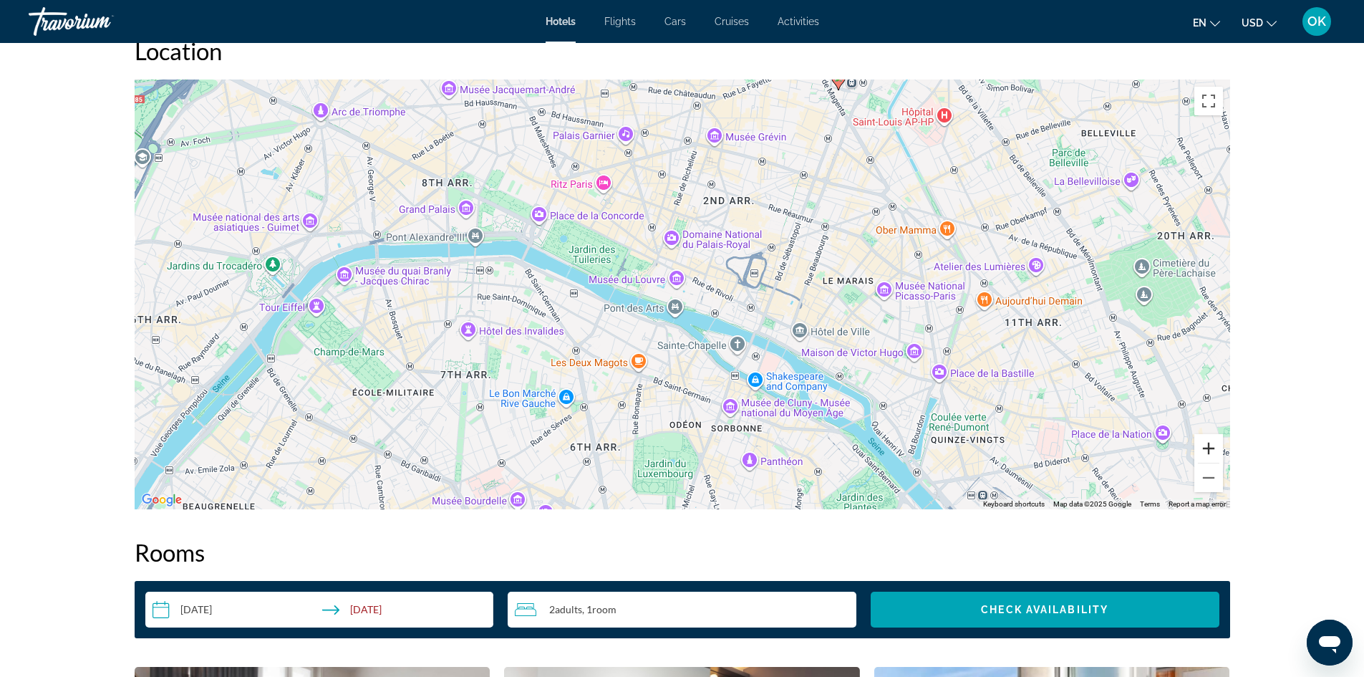
click at [1219, 455] on button "Zoom in" at bounding box center [1208, 448] width 29 height 29
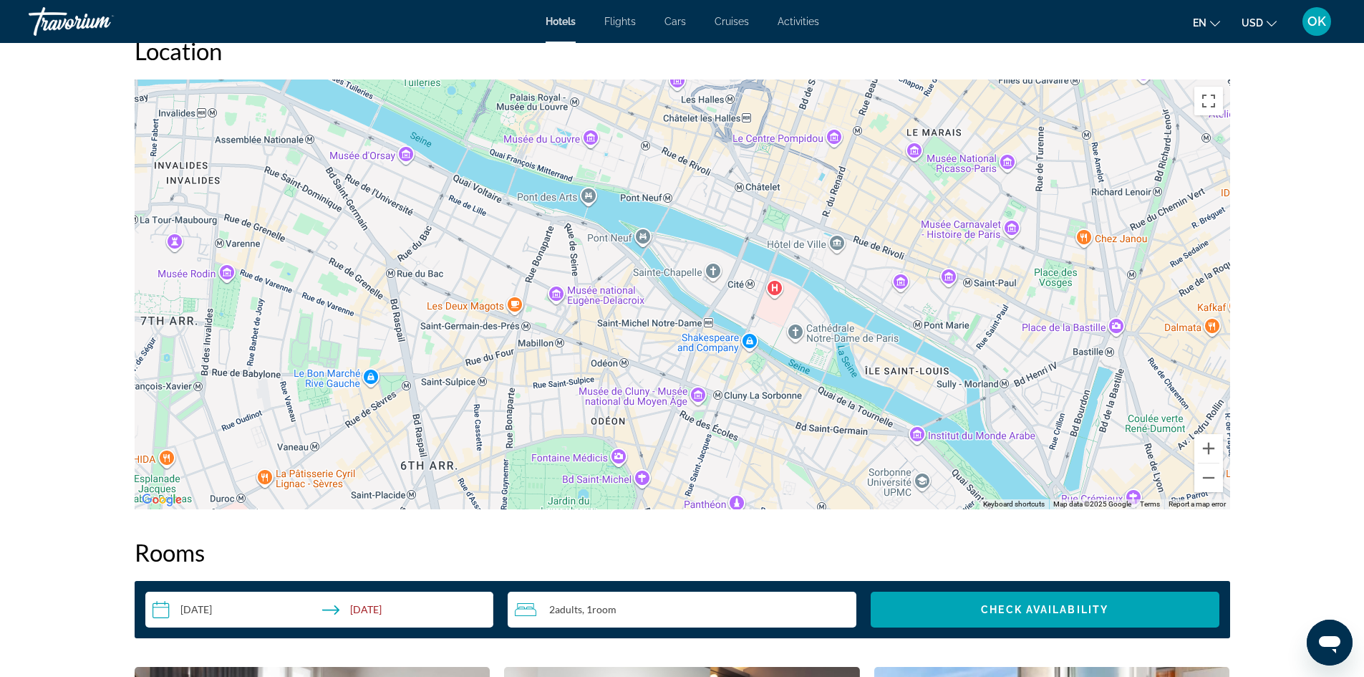
drag, startPoint x: 959, startPoint y: 403, endPoint x: 880, endPoint y: 268, distance: 156.9
click at [880, 268] on div "To activate drag with keyboard, press Alt + Enter. Once in keyboard drag state,…" at bounding box center [682, 294] width 1095 height 430
click at [1206, 479] on button "Zoom out" at bounding box center [1208, 477] width 29 height 29
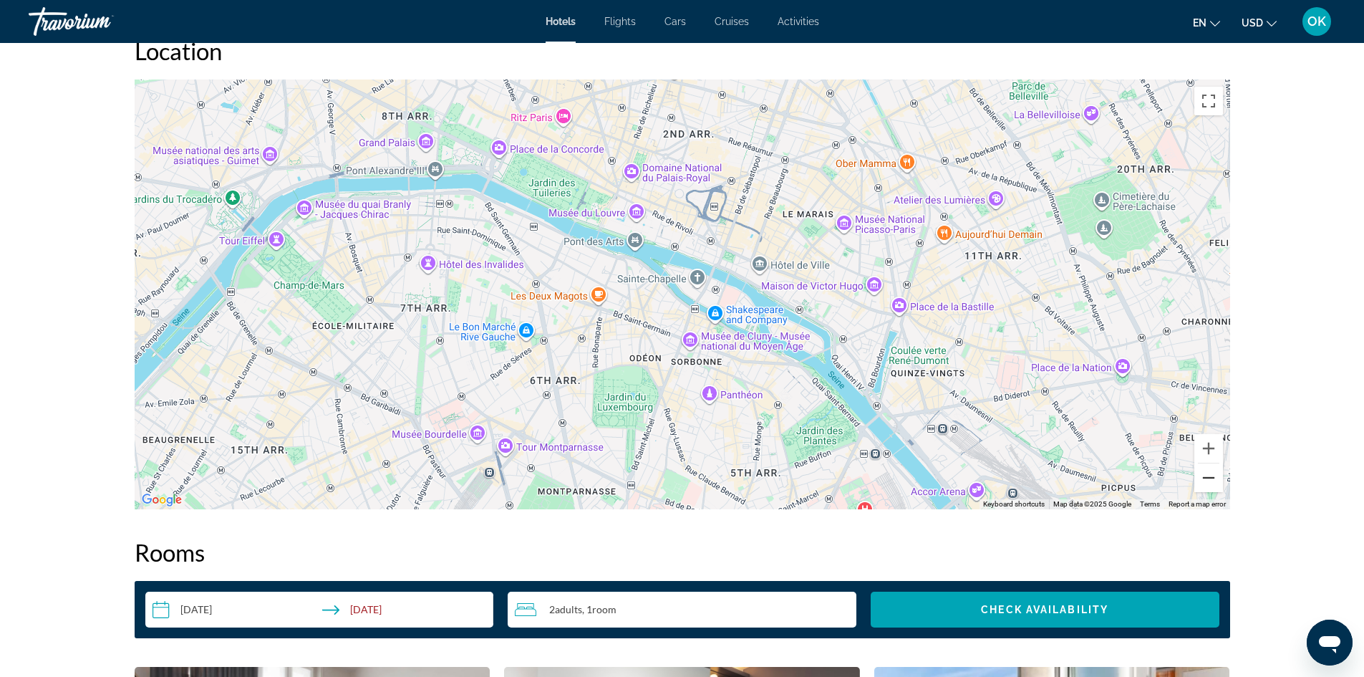
click at [1209, 475] on button "Zoom out" at bounding box center [1208, 477] width 29 height 29
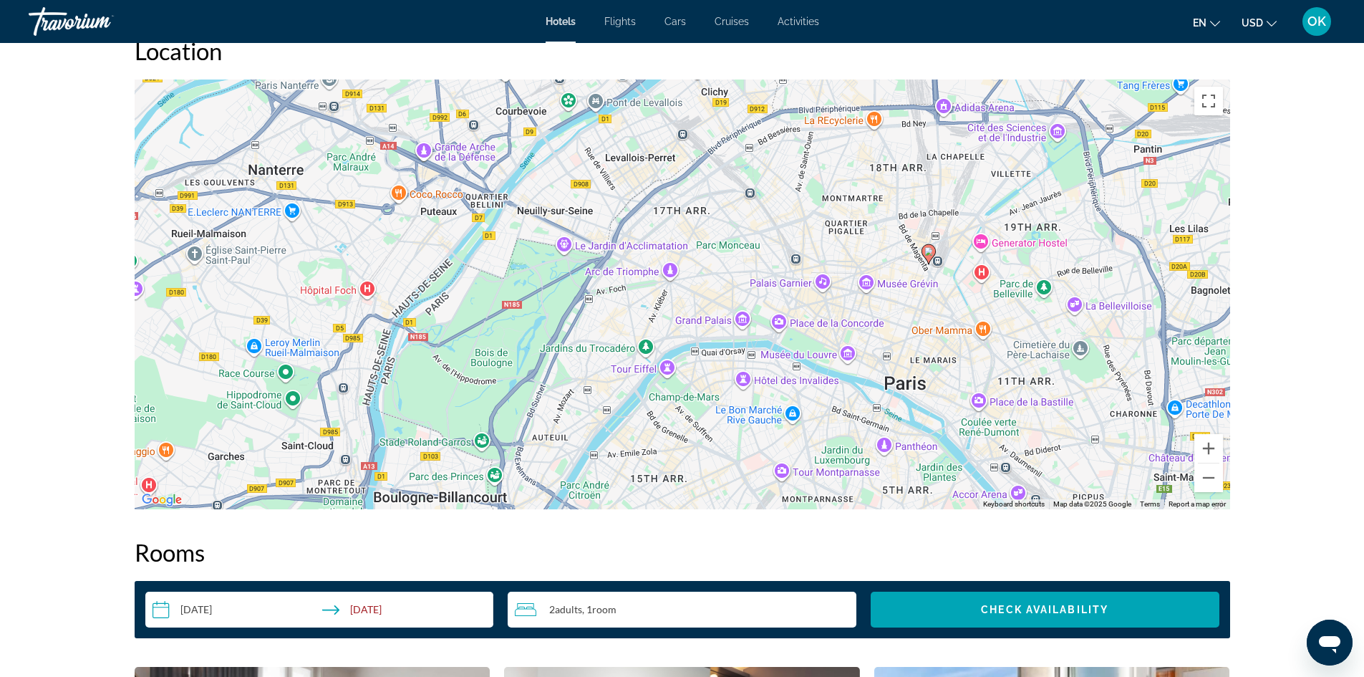
drag, startPoint x: 780, startPoint y: 395, endPoint x: 822, endPoint y: 440, distance: 61.8
click at [822, 440] on div "To activate drag with keyboard, press Alt + Enter. Once in keyboard drag state,…" at bounding box center [682, 294] width 1095 height 430
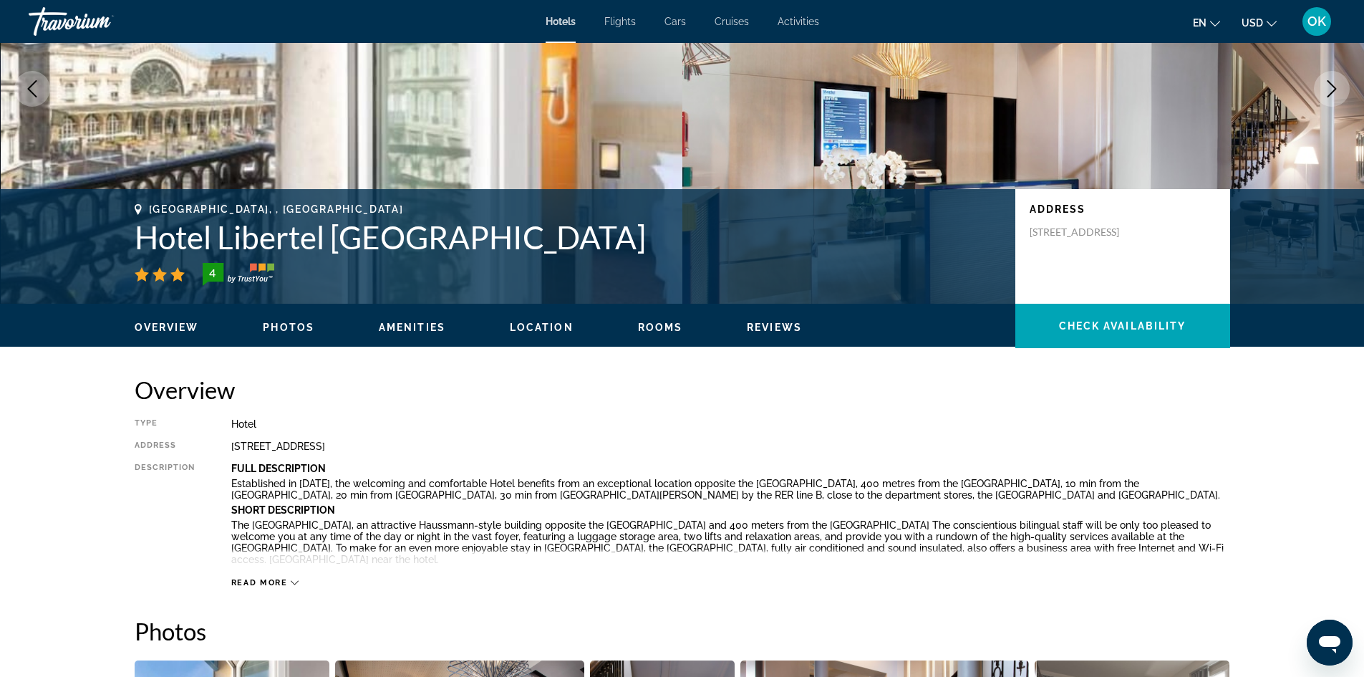
scroll to position [143, 0]
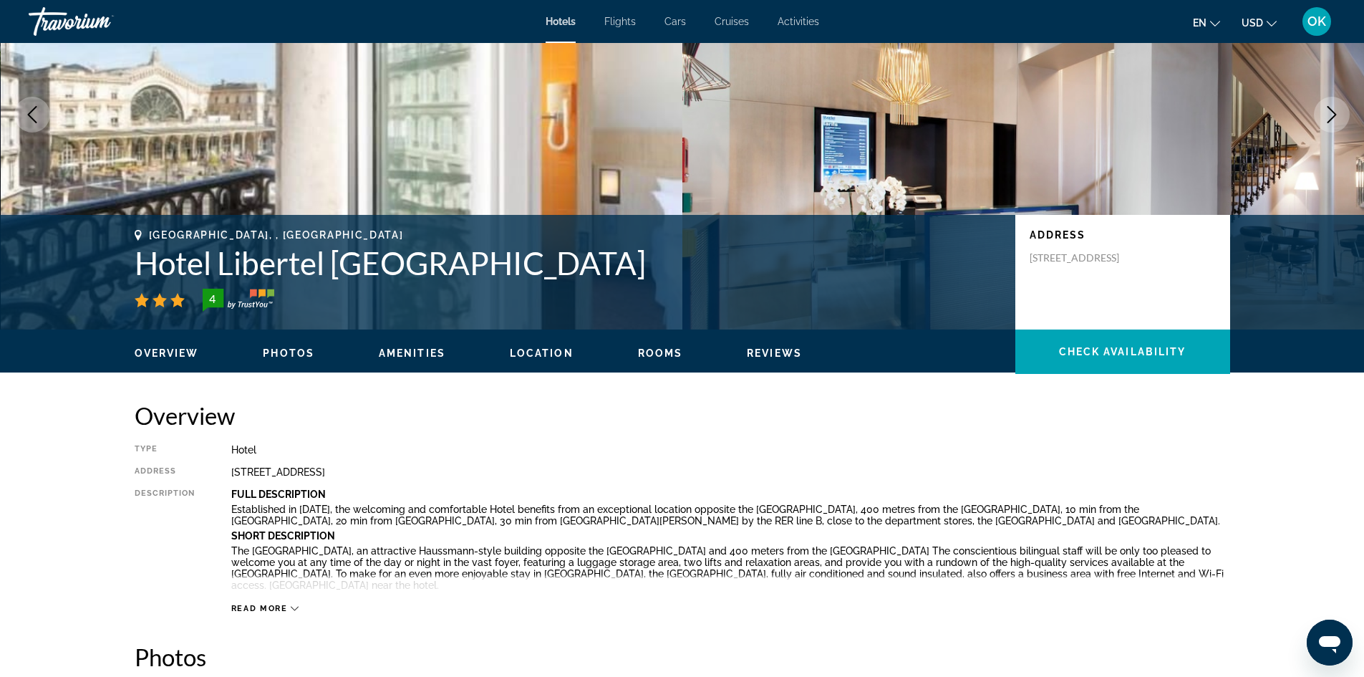
drag, startPoint x: 135, startPoint y: 258, endPoint x: 668, endPoint y: 266, distance: 533.5
click at [668, 266] on h1 "Hotel Libertel Gare de l'Est Francais" at bounding box center [568, 262] width 866 height 37
copy h1 "Hotel Libertel Gare de l'Est Francais"
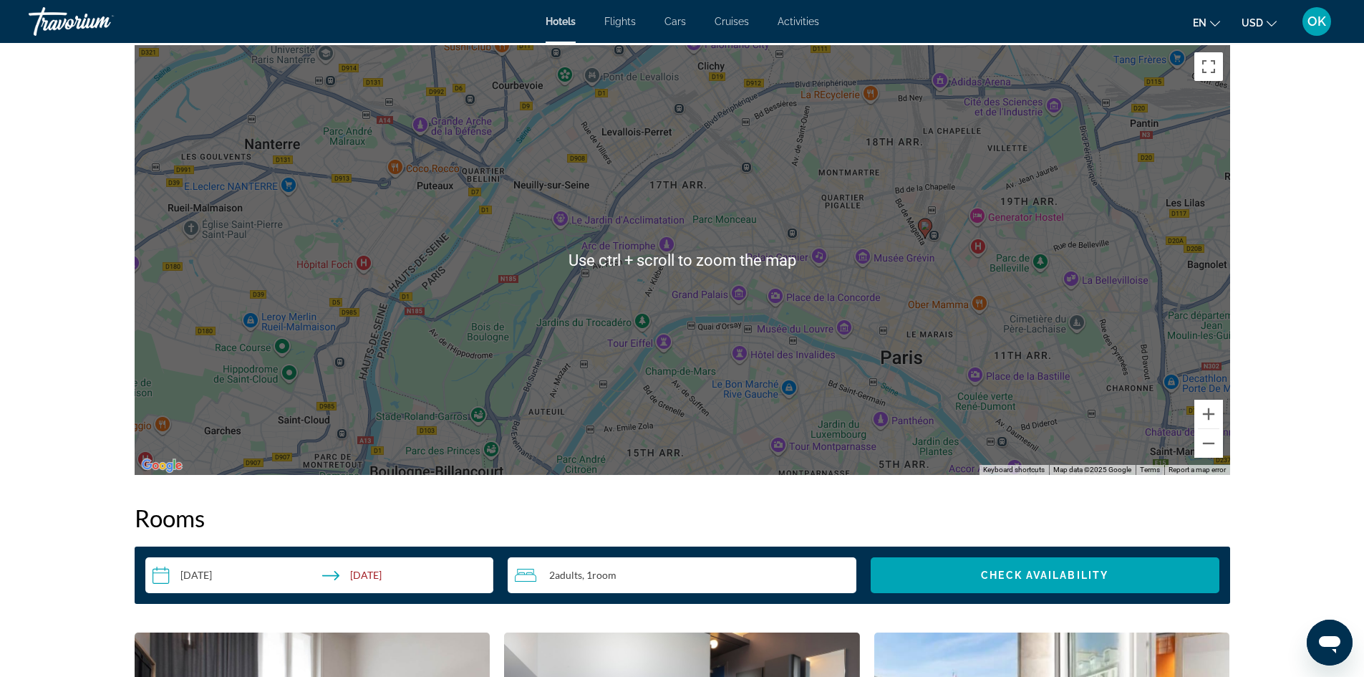
scroll to position [1432, 0]
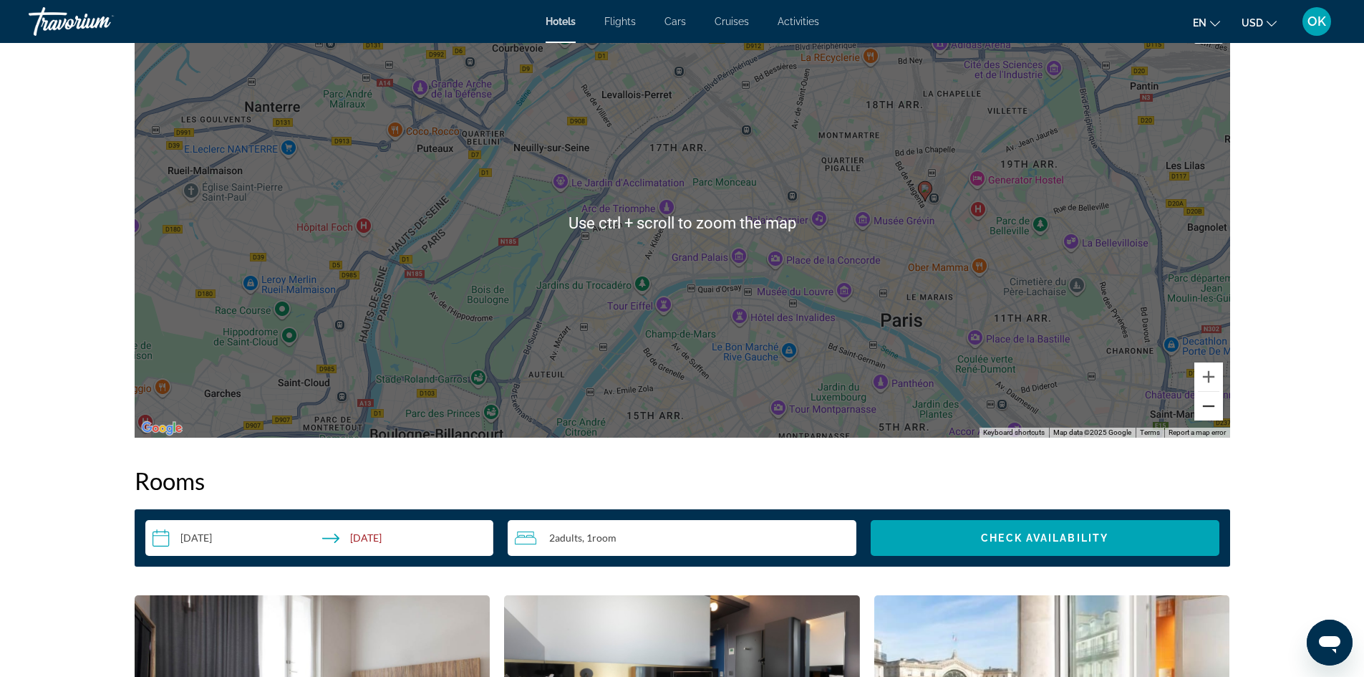
click at [1203, 416] on button "Zoom out" at bounding box center [1208, 406] width 29 height 29
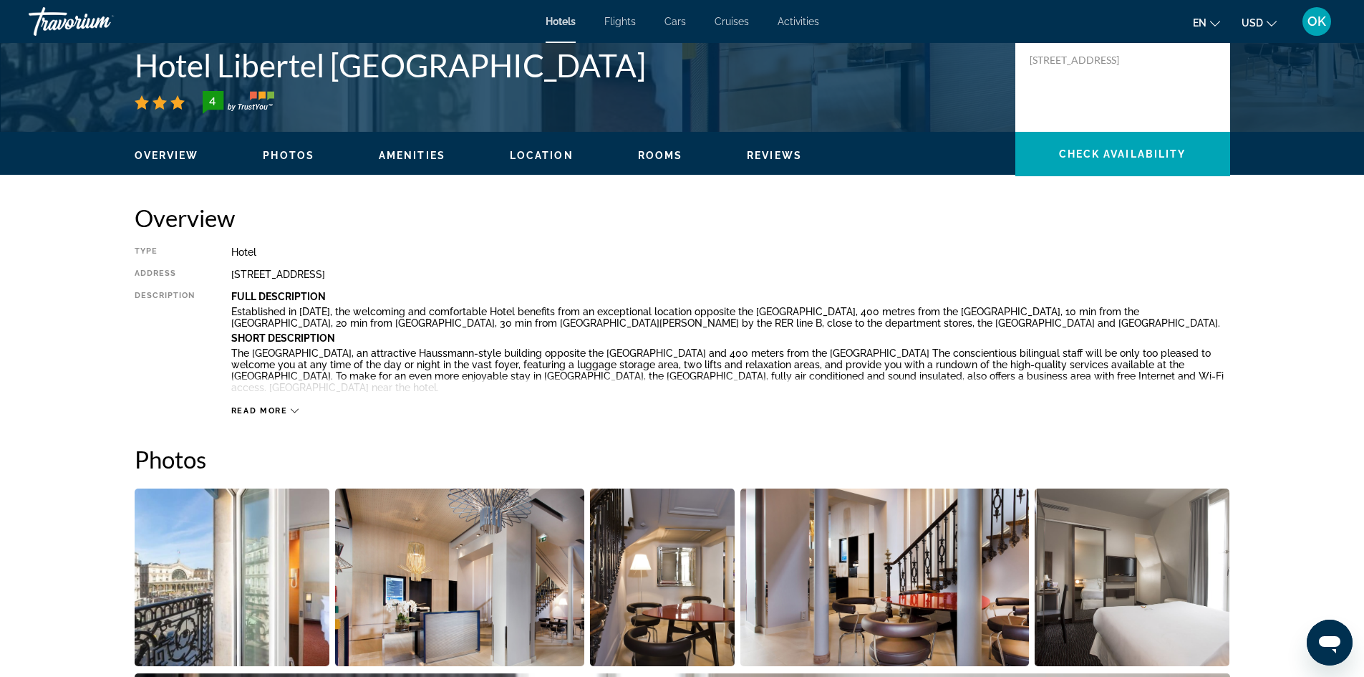
scroll to position [72, 0]
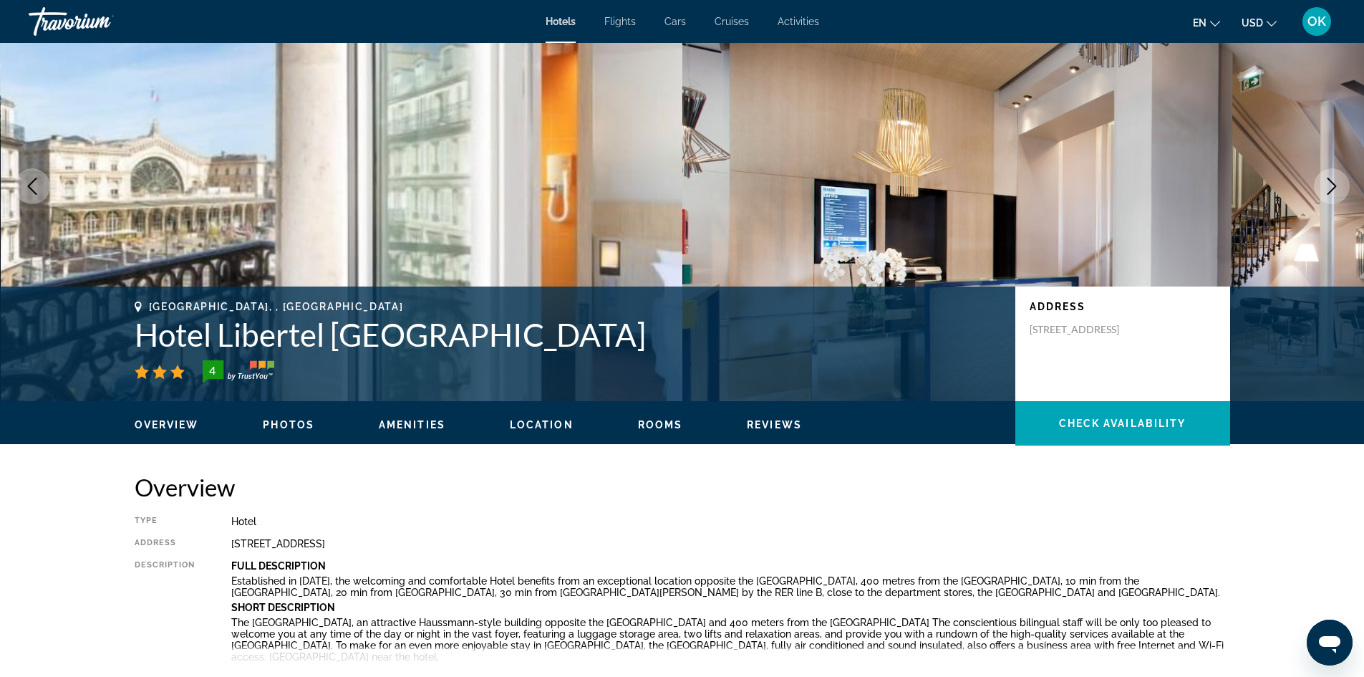
drag, startPoint x: 229, startPoint y: 543, endPoint x: 422, endPoint y: 540, distance: 193.4
click at [422, 540] on div "Type Hotel Address 13 Rue Du 8 Mai 1945, Paris 75010, France Description Full D…" at bounding box center [682, 601] width 1095 height 170
copy div "13 Rue Du 8 Mai 1945, Paris 75010, France"
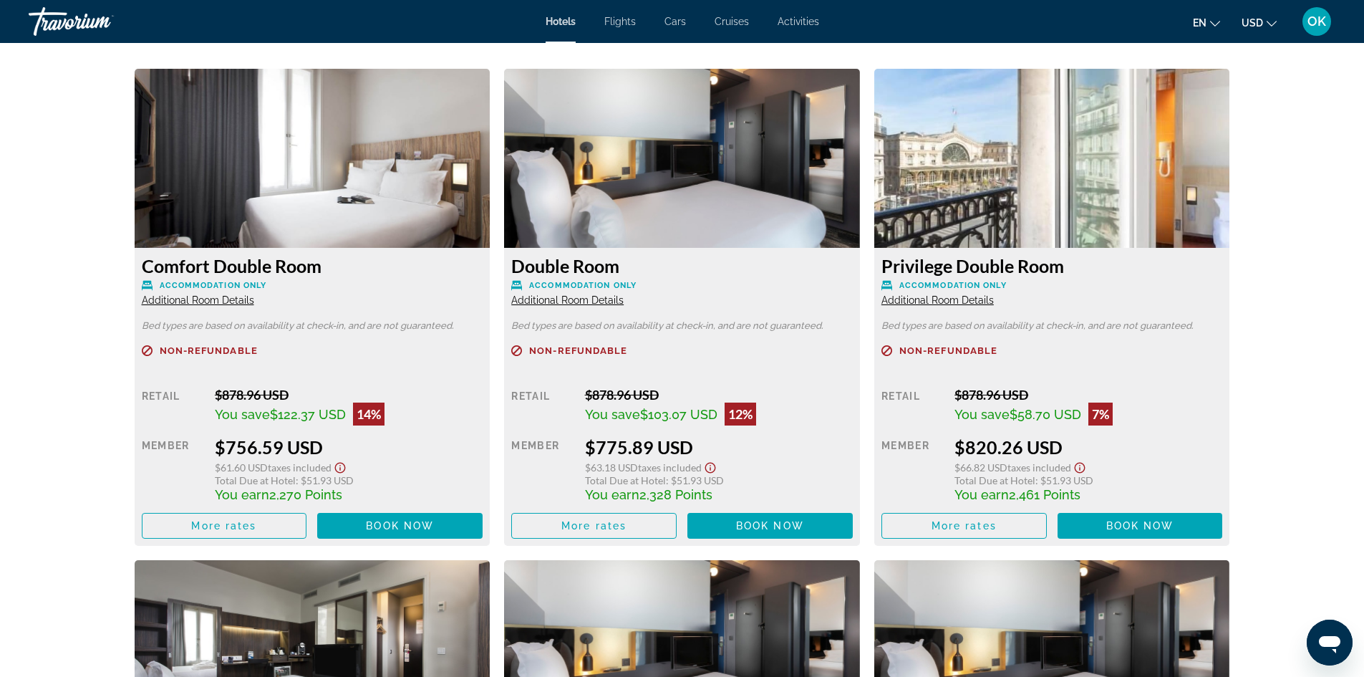
scroll to position [1933, 0]
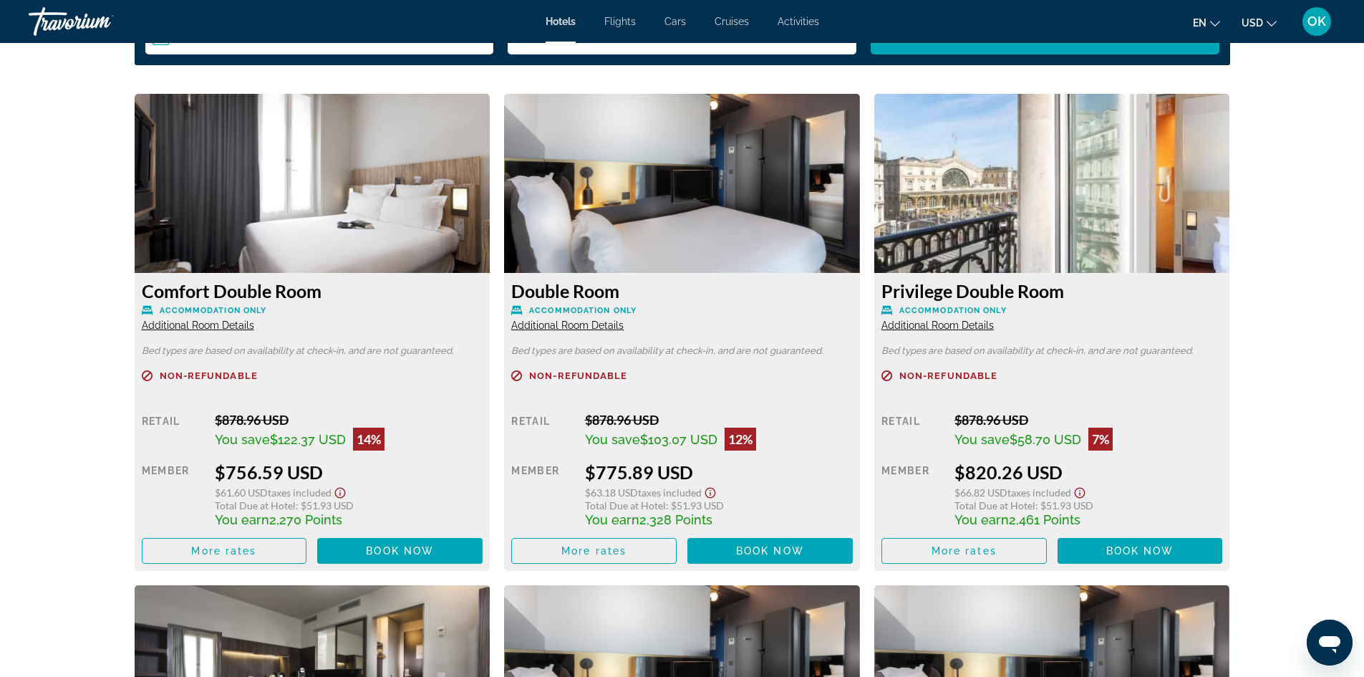
click at [1262, 22] on span "USD" at bounding box center [1252, 22] width 21 height 11
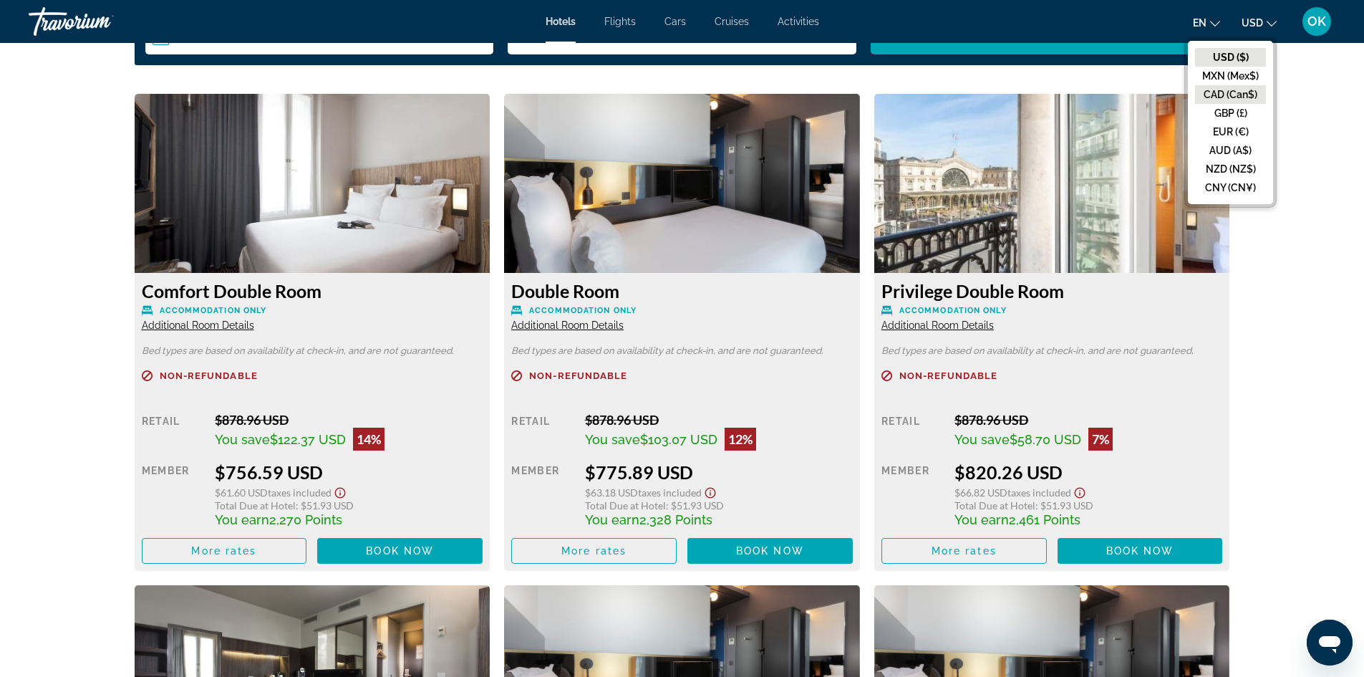
click at [1227, 91] on button "CAD (Can$)" at bounding box center [1230, 94] width 71 height 19
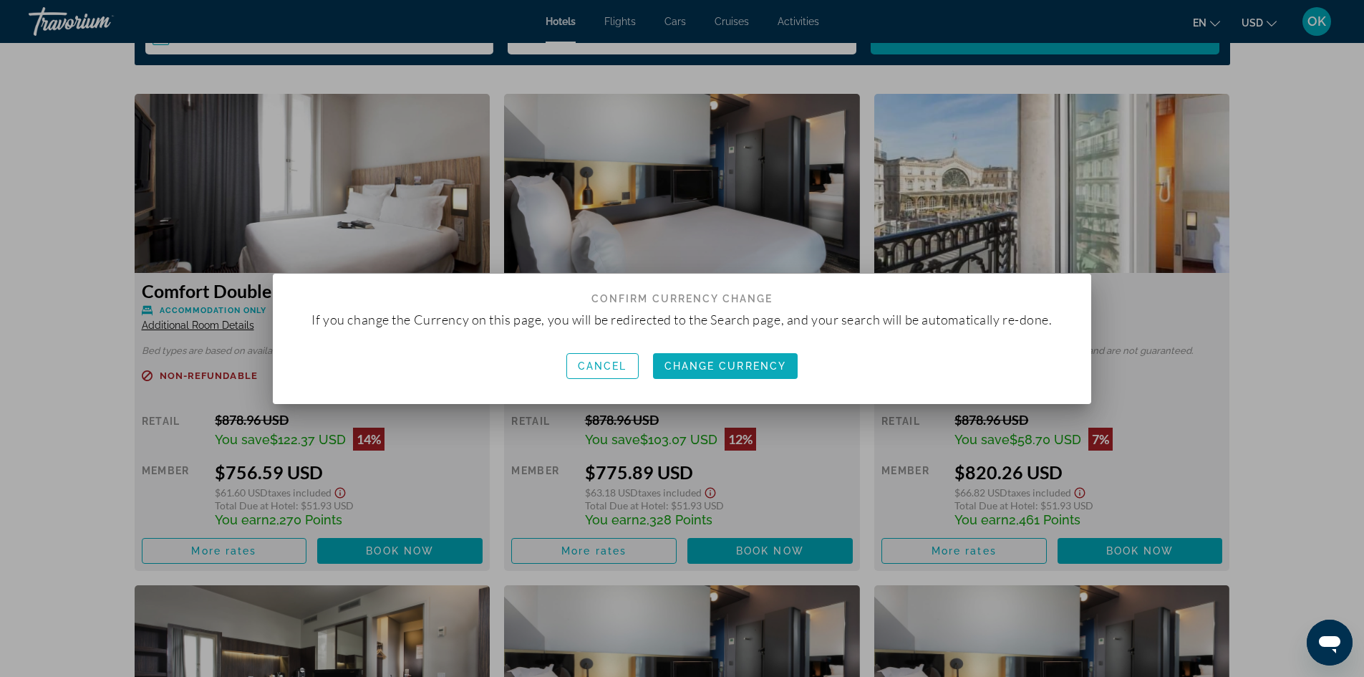
click at [695, 361] on span "Change Currency" at bounding box center [725, 365] width 122 height 11
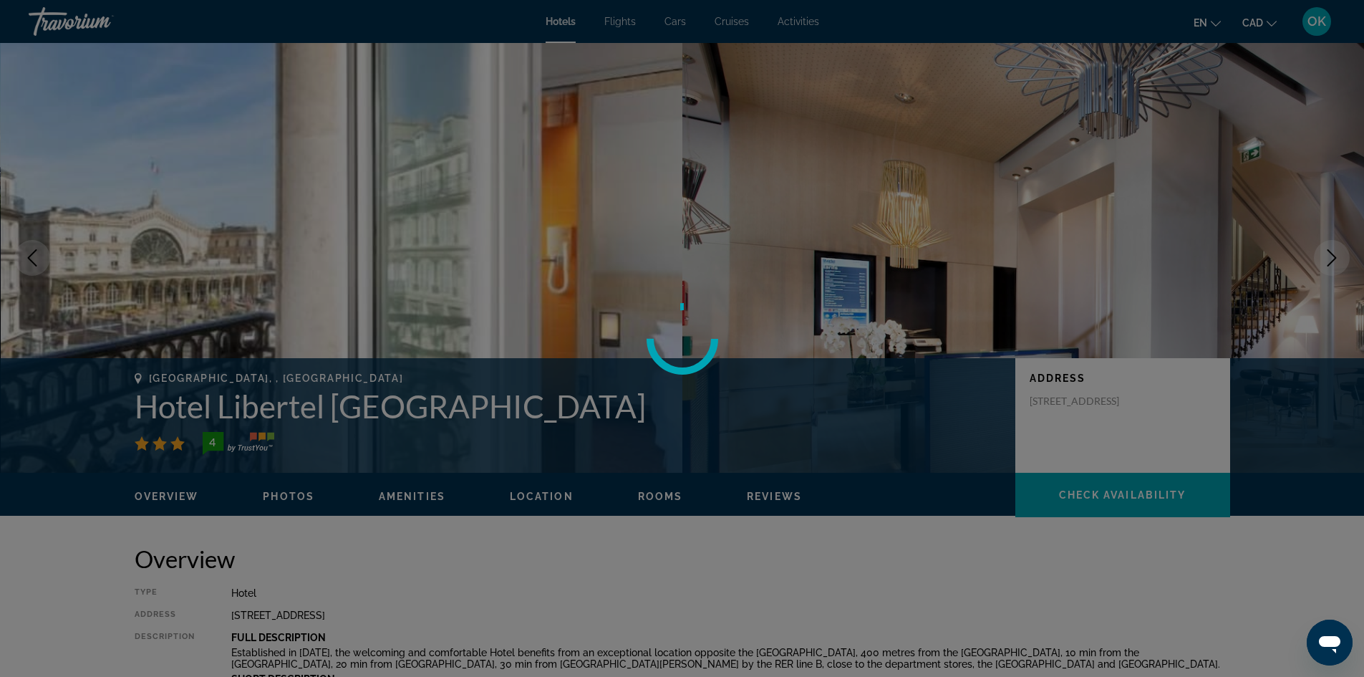
scroll to position [1933, 0]
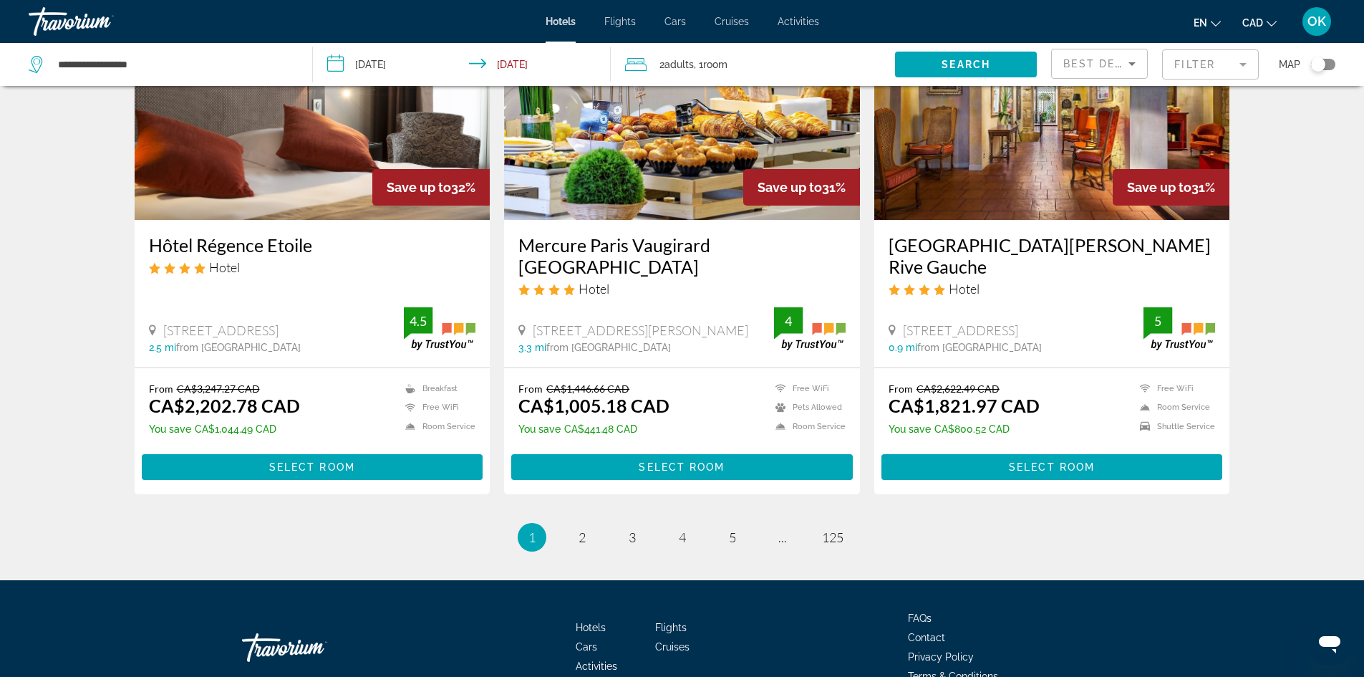
scroll to position [1754, 0]
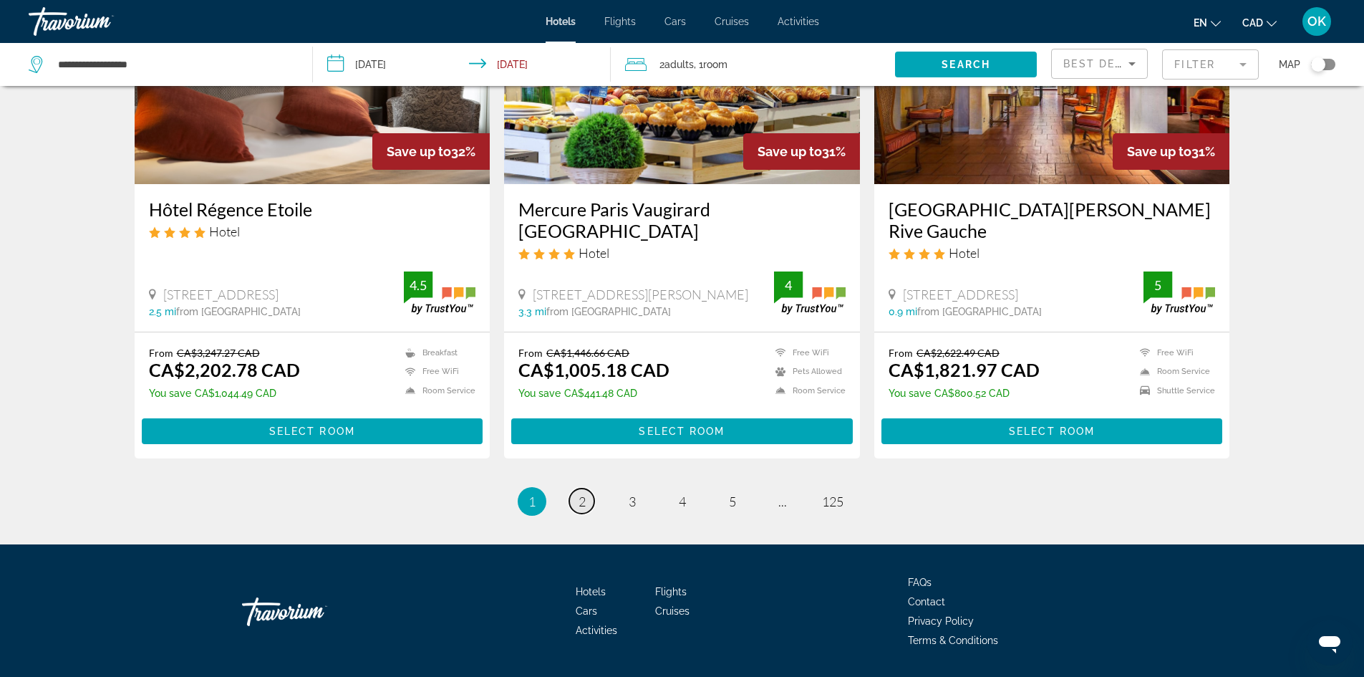
click at [584, 493] on span "2" at bounding box center [582, 501] width 7 height 16
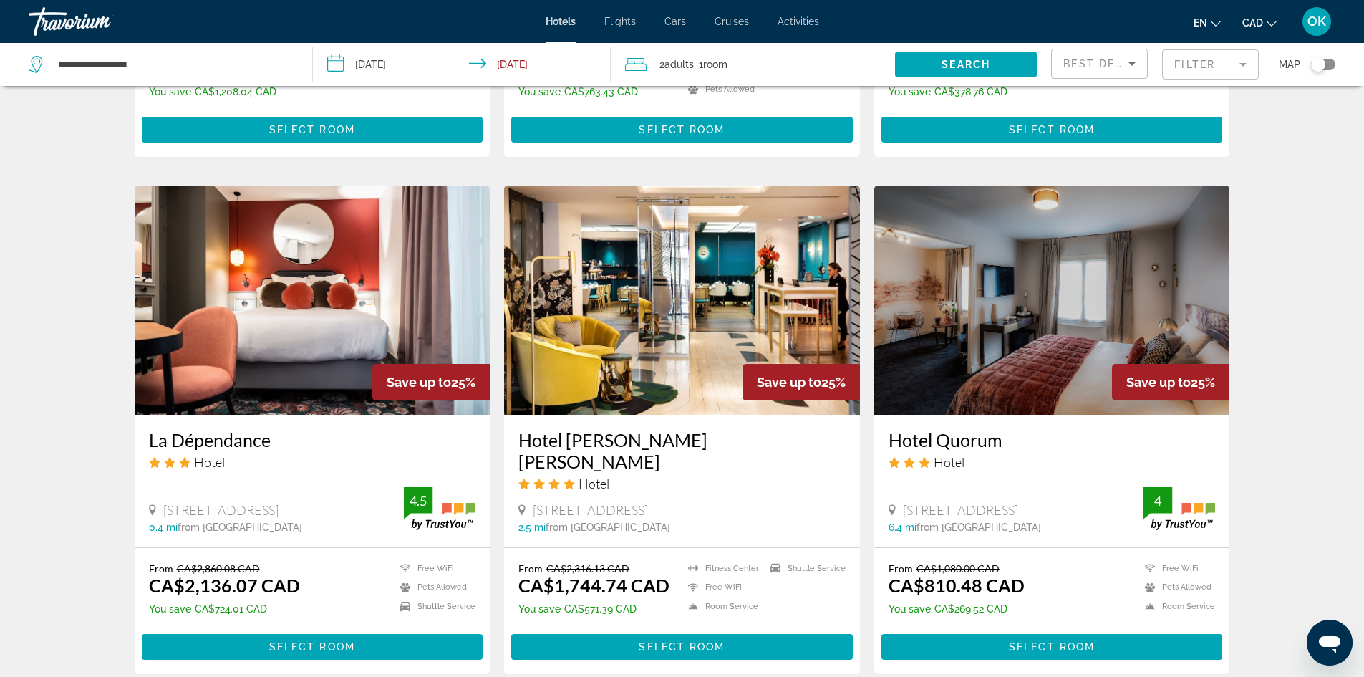
scroll to position [1647, 0]
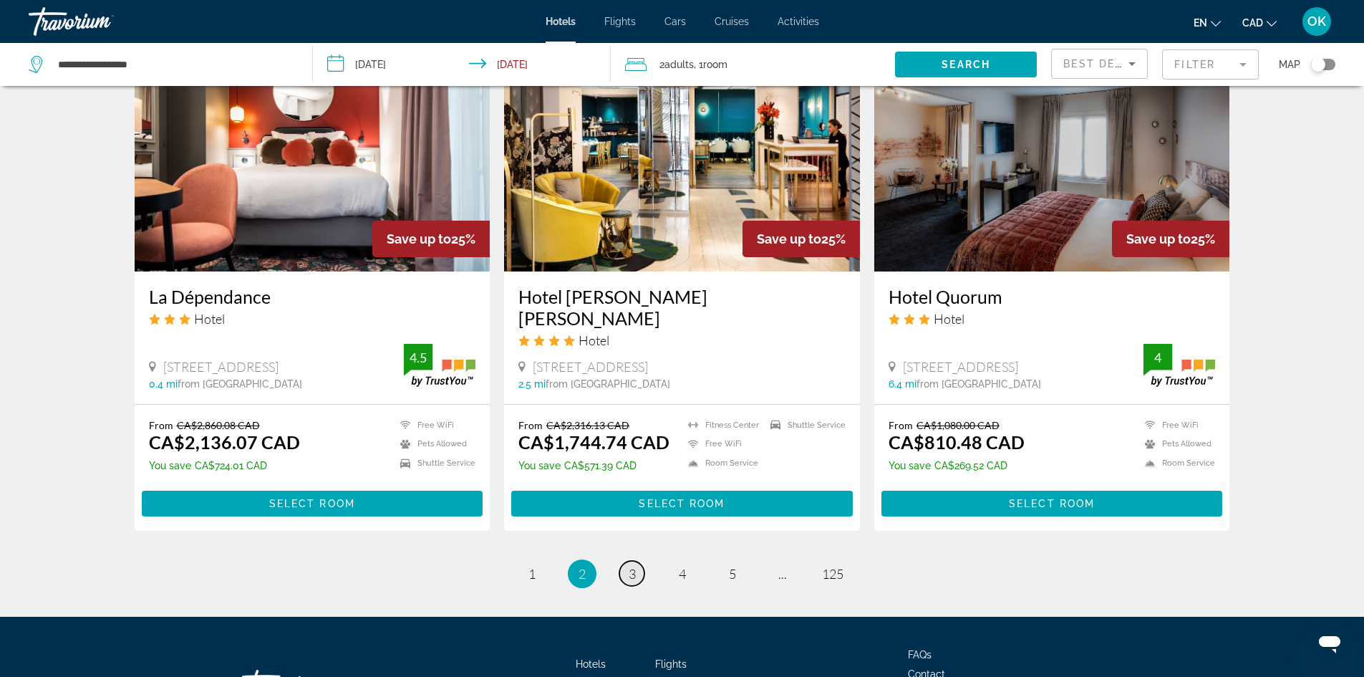
click at [638, 567] on link "page 3" at bounding box center [631, 573] width 25 height 25
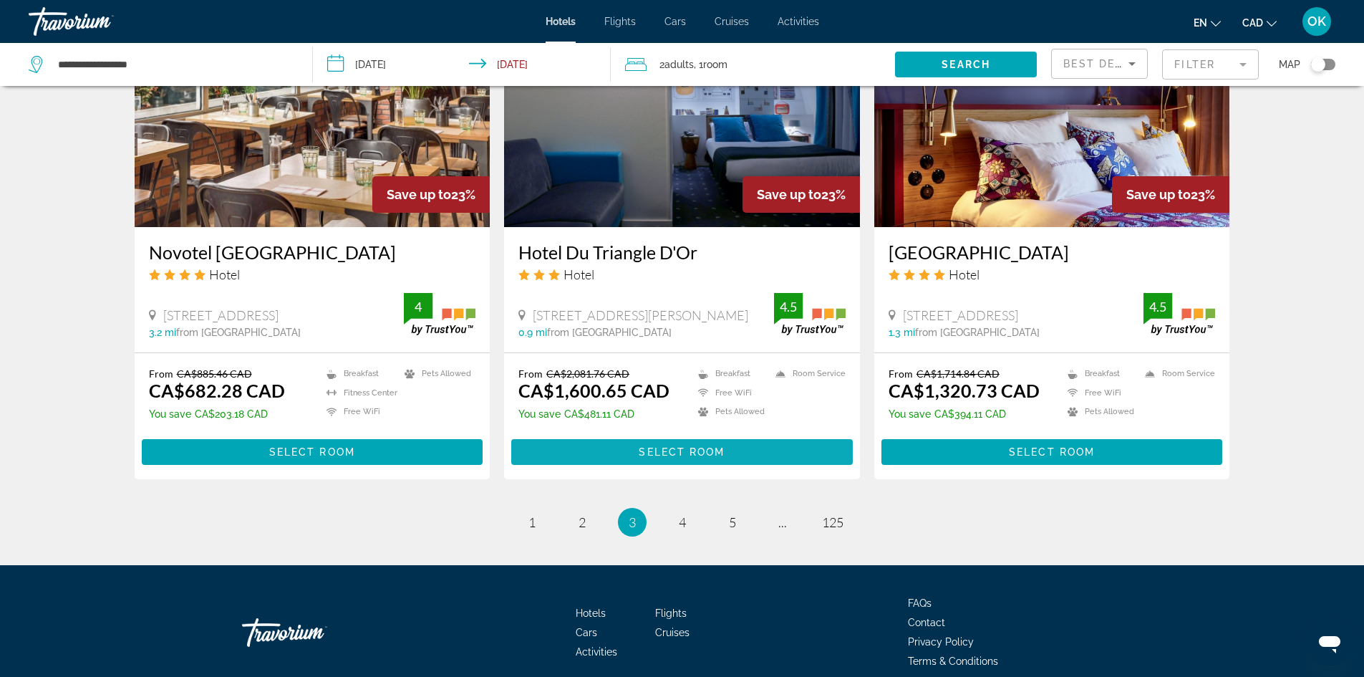
scroll to position [1718, 0]
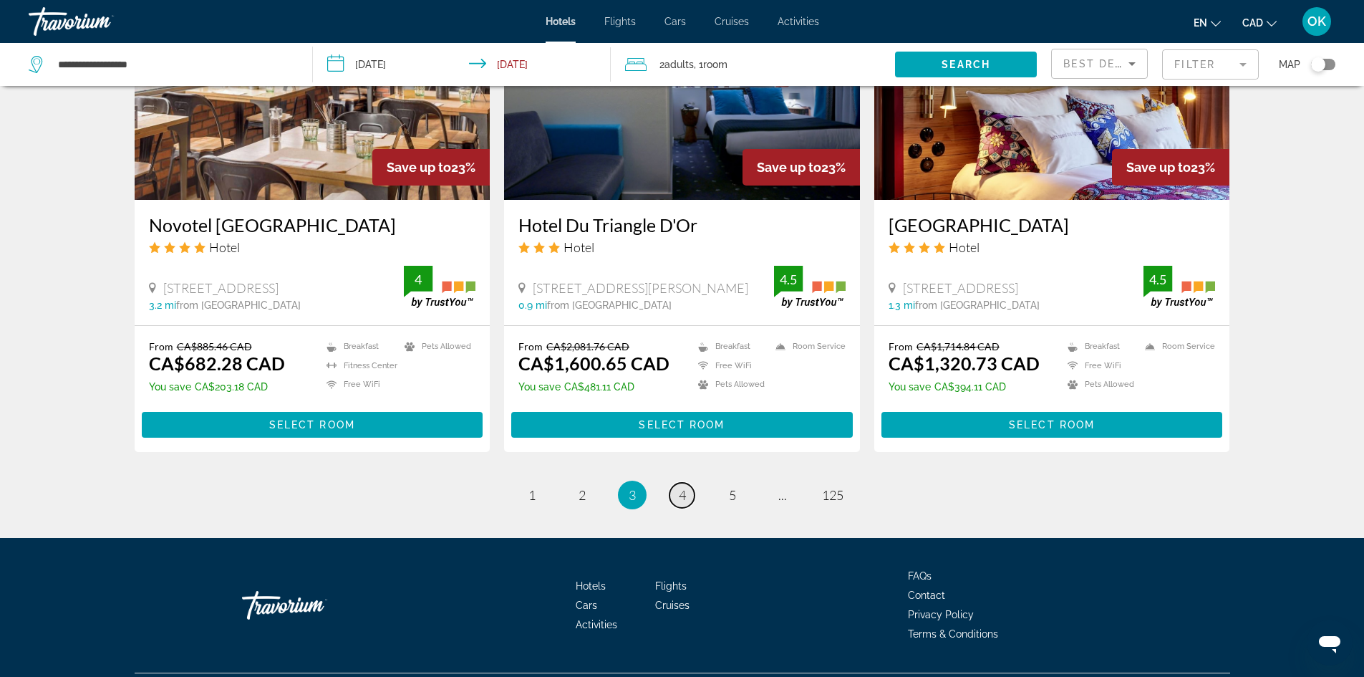
click at [687, 493] on link "page 4" at bounding box center [681, 495] width 25 height 25
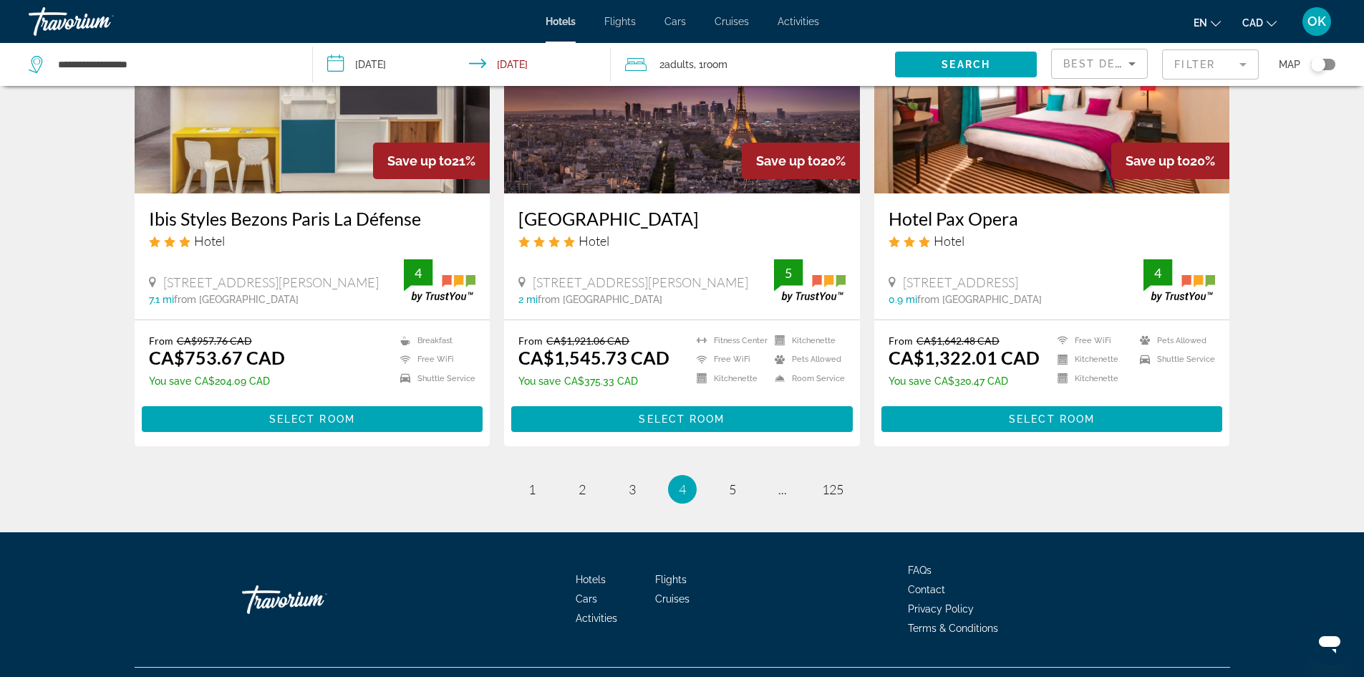
scroll to position [1756, 0]
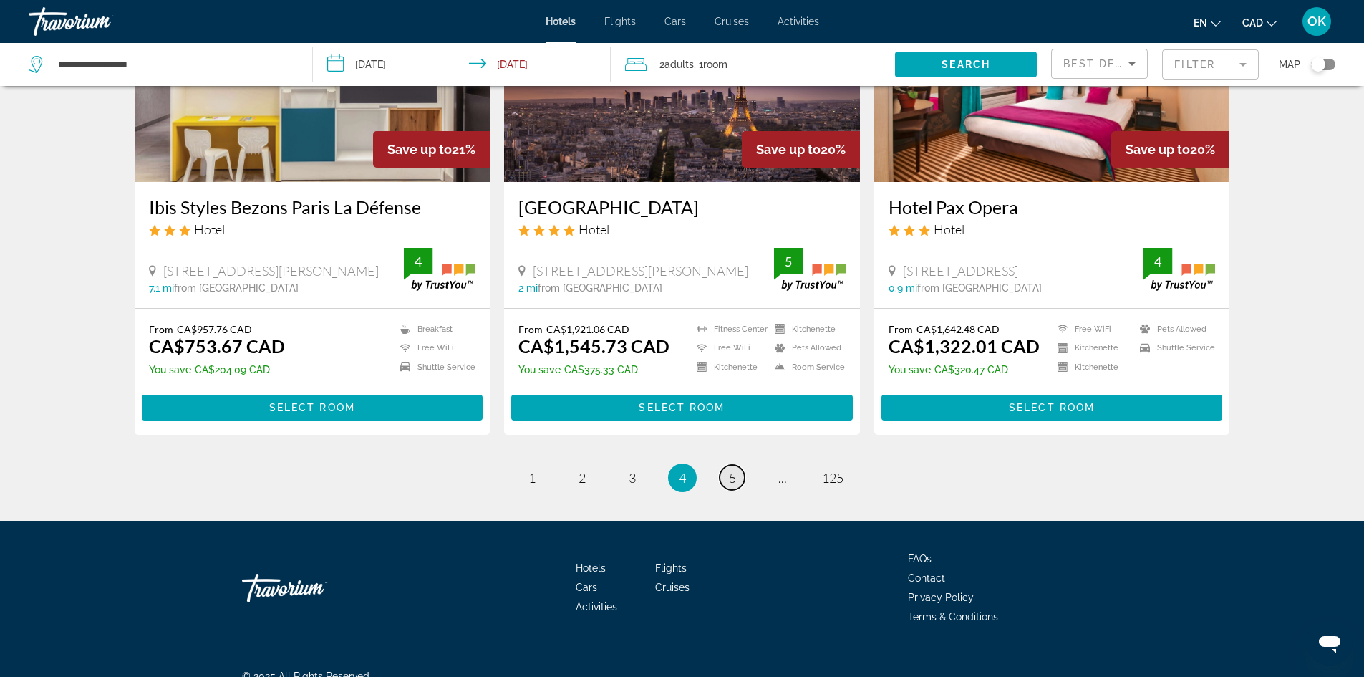
click at [732, 470] on span "5" at bounding box center [732, 478] width 7 height 16
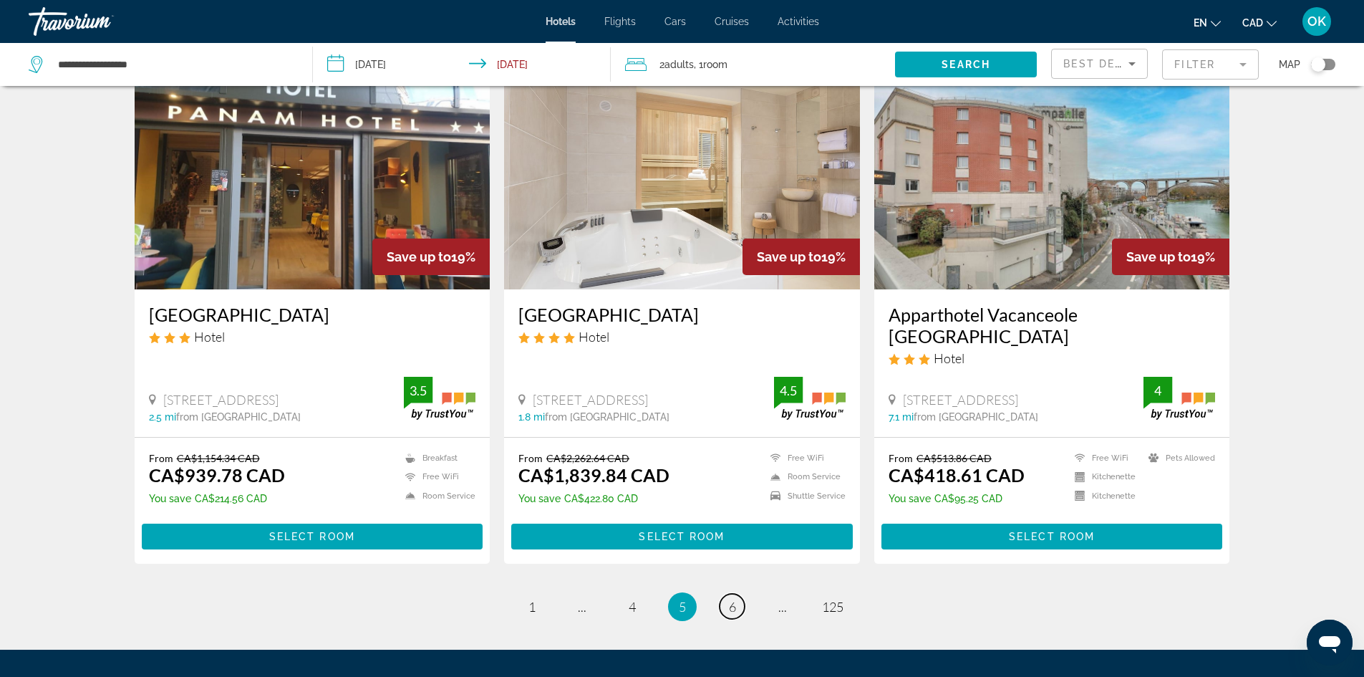
scroll to position [1776, 0]
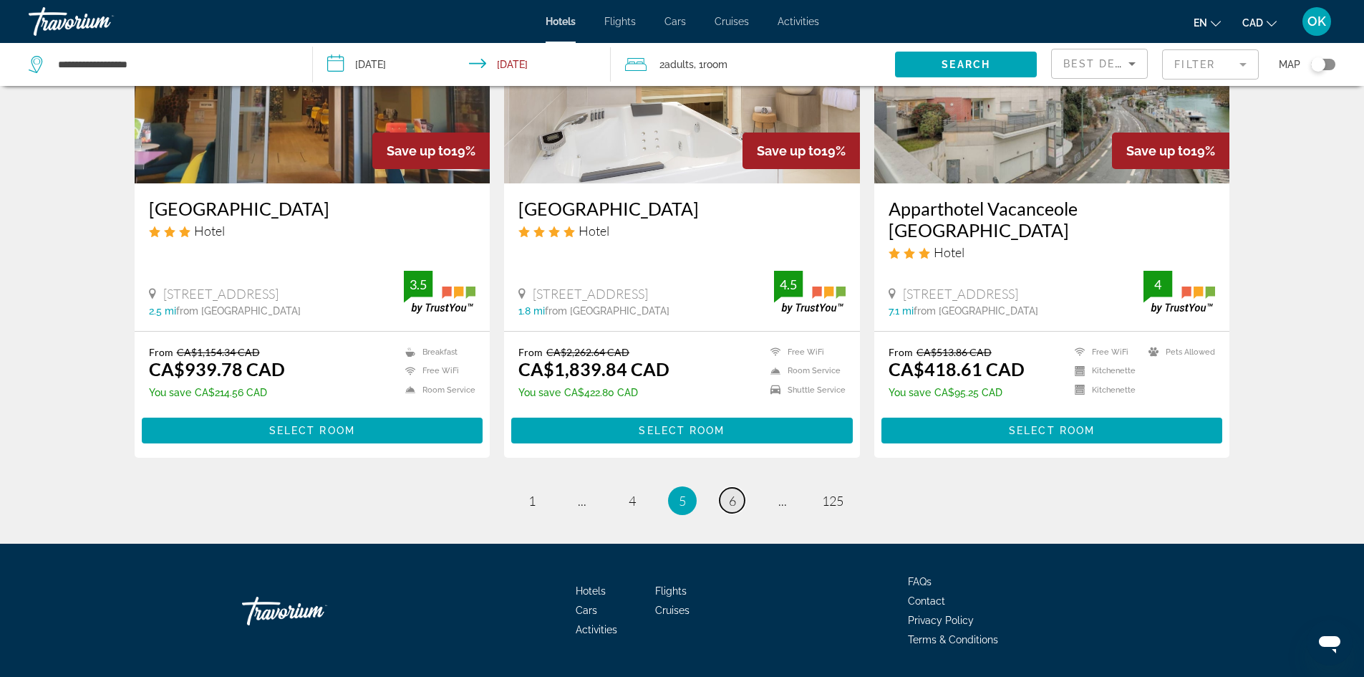
click at [735, 493] on span "6" at bounding box center [732, 501] width 7 height 16
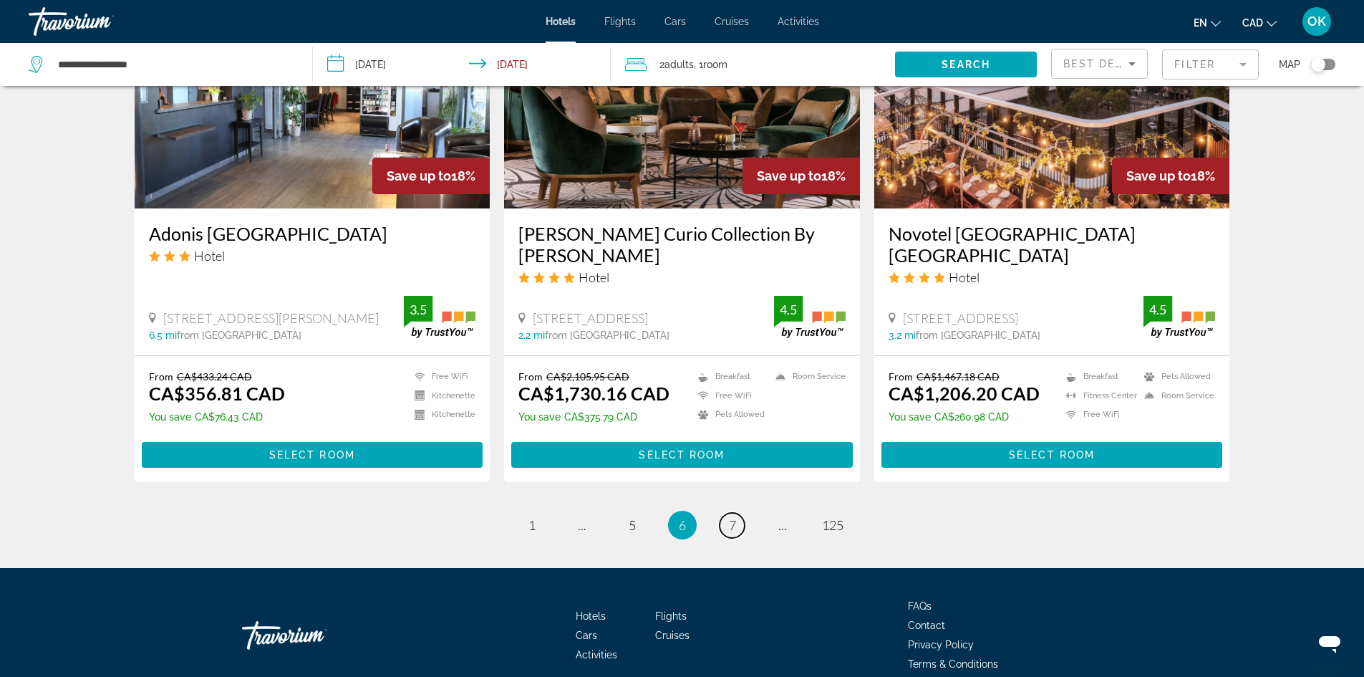
scroll to position [1755, 0]
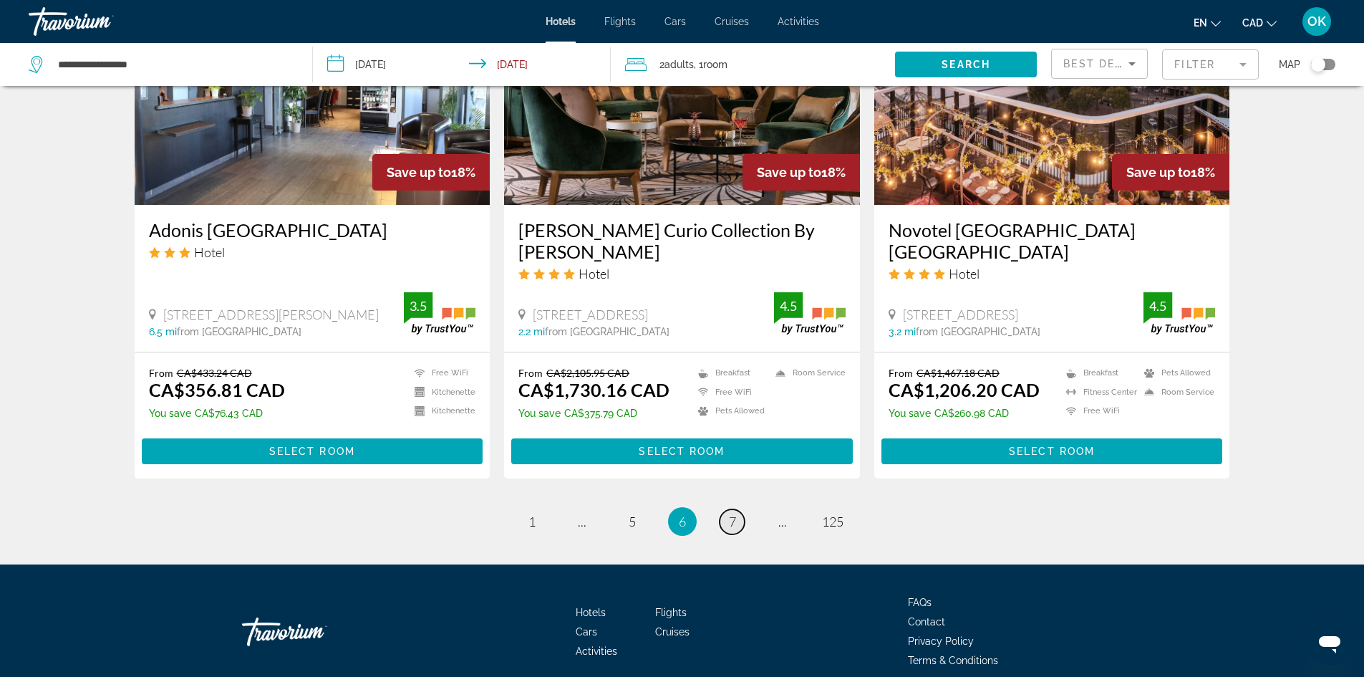
click at [730, 513] on span "7" at bounding box center [732, 521] width 7 height 16
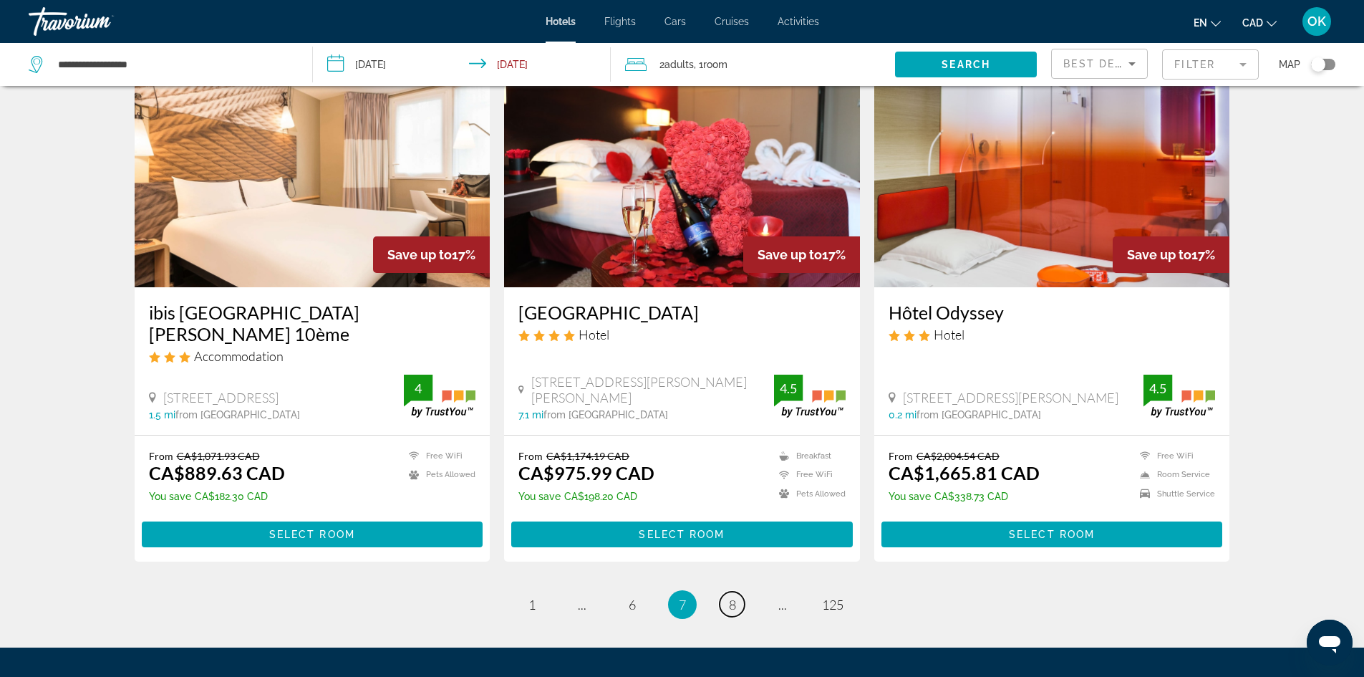
scroll to position [1718, 0]
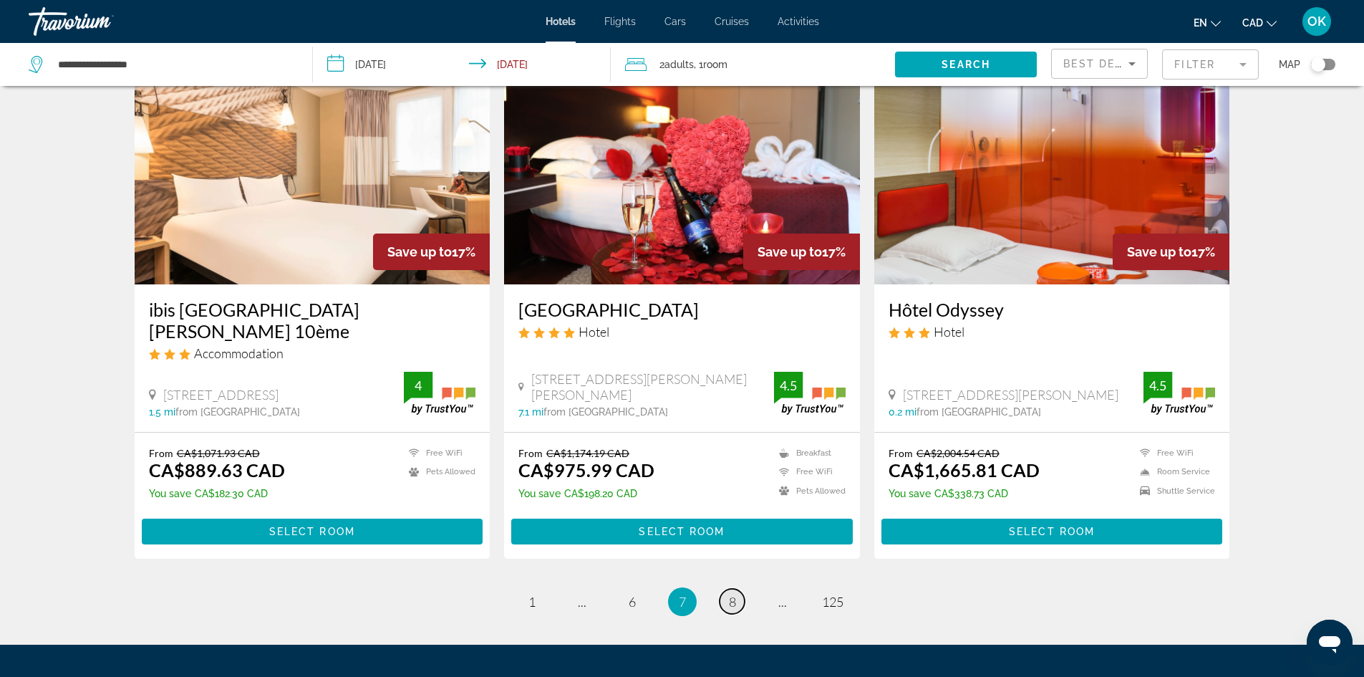
click at [735, 594] on span "8" at bounding box center [732, 602] width 7 height 16
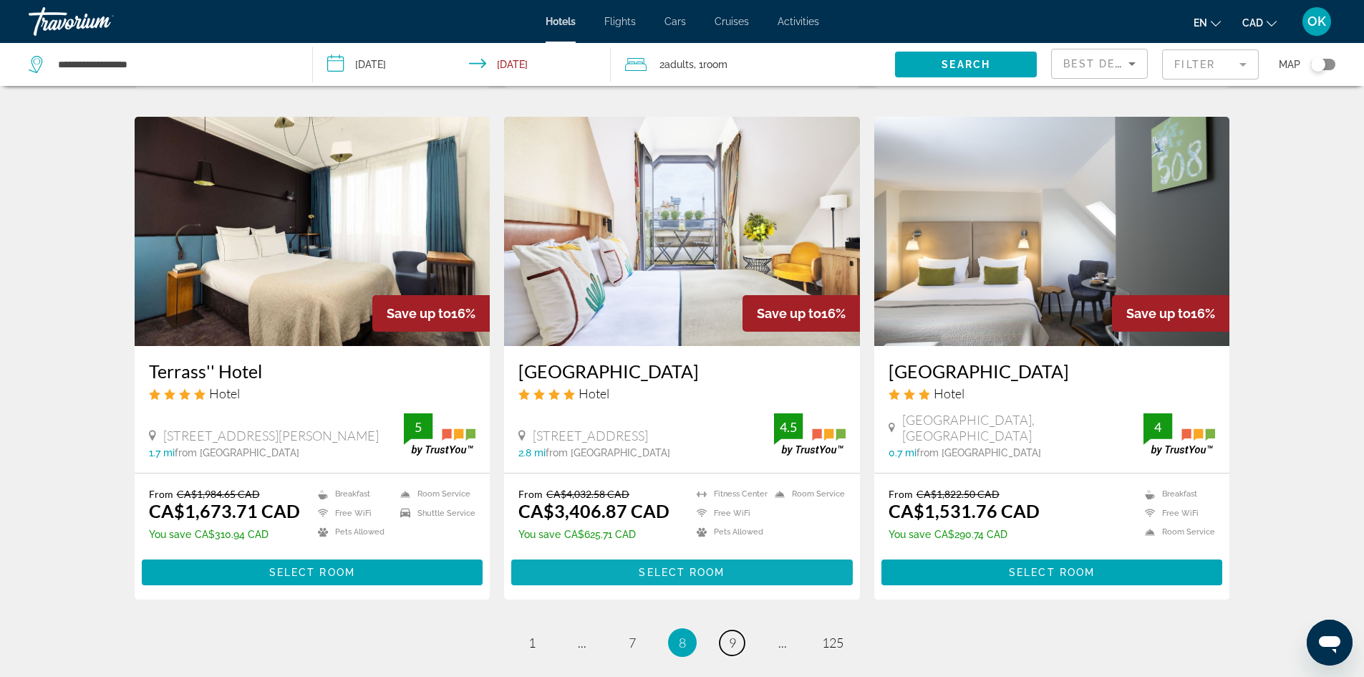
scroll to position [1647, 0]
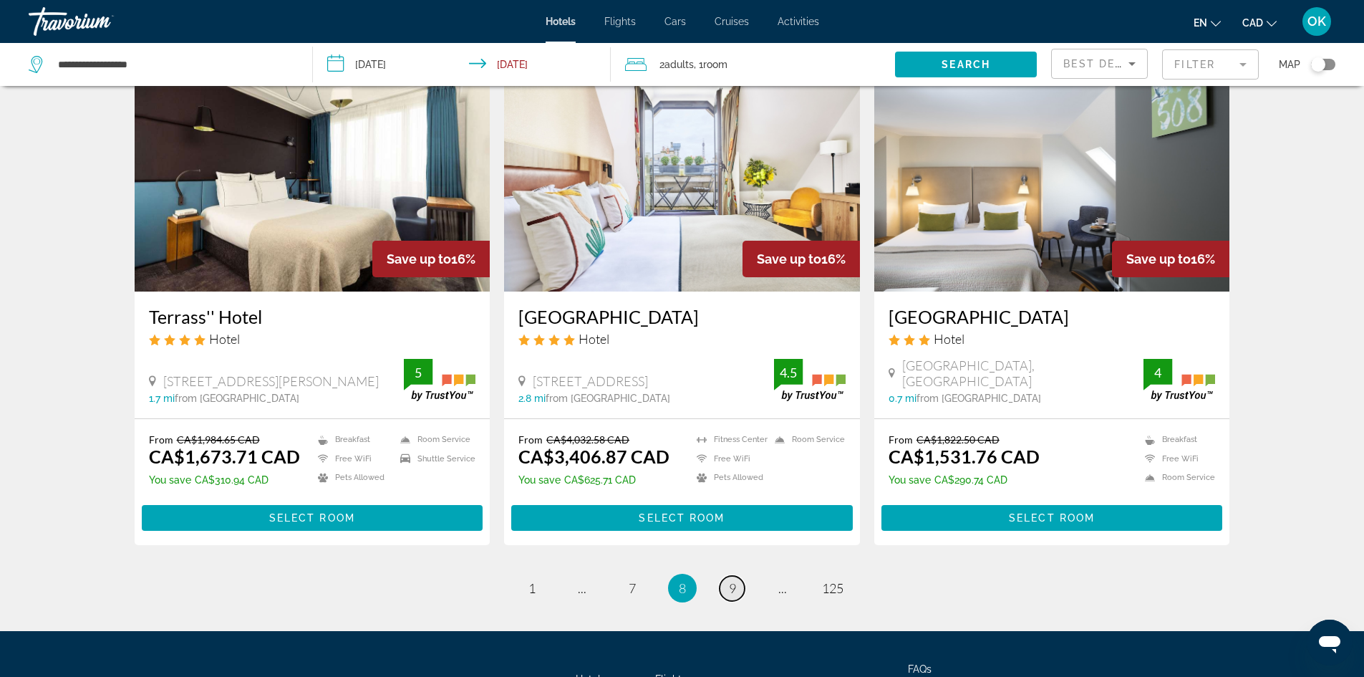
click at [723, 576] on link "page 9" at bounding box center [732, 588] width 25 height 25
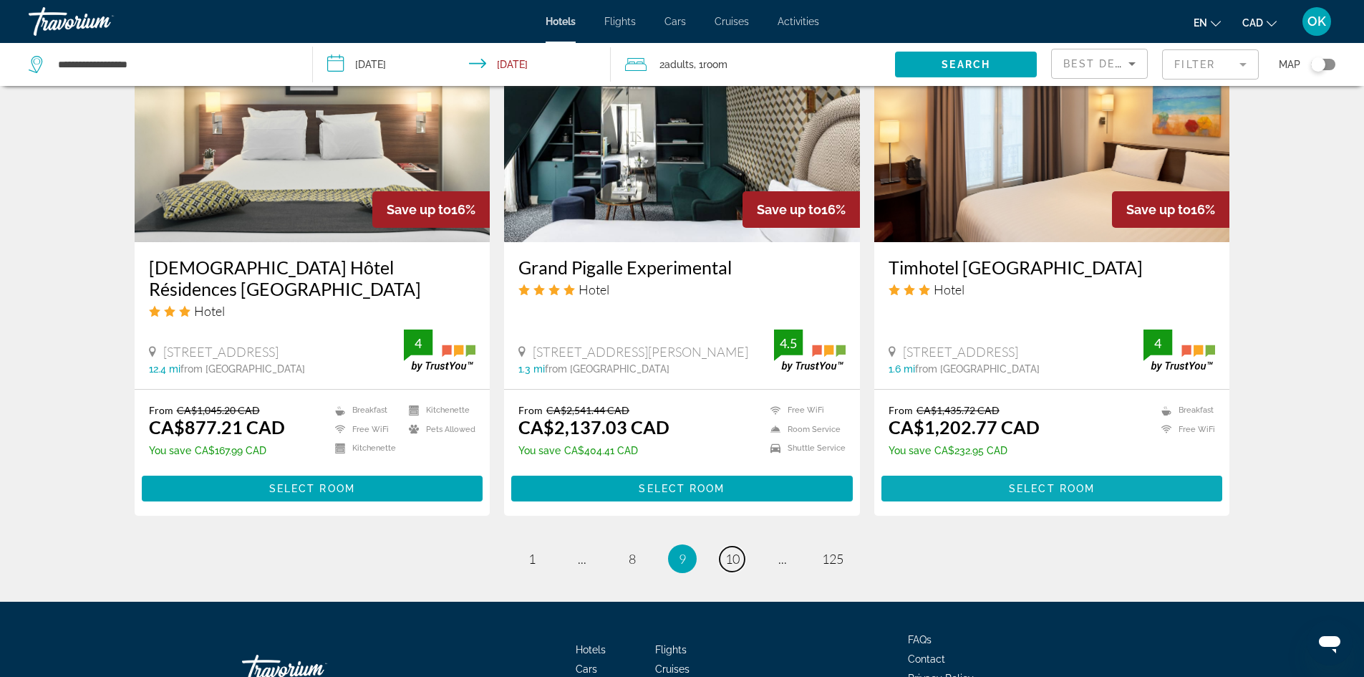
scroll to position [1756, 0]
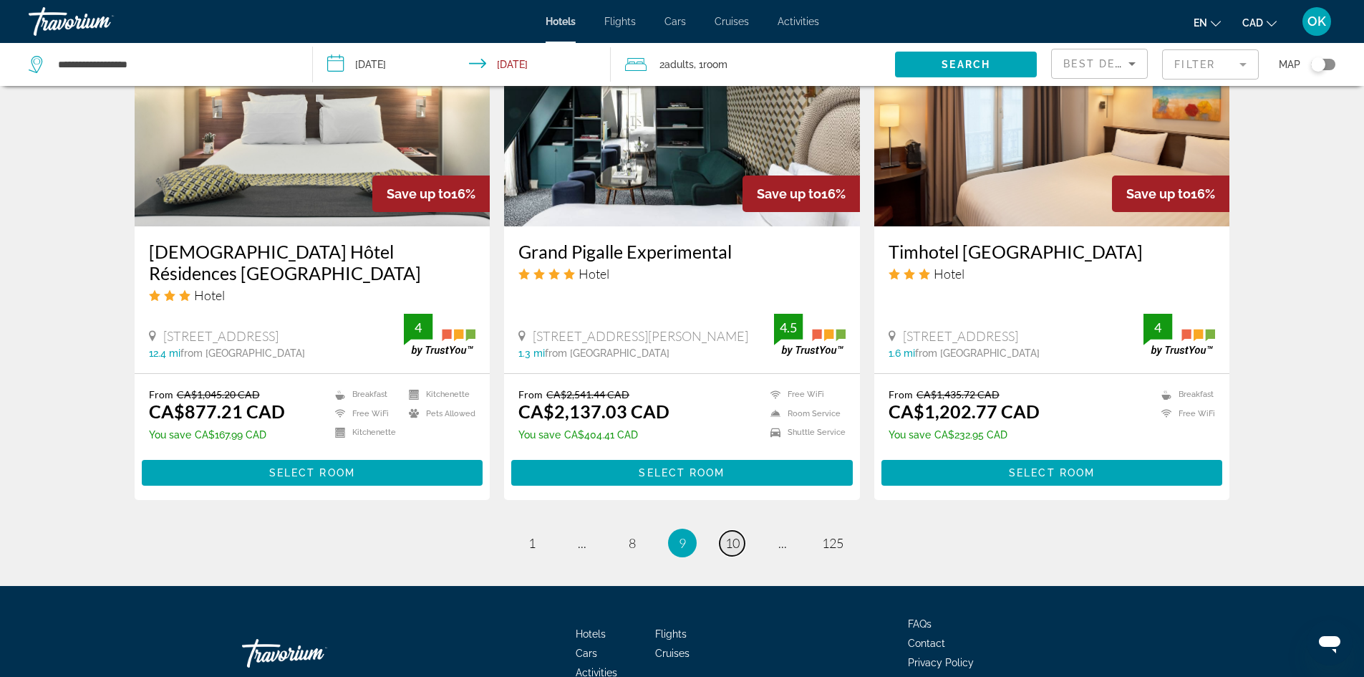
click at [734, 535] on span "10" at bounding box center [732, 543] width 14 height 16
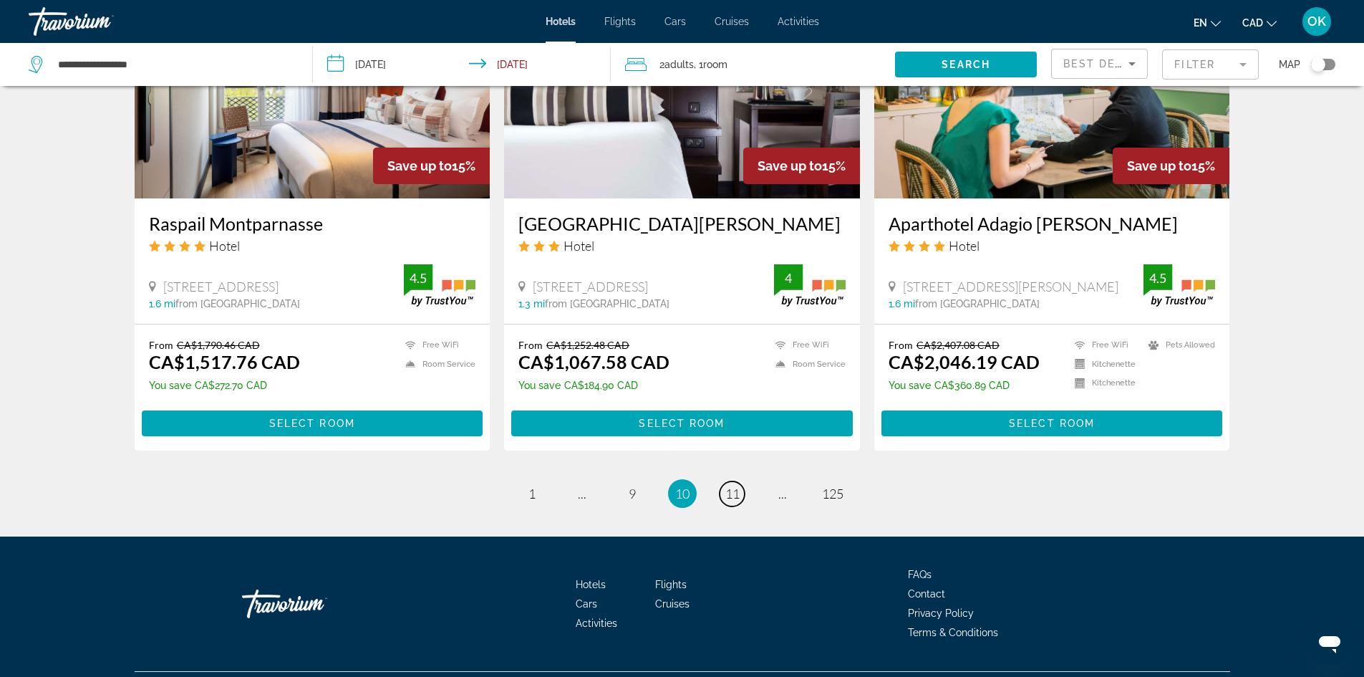
scroll to position [1733, 0]
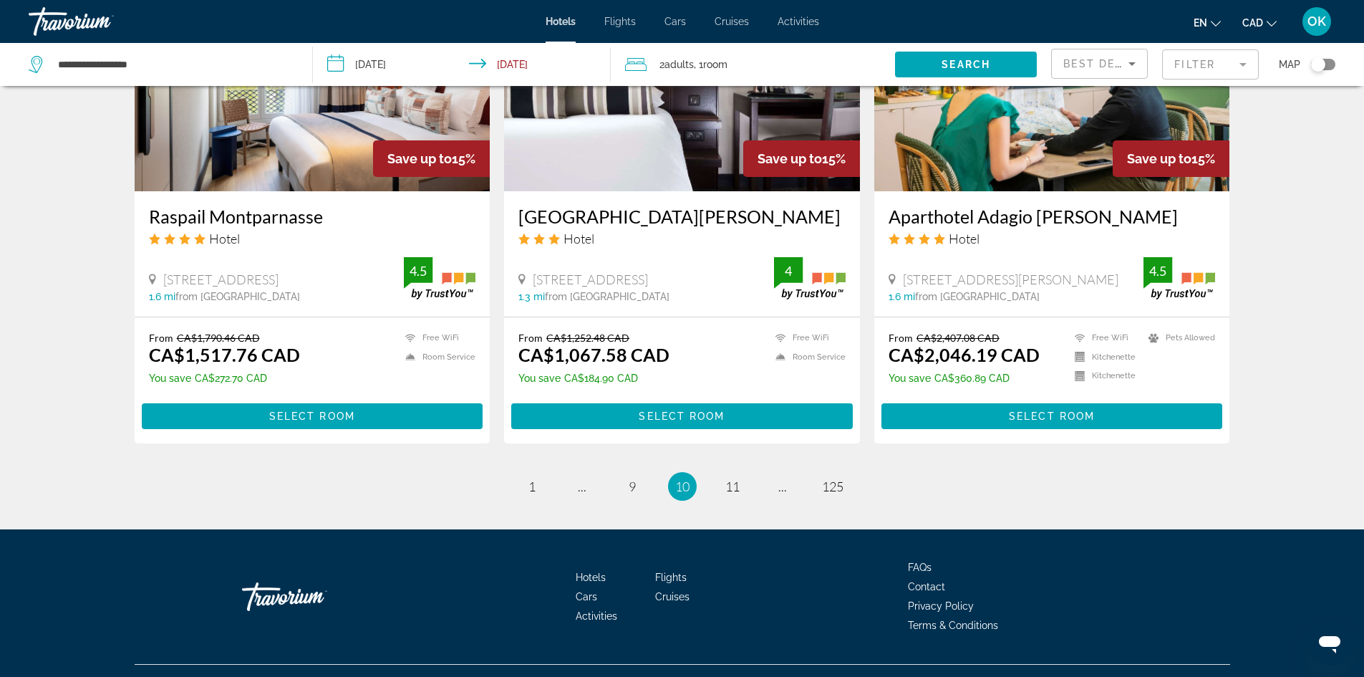
click at [737, 472] on li "page 11" at bounding box center [732, 486] width 29 height 29
click at [732, 478] on span "11" at bounding box center [732, 486] width 14 height 16
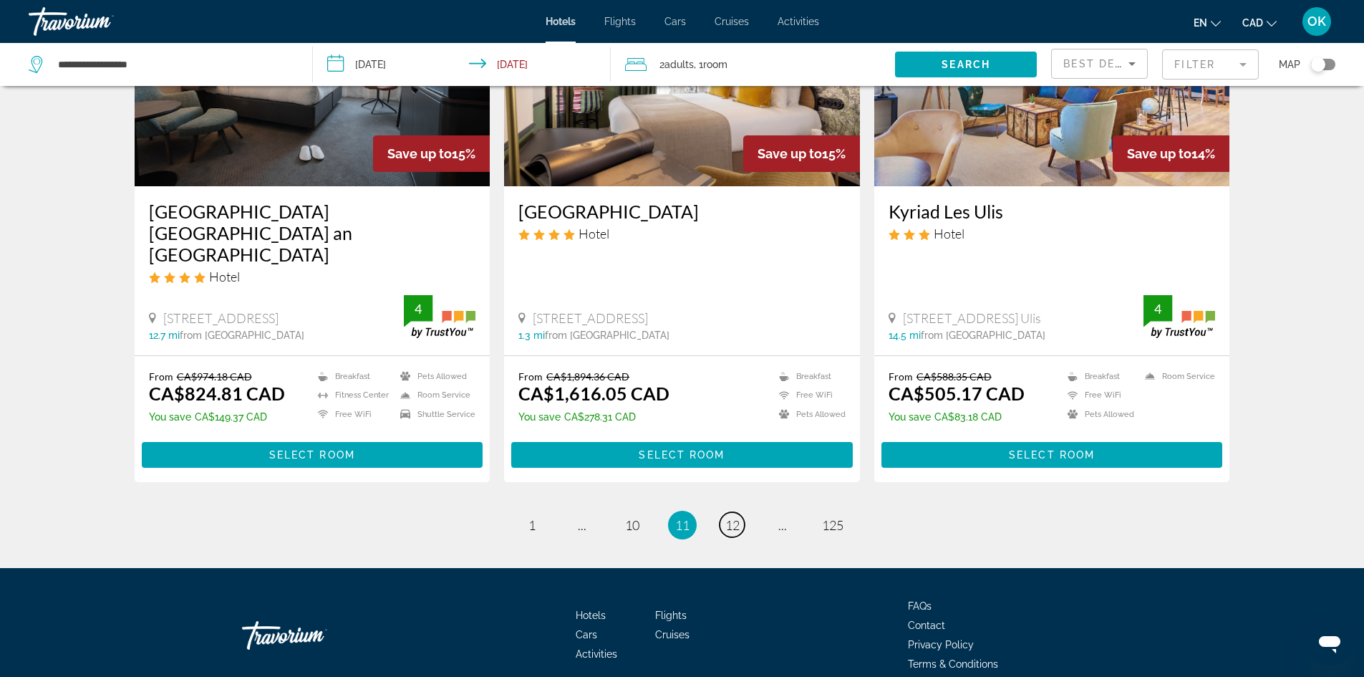
scroll to position [1798, 0]
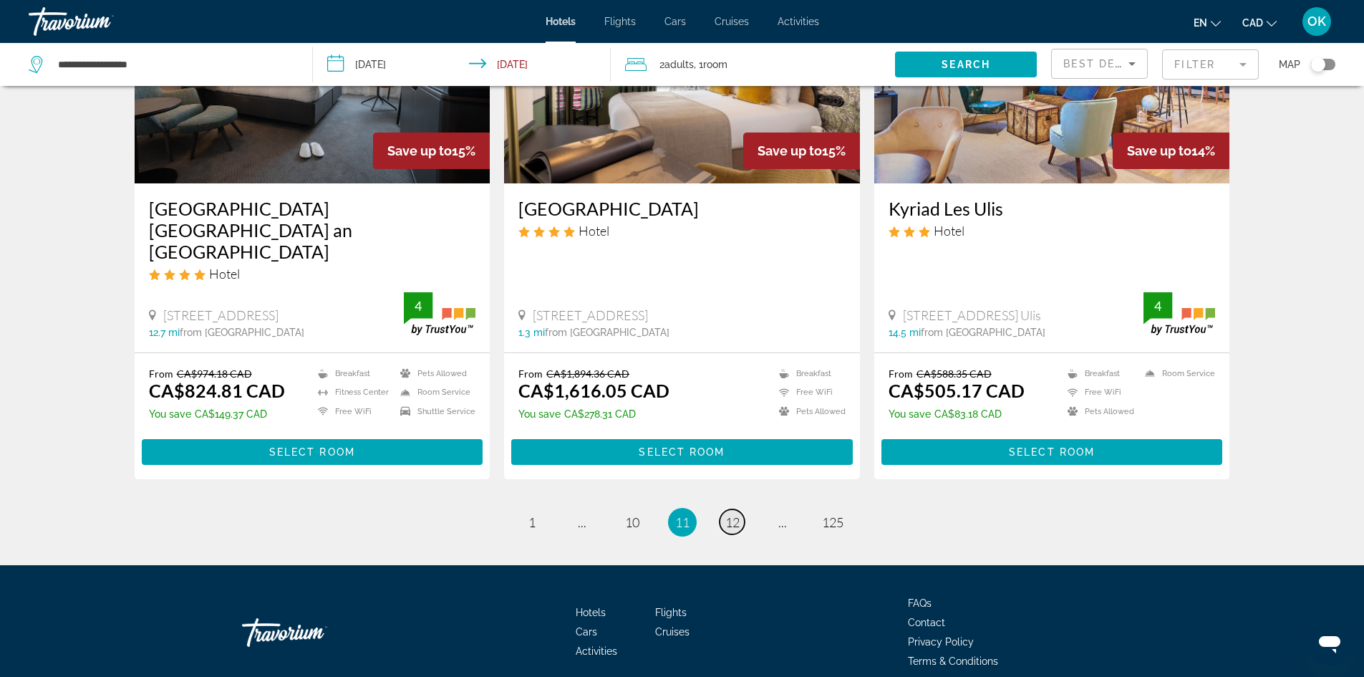
click at [724, 509] on link "page 12" at bounding box center [732, 521] width 25 height 25
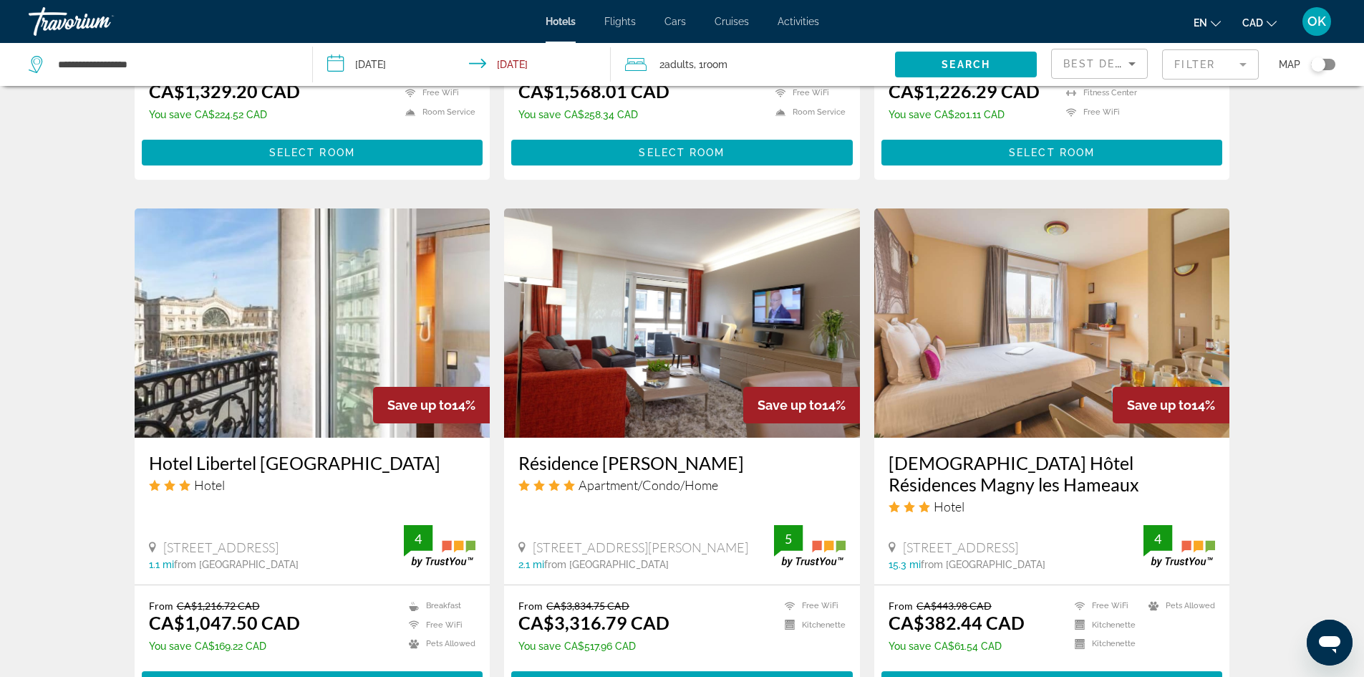
scroll to position [1002, 0]
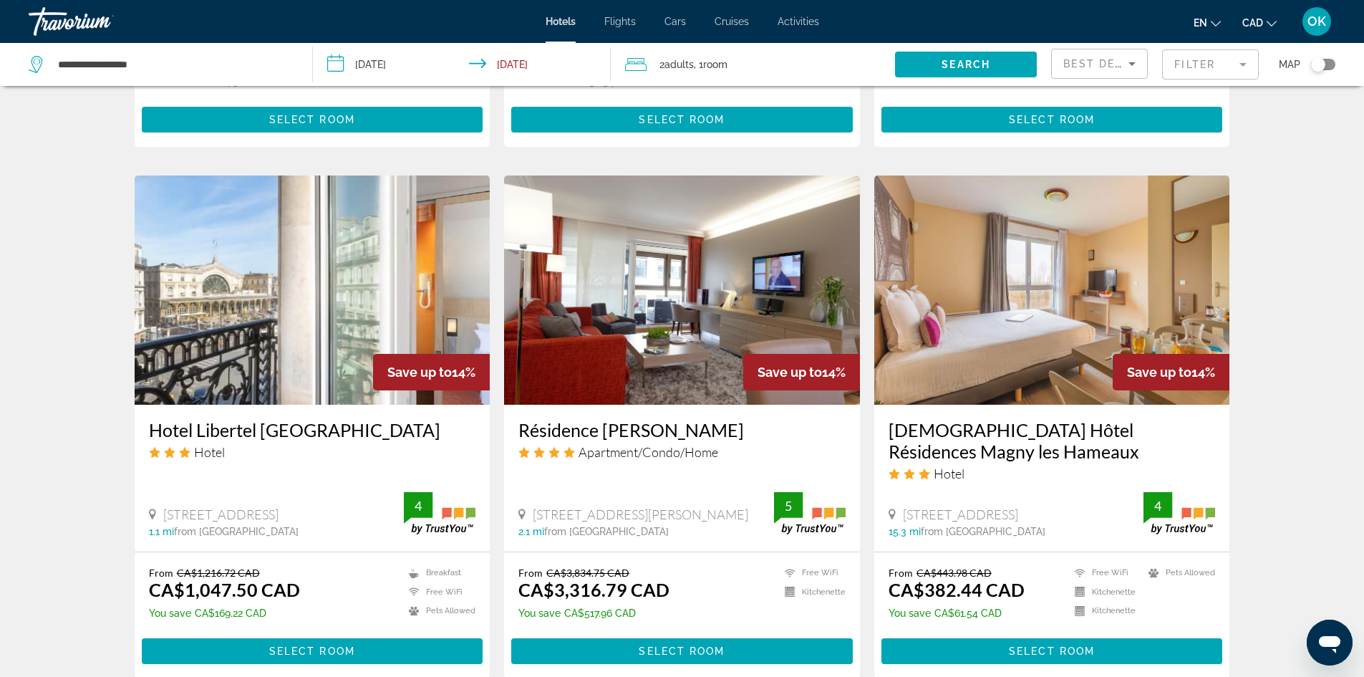
click at [254, 432] on h3 "Hotel Libertel Gare de l'Est Francais" at bounding box center [312, 429] width 327 height 21
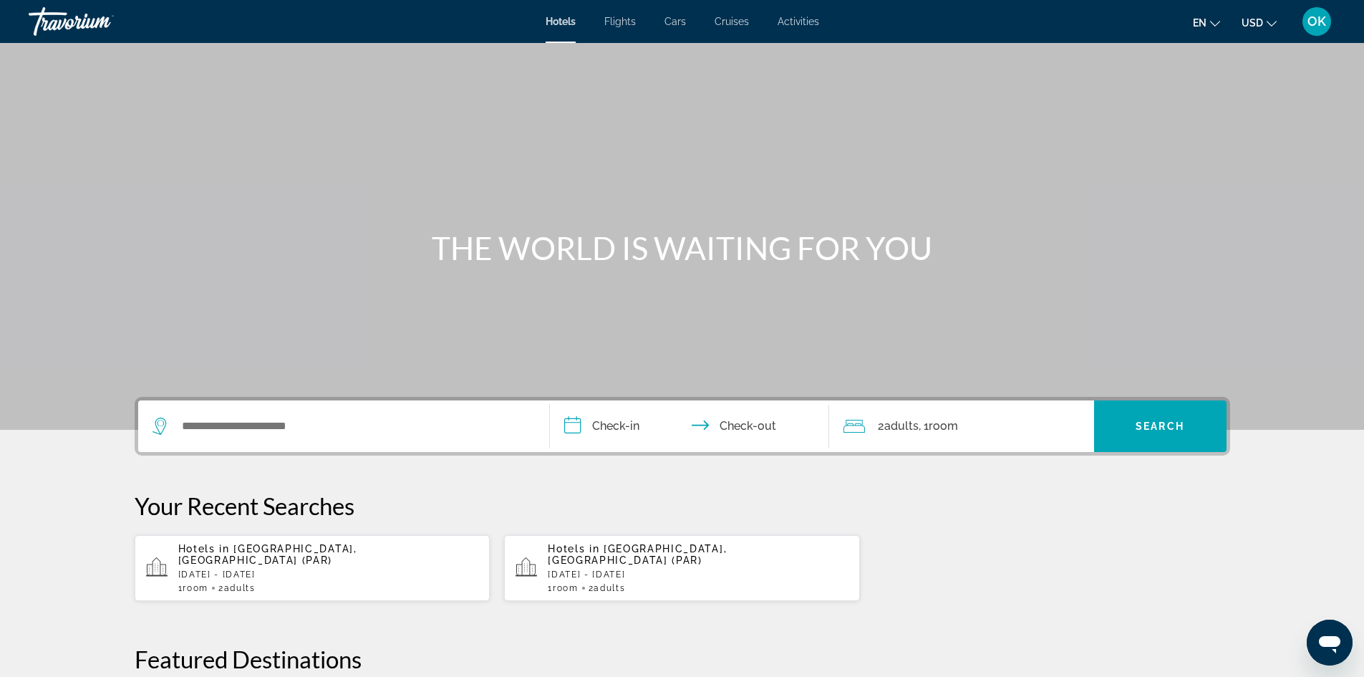
click at [1266, 26] on button "USD USD ($) MXN (Mex$) CAD (Can$) GBP (£) EUR (€) AUD (A$) NZD (NZ$) CNY (CN¥)" at bounding box center [1259, 22] width 35 height 21
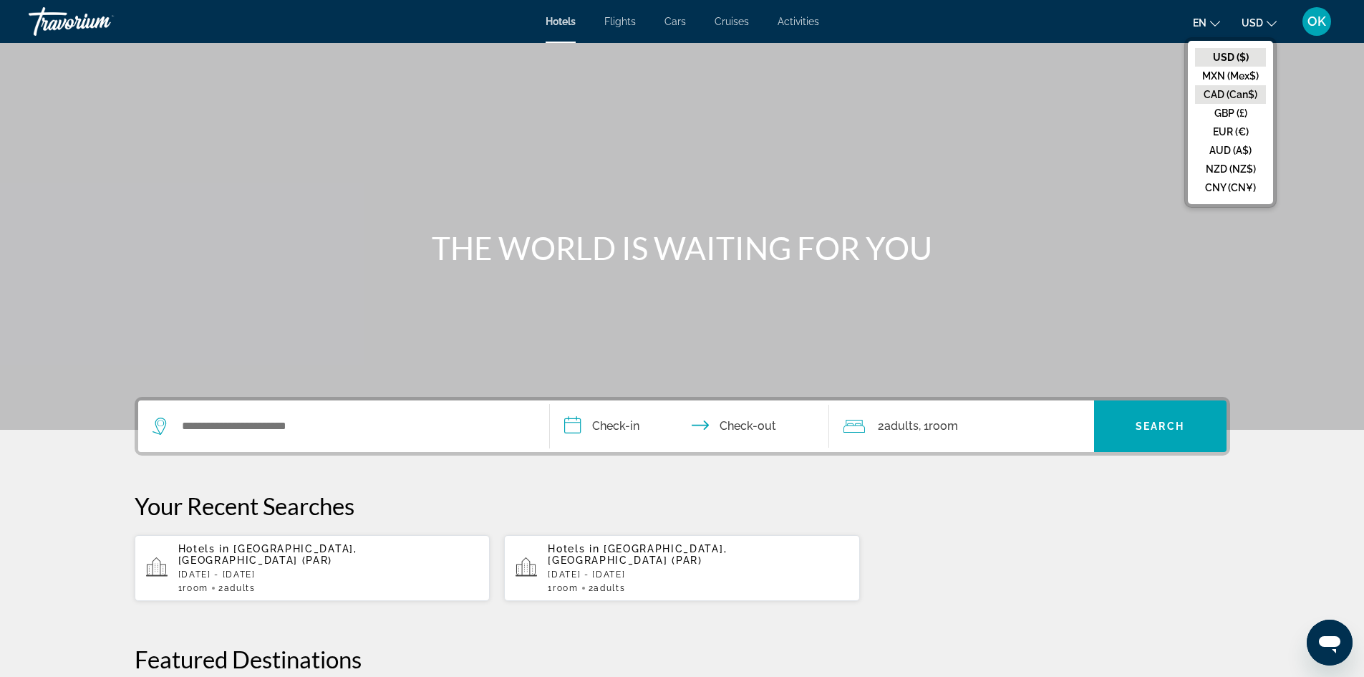
click at [1228, 94] on button "CAD (Can$)" at bounding box center [1230, 94] width 71 height 19
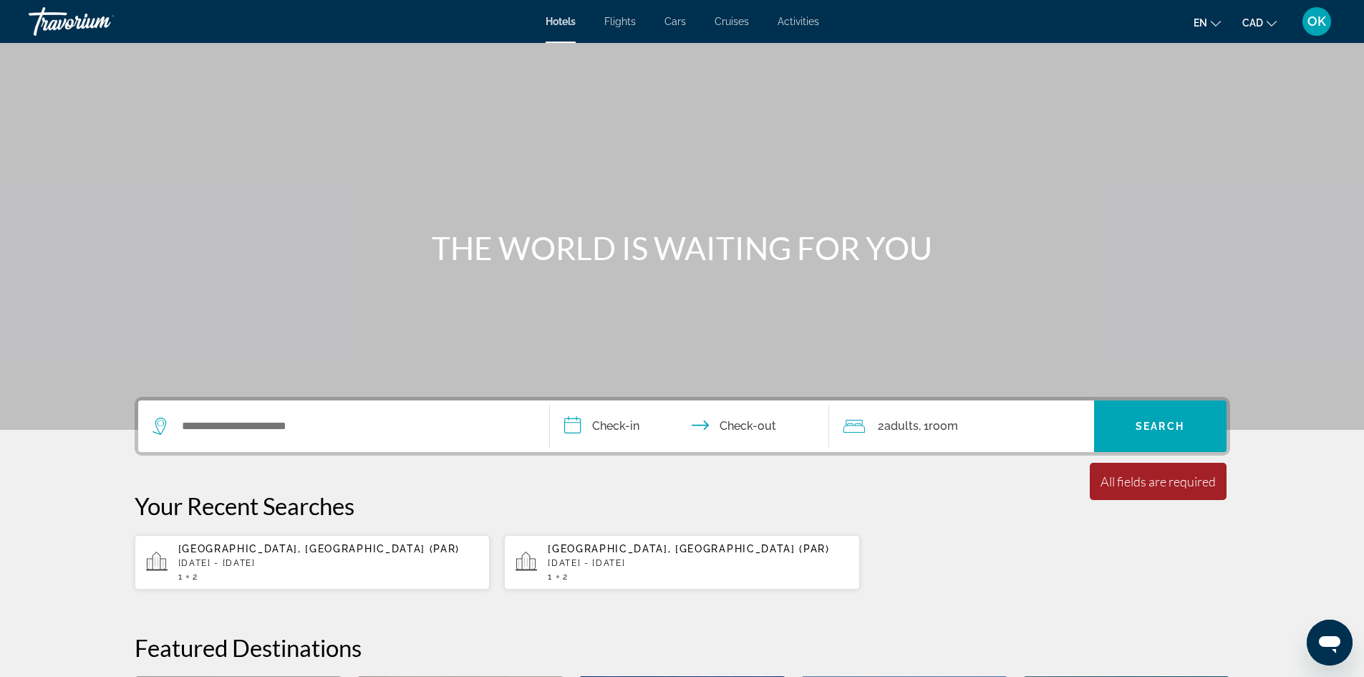
click at [257, 551] on span "[GEOGRAPHIC_DATA], [GEOGRAPHIC_DATA] (PAR)" at bounding box center [319, 548] width 282 height 11
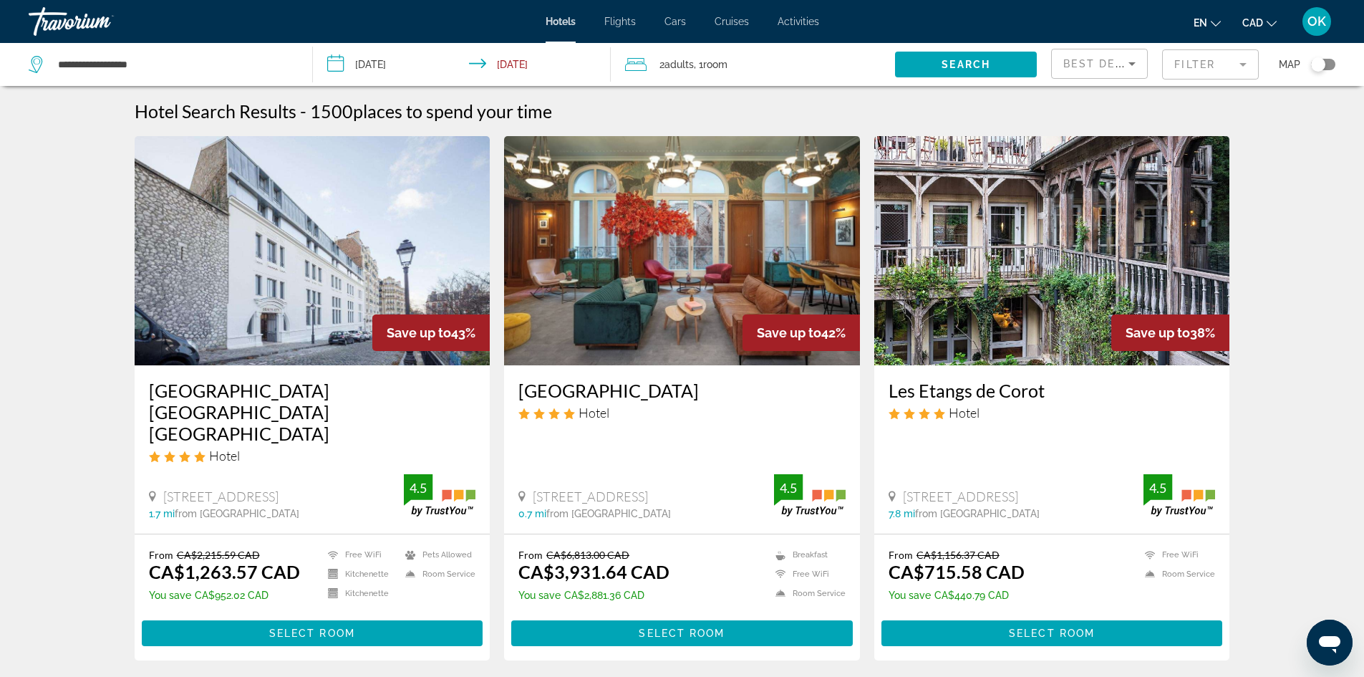
click at [1186, 66] on mat-form-field "Filter" at bounding box center [1210, 64] width 97 height 30
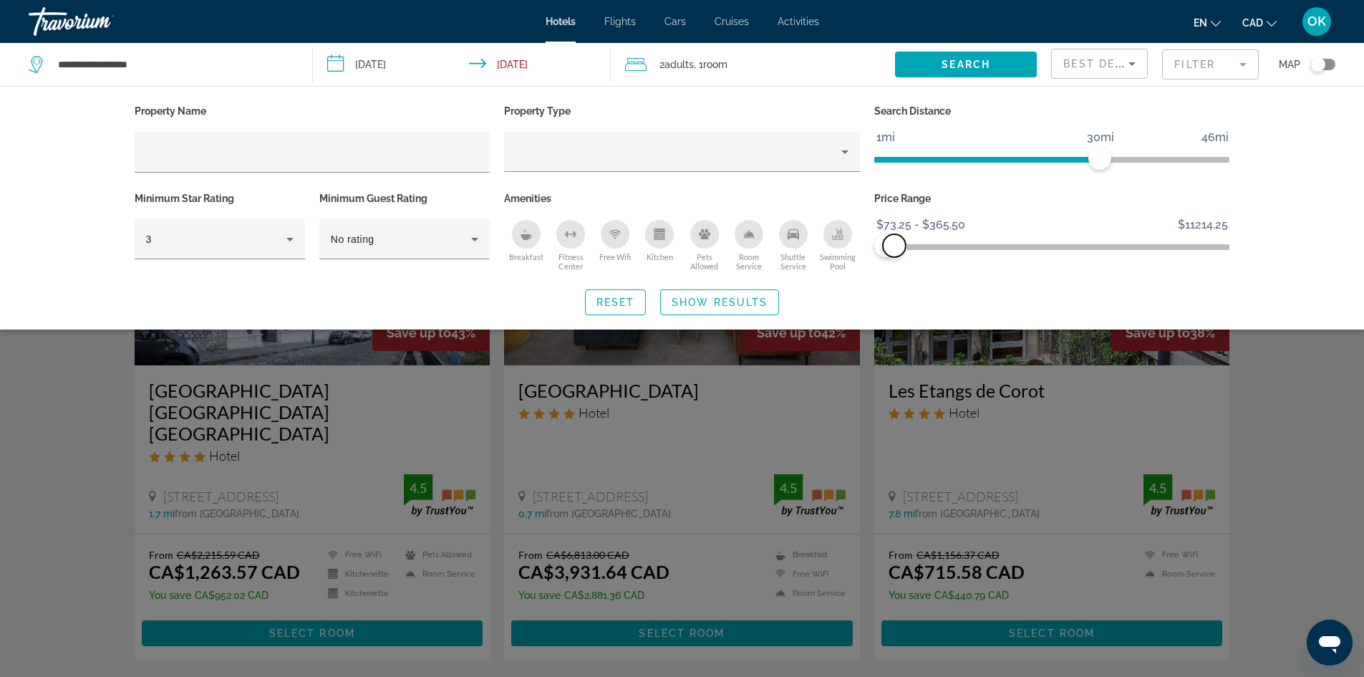
drag, startPoint x: 1213, startPoint y: 241, endPoint x: 894, endPoint y: 281, distance: 321.2
click at [894, 281] on div "Property Name Property Type Search Distance 1mi 46mi 30mi Minimum Star Rating 3…" at bounding box center [682, 208] width 1153 height 214
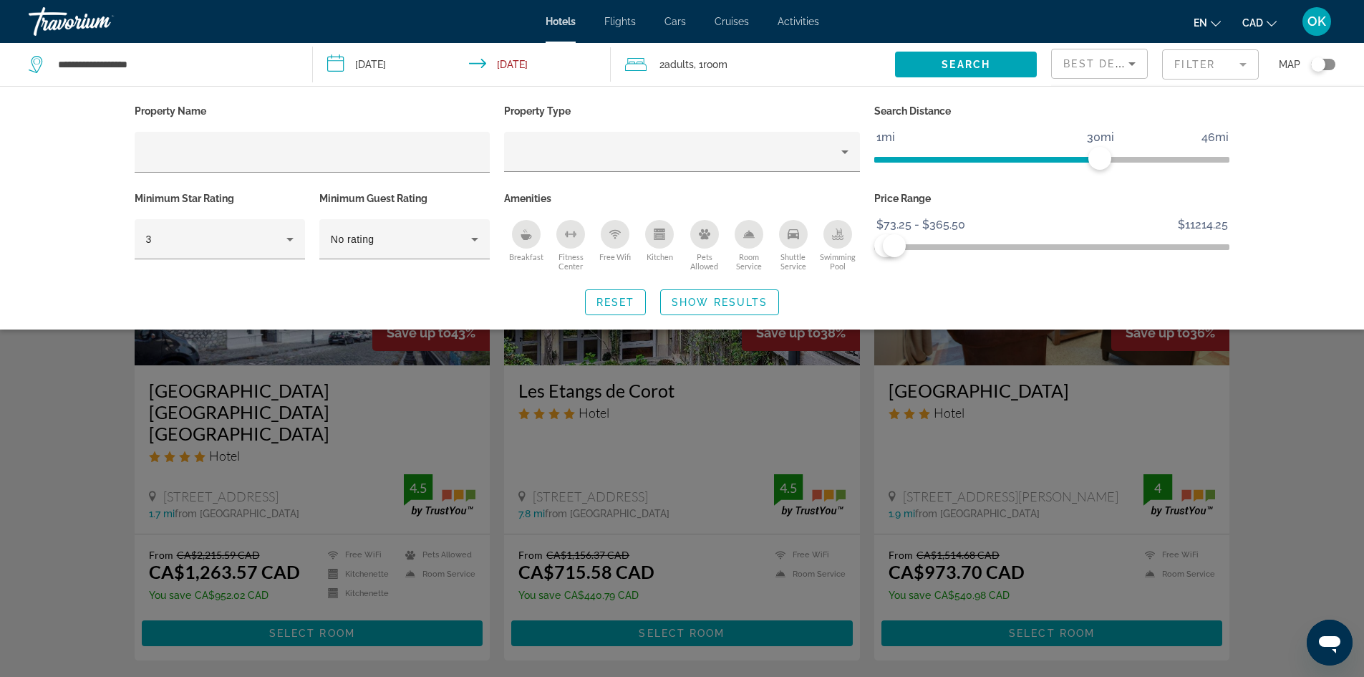
click at [1317, 423] on div "Search widget" at bounding box center [682, 446] width 1364 height 462
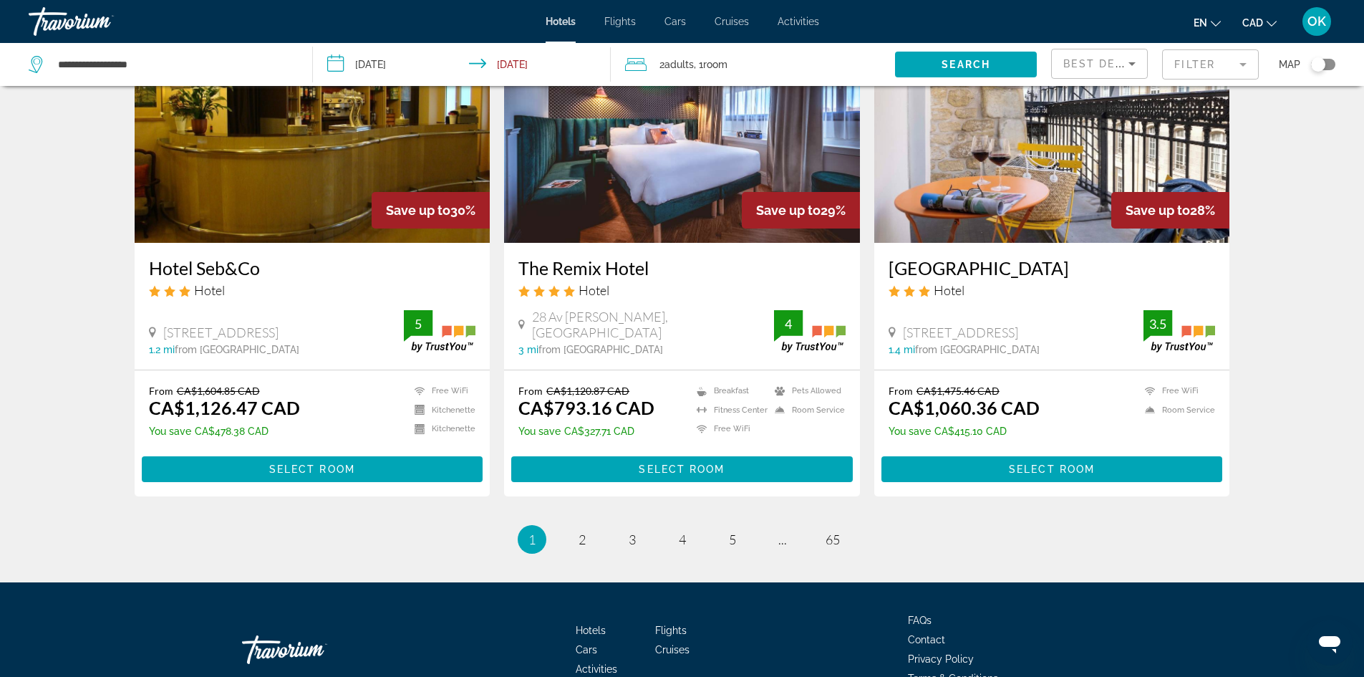
scroll to position [1718, 0]
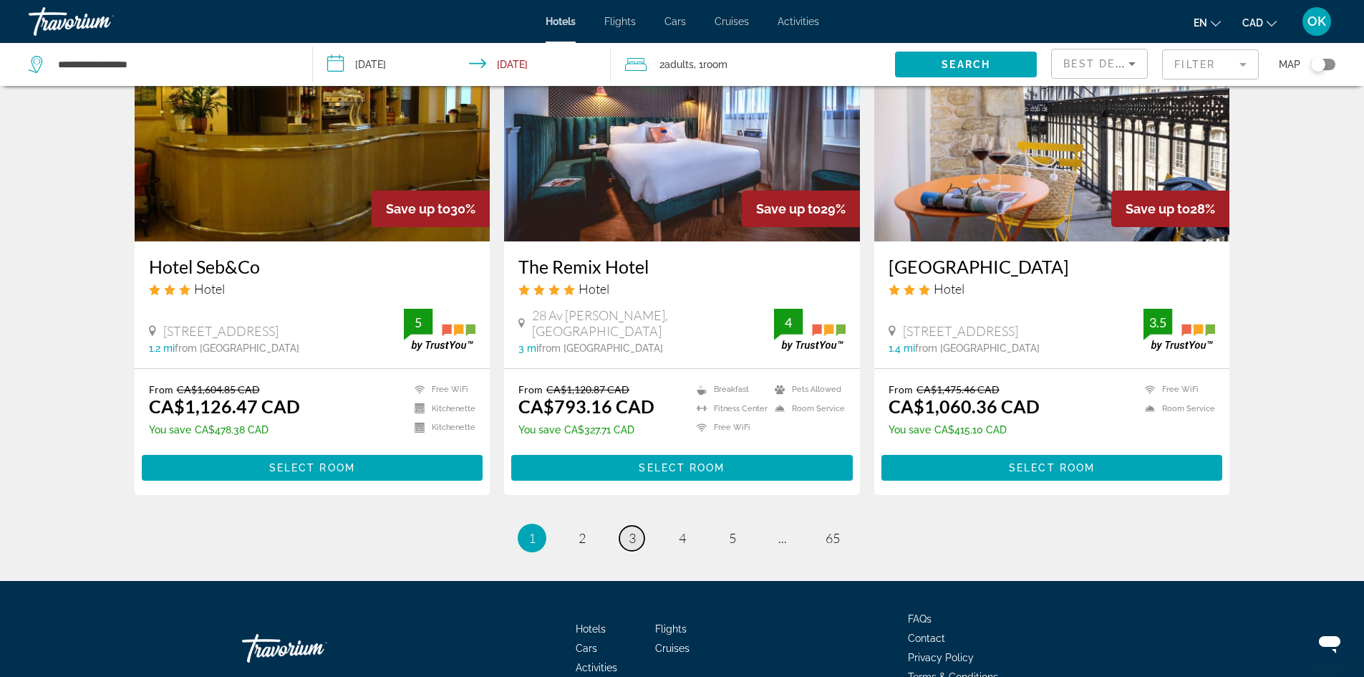
click at [638, 526] on link "page 3" at bounding box center [631, 538] width 25 height 25
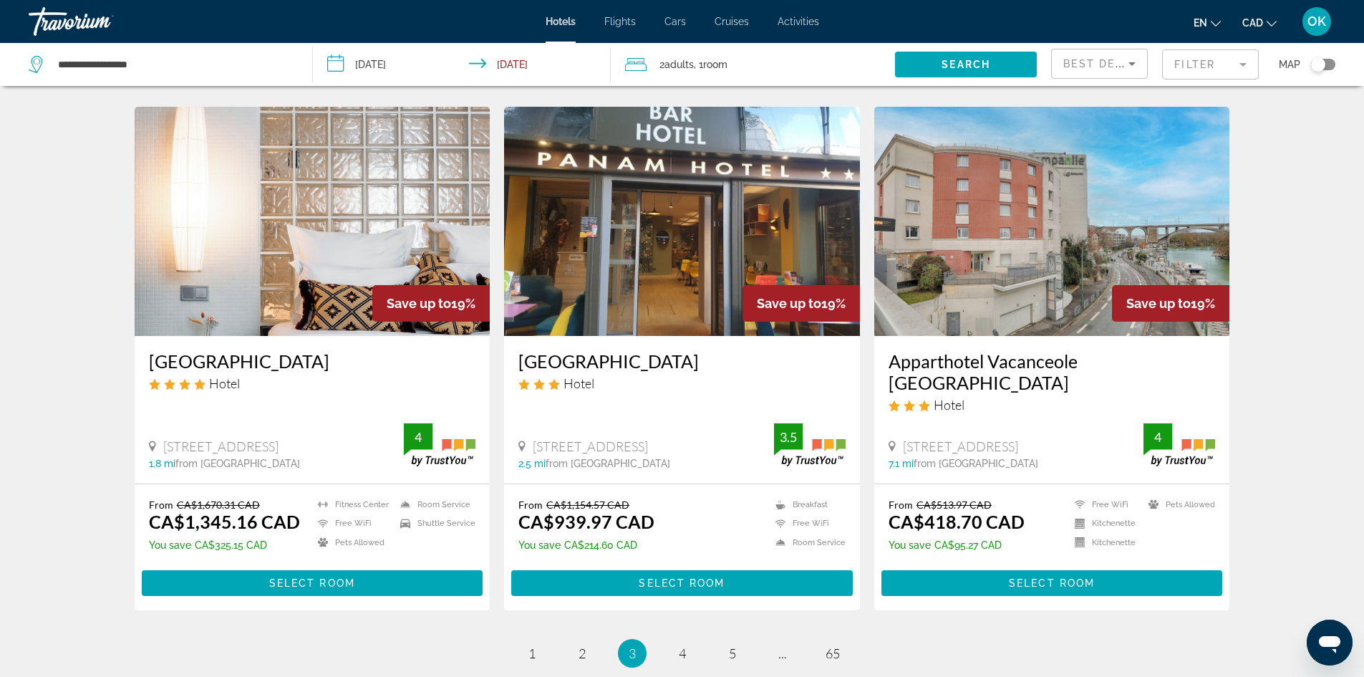
scroll to position [1778, 0]
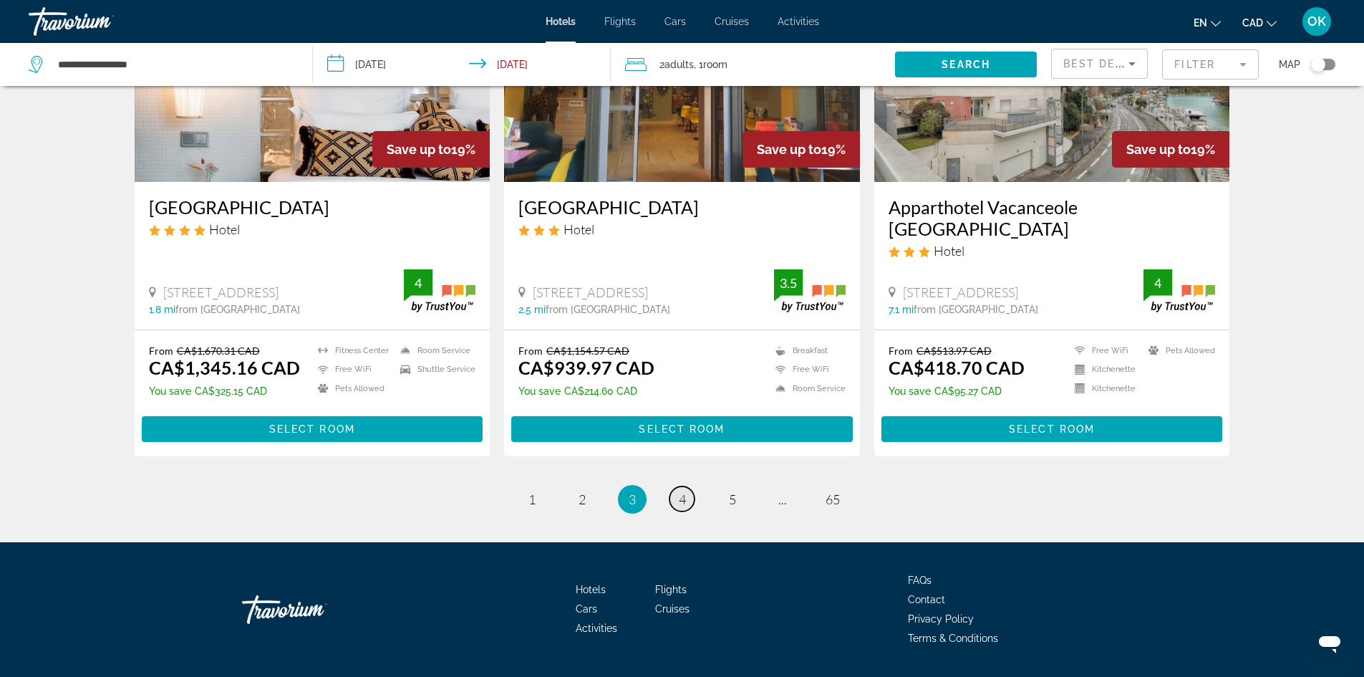
click at [689, 486] on link "page 4" at bounding box center [681, 498] width 25 height 25
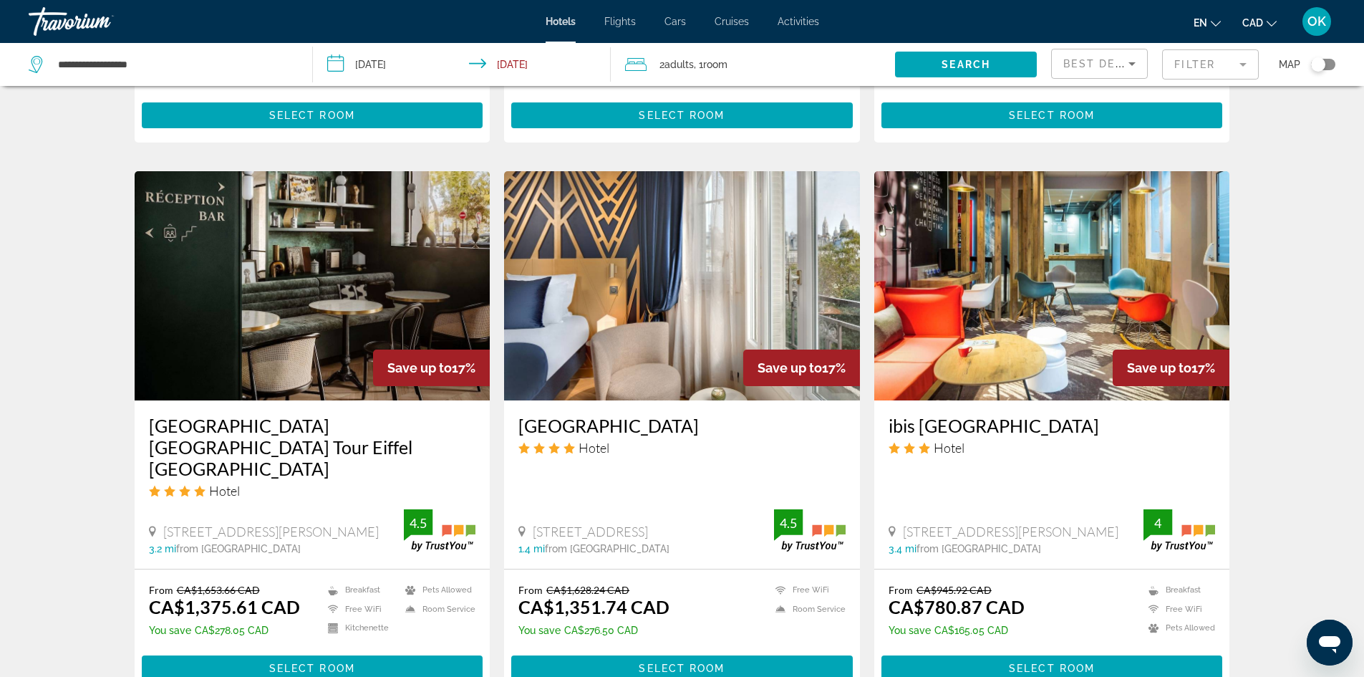
scroll to position [1074, 0]
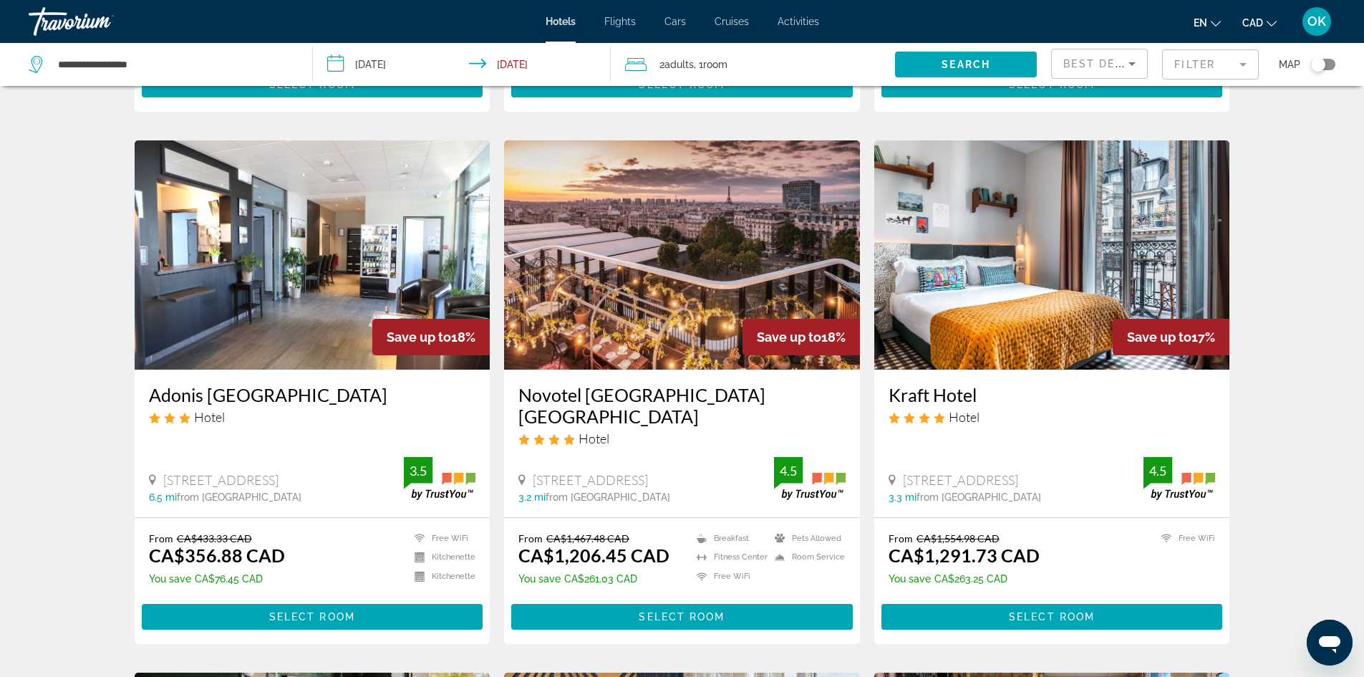
click at [927, 384] on h3 "Kraft Hotel" at bounding box center [1052, 394] width 327 height 21
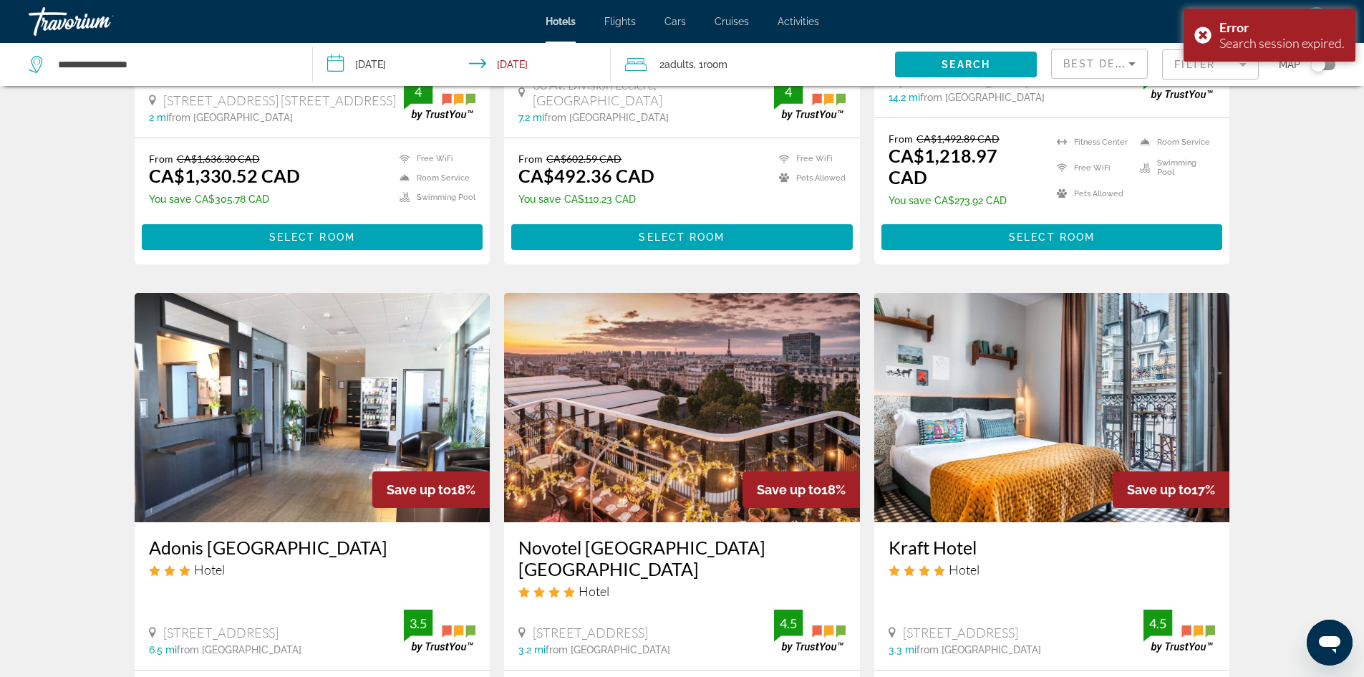
scroll to position [1074, 0]
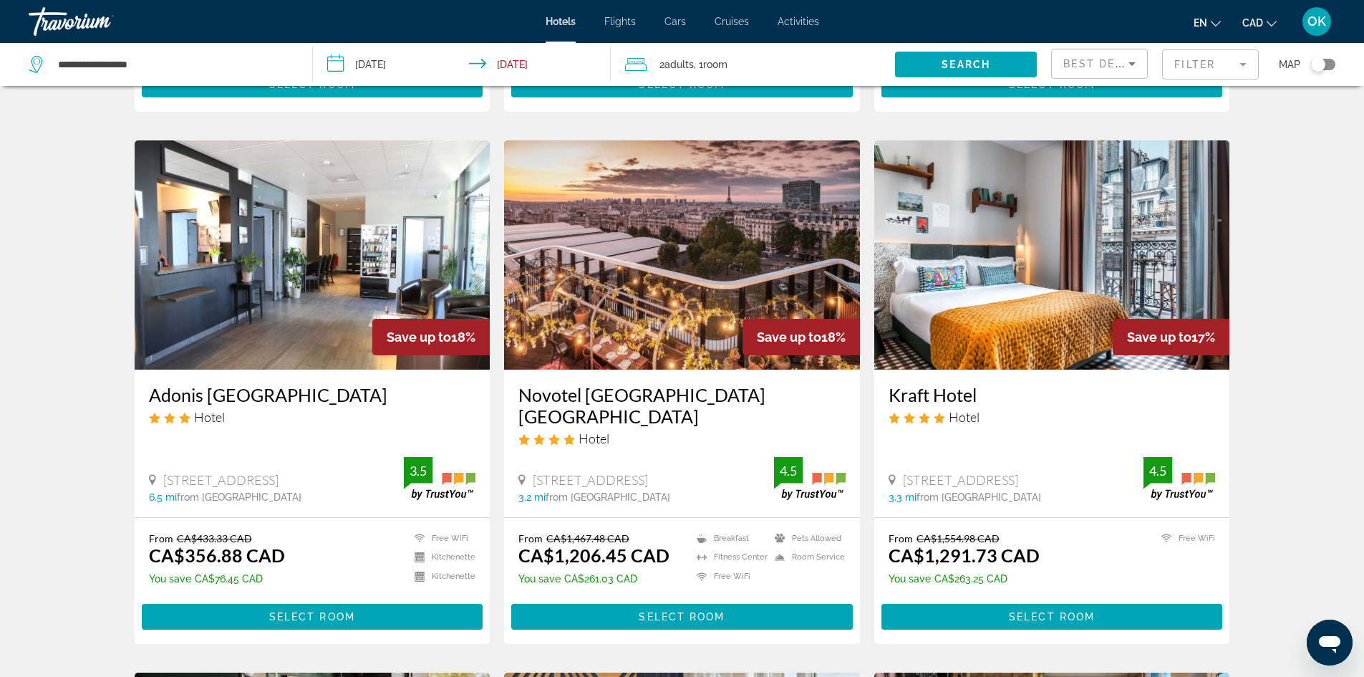
drag, startPoint x: 1022, startPoint y: 416, endPoint x: 903, endPoint y: 418, distance: 118.9
click at [903, 472] on div "37 Rue Du Hameau, Paris" at bounding box center [1017, 480] width 256 height 16
copy span "37 Rue Du Hameau, Paris"
click at [1010, 291] on img "Main content" at bounding box center [1052, 254] width 356 height 229
